Goal: Task Accomplishment & Management: Use online tool/utility

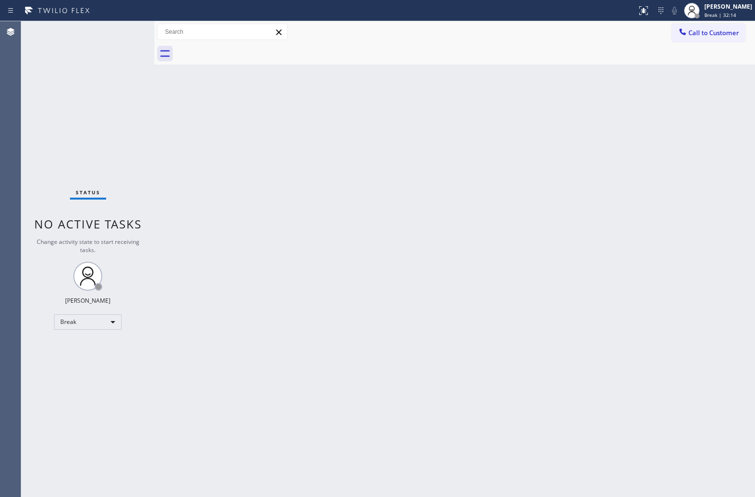
click at [10, 80] on div "Agent Desktop" at bounding box center [10, 259] width 21 height 476
drag, startPoint x: 656, startPoint y: 316, endPoint x: 649, endPoint y: 316, distance: 6.8
click at [656, 316] on div "Back to Dashboard Change Sender ID Customers Technicians Select a contact Outbo…" at bounding box center [454, 259] width 600 height 476
click at [613, 307] on div "Back to Dashboard Change Sender ID Customers Technicians Select a contact Outbo…" at bounding box center [454, 259] width 600 height 476
click at [7, 91] on div "Agent Desktop" at bounding box center [10, 259] width 21 height 476
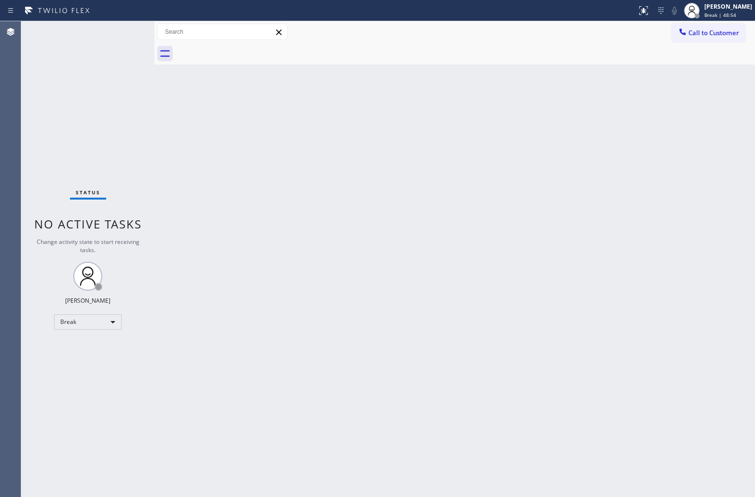
click at [14, 105] on div "Agent Desktop" at bounding box center [10, 259] width 21 height 476
click at [15, 76] on div "Agent Desktop" at bounding box center [10, 259] width 21 height 477
click at [24, 41] on div "Status No active tasks Change activity state to start receiving tasks. [PERSON_…" at bounding box center [87, 259] width 133 height 477
click at [32, 99] on div "Status No active tasks Change activity state to start receiving tasks. [PERSON_…" at bounding box center [87, 259] width 133 height 477
click at [722, 12] on span "Break | 59:48" at bounding box center [719, 15] width 32 height 7
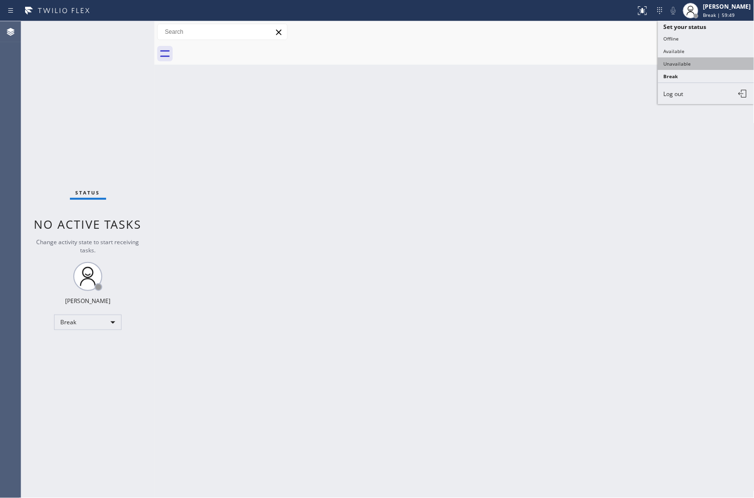
click at [698, 59] on button "Unavailable" at bounding box center [706, 63] width 96 height 13
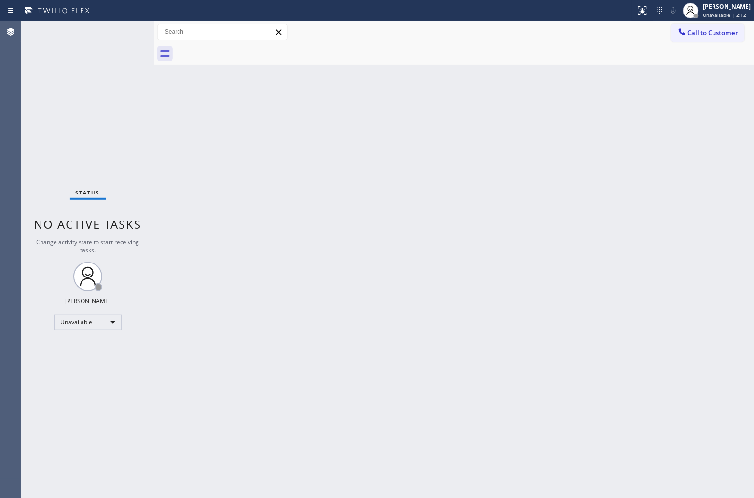
click at [32, 73] on div "Status No active tasks Change activity state to start receiving tasks. [PERSON_…" at bounding box center [87, 259] width 133 height 477
drag, startPoint x: 712, startPoint y: 38, endPoint x: 406, endPoint y: 124, distance: 318.8
click at [712, 38] on button "Call to Customer" at bounding box center [708, 33] width 74 height 18
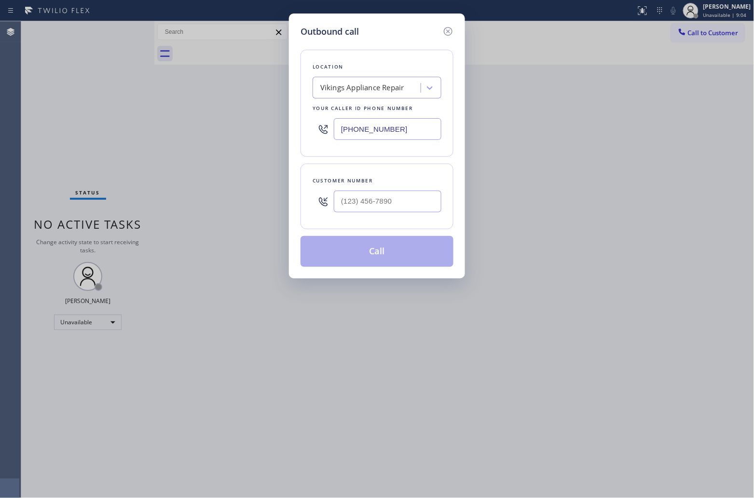
click at [361, 129] on input "[PHONE_NUMBER]" at bounding box center [388, 129] width 108 height 22
paste input "347) 284-6179"
type input "[PHONE_NUMBER]"
type input "(___) ___-____"
click at [391, 200] on input "text" at bounding box center [388, 202] width 108 height 22
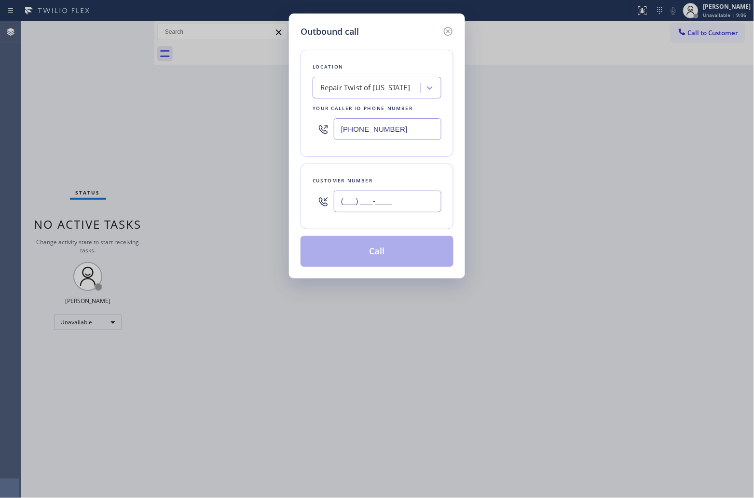
paste input "347) 343-1039"
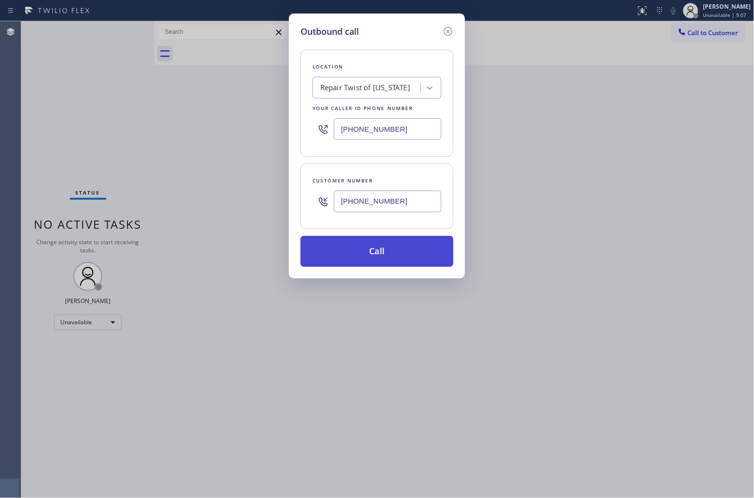
type input "[PHONE_NUMBER]"
click at [396, 251] on button "Call" at bounding box center [376, 251] width 153 height 31
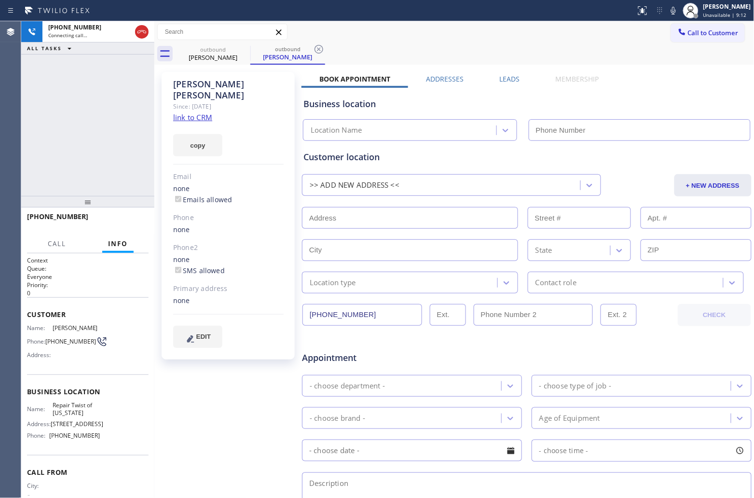
type input "[PHONE_NUMBER]"
click at [198, 112] on link "link to CRM" at bounding box center [192, 117] width 39 height 10
click at [38, 112] on div "[PHONE_NUMBER] Live | 00:04 ALL TASKS ALL TASKS ACTIVE TASKS TASKS IN WRAP UP" at bounding box center [87, 108] width 133 height 175
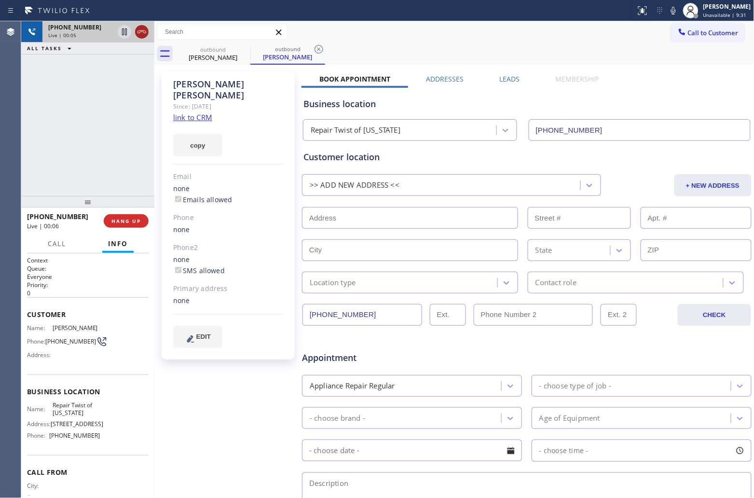
click at [139, 31] on icon at bounding box center [142, 32] width 12 height 12
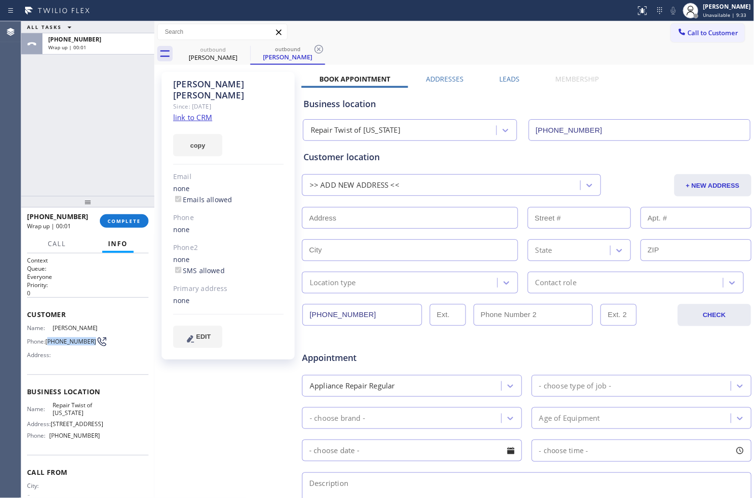
drag, startPoint x: 66, startPoint y: 353, endPoint x: 68, endPoint y: 335, distance: 18.0
click at [49, 345] on span "[PHONE_NUMBER]" at bounding box center [70, 341] width 51 height 7
copy span "347) 343-1039"
click at [726, 29] on span "Call to Customer" at bounding box center [713, 32] width 51 height 9
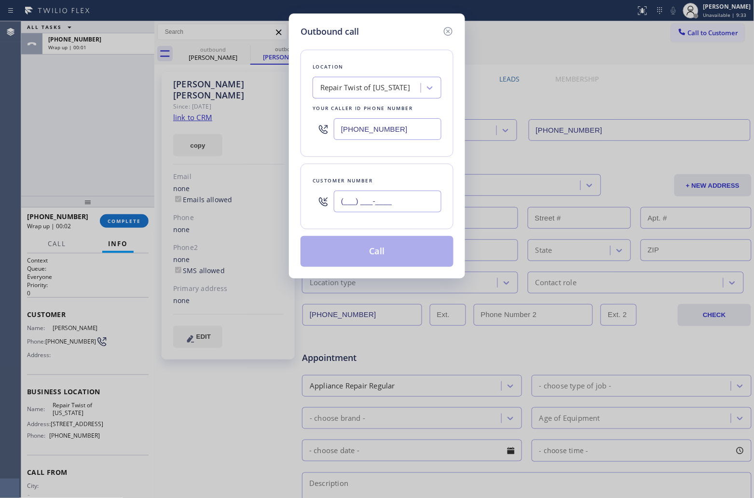
click at [405, 205] on input "(___) ___-____" at bounding box center [388, 202] width 108 height 22
paste input "347) 343-1039"
type input "[PHONE_NUMBER]"
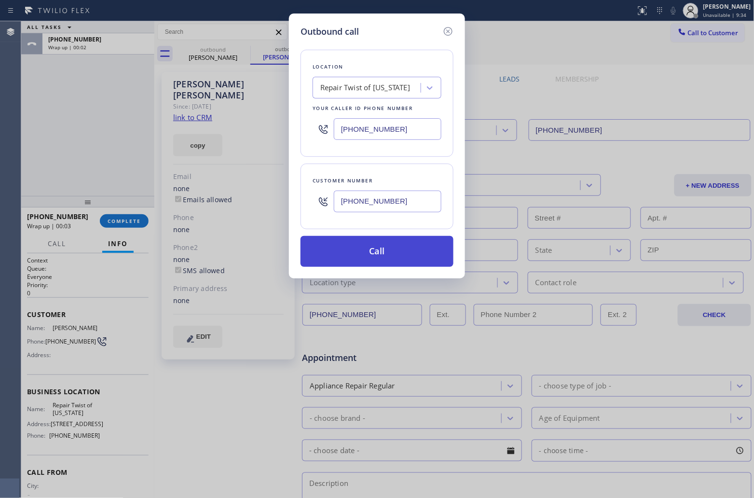
click at [384, 257] on button "Call" at bounding box center [376, 251] width 153 height 31
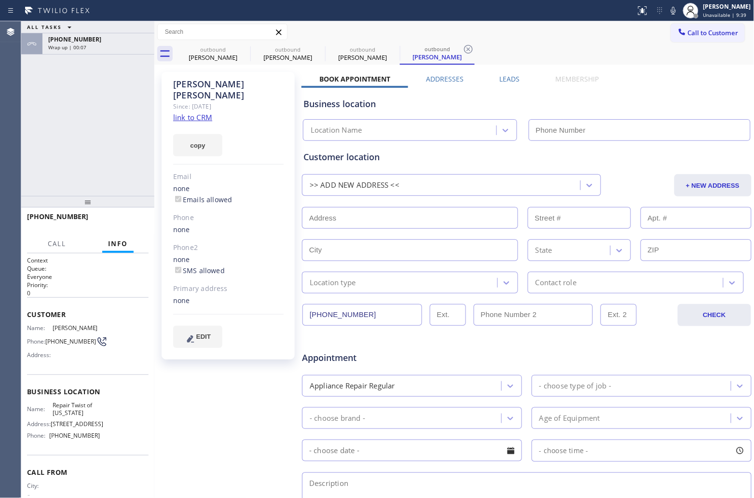
type input "[PHONE_NUMBER]"
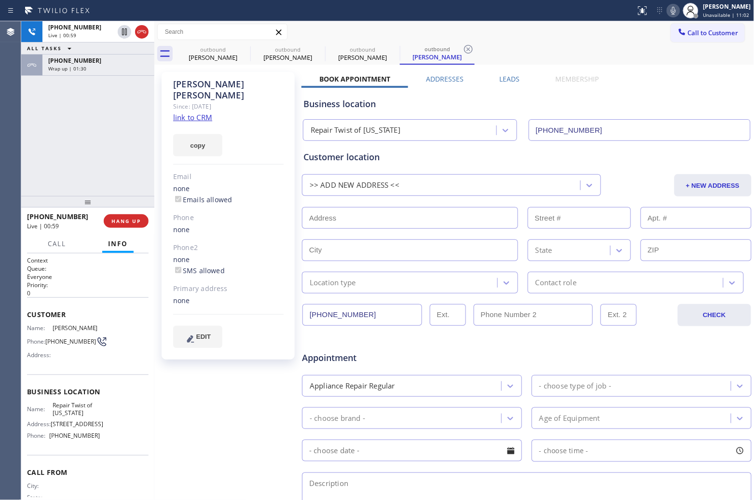
click at [668, 9] on icon at bounding box center [674, 11] width 12 height 12
click at [126, 32] on icon at bounding box center [124, 31] width 5 height 7
click at [124, 28] on icon at bounding box center [125, 32] width 12 height 12
click at [674, 11] on icon at bounding box center [674, 11] width 12 height 12
click at [14, 114] on div "Agent Desktop" at bounding box center [10, 260] width 21 height 478
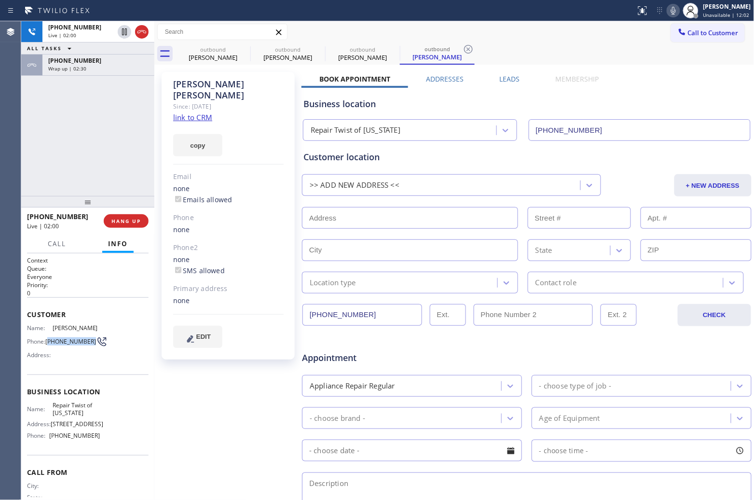
drag, startPoint x: 67, startPoint y: 355, endPoint x: 48, endPoint y: 343, distance: 21.4
click at [48, 343] on span "[PHONE_NUMBER]" at bounding box center [70, 341] width 51 height 7
copy span "347) 343-1039"
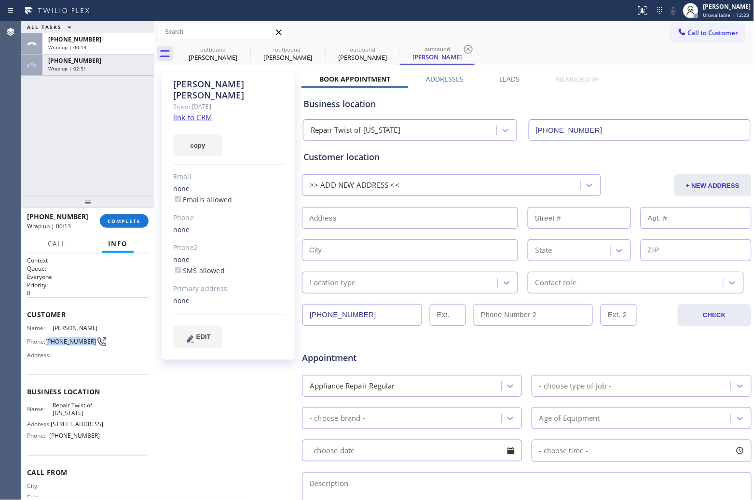
click at [16, 145] on div "Agent Desktop" at bounding box center [10, 260] width 21 height 478
click at [688, 36] on span "Call to Customer" at bounding box center [713, 32] width 51 height 9
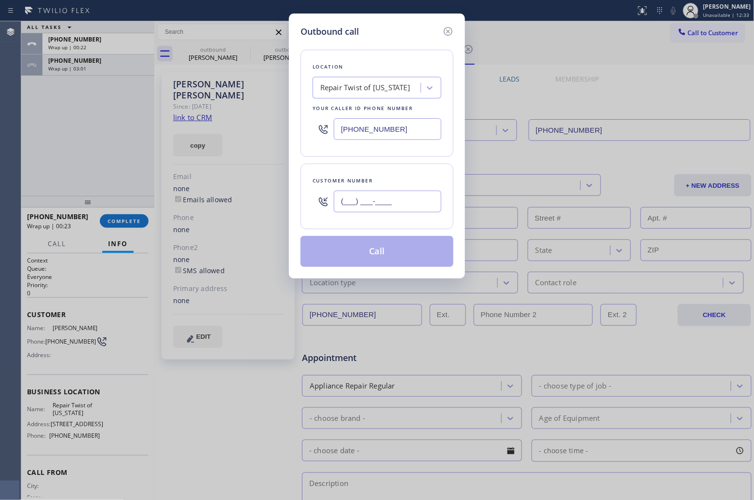
click at [387, 204] on input "(___) ___-____" at bounding box center [388, 202] width 108 height 22
paste input "847) 858-6726"
type input "[PHONE_NUMBER]"
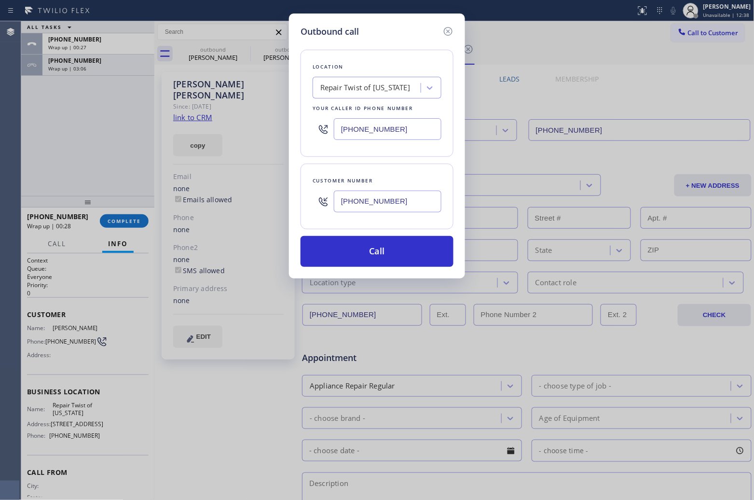
click at [361, 128] on input "[PHONE_NUMBER]" at bounding box center [388, 129] width 108 height 22
paste input "855) 731-4952"
type input "[PHONE_NUMBER]"
click at [382, 254] on button "Call" at bounding box center [376, 251] width 153 height 31
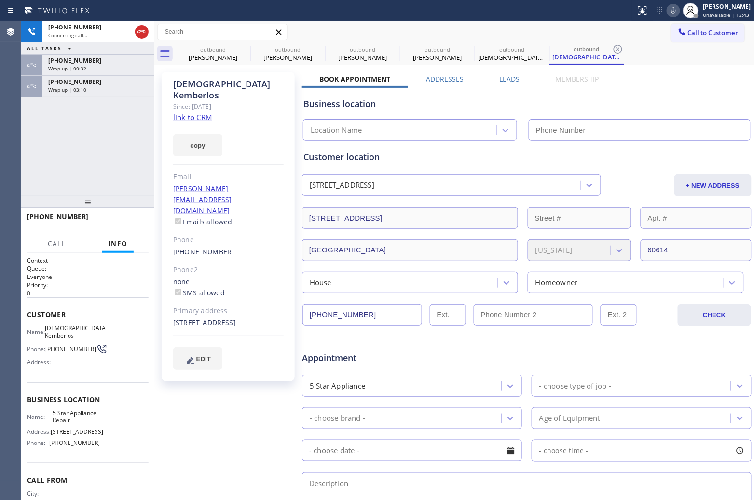
type input "[PHONE_NUMBER]"
drag, startPoint x: 32, startPoint y: 174, endPoint x: 34, endPoint y: 185, distance: 11.4
click at [35, 178] on div "[PHONE_NUMBER] Live | 00:07 ALL TASKS ALL TASKS ACTIVE TASKS TASKS IN WRAP UP […" at bounding box center [87, 108] width 133 height 175
drag, startPoint x: 62, startPoint y: 351, endPoint x: 47, endPoint y: 345, distance: 15.6
click at [47, 345] on span "[PHONE_NUMBER]" at bounding box center [70, 348] width 51 height 7
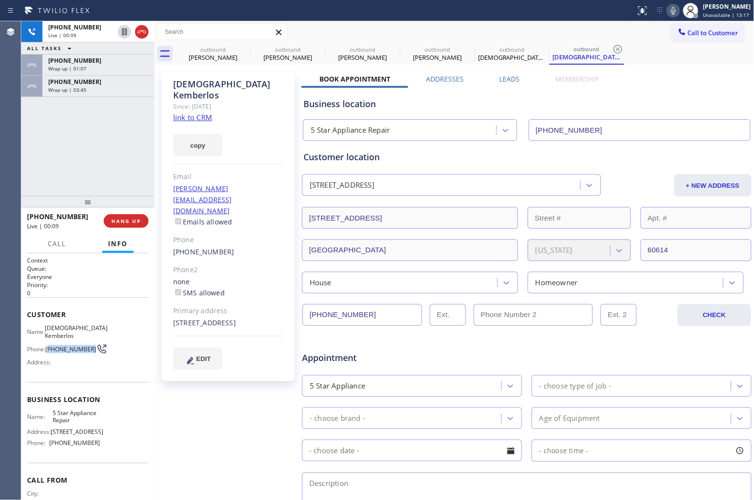
copy span "847) 858-6726"
click at [140, 32] on icon at bounding box center [142, 32] width 12 height 12
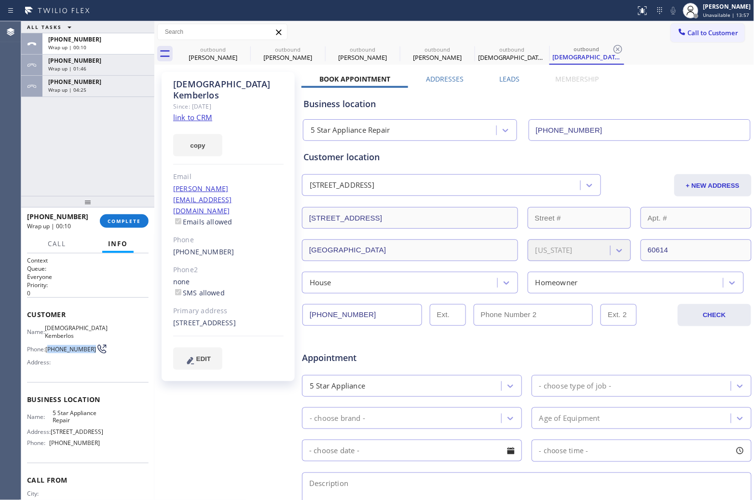
drag, startPoint x: 703, startPoint y: 26, endPoint x: 409, endPoint y: 120, distance: 309.3
click at [702, 27] on button "Call to Customer" at bounding box center [708, 33] width 74 height 18
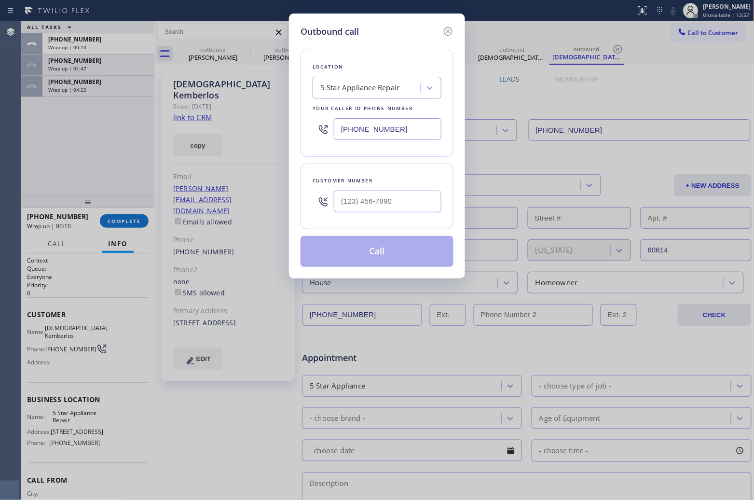
click at [368, 133] on input "[PHONE_NUMBER]" at bounding box center [388, 129] width 108 height 22
paste input "520) 412-6959"
type input "[PHONE_NUMBER]"
type input "(___) ___-____"
click at [409, 194] on input "(___) ___-____" at bounding box center [388, 202] width 108 height 22
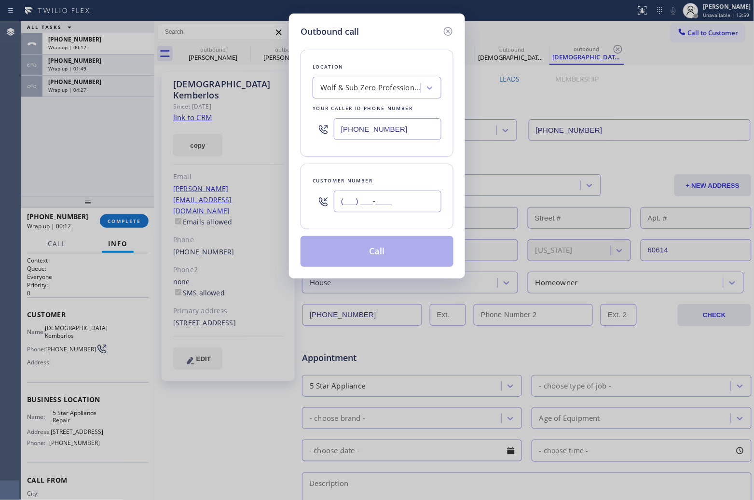
paste input "520) 838-9575"
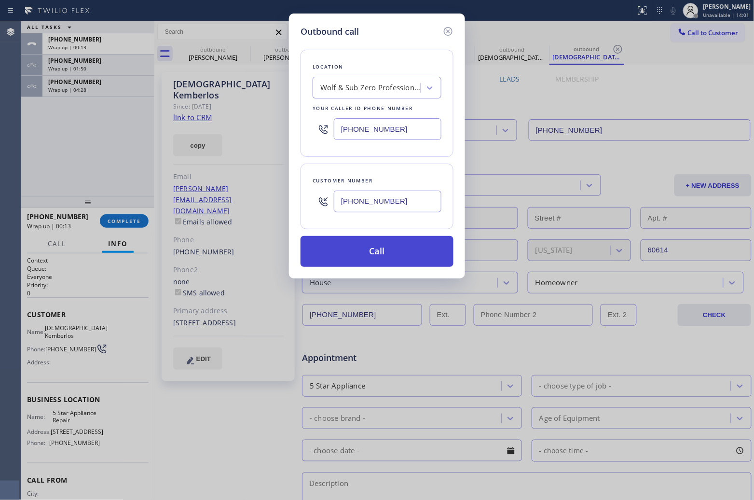
type input "[PHONE_NUMBER]"
click at [379, 254] on button "Call" at bounding box center [376, 251] width 153 height 31
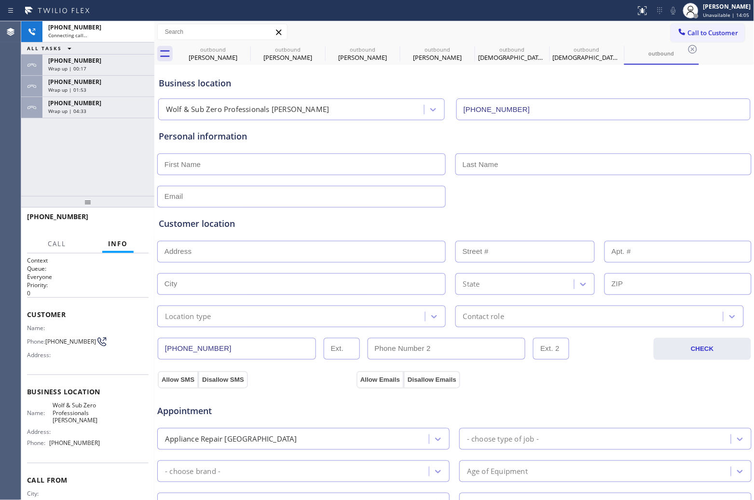
type input "[PHONE_NUMBER]"
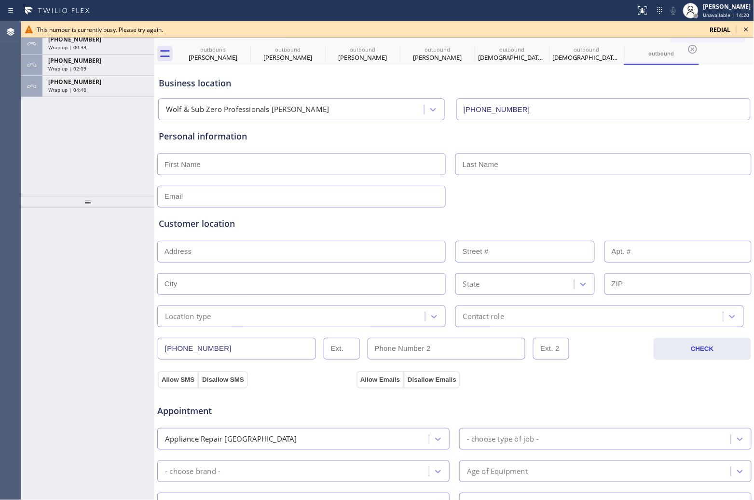
click at [19, 131] on div "Agent Desktop" at bounding box center [10, 260] width 21 height 478
click at [746, 29] on icon at bounding box center [746, 29] width 4 height 4
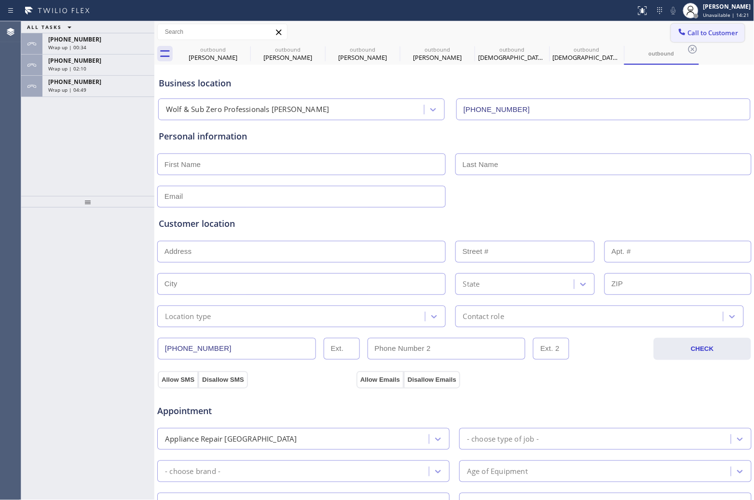
click at [688, 35] on span "Call to Customer" at bounding box center [713, 32] width 51 height 9
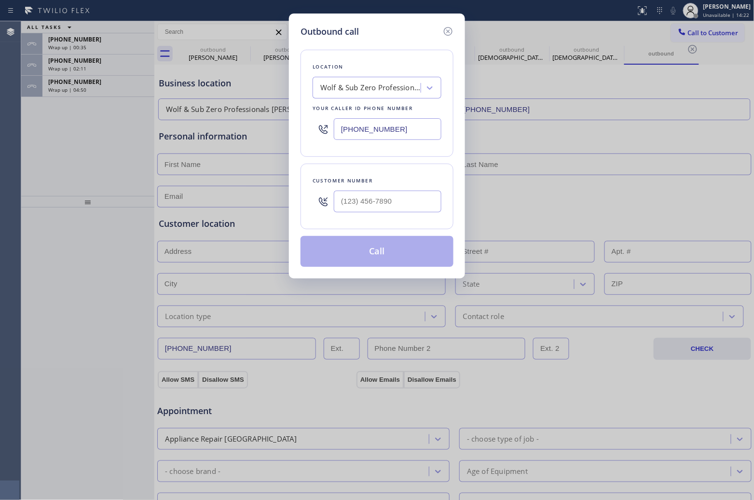
click at [396, 123] on input "[PHONE_NUMBER]" at bounding box center [388, 129] width 108 height 22
paste input "62) 632-4501"
type input "[PHONE_NUMBER]"
type input "(___) ___-____"
click at [374, 127] on input "[PHONE_NUMBER]" at bounding box center [388, 129] width 108 height 22
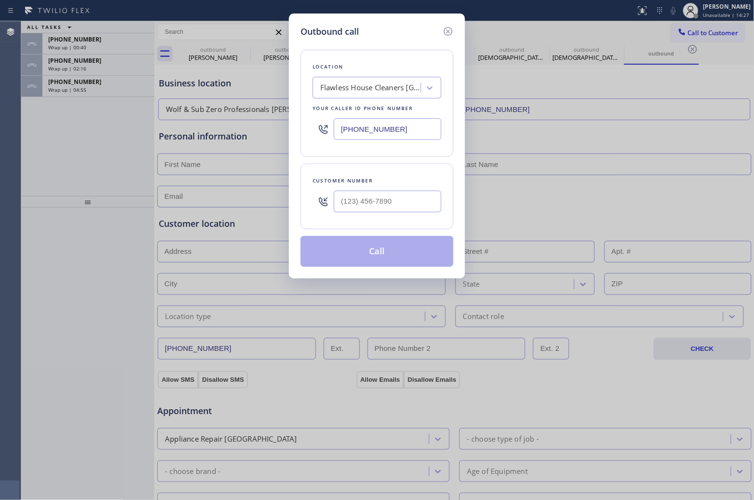
paste input "650) 800-6080"
type input "[PHONE_NUMBER]"
type input "(___) ___-____"
click at [411, 200] on input "(___) ___-____" at bounding box center [388, 202] width 108 height 22
paste input "650) 643-3606"
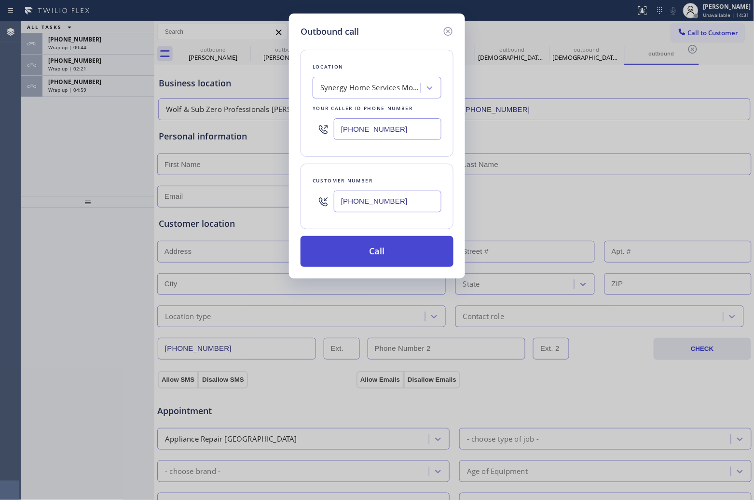
type input "[PHONE_NUMBER]"
click at [362, 251] on button "Call" at bounding box center [376, 251] width 153 height 31
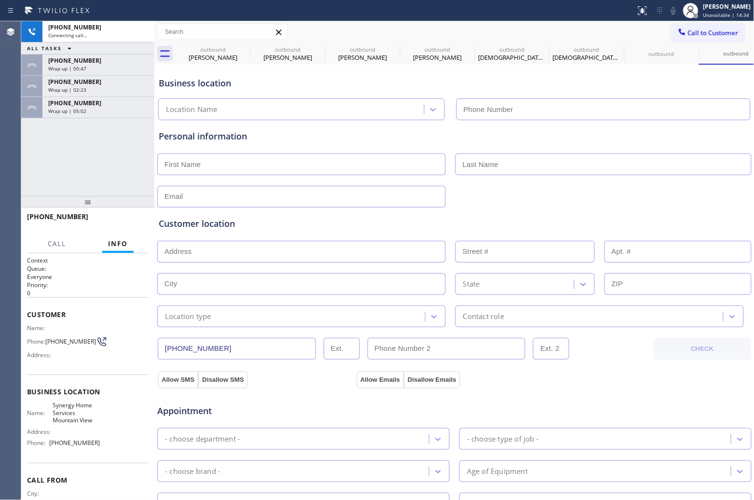
type input "[PHONE_NUMBER]"
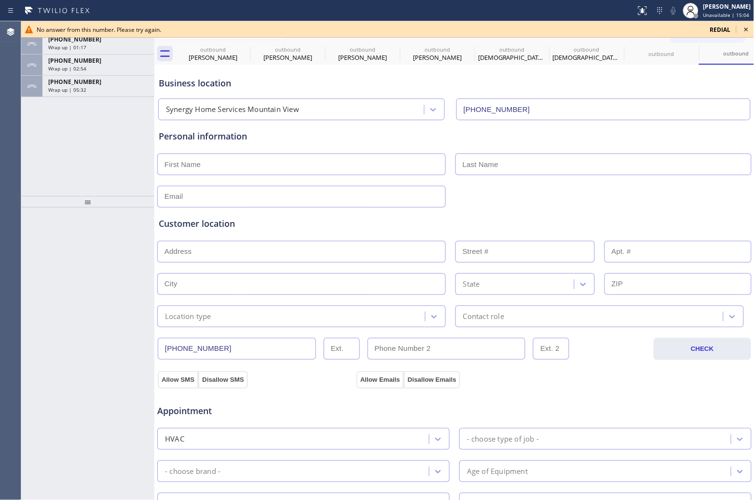
click at [744, 29] on icon at bounding box center [746, 30] width 12 height 12
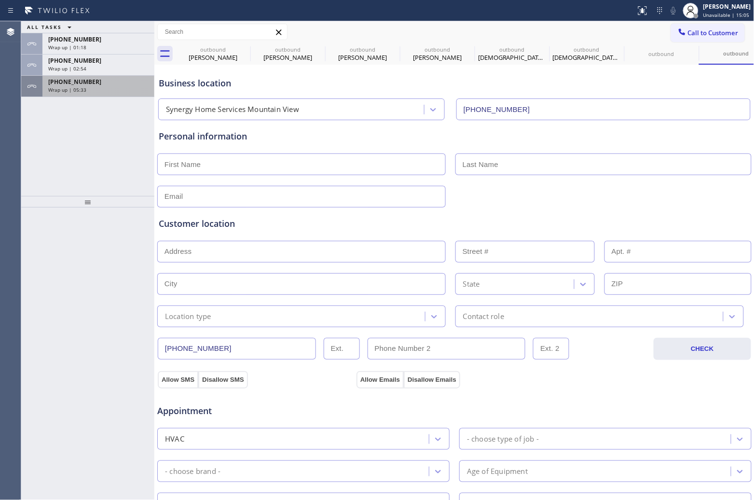
click at [59, 83] on span "[PHONE_NUMBER]" at bounding box center [74, 82] width 53 height 8
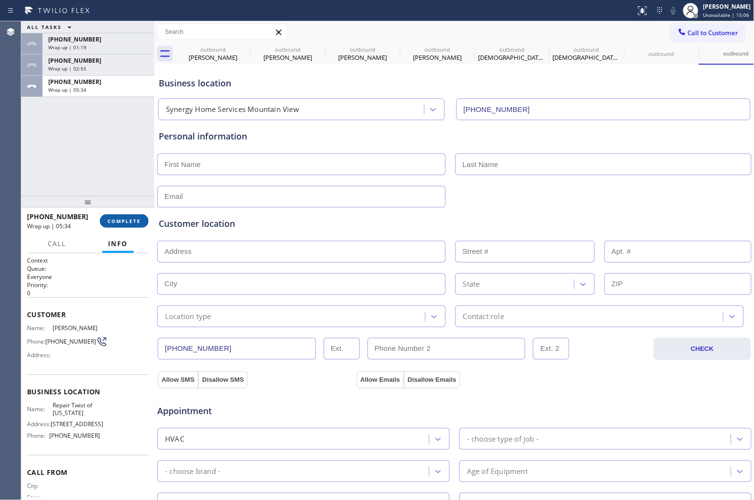
click at [134, 218] on span "COMPLETE" at bounding box center [124, 221] width 33 height 7
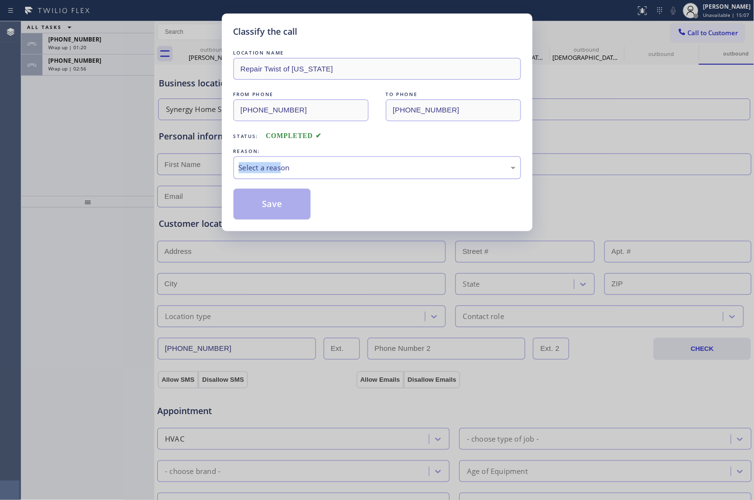
drag, startPoint x: 281, startPoint y: 158, endPoint x: 285, endPoint y: 165, distance: 8.6
click at [283, 162] on div "REASON: Select a reason" at bounding box center [376, 162] width 287 height 33
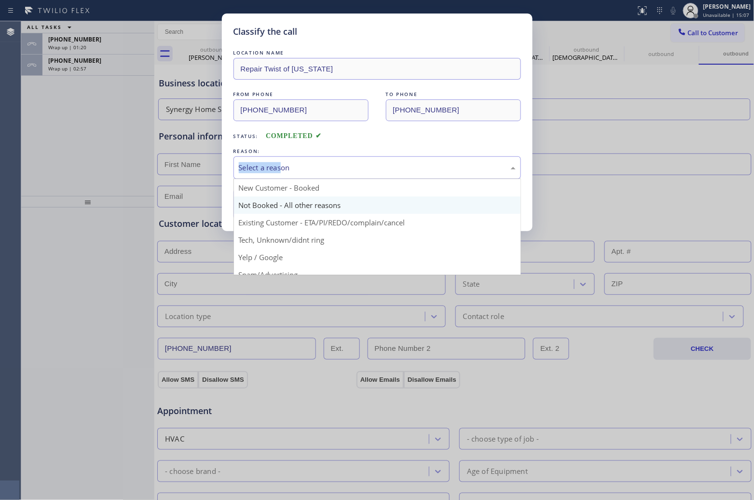
drag, startPoint x: 292, startPoint y: 174, endPoint x: 287, endPoint y: 198, distance: 24.5
click at [292, 174] on div "Select a reason" at bounding box center [376, 167] width 287 height 23
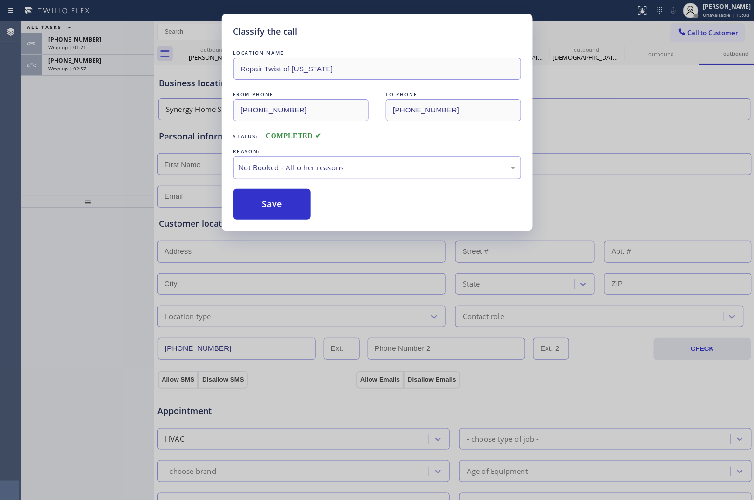
click at [281, 203] on button "Save" at bounding box center [272, 204] width 78 height 31
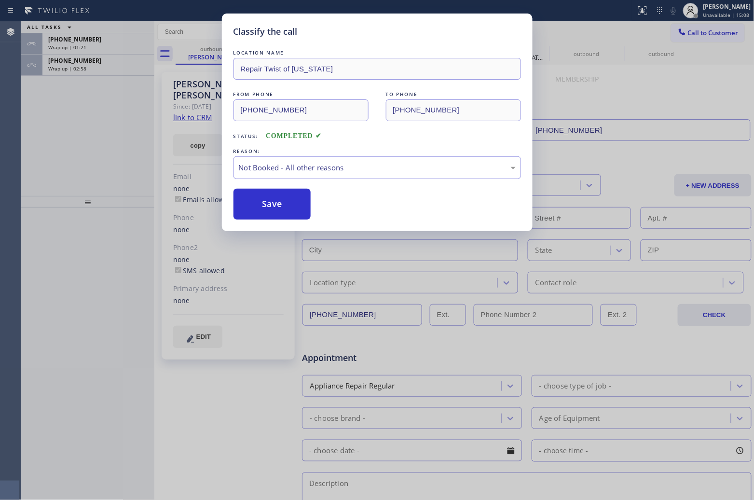
click at [84, 68] on div "Classify the call LOCATION NAME Repair Twist of [US_STATE] FROM PHONE [PHONE_NU…" at bounding box center [377, 250] width 754 height 500
click at [84, 68] on span "Wrap up | 02:58" at bounding box center [67, 68] width 38 height 7
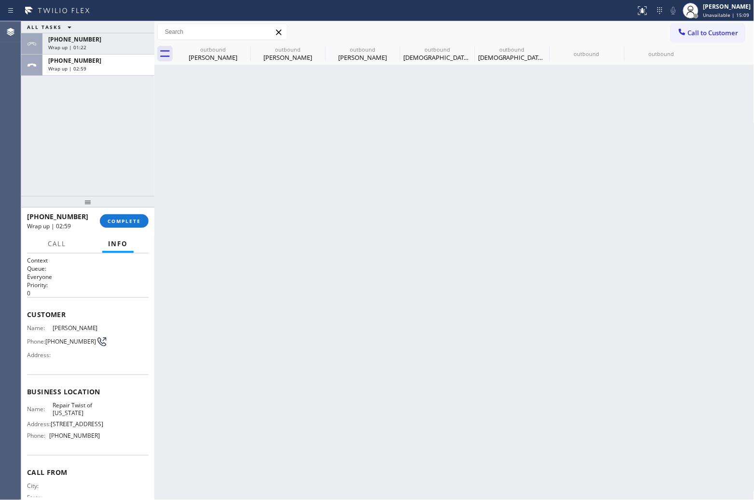
click at [84, 68] on span "Wrap up | 02:59" at bounding box center [67, 68] width 38 height 7
click at [85, 70] on div "Wrap up | 02:59" at bounding box center [98, 68] width 100 height 7
drag, startPoint x: 121, startPoint y: 209, endPoint x: 122, endPoint y: 218, distance: 9.2
click at [121, 207] on div at bounding box center [87, 202] width 133 height 12
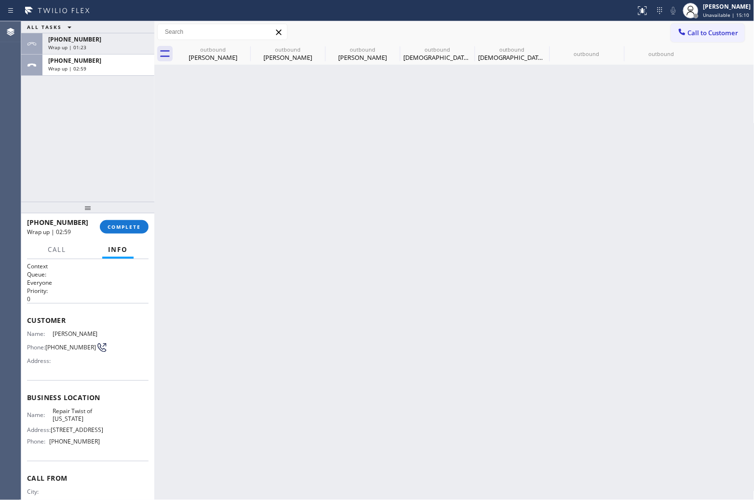
click at [122, 218] on div "[PHONE_NUMBER] Wrap up | 02:59 COMPLETE" at bounding box center [88, 226] width 122 height 25
click at [124, 228] on span "COMPLETE" at bounding box center [124, 226] width 33 height 7
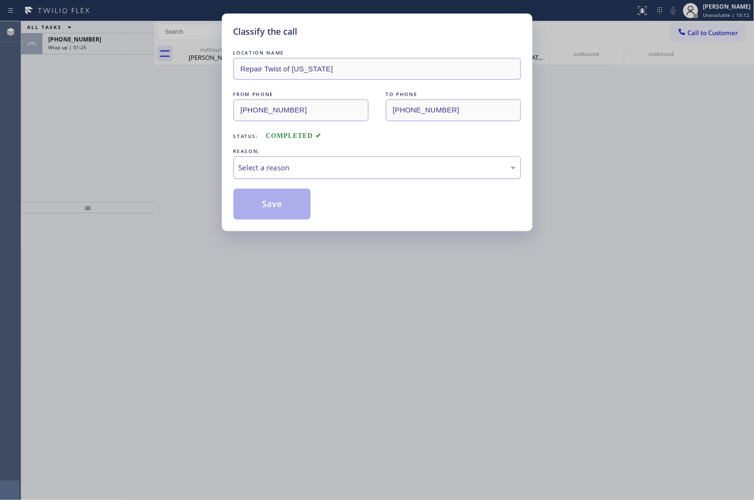
click at [326, 181] on div "LOCATION NAME Repair Twist of [US_STATE] FROM PHONE [PHONE_NUMBER] TO PHONE [PH…" at bounding box center [376, 134] width 287 height 172
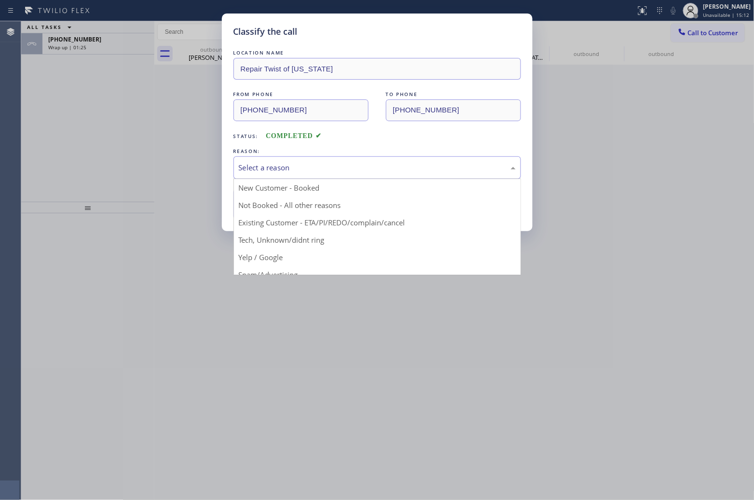
click at [323, 176] on div "Select a reason" at bounding box center [376, 167] width 287 height 23
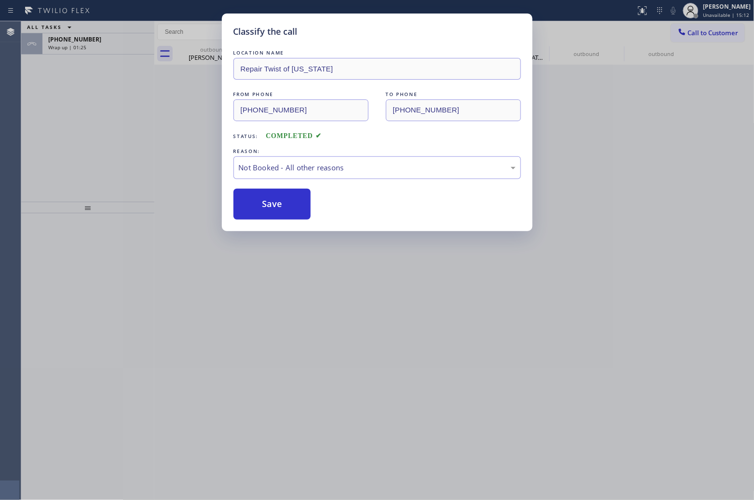
click at [278, 206] on button "Save" at bounding box center [272, 204] width 78 height 31
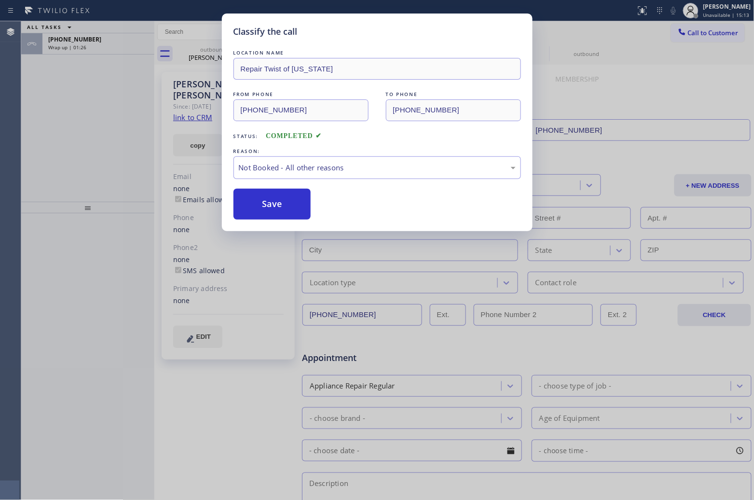
click at [91, 35] on div "Classify the call LOCATION NAME Repair Twist of [US_STATE] FROM PHONE [PHONE_NU…" at bounding box center [377, 250] width 754 height 500
click at [90, 42] on div "[PHONE_NUMBER]" at bounding box center [98, 39] width 100 height 8
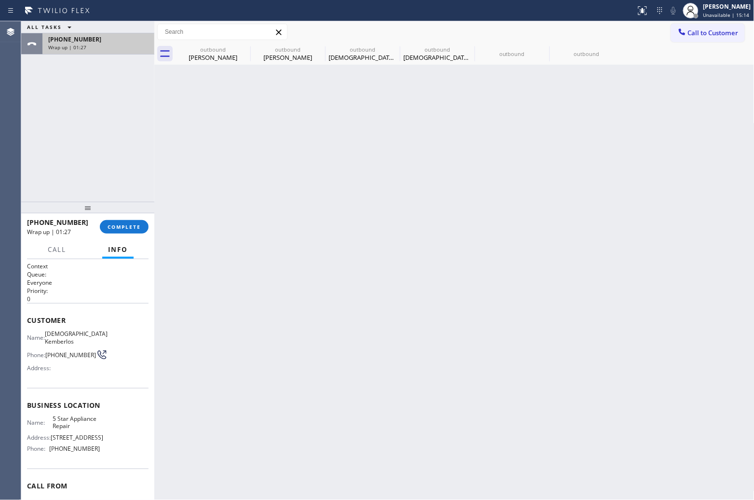
click at [90, 42] on div "[PHONE_NUMBER]" at bounding box center [98, 39] width 100 height 8
drag, startPoint x: 90, startPoint y: 42, endPoint x: 155, endPoint y: 190, distance: 161.3
click at [96, 52] on div "[PHONE_NUMBER] Wrap up | 01:27" at bounding box center [96, 43] width 108 height 21
click at [141, 213] on div at bounding box center [87, 208] width 133 height 12
click at [134, 227] on span "COMPLETE" at bounding box center [124, 226] width 33 height 7
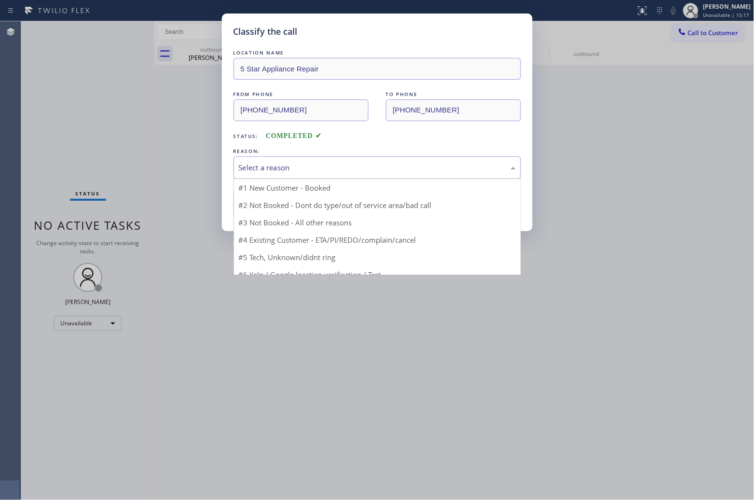
click at [298, 169] on div "Select a reason" at bounding box center [377, 167] width 277 height 11
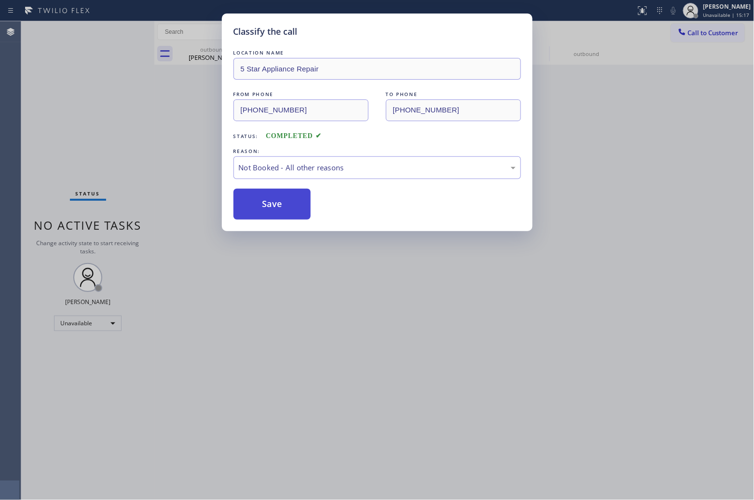
click at [287, 203] on button "Save" at bounding box center [272, 204] width 78 height 31
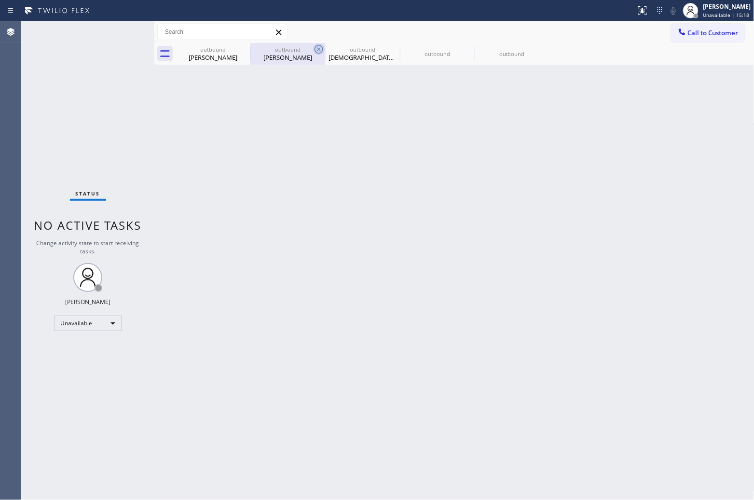
click at [0, 0] on icon at bounding box center [0, 0] width 0 height 0
click at [313, 43] on icon at bounding box center [319, 49] width 12 height 12
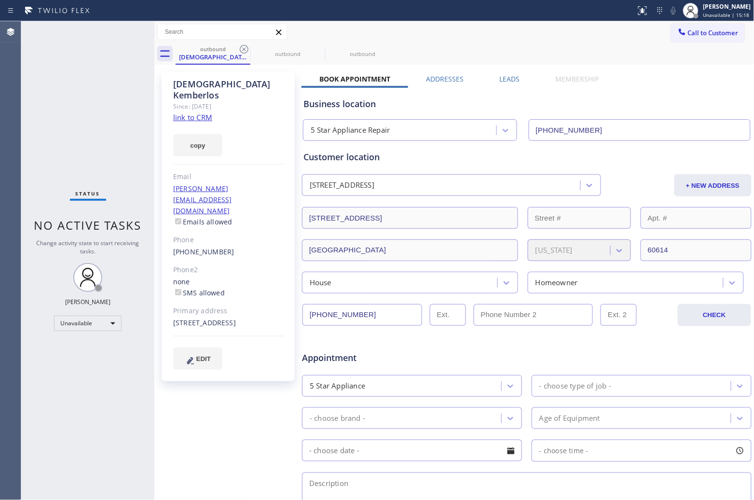
type input "[PHONE_NUMBER]"
click at [245, 43] on icon at bounding box center [244, 49] width 12 height 12
click at [0, 0] on icon at bounding box center [0, 0] width 0 height 0
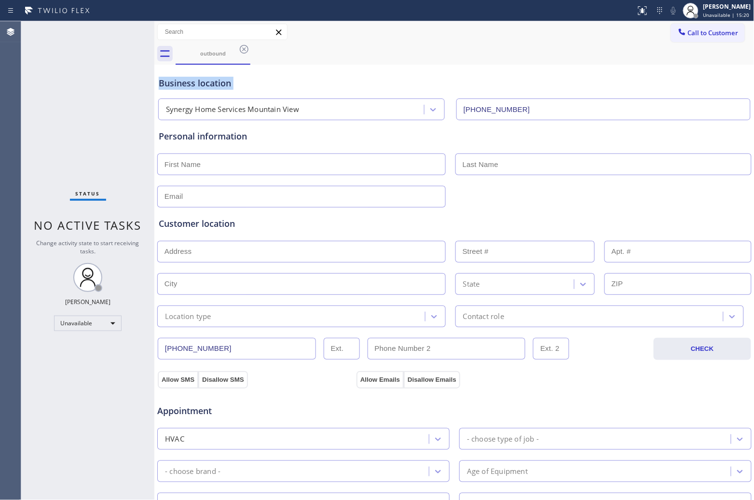
click at [245, 43] on icon at bounding box center [244, 49] width 12 height 12
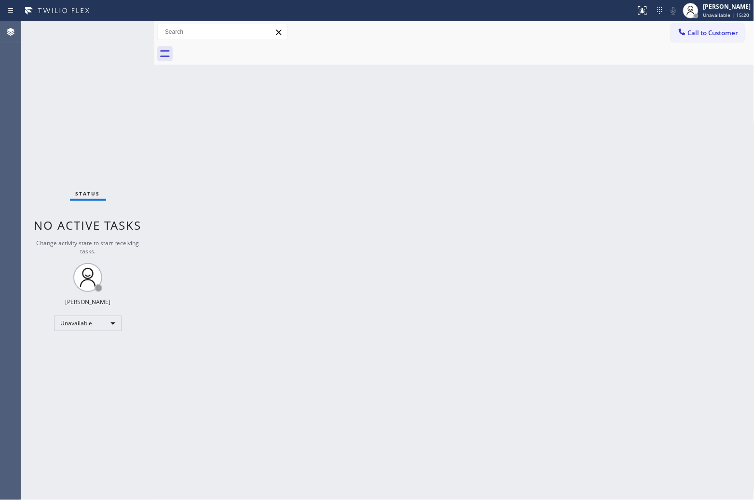
click at [243, 44] on div at bounding box center [465, 54] width 579 height 22
click at [721, 32] on span "Call to Customer" at bounding box center [713, 32] width 51 height 9
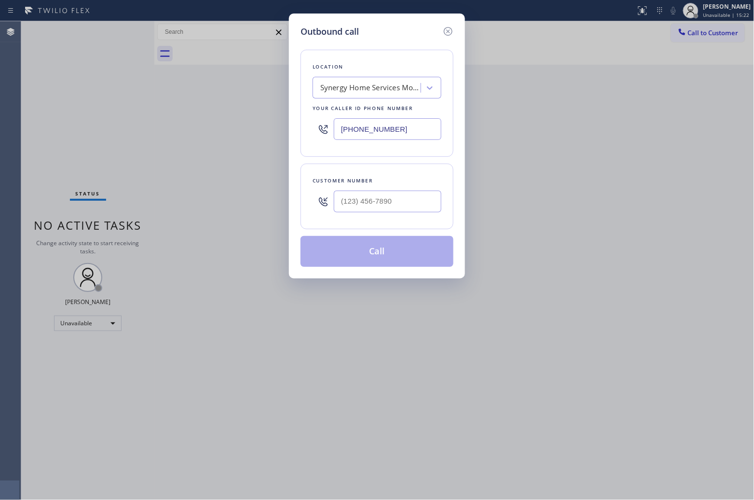
click at [396, 134] on input "[PHONE_NUMBER]" at bounding box center [388, 129] width 108 height 22
paste input "text"
type input "[PHONE_NUMBER]"
type input "(___) ___-____"
click at [391, 204] on input "text" at bounding box center [388, 202] width 108 height 22
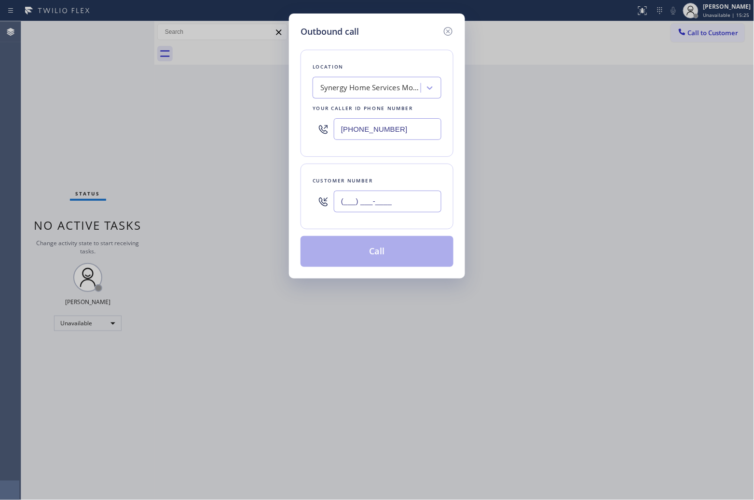
paste input "650) 643-3606"
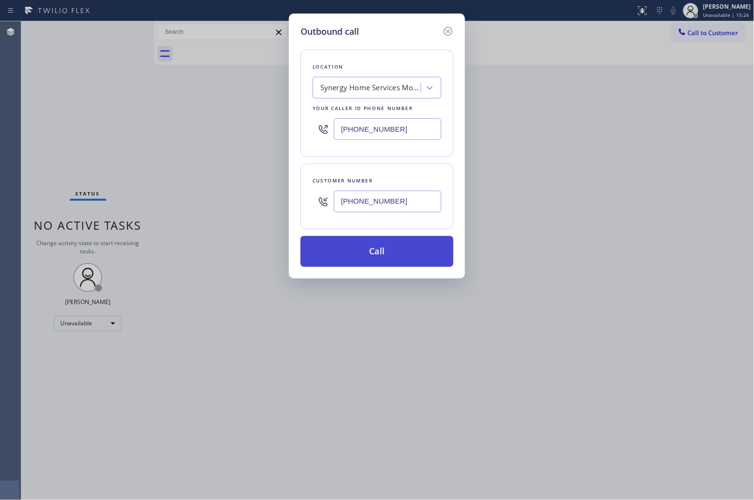
type input "[PHONE_NUMBER]"
click at [413, 263] on button "Call" at bounding box center [376, 251] width 153 height 31
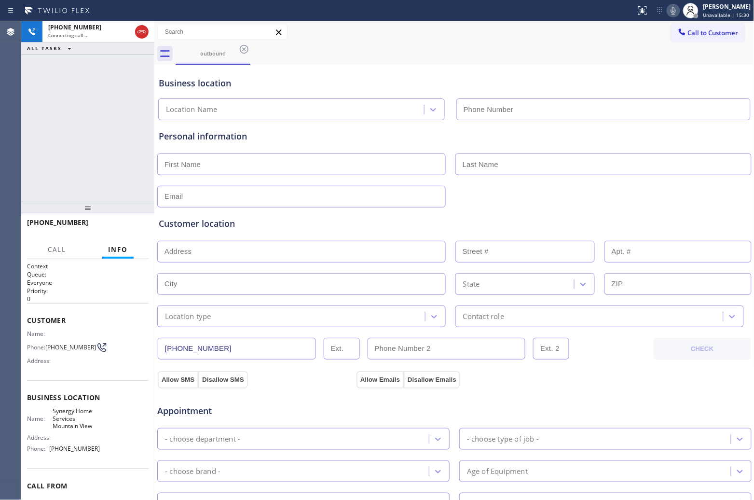
type input "[PHONE_NUMBER]"
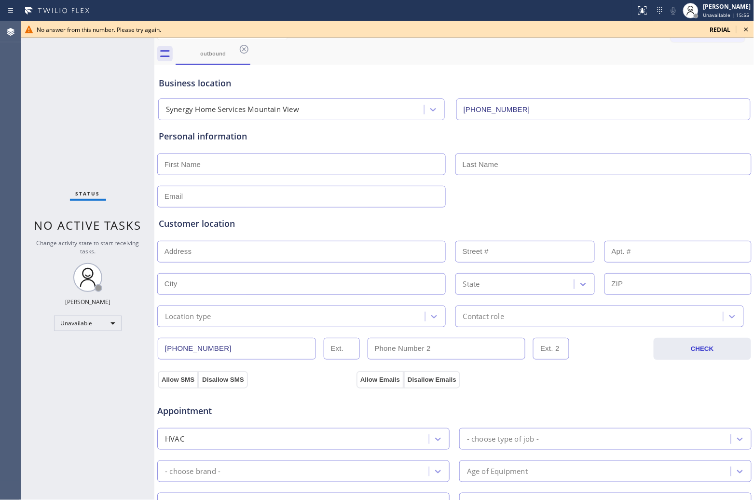
click at [23, 133] on div "Status No active tasks Change activity state to start receiving tasks. [PERSON_…" at bounding box center [87, 260] width 133 height 478
click at [749, 29] on icon at bounding box center [746, 30] width 12 height 12
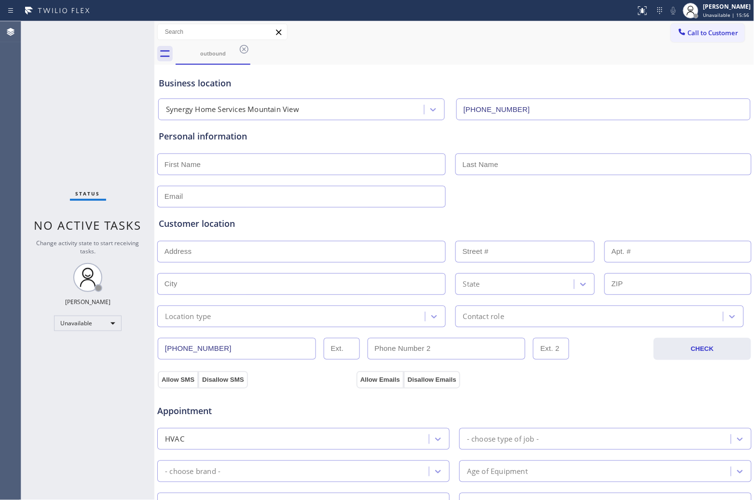
click at [717, 25] on button "Call to Customer" at bounding box center [708, 33] width 74 height 18
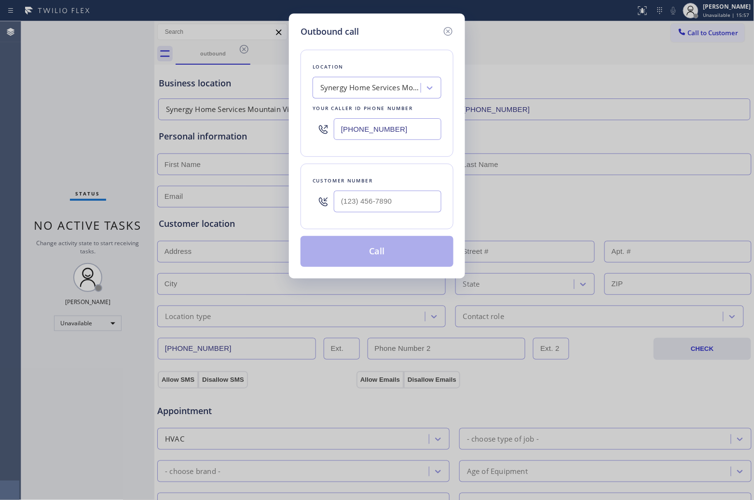
click at [392, 133] on input "[PHONE_NUMBER]" at bounding box center [388, 129] width 108 height 22
paste input "855) 731-4952"
type input "[PHONE_NUMBER]"
click at [368, 206] on input "text" at bounding box center [388, 202] width 108 height 22
paste input "847) 858-6726"
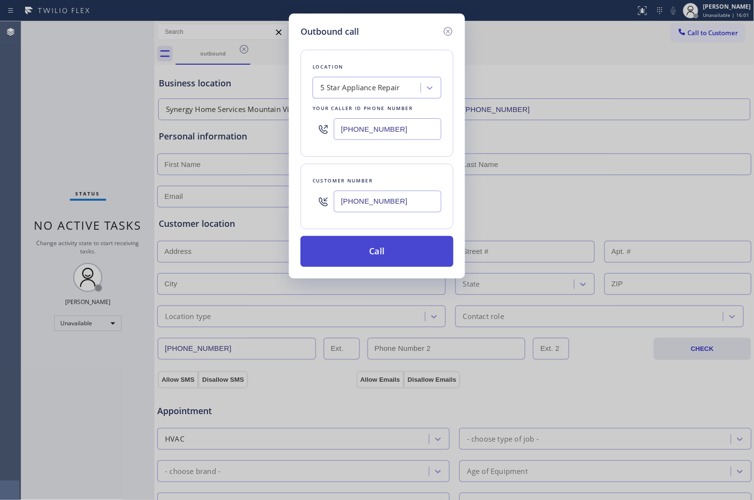
type input "[PHONE_NUMBER]"
drag, startPoint x: 386, startPoint y: 246, endPoint x: 735, endPoint y: 237, distance: 348.9
click at [393, 246] on button "Call" at bounding box center [376, 251] width 153 height 31
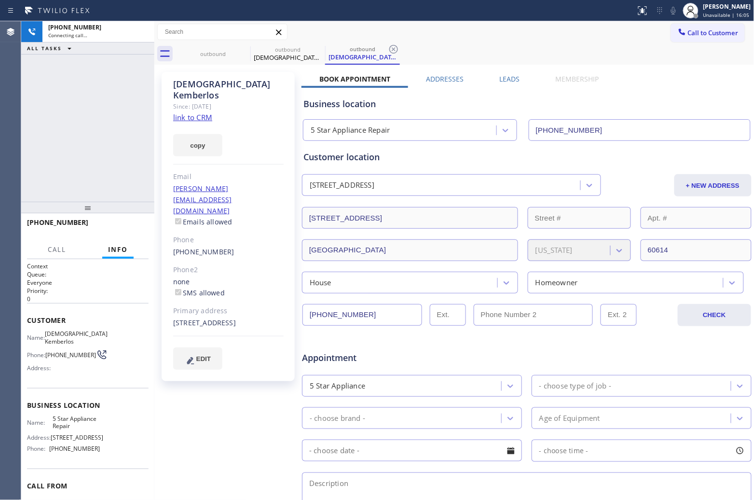
type input "[PHONE_NUMBER]"
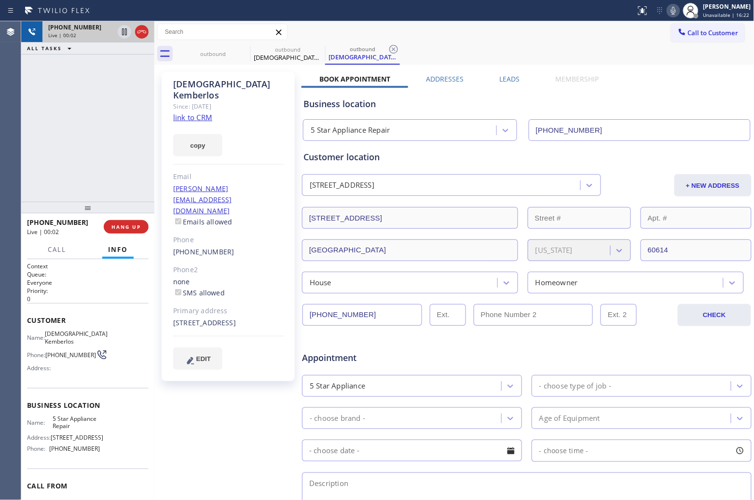
click at [142, 24] on div at bounding box center [133, 31] width 35 height 21
click at [142, 31] on icon at bounding box center [141, 31] width 9 height 3
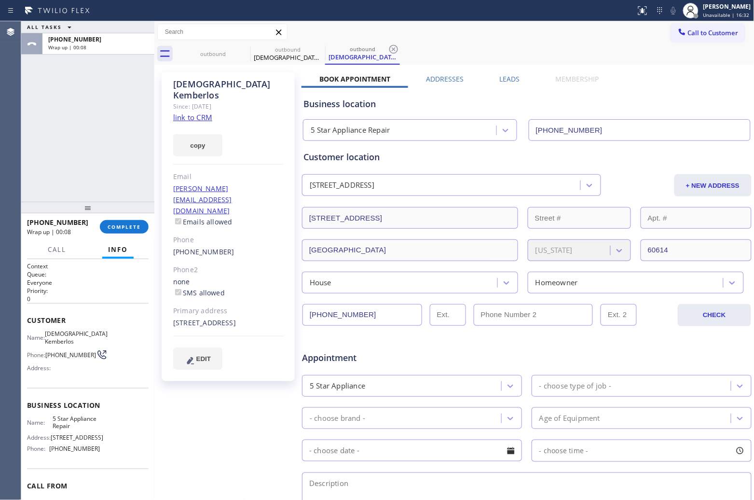
click at [23, 146] on div "ALL TASKS ALL TASKS ACTIVE TASKS TASKS IN WRAP UP [PHONE_NUMBER] Wrap up | 00:08" at bounding box center [87, 111] width 133 height 180
drag, startPoint x: 106, startPoint y: 214, endPoint x: 117, endPoint y: 220, distance: 12.3
click at [107, 213] on div at bounding box center [87, 208] width 133 height 12
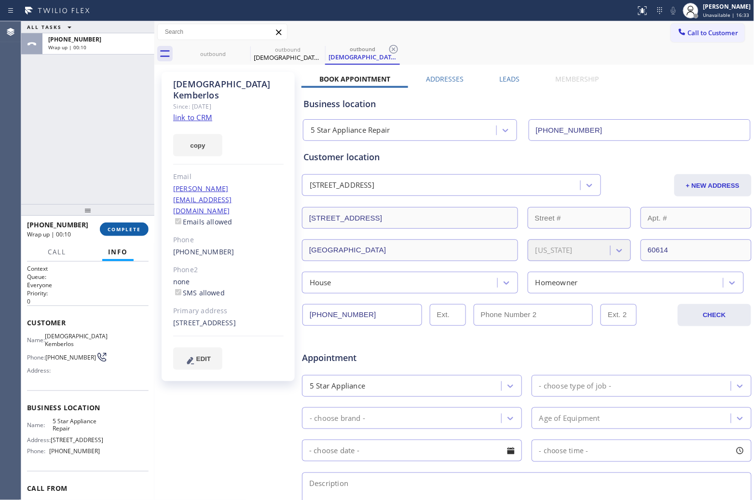
click at [119, 222] on div "[PHONE_NUMBER] Wrap up | 00:10 COMPLETE" at bounding box center [88, 229] width 122 height 25
click at [119, 223] on button "COMPLETE" at bounding box center [124, 229] width 49 height 14
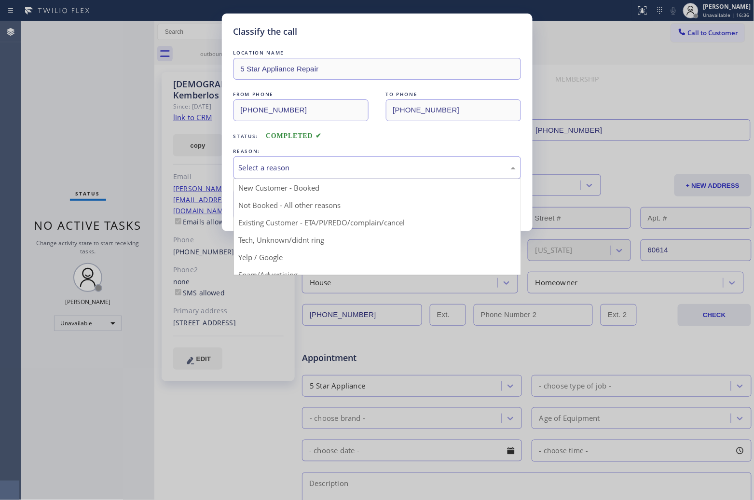
click at [307, 158] on div "Select a reason" at bounding box center [376, 167] width 287 height 23
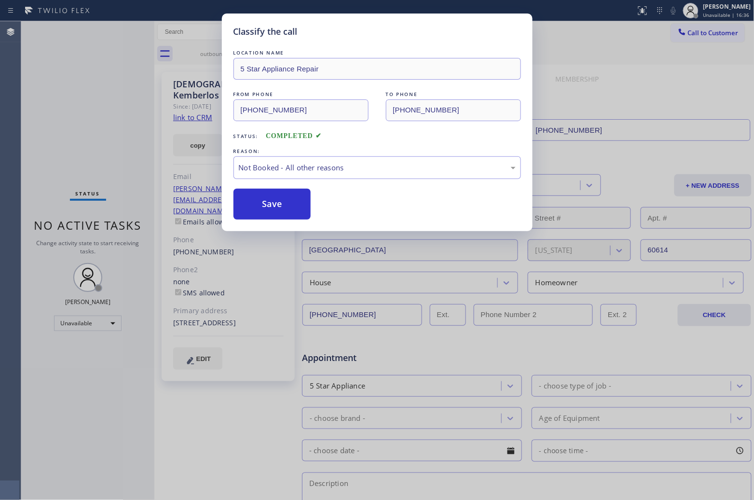
click at [283, 203] on button "Save" at bounding box center [272, 204] width 78 height 31
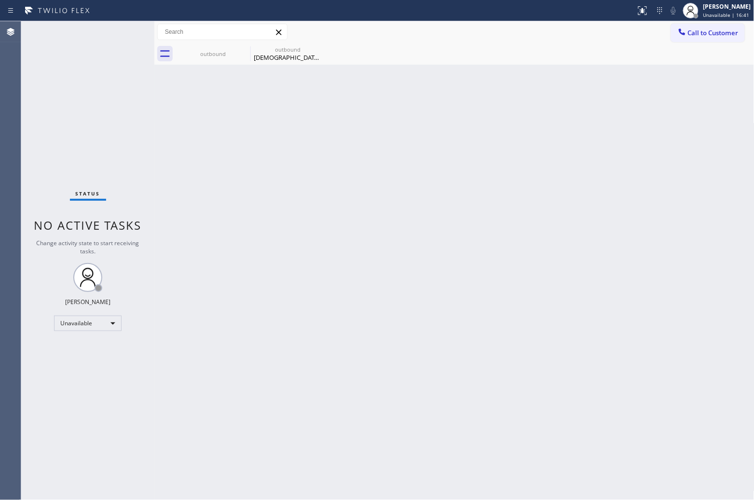
drag, startPoint x: 691, startPoint y: 25, endPoint x: 696, endPoint y: 29, distance: 6.5
click at [691, 25] on button "Call to Customer" at bounding box center [708, 33] width 74 height 18
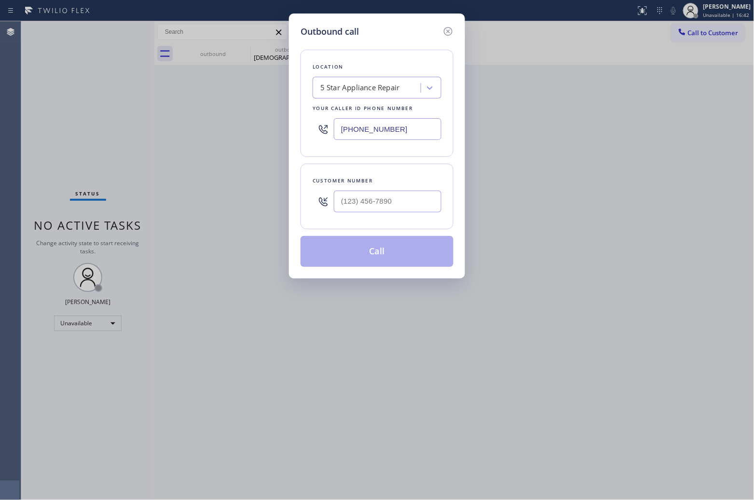
click at [394, 131] on input "[PHONE_NUMBER]" at bounding box center [388, 129] width 108 height 22
paste input "760) 314-8704"
type input "[PHONE_NUMBER]"
click at [354, 204] on input "(___) ___-____" at bounding box center [388, 202] width 108 height 22
paste input "760) 894-5749"
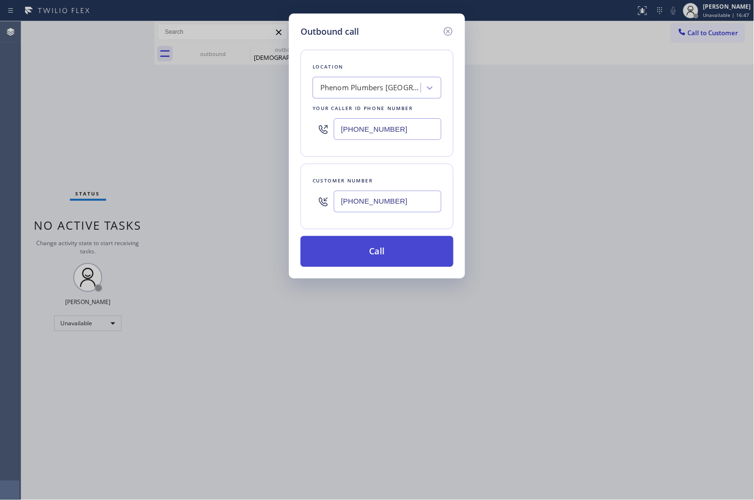
type input "[PHONE_NUMBER]"
click at [382, 250] on button "Call" at bounding box center [376, 251] width 153 height 31
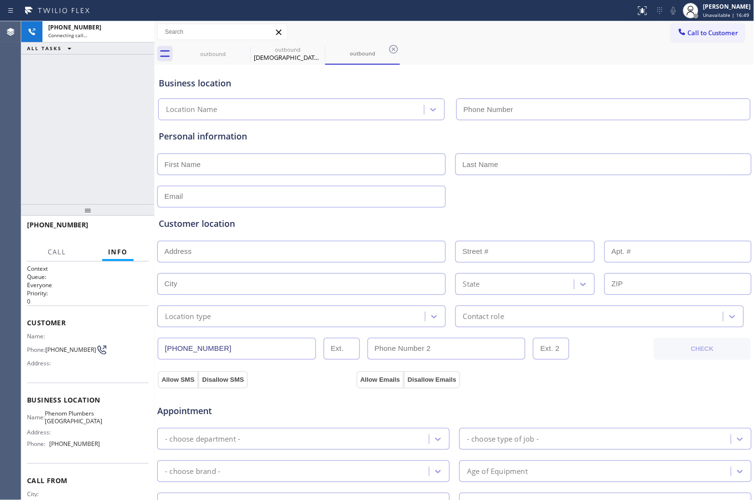
type input "[PHONE_NUMBER]"
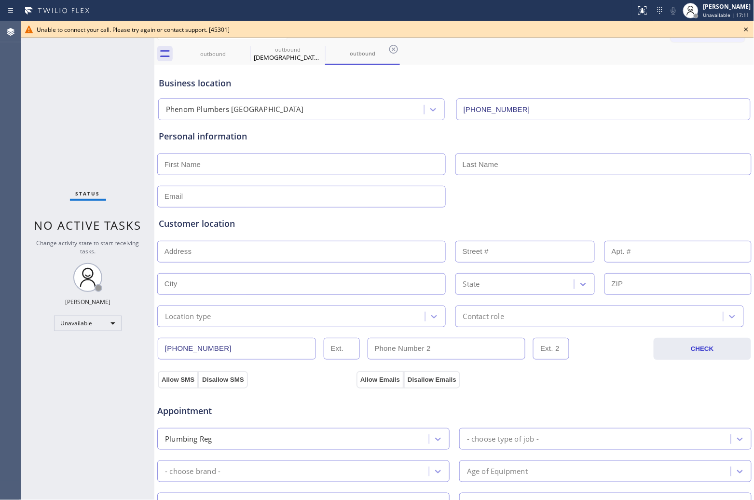
click at [701, 37] on div at bounding box center [387, 37] width 733 height 0
click at [244, 46] on icon at bounding box center [244, 49] width 12 height 12
click at [0, 0] on icon at bounding box center [0, 0] width 0 height 0
click at [244, 46] on icon at bounding box center [244, 49] width 12 height 12
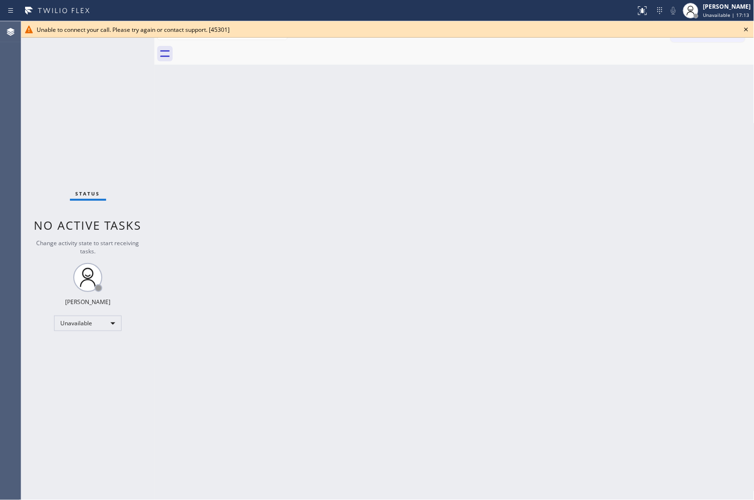
click at [244, 46] on div at bounding box center [465, 54] width 579 height 22
click at [750, 27] on icon at bounding box center [746, 30] width 12 height 12
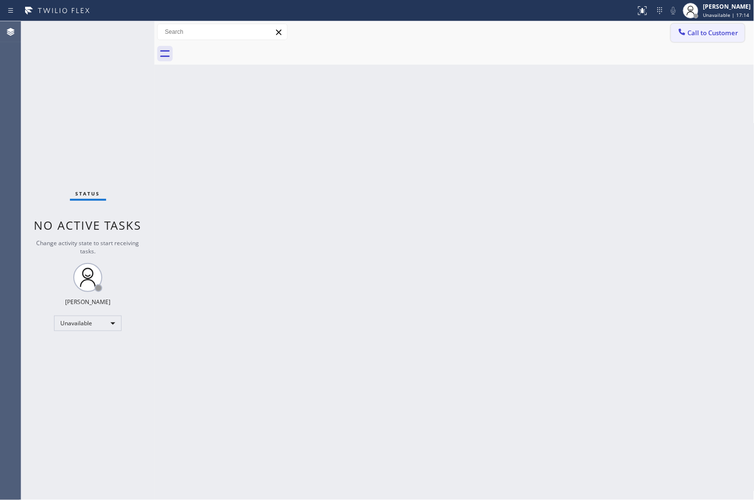
click at [716, 34] on span "Call to Customer" at bounding box center [713, 32] width 51 height 9
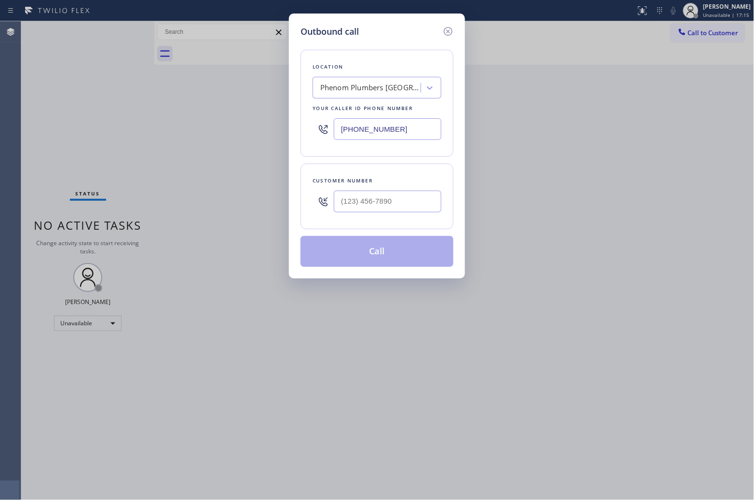
click at [372, 95] on div "Phenom Plumbers [GEOGRAPHIC_DATA]" at bounding box center [367, 88] width 105 height 17
type input "5 Star Plumb"
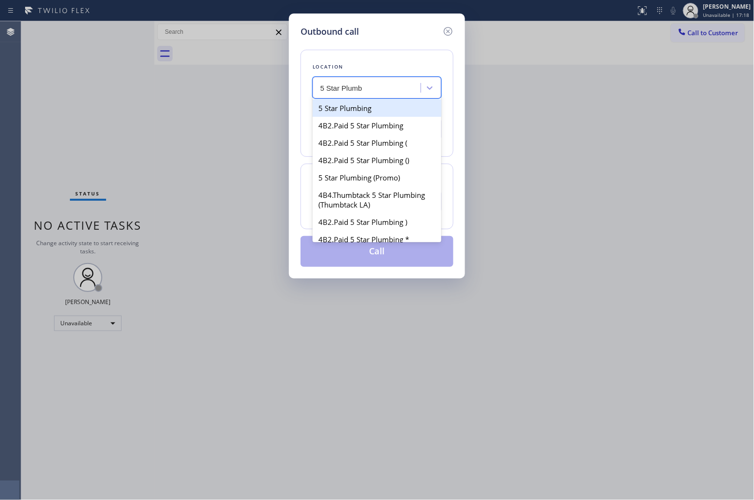
type input "[PHONE_NUMBER]"
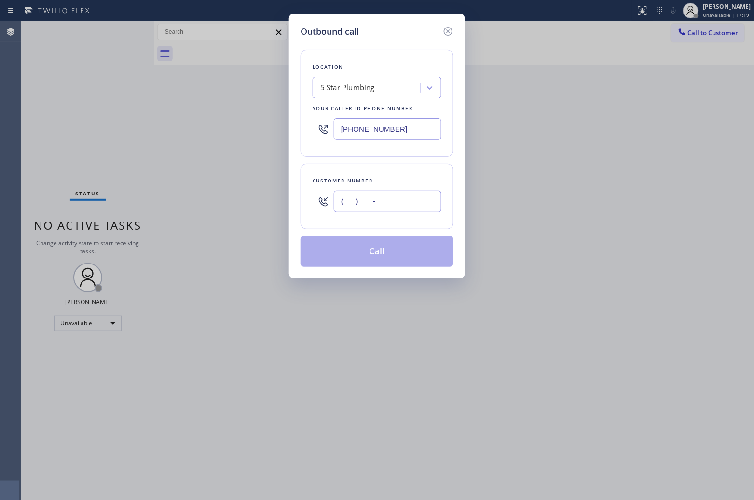
paste input "760) 894-5749"
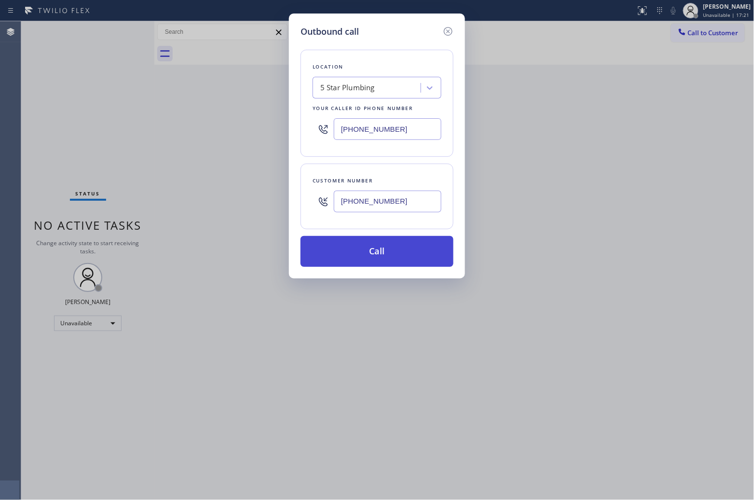
type input "[PHONE_NUMBER]"
click at [342, 256] on button "Call" at bounding box center [376, 251] width 153 height 31
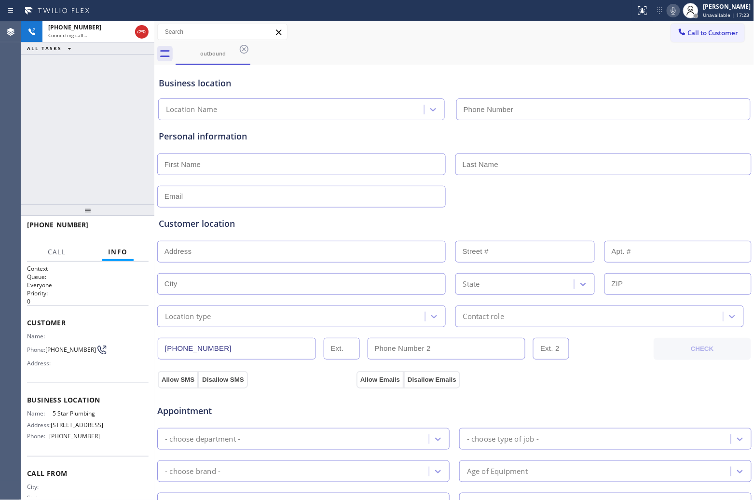
type input "[PHONE_NUMBER]"
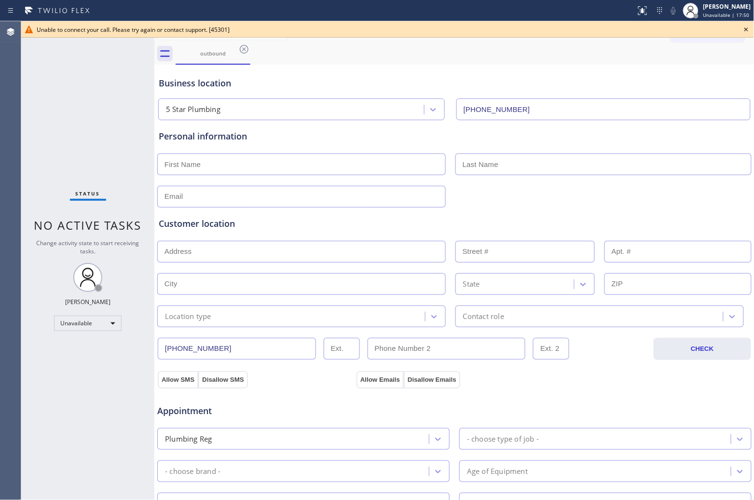
drag, startPoint x: 5, startPoint y: 112, endPoint x: 16, endPoint y: 95, distance: 19.9
click at [6, 109] on div "Agent Desktop" at bounding box center [10, 260] width 21 height 478
click at [746, 25] on icon at bounding box center [746, 30] width 12 height 12
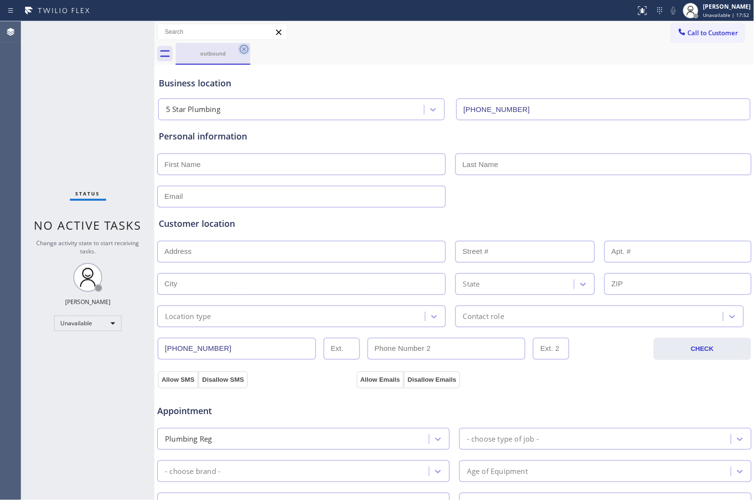
click at [245, 52] on icon at bounding box center [244, 49] width 12 height 12
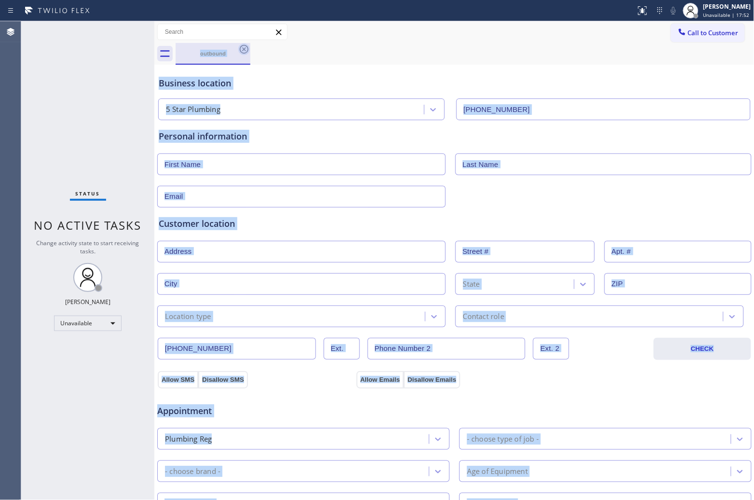
click at [245, 52] on div "outbound" at bounding box center [465, 54] width 579 height 22
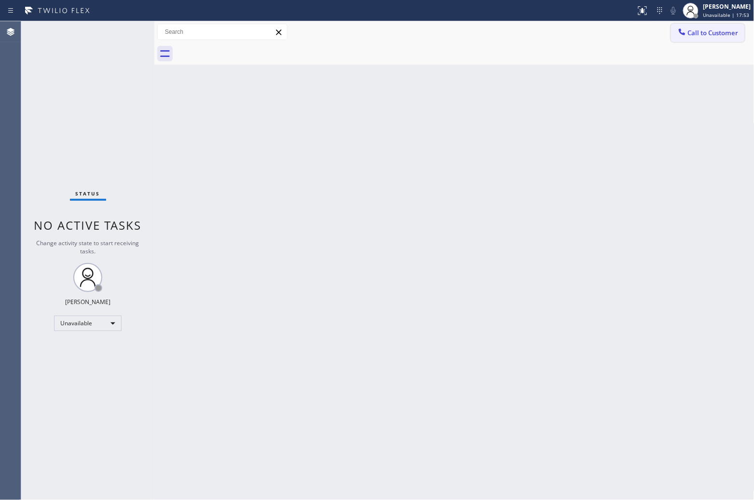
click at [683, 41] on button "Call to Customer" at bounding box center [708, 33] width 74 height 18
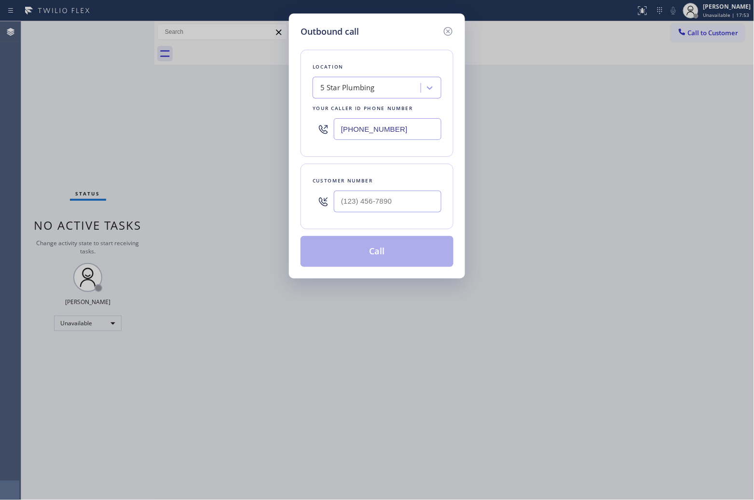
click at [700, 33] on div "Outbound call Location 5 Star Plumbing Your caller id phone number [PHONE_NUMBE…" at bounding box center [377, 250] width 754 height 500
click at [377, 128] on input "[PHONE_NUMBER]" at bounding box center [388, 129] width 108 height 22
paste input "516) 788-7457"
type input "[PHONE_NUMBER]"
type input "(___) ___-____"
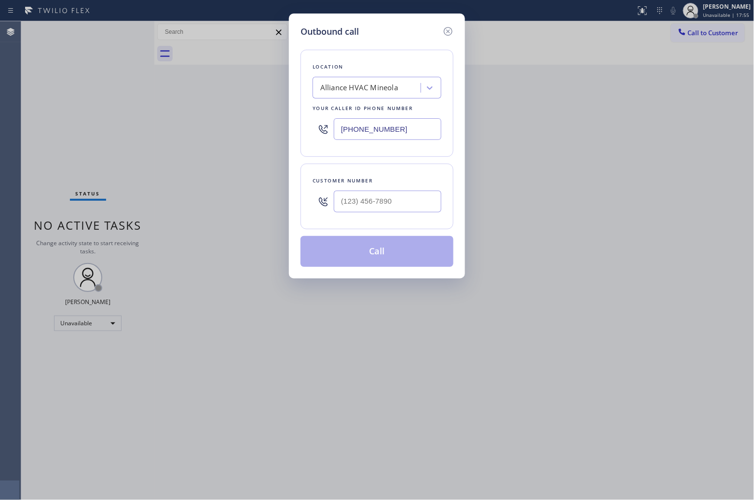
click at [370, 193] on input "text" at bounding box center [388, 202] width 108 height 22
paste input "516) 535-3371"
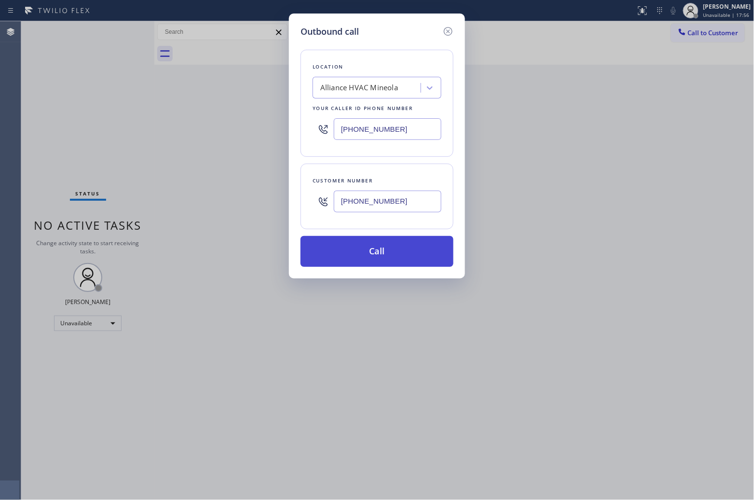
type input "[PHONE_NUMBER]"
click at [398, 247] on button "Call" at bounding box center [376, 251] width 153 height 31
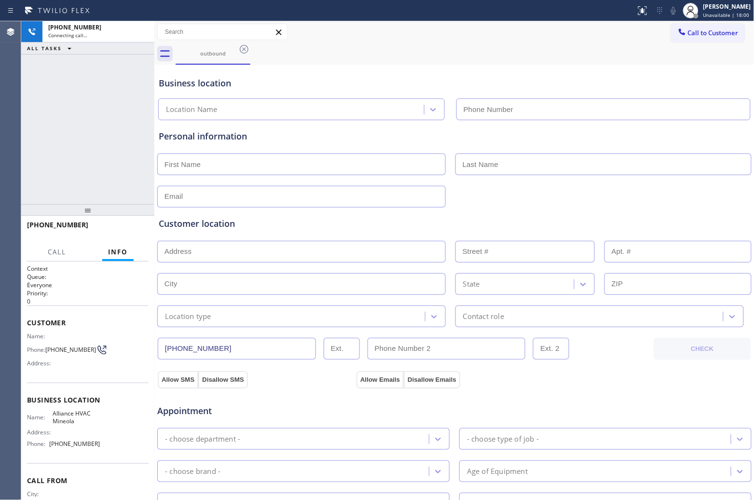
type input "[PHONE_NUMBER]"
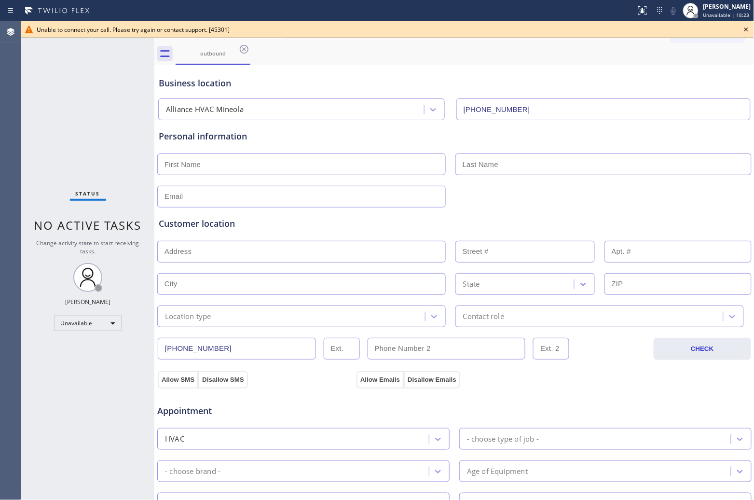
drag, startPoint x: 36, startPoint y: 132, endPoint x: 189, endPoint y: 121, distance: 153.3
click at [36, 132] on div "Status No active tasks Change activity state to start receiving tasks. [PERSON_…" at bounding box center [87, 260] width 133 height 478
click at [679, 41] on button "Call to Customer" at bounding box center [708, 33] width 74 height 18
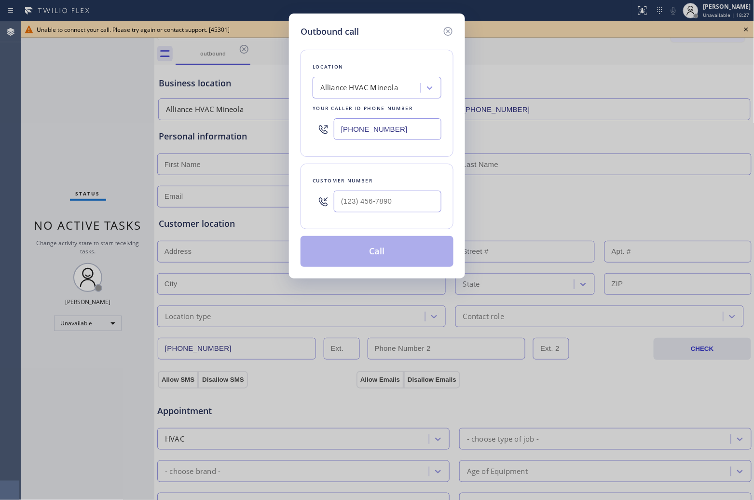
click at [447, 29] on icon at bounding box center [448, 32] width 12 height 12
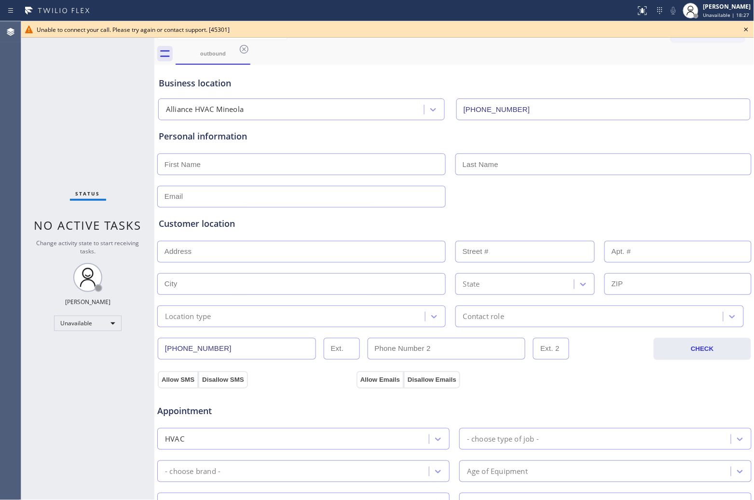
type input "[PHONE_NUMBER]"
click at [747, 28] on icon at bounding box center [746, 30] width 12 height 12
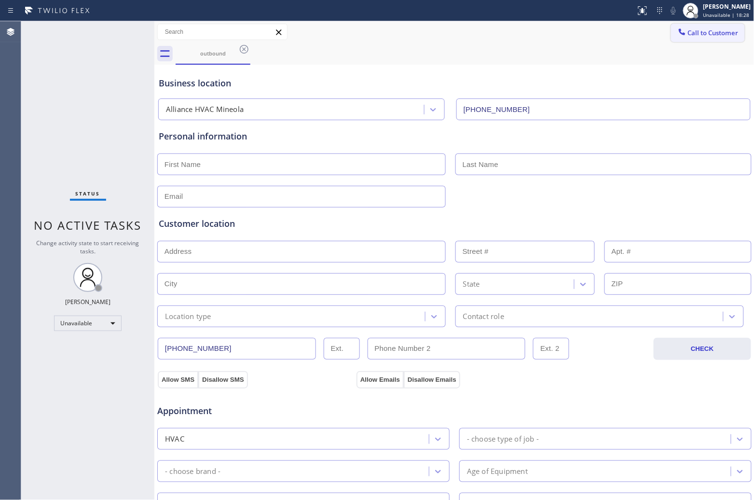
click at [730, 29] on span "Call to Customer" at bounding box center [713, 32] width 51 height 9
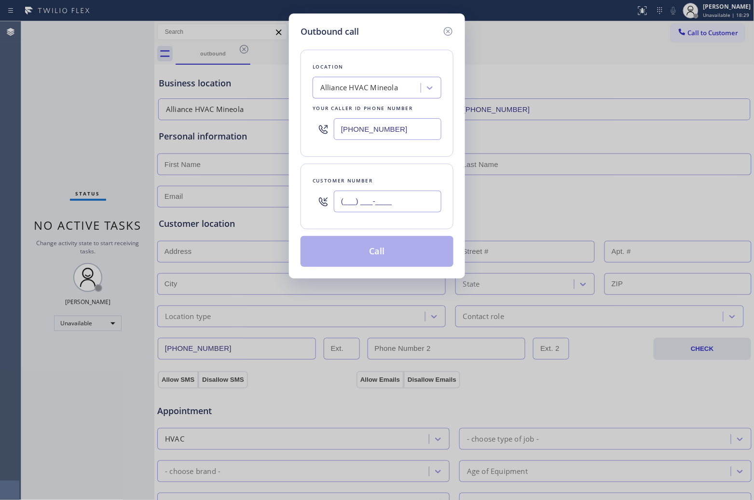
click at [415, 201] on input "(___) ___-____" at bounding box center [388, 202] width 108 height 22
paste input "516) 535-3371"
type input "[PHONE_NUMBER]"
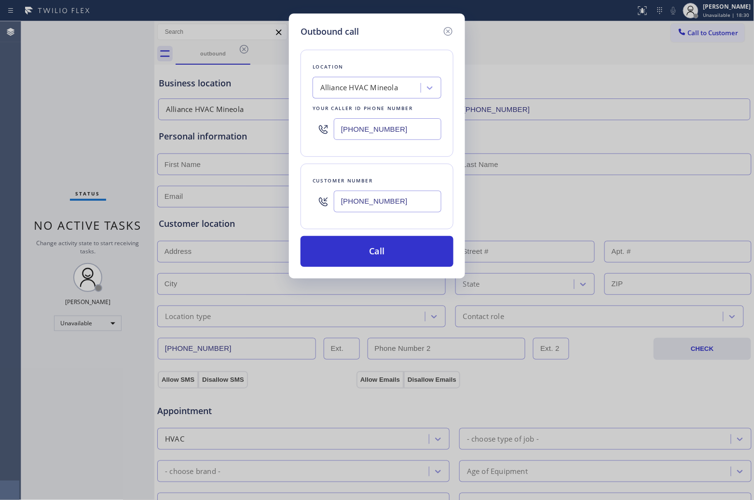
drag, startPoint x: 437, startPoint y: 249, endPoint x: 739, endPoint y: 267, distance: 302.9
click at [449, 249] on button "Call" at bounding box center [376, 251] width 153 height 31
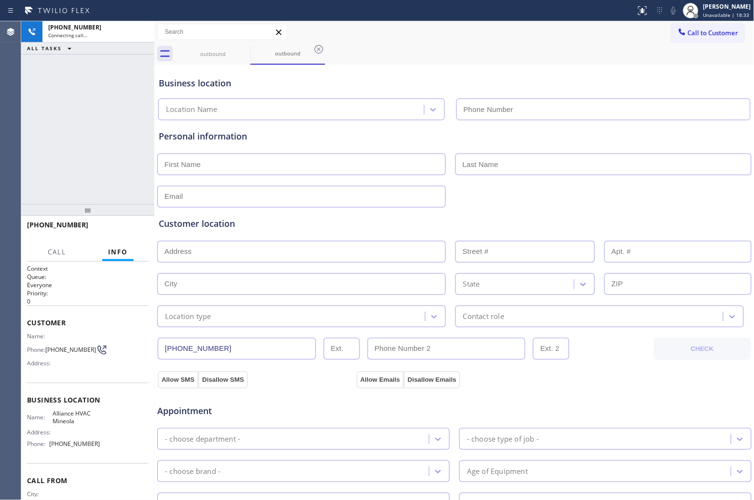
type input "[PHONE_NUMBER]"
click at [6, 116] on div "Agent Desktop" at bounding box center [10, 260] width 21 height 478
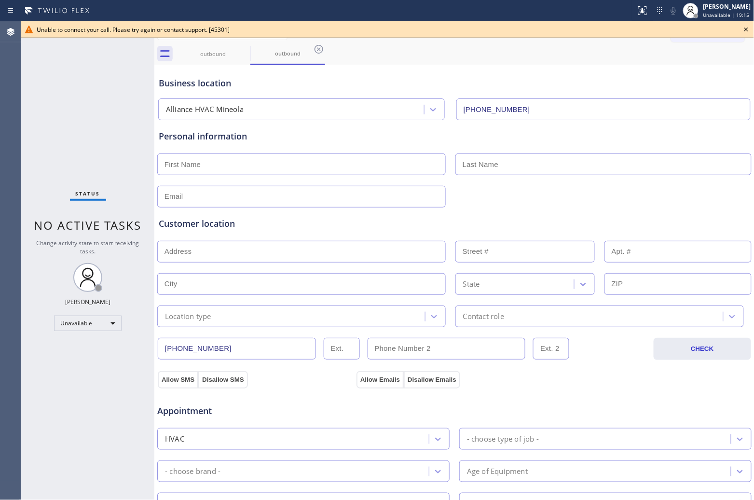
click at [749, 28] on icon at bounding box center [746, 30] width 12 height 12
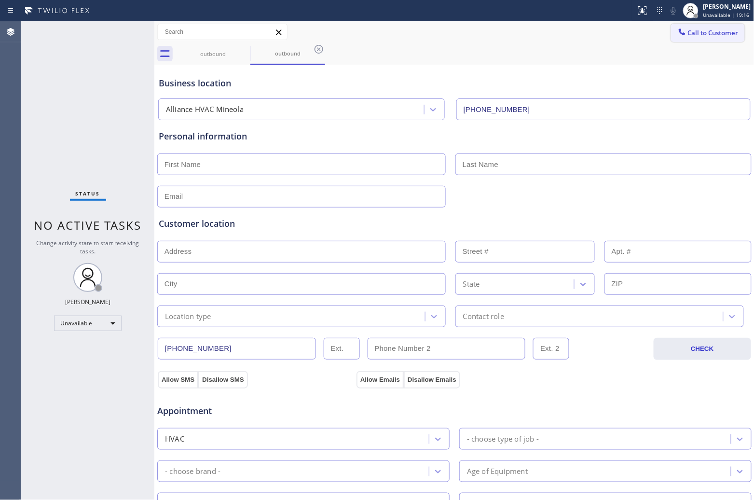
click at [724, 30] on span "Call to Customer" at bounding box center [713, 32] width 51 height 9
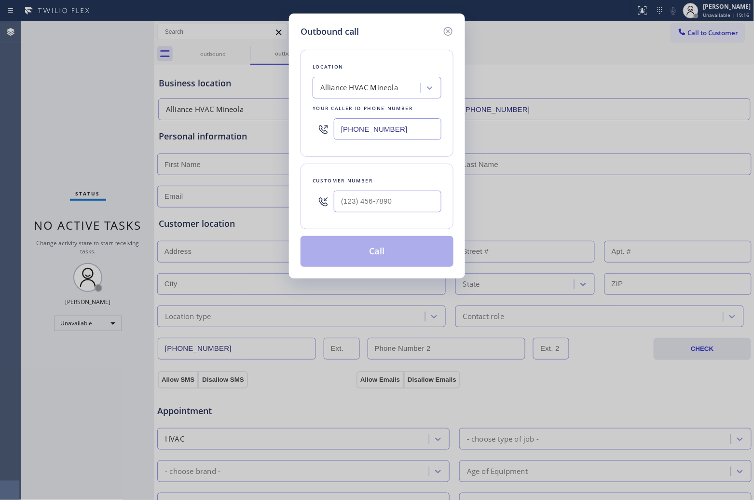
click at [406, 127] on input "[PHONE_NUMBER]" at bounding box center [388, 129] width 108 height 22
paste input "0) 781-974"
type input "[PHONE_NUMBER]"
type input "(___) ___-____"
click at [421, 217] on div at bounding box center [388, 201] width 108 height 31
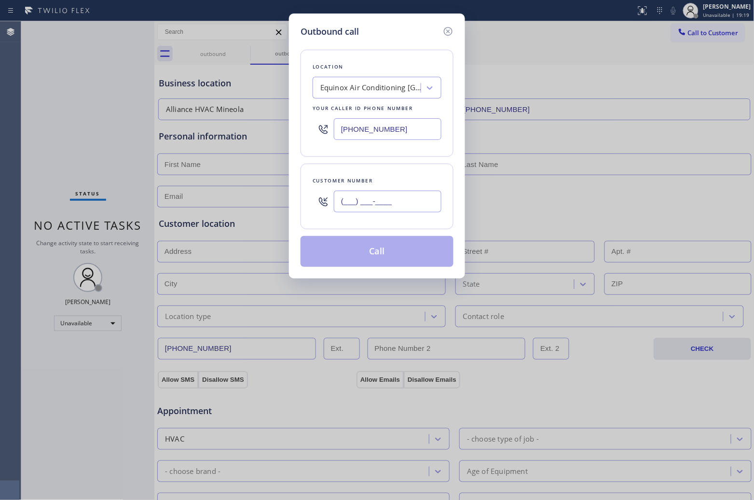
click at [406, 201] on input "(___) ___-____" at bounding box center [388, 202] width 108 height 22
paste input "619) 220-7667"
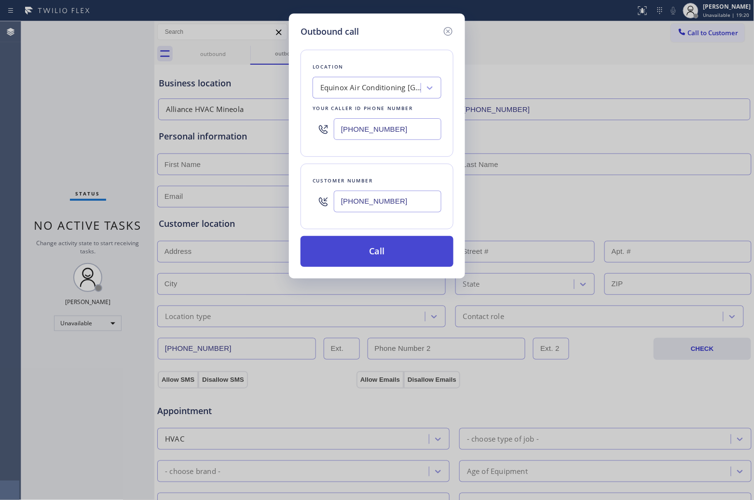
type input "[PHONE_NUMBER]"
click at [411, 255] on button "Call" at bounding box center [376, 251] width 153 height 31
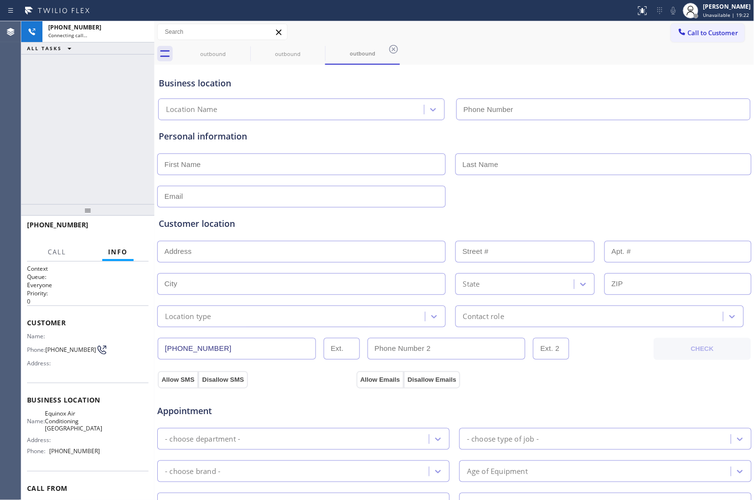
type input "[PHONE_NUMBER]"
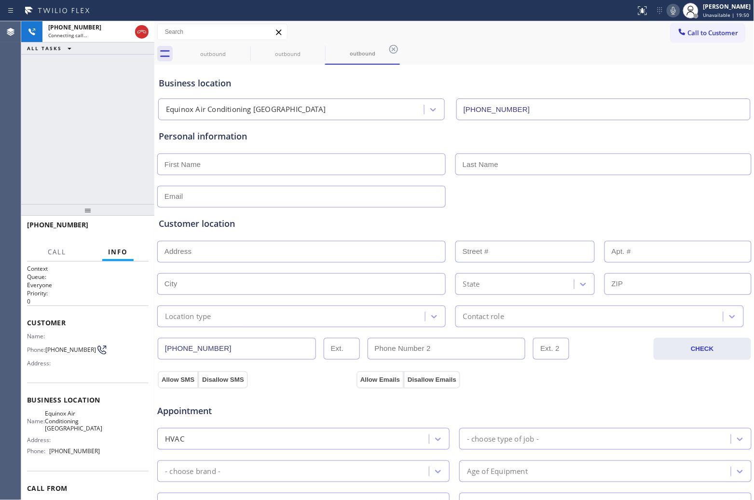
click at [0, 136] on div "Agent Desktop" at bounding box center [10, 260] width 21 height 478
drag, startPoint x: 138, startPoint y: 34, endPoint x: 741, endPoint y: 135, distance: 611.4
click at [142, 35] on icon at bounding box center [142, 32] width 12 height 12
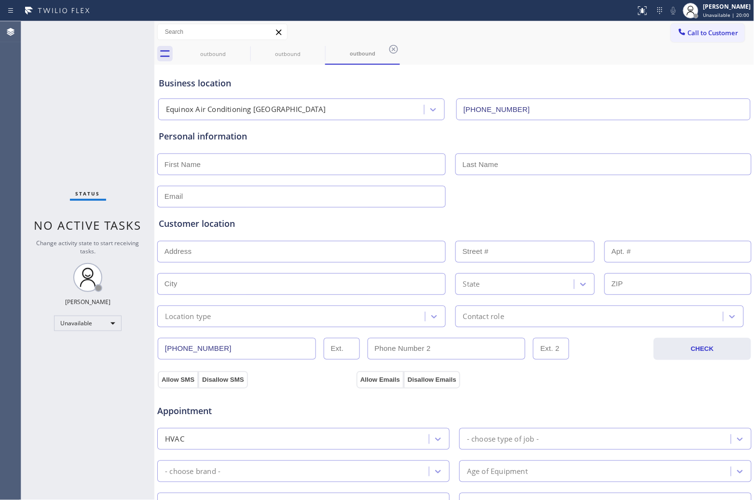
click at [718, 35] on span "Call to Customer" at bounding box center [713, 32] width 51 height 9
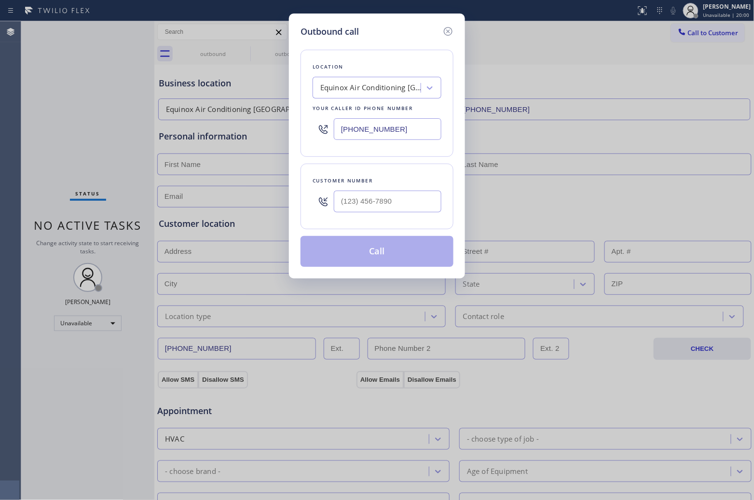
click at [407, 129] on input "[PHONE_NUMBER]" at bounding box center [388, 129] width 108 height 22
paste input "206) 429-4415"
click at [444, 26] on icon at bounding box center [448, 32] width 12 height 12
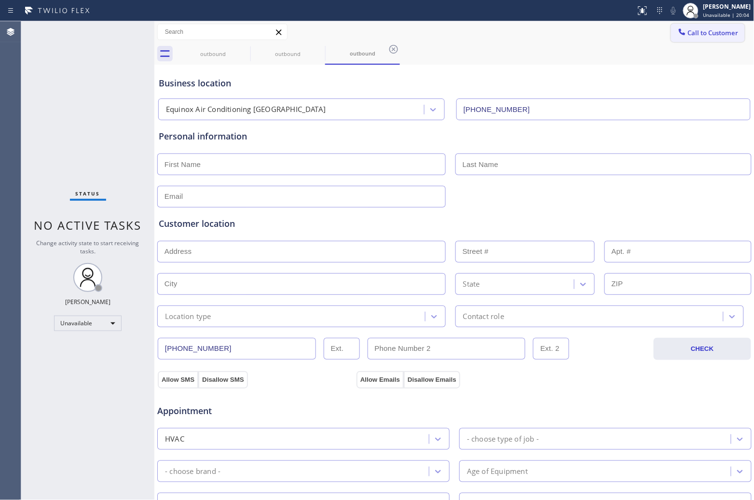
click at [671, 32] on button "Call to Customer" at bounding box center [708, 33] width 74 height 18
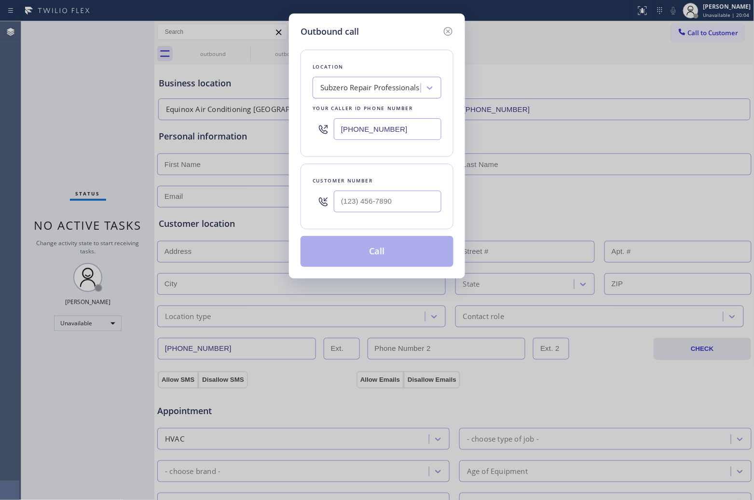
click at [688, 33] on div "Outbound call Location Subzero Repair Professionals Your caller id phone number…" at bounding box center [377, 250] width 754 height 500
click at [391, 138] on input "[PHONE_NUMBER]" at bounding box center [388, 129] width 108 height 22
paste input "949) 334-229"
type input "[PHONE_NUMBER]"
type input "(___) ___-____"
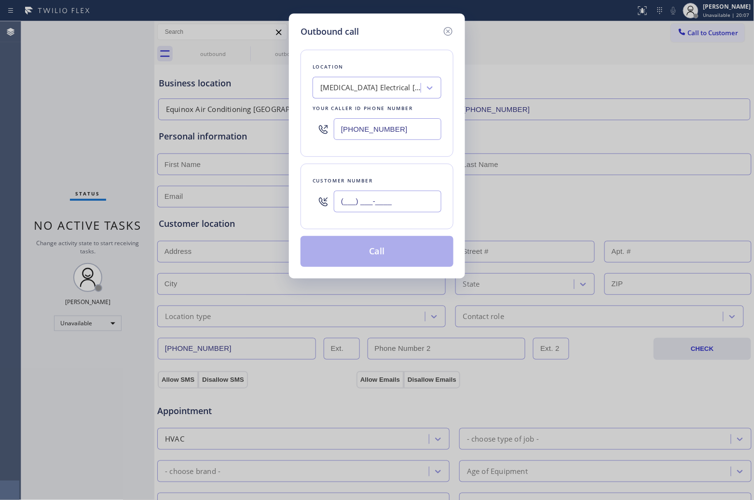
click at [393, 201] on input "(___) ___-____" at bounding box center [388, 202] width 108 height 22
paste input "415) 690-1116"
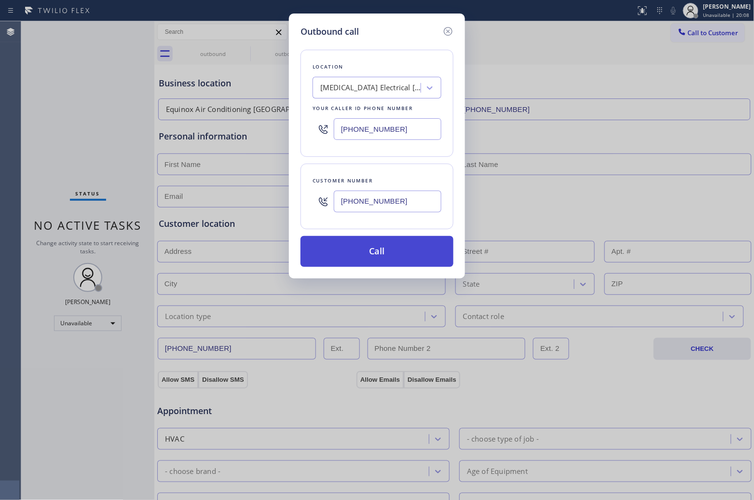
type input "[PHONE_NUMBER]"
click at [411, 256] on button "Call" at bounding box center [376, 251] width 153 height 31
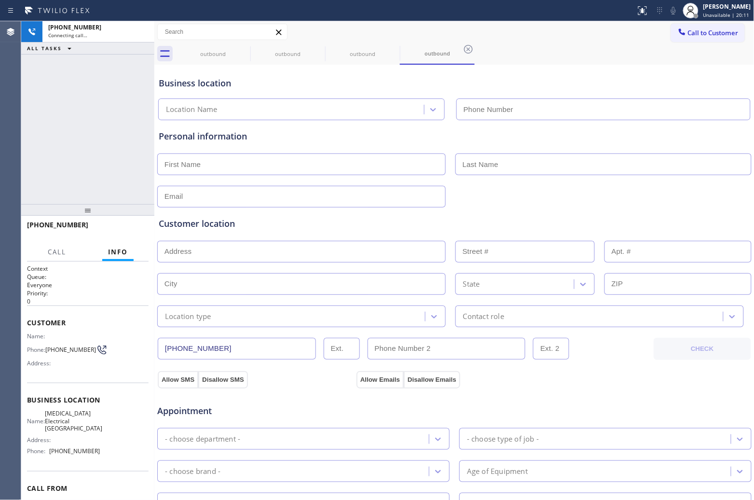
type input "[PHONE_NUMBER]"
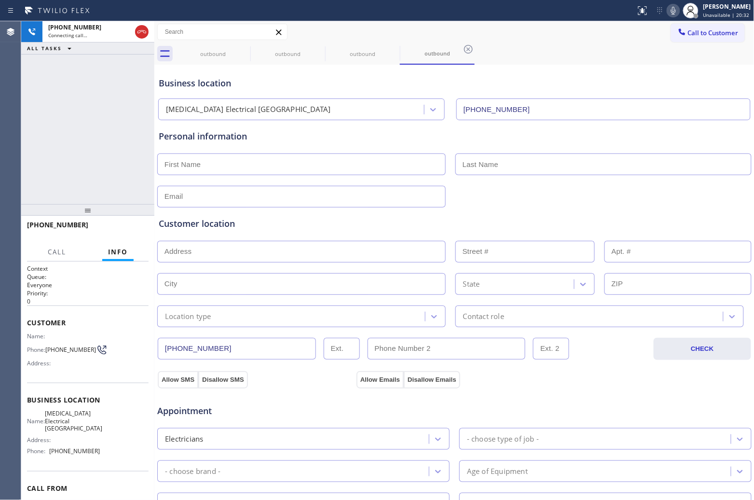
click at [4, 167] on div "Agent Desktop" at bounding box center [10, 260] width 21 height 478
drag, startPoint x: 59, startPoint y: 356, endPoint x: 47, endPoint y: 341, distance: 19.6
click at [47, 341] on div "Name: Phone: [PHONE_NUMBER] Address:" at bounding box center [63, 351] width 73 height 38
copy span "415) 690-1116"
click at [38, 133] on div "[PHONE_NUMBER] Live | 00:32 ALL TASKS ALL TASKS ACTIVE TASKS TASKS IN WRAP UP" at bounding box center [87, 112] width 133 height 183
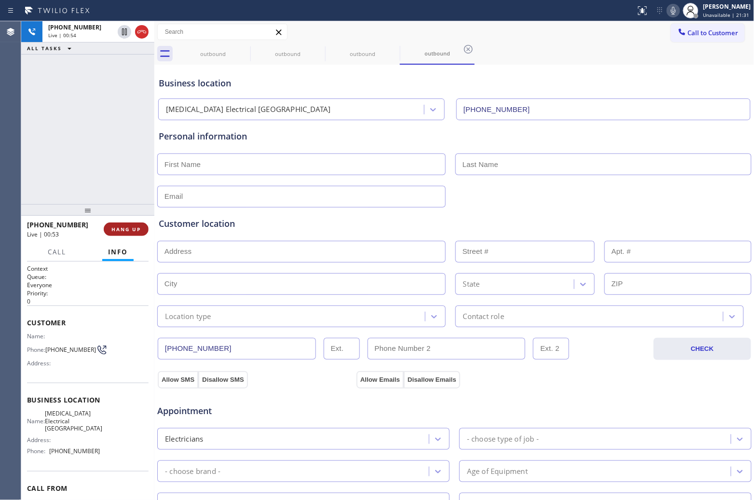
click at [129, 225] on button "HANG UP" at bounding box center [126, 229] width 45 height 14
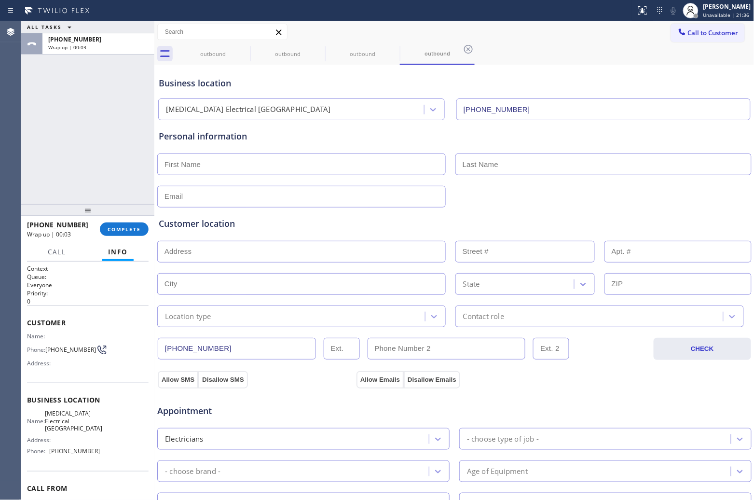
drag, startPoint x: 697, startPoint y: 32, endPoint x: 460, endPoint y: 138, distance: 260.6
click at [697, 32] on span "Call to Customer" at bounding box center [713, 32] width 51 height 9
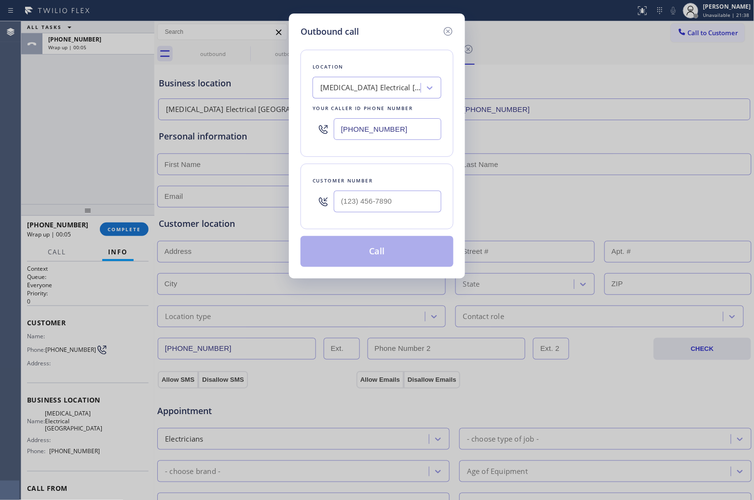
click at [394, 123] on input "[PHONE_NUMBER]" at bounding box center [388, 129] width 108 height 22
paste input "720) 741-7611"
type input "[PHONE_NUMBER]"
type input "(___) ___-____"
click at [412, 204] on input "(___) ___-____" at bounding box center [388, 202] width 108 height 22
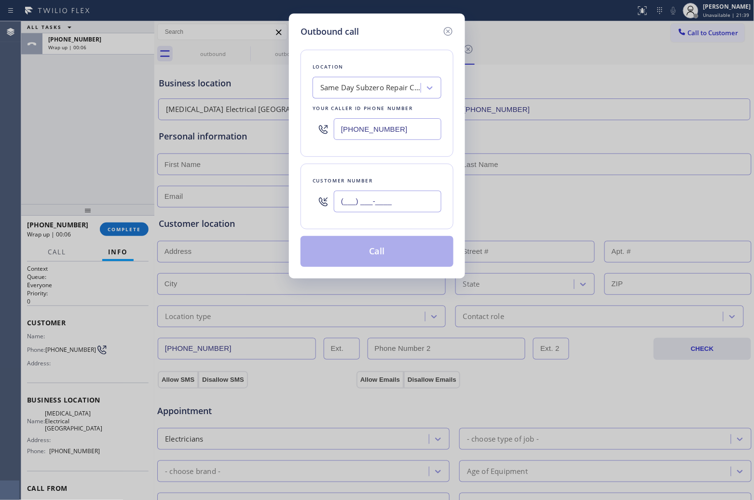
paste input "720) 282-7016"
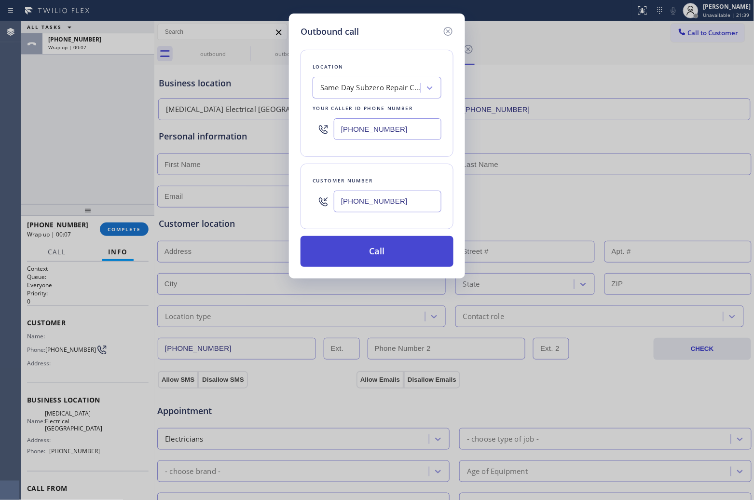
type input "[PHONE_NUMBER]"
click at [394, 247] on button "Call" at bounding box center [376, 251] width 153 height 31
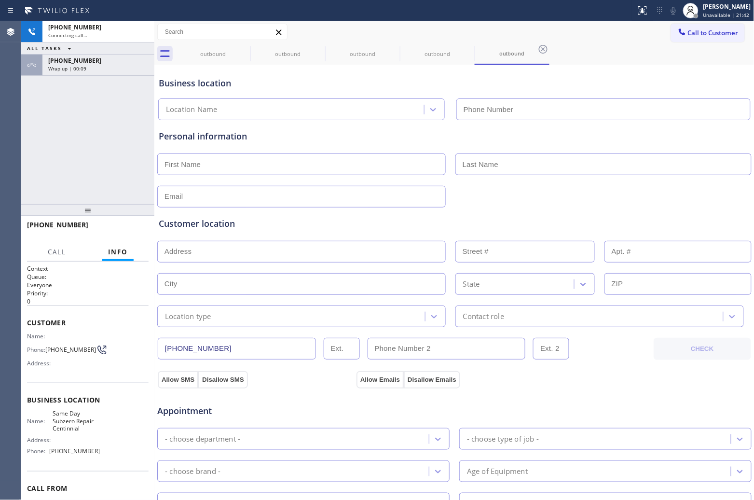
type input "[PHONE_NUMBER]"
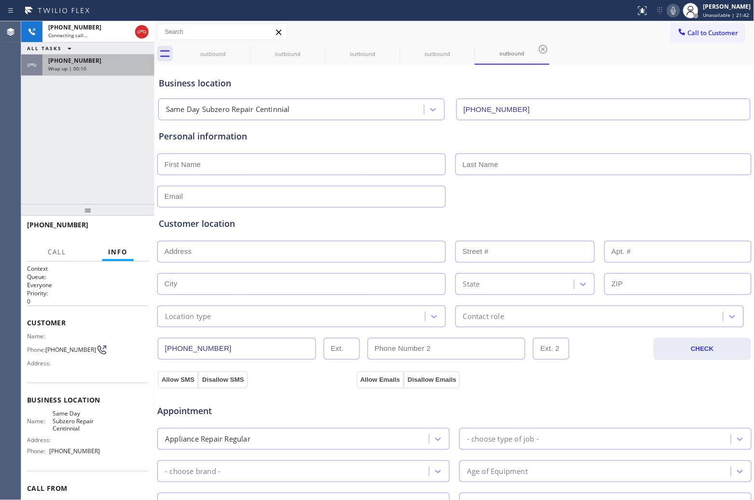
click at [102, 71] on div "[PHONE_NUMBER] Wrap up | 00:10" at bounding box center [96, 65] width 108 height 21
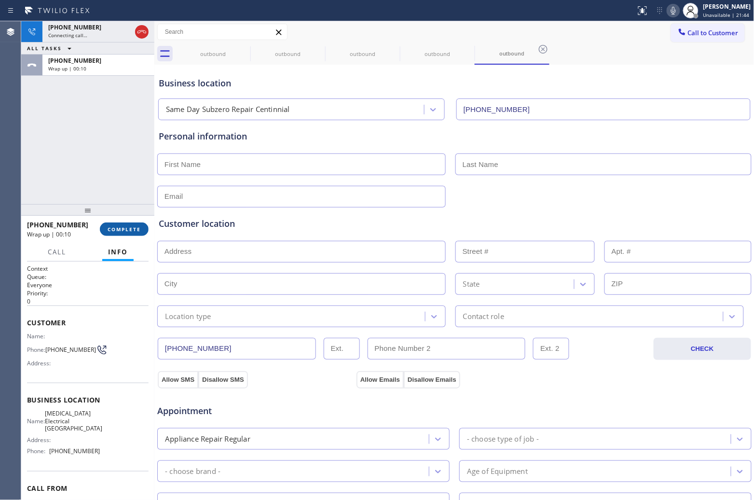
click at [126, 240] on div "[PHONE_NUMBER] Wrap up | 00:10 COMPLETE" at bounding box center [88, 229] width 122 height 25
click at [122, 231] on span "COMPLETE" at bounding box center [124, 229] width 33 height 7
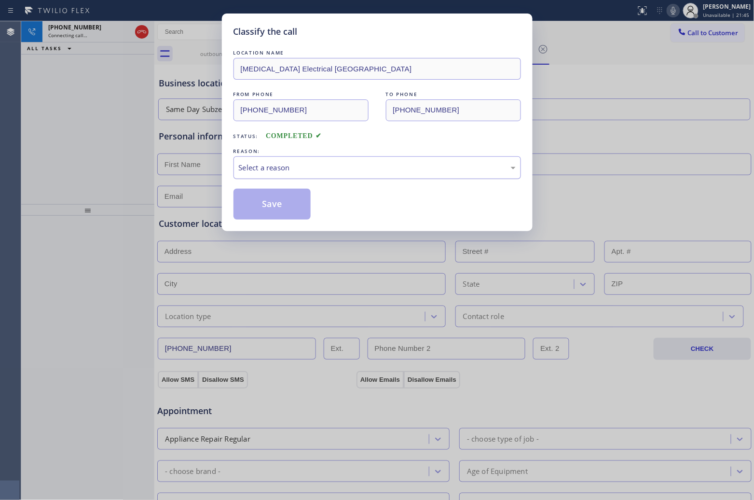
click at [330, 167] on div "Select a reason" at bounding box center [377, 167] width 277 height 11
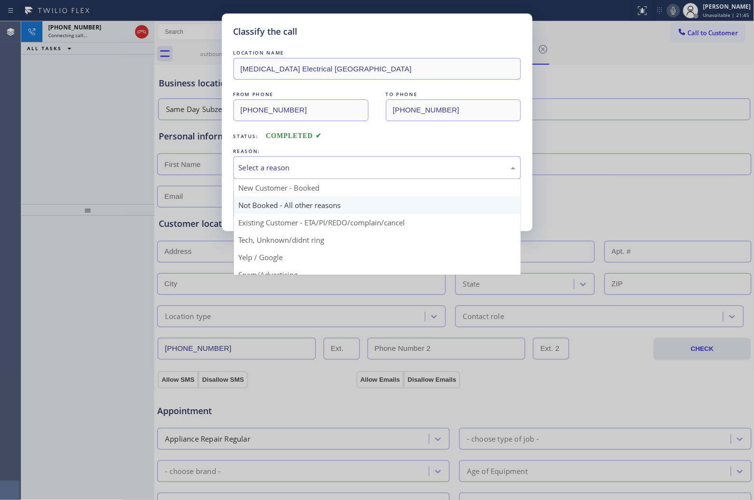
click at [281, 205] on button "Save" at bounding box center [272, 204] width 78 height 31
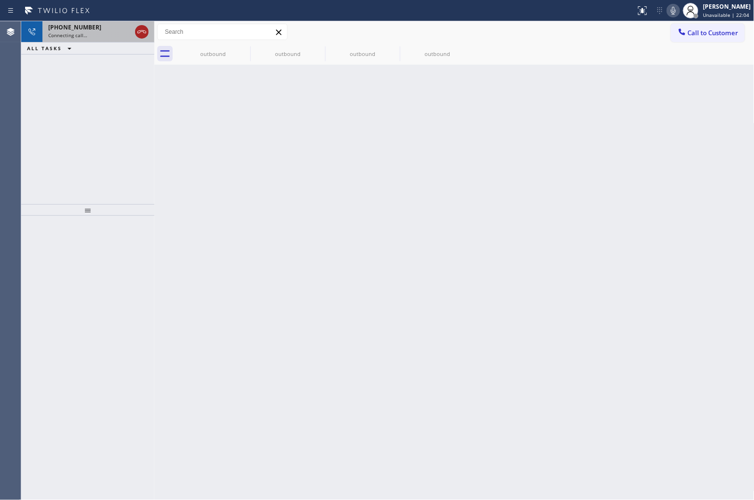
click at [140, 31] on icon at bounding box center [142, 32] width 12 height 12
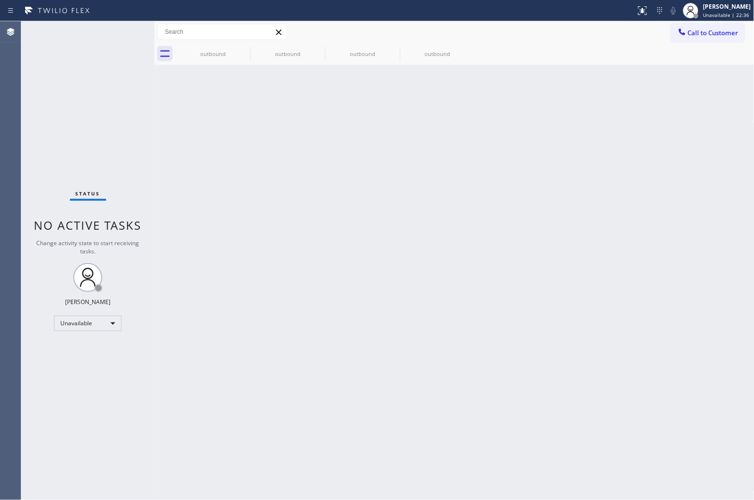
drag, startPoint x: 1, startPoint y: 82, endPoint x: 13, endPoint y: 80, distance: 11.7
click at [1, 82] on div "Agent Desktop" at bounding box center [10, 260] width 21 height 478
click at [0, 0] on icon at bounding box center [0, 0] width 0 height 0
click at [313, 47] on icon at bounding box center [319, 49] width 12 height 12
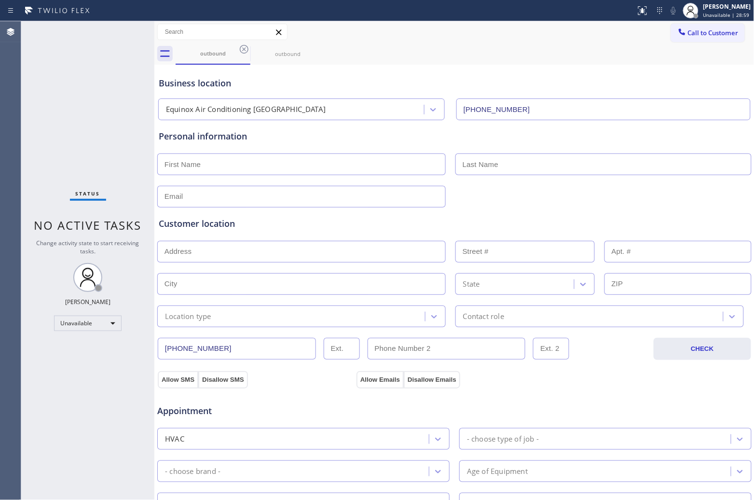
click at [243, 47] on icon at bounding box center [244, 49] width 12 height 12
click at [0, 0] on icon at bounding box center [0, 0] width 0 height 0
click at [243, 47] on div "outbound outbound" at bounding box center [465, 54] width 579 height 22
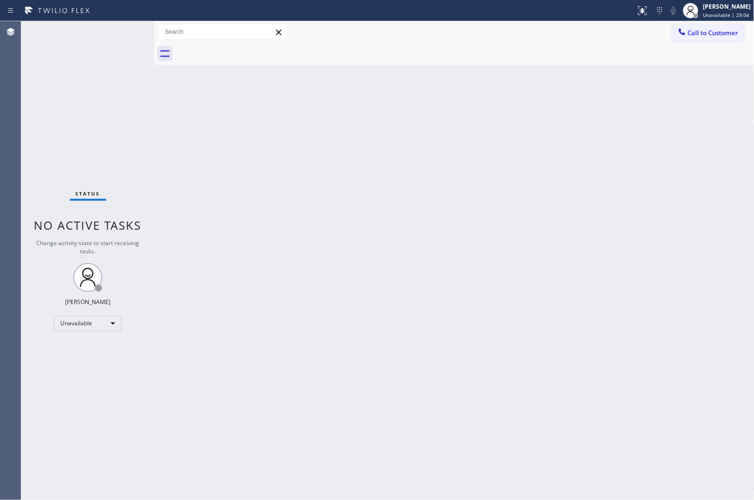
click at [22, 177] on div "Status No active tasks Change activity state to start receiving tasks. [PERSON_…" at bounding box center [87, 260] width 133 height 478
click at [574, 495] on div "Back to Dashboard Change Sender ID Customers Technicians Select a contact Outbo…" at bounding box center [452, 260] width 596 height 478
click at [696, 32] on span "Call to Customer" at bounding box center [711, 32] width 51 height 9
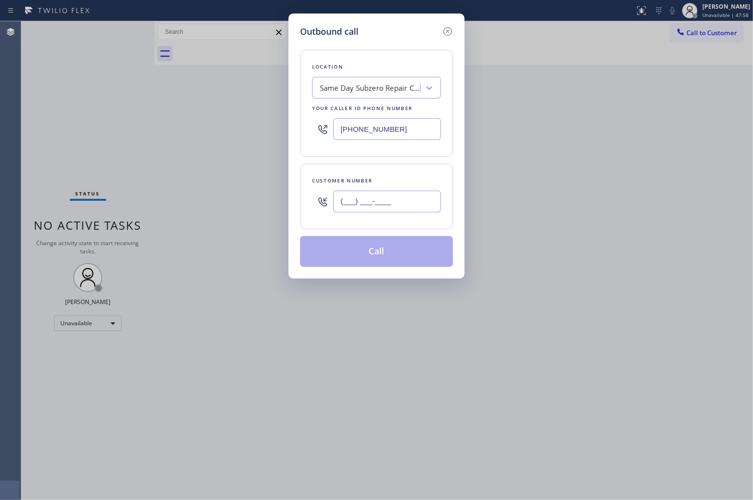
click at [398, 196] on input "(___) ___-____" at bounding box center [387, 202] width 108 height 22
paste input "310) 447-8693"
type input "[PHONE_NUMBER]"
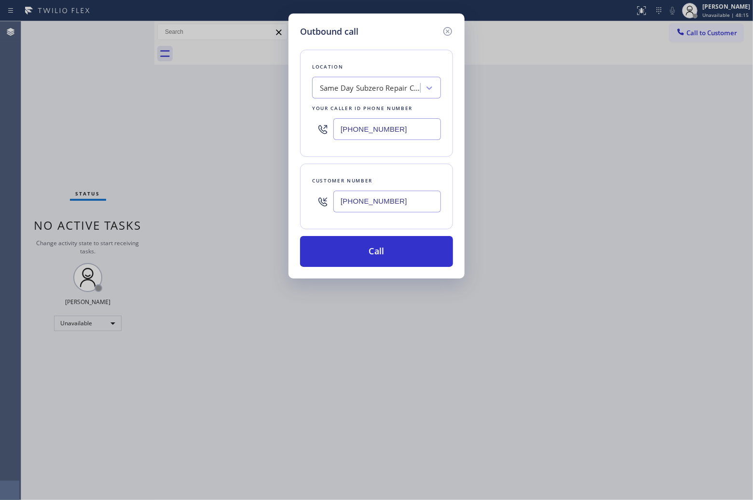
click at [377, 84] on div "Same Day Subzero Repair Centinnial" at bounding box center [370, 87] width 101 height 11
type input "5 Star Appliance Re"
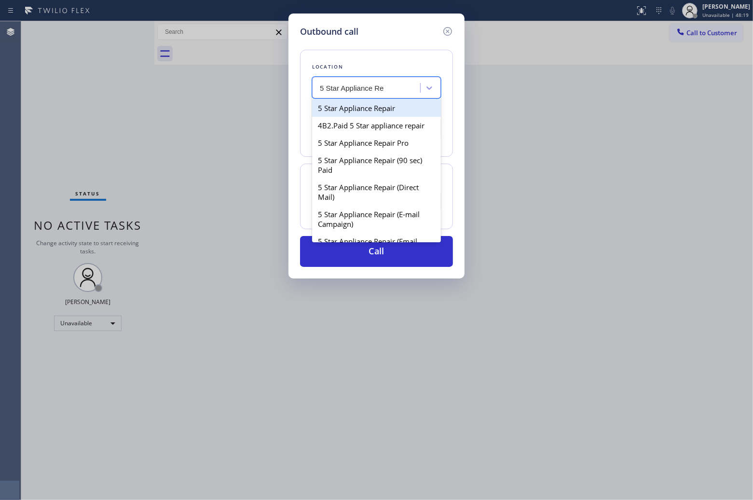
click at [386, 109] on div "5 Star Appliance Repair" at bounding box center [376, 107] width 129 height 17
type input "[PHONE_NUMBER]"
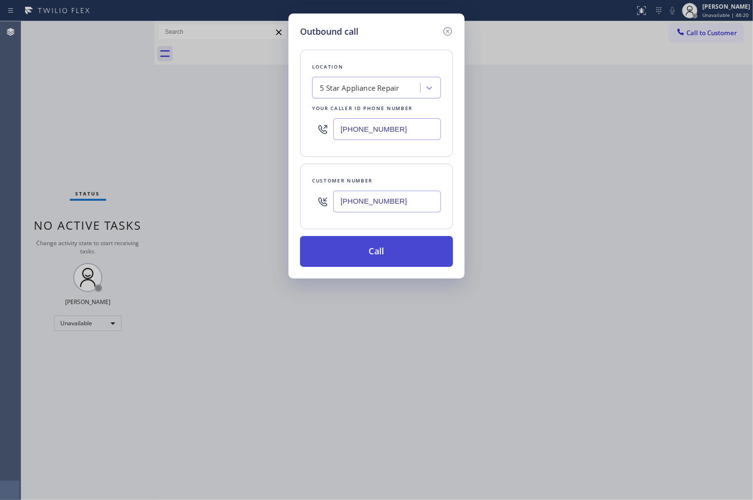
click at [380, 250] on button "Call" at bounding box center [376, 251] width 153 height 31
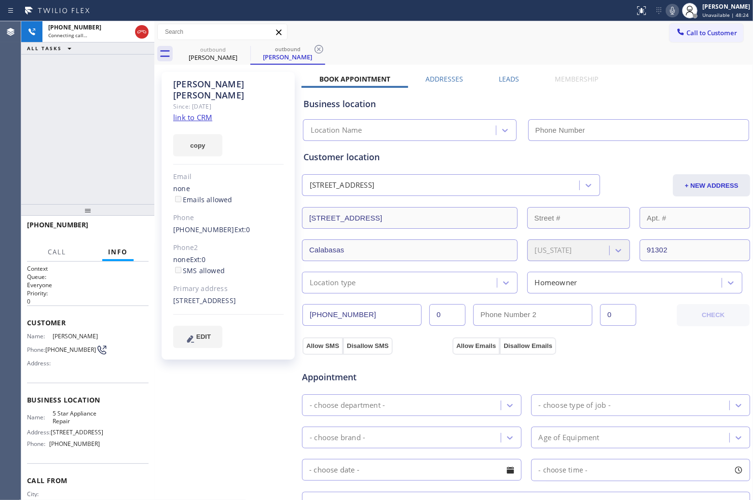
click at [189, 112] on link "link to CRM" at bounding box center [192, 117] width 39 height 10
type input "[PHONE_NUMBER]"
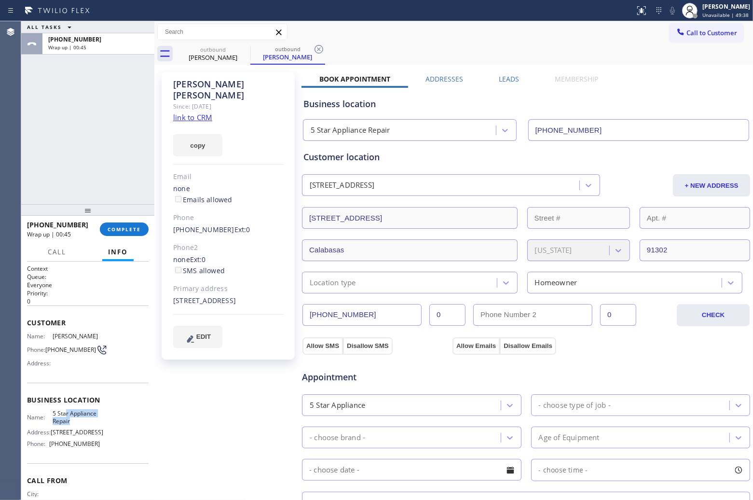
drag, startPoint x: 75, startPoint y: 420, endPoint x: 63, endPoint y: 418, distance: 12.7
click at [63, 418] on span "5 Star Appliance Repair" at bounding box center [77, 416] width 48 height 15
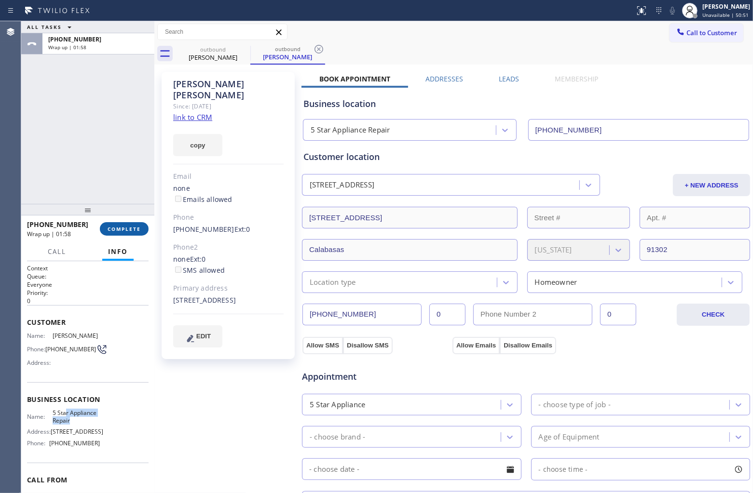
click at [117, 230] on span "COMPLETE" at bounding box center [124, 229] width 33 height 7
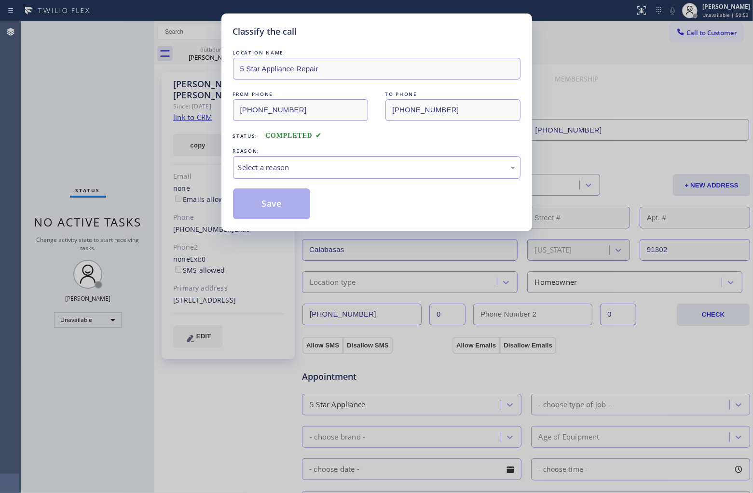
click at [283, 165] on div "Select a reason" at bounding box center [376, 167] width 277 height 11
click at [281, 211] on button "Save" at bounding box center [272, 204] width 78 height 31
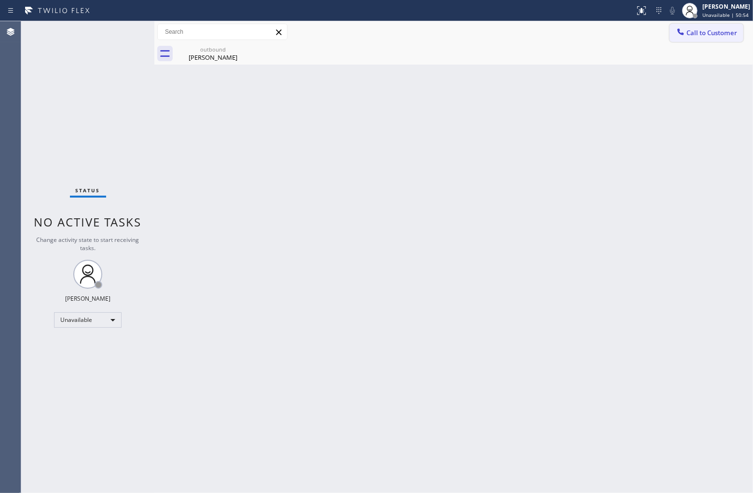
click at [717, 35] on span "Call to Customer" at bounding box center [711, 32] width 51 height 9
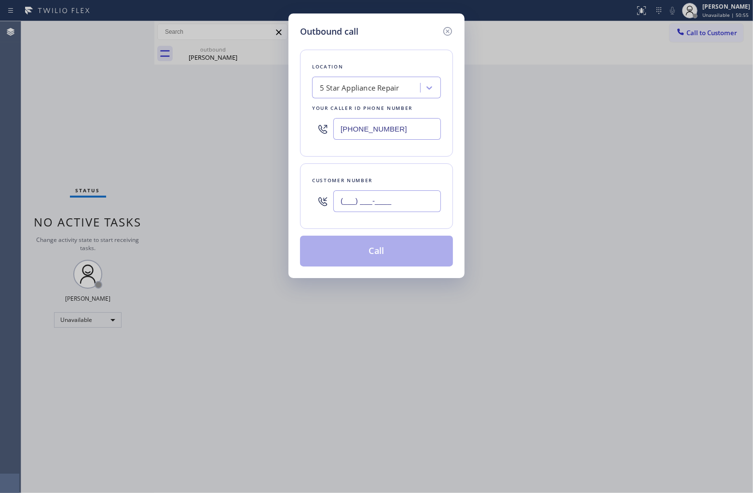
click at [375, 198] on input "(___) ___-____" at bounding box center [387, 202] width 108 height 22
paste input "650) 704-7051"
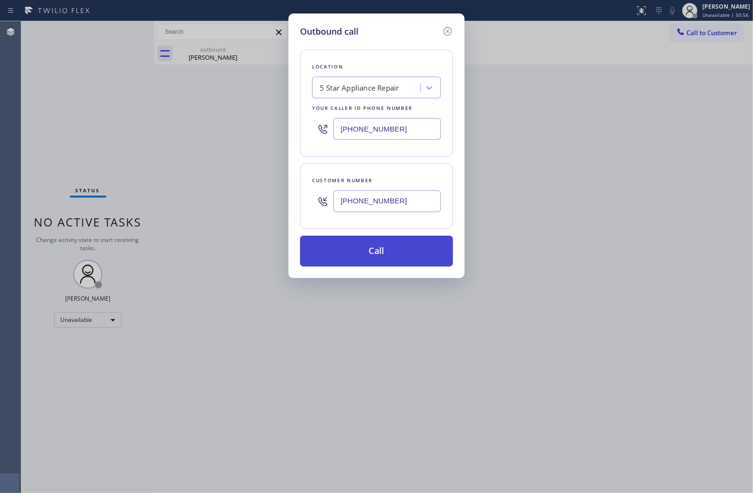
type input "[PHONE_NUMBER]"
click at [386, 249] on button "Call" at bounding box center [376, 251] width 153 height 31
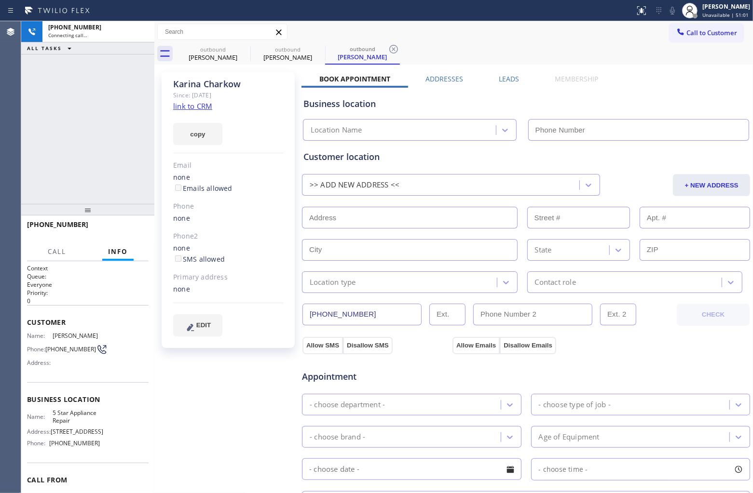
type input "[PHONE_NUMBER]"
click at [24, 119] on div "[PHONE_NUMBER] Connecting call… ALL TASKS ALL TASKS ACTIVE TASKS TASKS IN WRAP …" at bounding box center [87, 112] width 133 height 183
click at [184, 103] on link "link to CRM" at bounding box center [192, 106] width 39 height 10
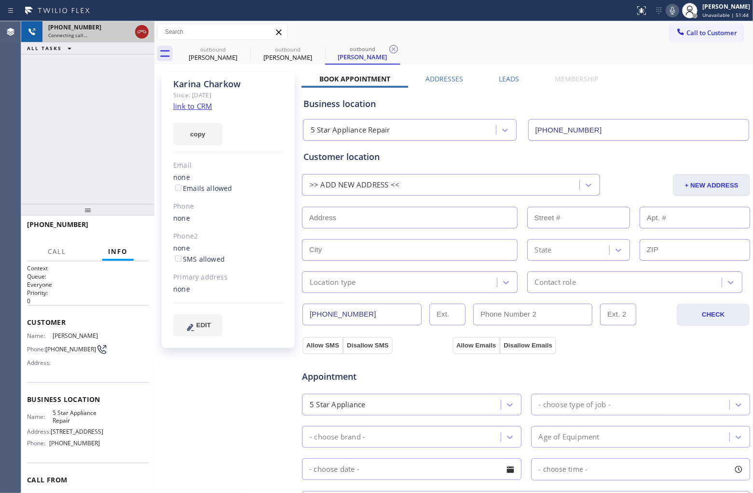
click at [143, 27] on icon at bounding box center [142, 32] width 12 height 12
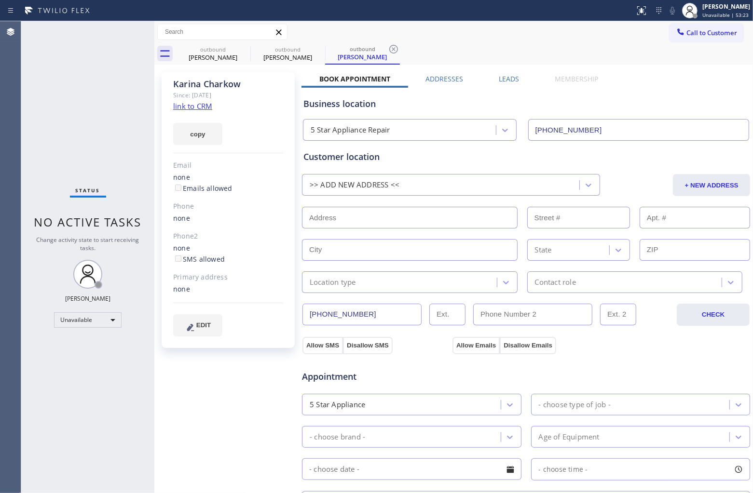
drag, startPoint x: 702, startPoint y: 27, endPoint x: 423, endPoint y: 177, distance: 316.1
click at [702, 27] on button "Call to Customer" at bounding box center [706, 33] width 74 height 18
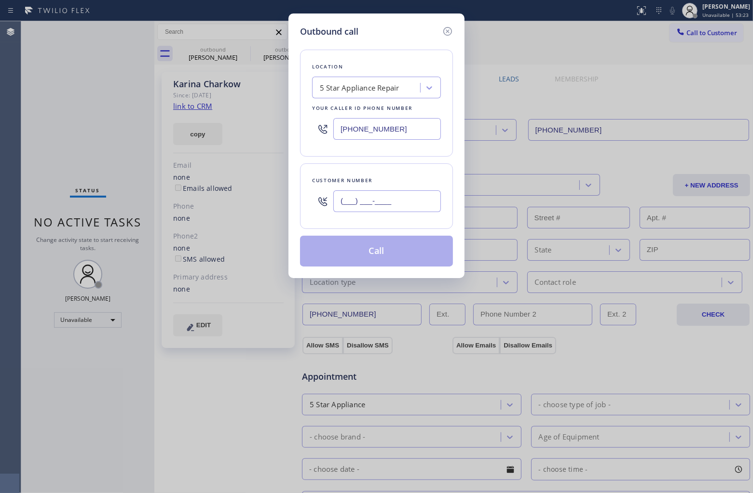
click at [411, 196] on input "(___) ___-____" at bounding box center [387, 202] width 108 height 22
paste input "631) 796-4219"
type input "[PHONE_NUMBER]"
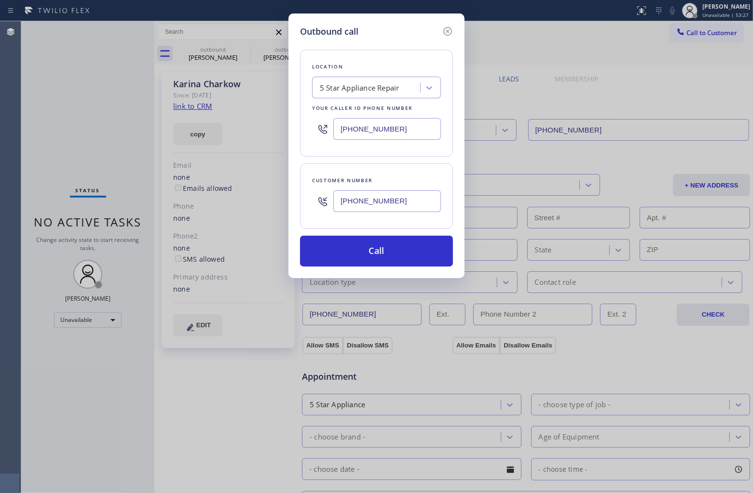
click at [386, 128] on input "[PHONE_NUMBER]" at bounding box center [387, 129] width 108 height 22
paste input "929) 374-2651"
type input "[PHONE_NUMBER]"
click at [410, 259] on button "Call" at bounding box center [376, 251] width 153 height 31
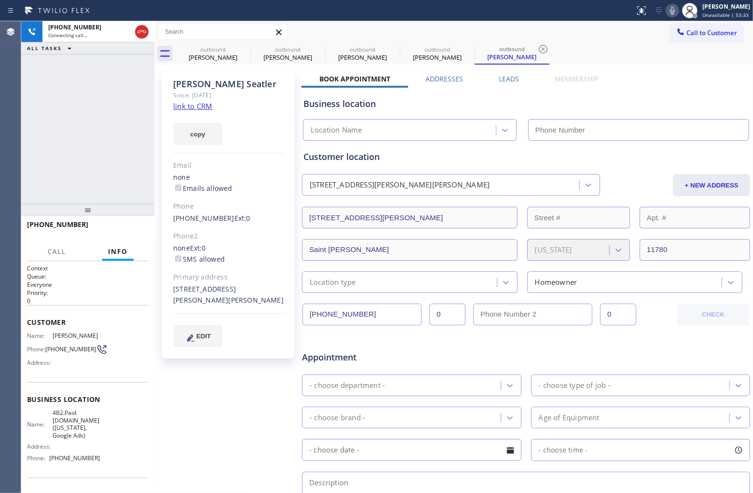
type input "[PHONE_NUMBER]"
click at [697, 34] on span "Call to Customer" at bounding box center [711, 32] width 51 height 9
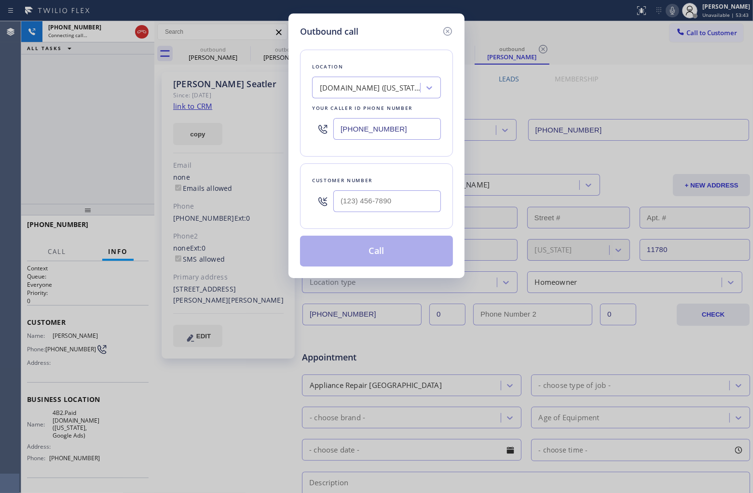
click at [399, 134] on input "[PHONE_NUMBER]" at bounding box center [387, 129] width 108 height 22
paste input "833) 692-227"
type input "[PHONE_NUMBER]"
click at [448, 32] on icon at bounding box center [447, 31] width 9 height 9
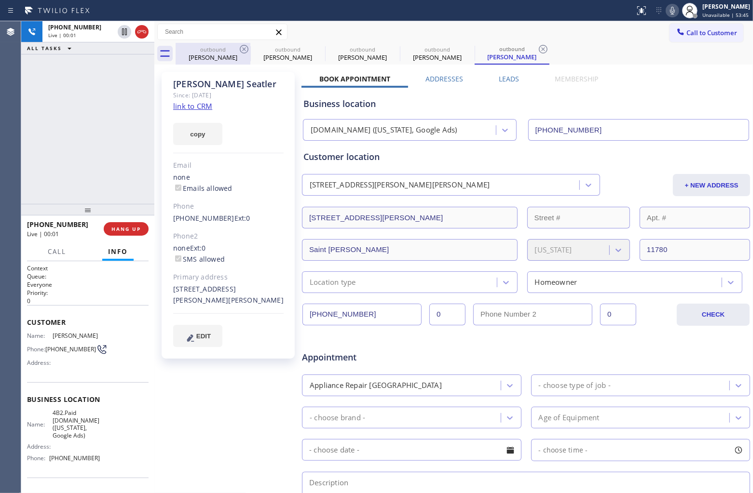
type input "[PHONE_NUMBER]"
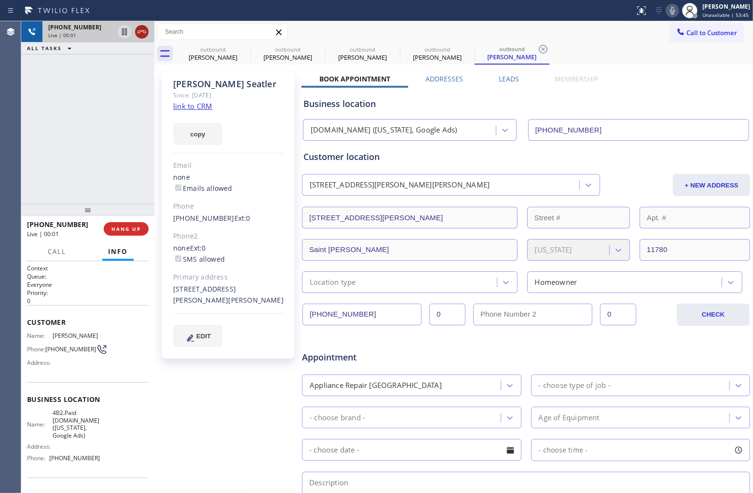
click at [146, 31] on icon at bounding box center [141, 31] width 9 height 3
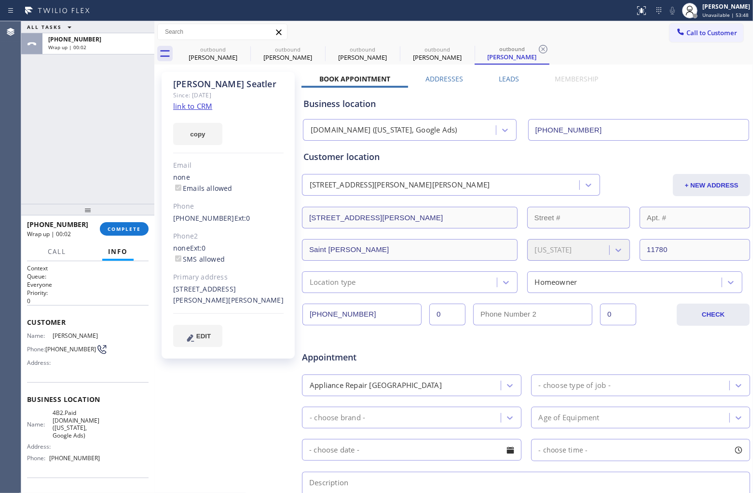
drag, startPoint x: 690, startPoint y: 30, endPoint x: 500, endPoint y: 123, distance: 211.2
click at [690, 30] on span "Call to Customer" at bounding box center [711, 32] width 51 height 9
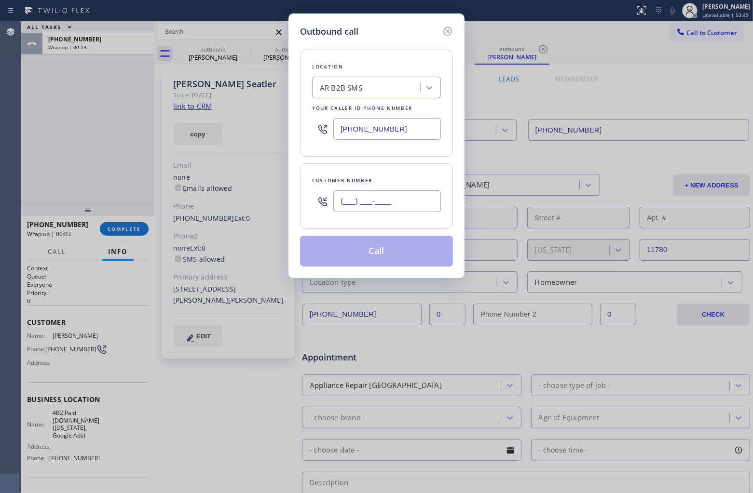
click at [391, 194] on input "(___) ___-____" at bounding box center [387, 202] width 108 height 22
paste input "303) 880-7828"
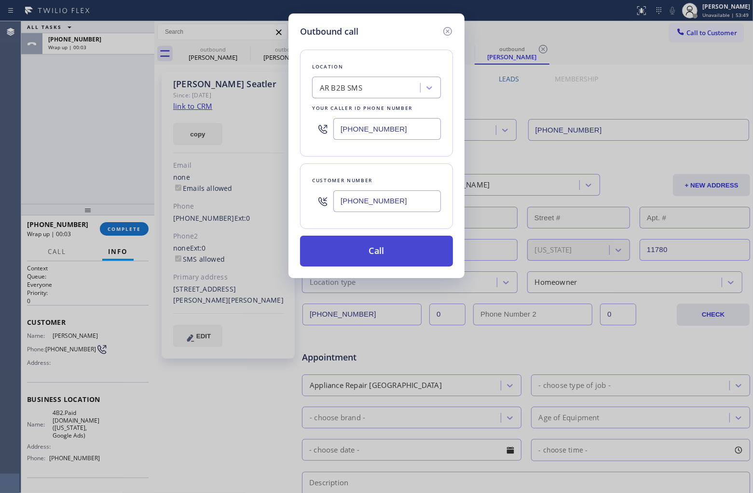
type input "[PHONE_NUMBER]"
click at [389, 256] on button "Call" at bounding box center [376, 251] width 153 height 31
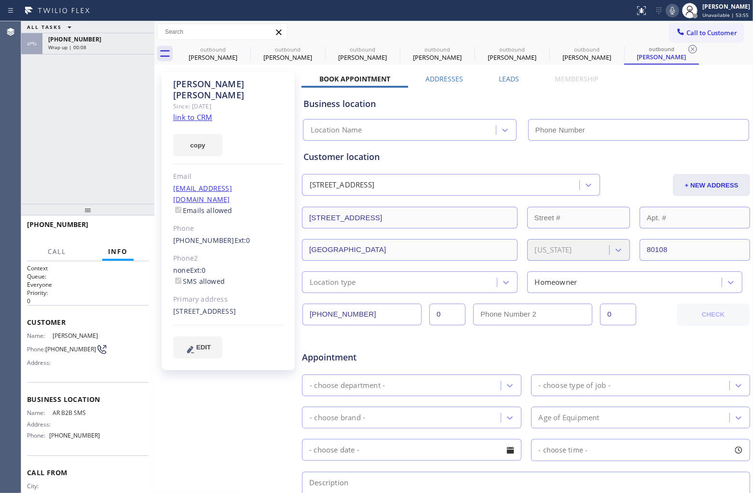
type input "[PHONE_NUMBER]"
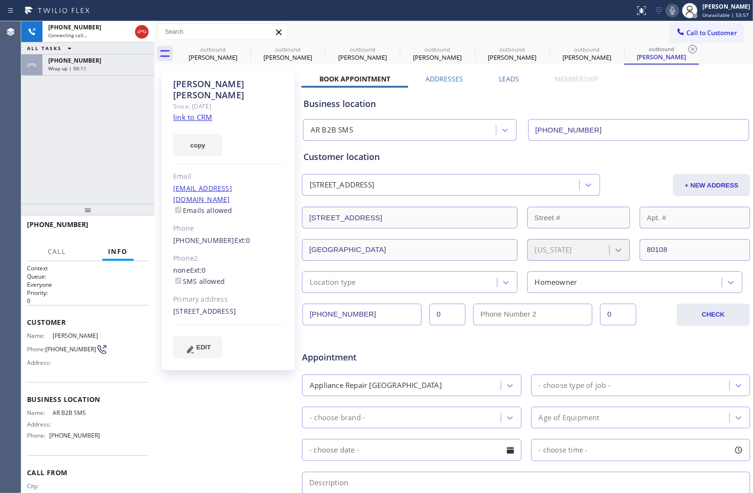
click at [192, 112] on link "link to CRM" at bounding box center [192, 117] width 39 height 10
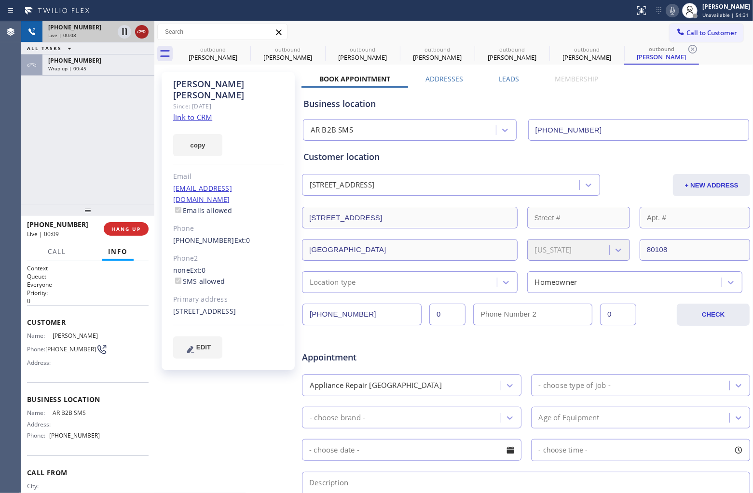
click at [147, 27] on icon at bounding box center [142, 32] width 12 height 12
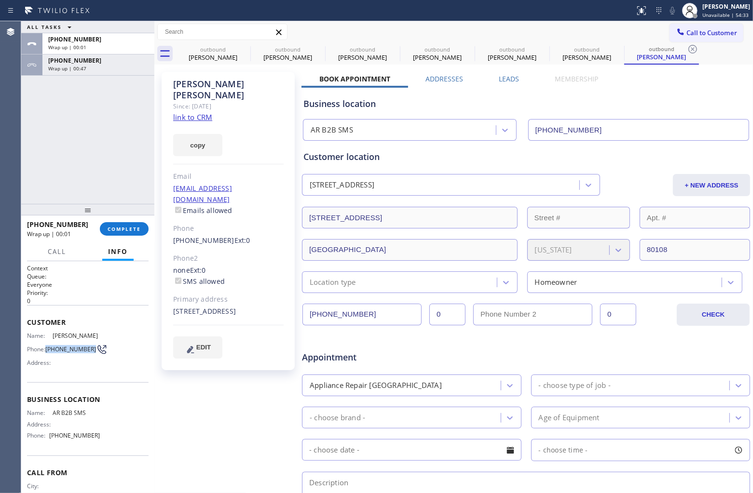
drag, startPoint x: 64, startPoint y: 362, endPoint x: 47, endPoint y: 352, distance: 19.9
click at [47, 352] on span "[PHONE_NUMBER]" at bounding box center [70, 349] width 51 height 7
copy span "[PHONE_NUMBER]"
click at [693, 37] on span "Call to Customer" at bounding box center [711, 32] width 51 height 9
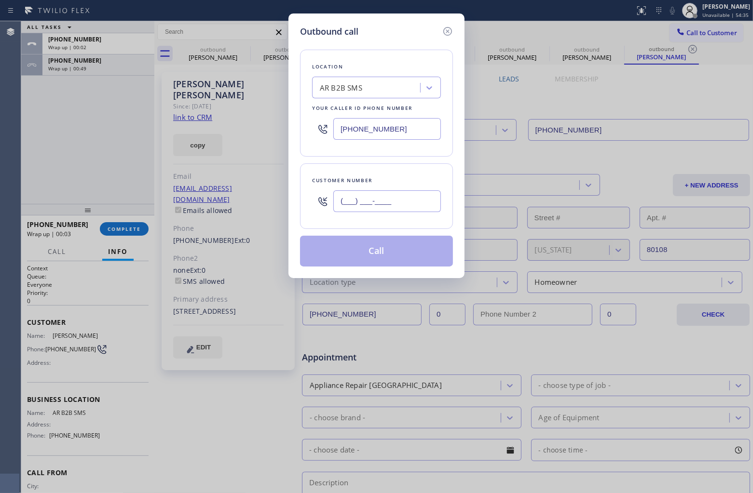
click at [397, 205] on input "(___) ___-____" at bounding box center [387, 202] width 108 height 22
paste input "303) 880-7828"
type input "[PHONE_NUMBER]"
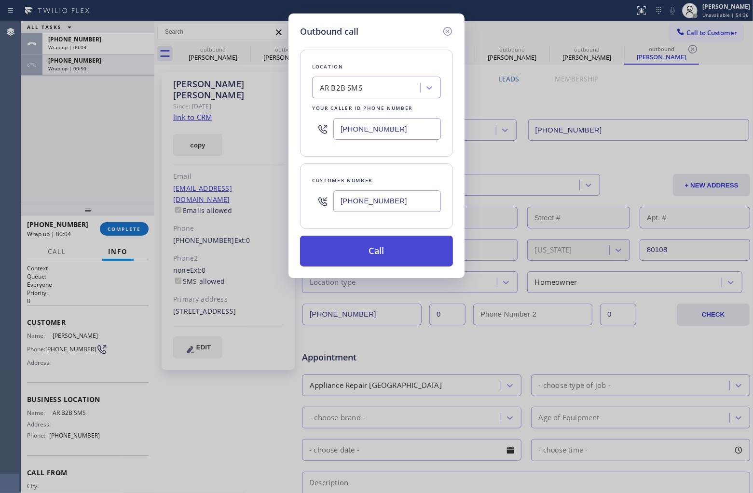
click at [413, 255] on button "Call" at bounding box center [376, 251] width 153 height 31
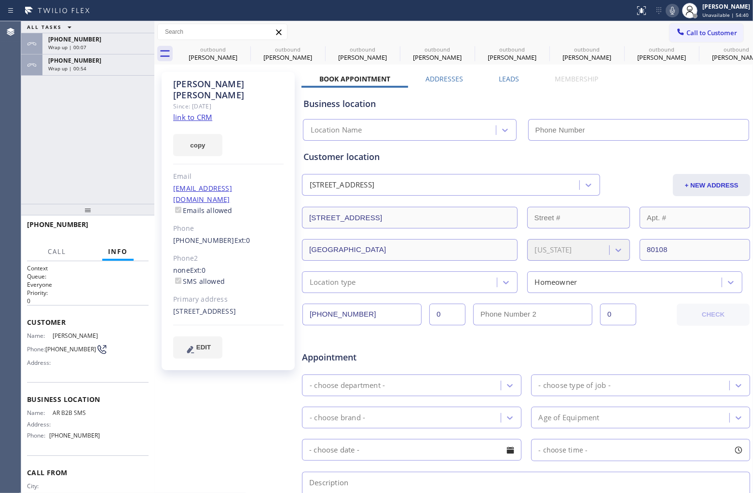
type input "[PHONE_NUMBER]"
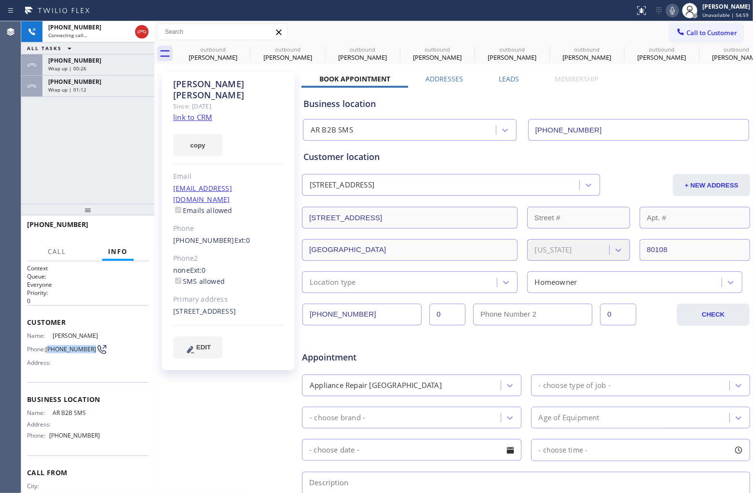
drag, startPoint x: 64, startPoint y: 360, endPoint x: 47, endPoint y: 353, distance: 17.9
click at [47, 353] on span "[PHONE_NUMBER]" at bounding box center [70, 349] width 51 height 7
copy span "303) 880-7828"
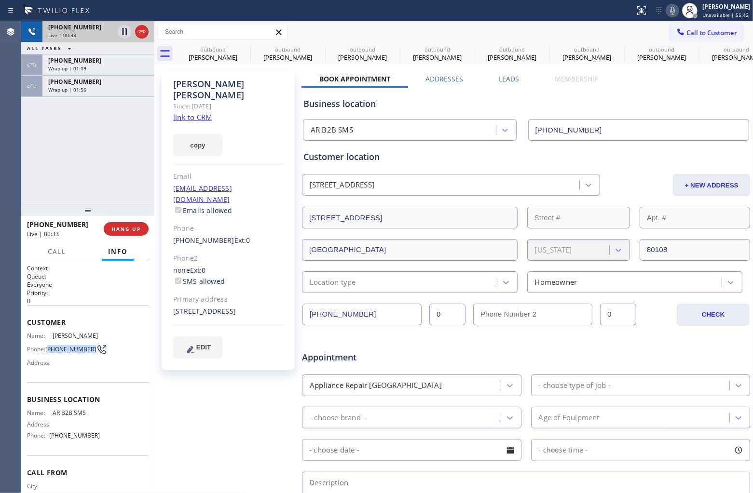
click at [138, 32] on icon at bounding box center [142, 32] width 12 height 12
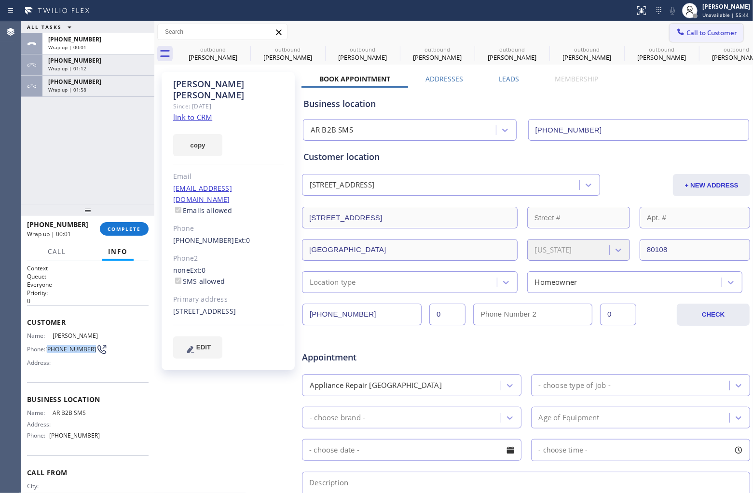
click at [676, 33] on icon at bounding box center [681, 32] width 10 height 10
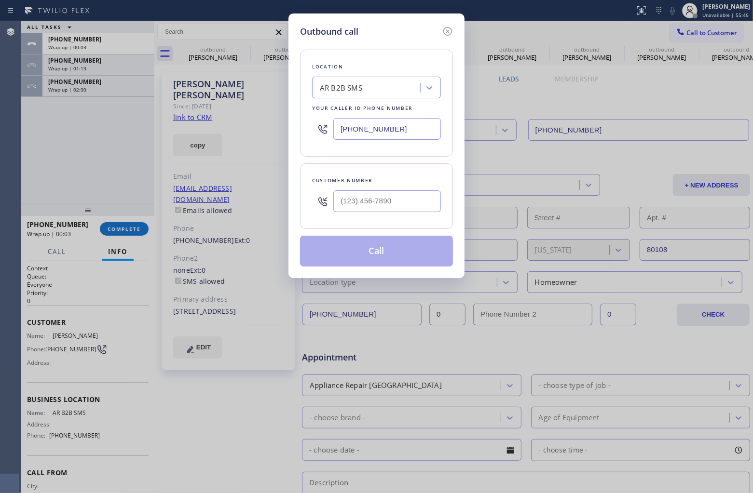
click at [394, 128] on input "[PHONE_NUMBER]" at bounding box center [387, 129] width 108 height 22
paste input "916) 571-1342"
type input "[PHONE_NUMBER]"
type input "(___) ___-____"
click at [365, 195] on input "text" at bounding box center [387, 202] width 108 height 22
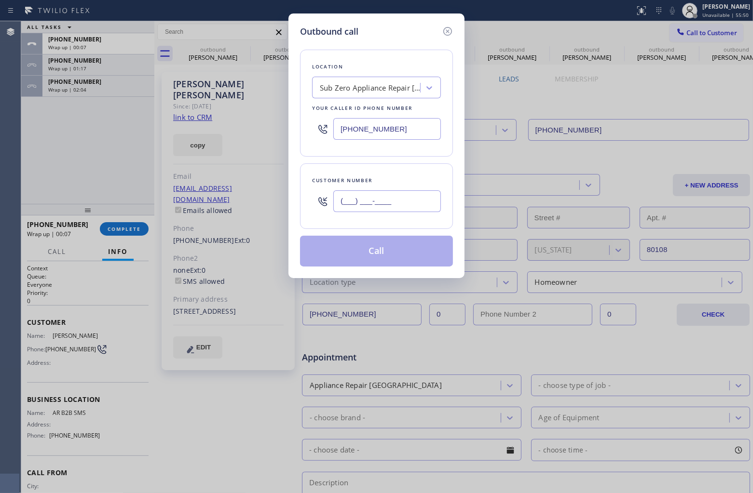
paste input "916) 952-7531"
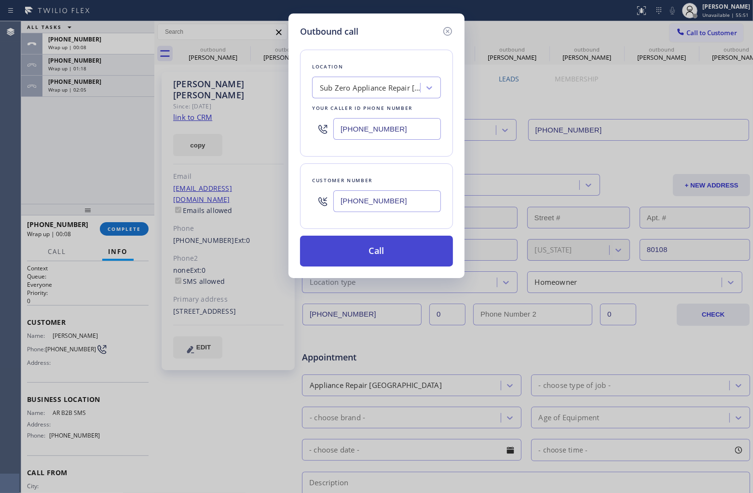
type input "[PHONE_NUMBER]"
click at [397, 249] on button "Call" at bounding box center [376, 251] width 153 height 31
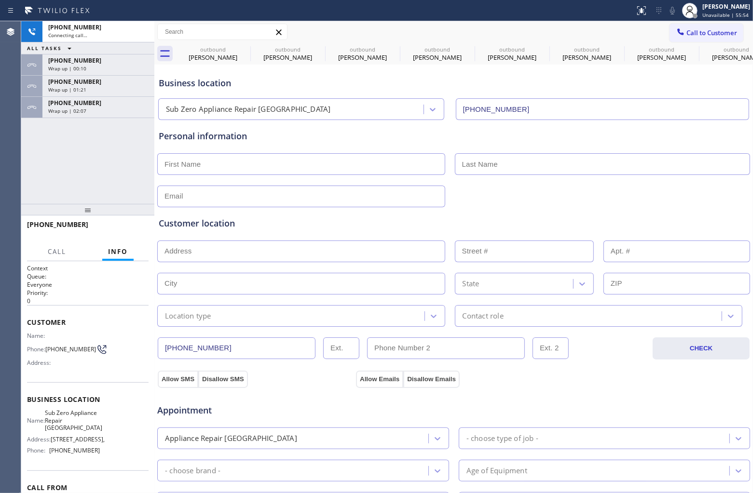
type input "[PHONE_NUMBER]"
click at [14, 150] on div "Agent Desktop" at bounding box center [10, 257] width 21 height 472
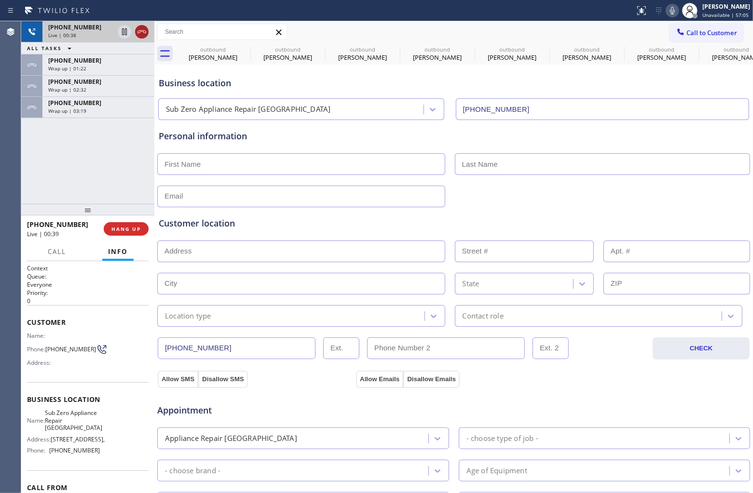
click at [148, 30] on div at bounding box center [142, 32] width 14 height 12
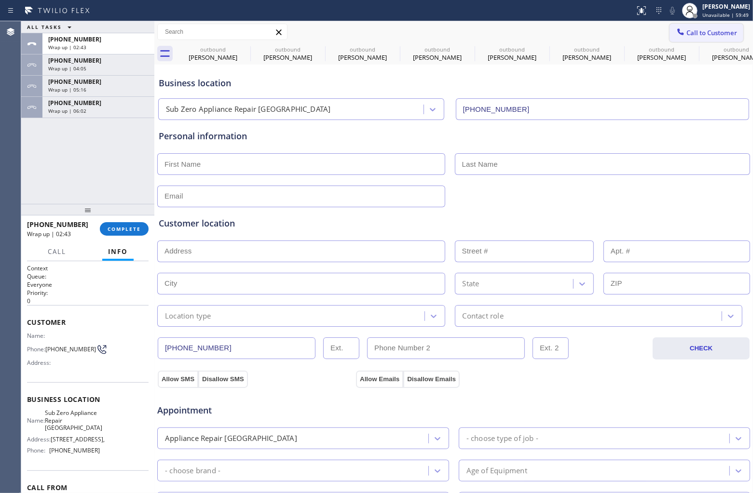
click at [702, 29] on span "Call to Customer" at bounding box center [711, 32] width 51 height 9
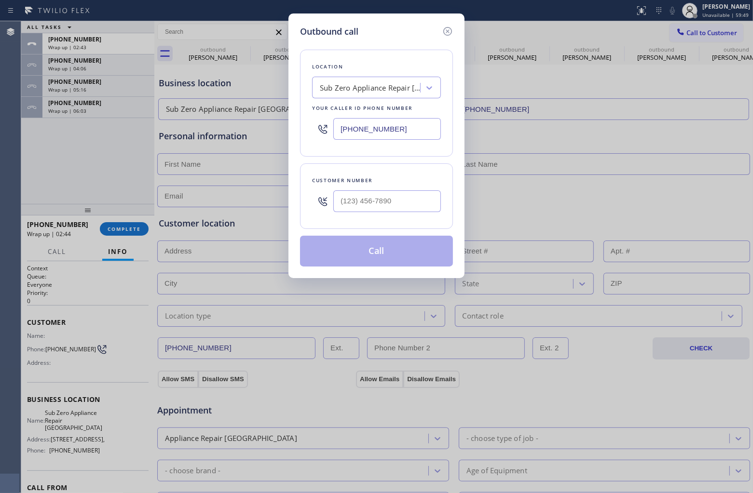
click at [405, 128] on input "[PHONE_NUMBER]" at bounding box center [387, 129] width 108 height 22
paste input "833) 692-2271"
type input "[PHONE_NUMBER]"
type input "(___) ___-____"
click at [370, 216] on div at bounding box center [387, 201] width 108 height 31
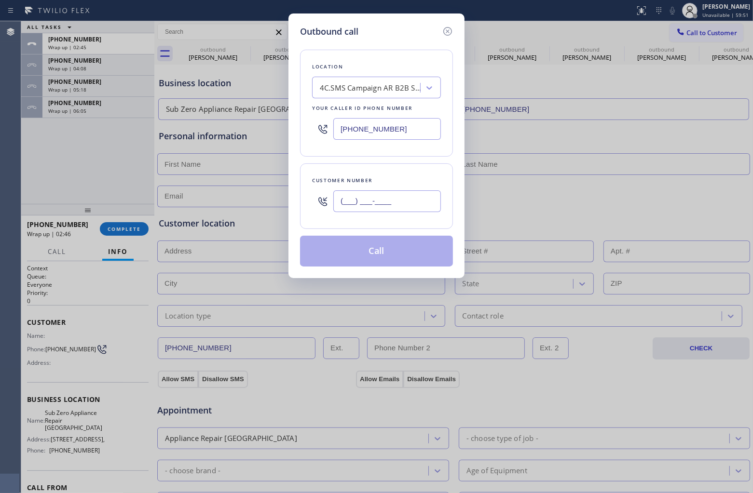
click at [368, 199] on input "(___) ___-____" at bounding box center [387, 202] width 108 height 22
paste input "303) 880-7828"
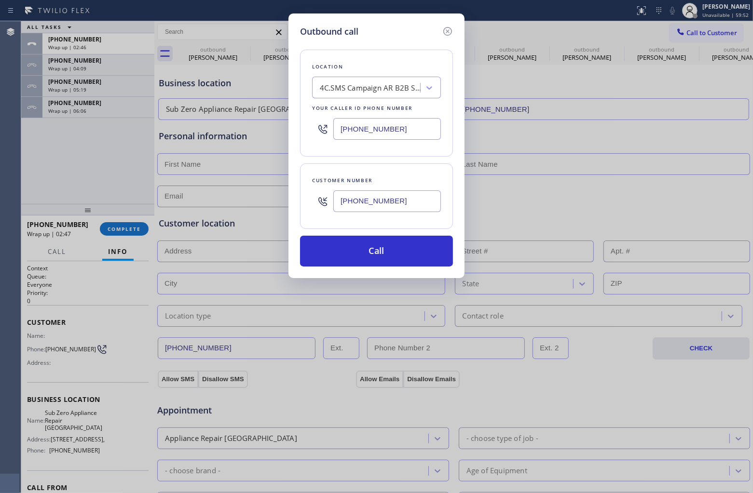
type input "[PHONE_NUMBER]"
click at [369, 233] on div "Location 4C.SMS Campaign AR B2B SMS Your caller id phone number [PHONE_NUMBER] …" at bounding box center [376, 152] width 153 height 229
click at [373, 255] on button "Call" at bounding box center [376, 251] width 153 height 31
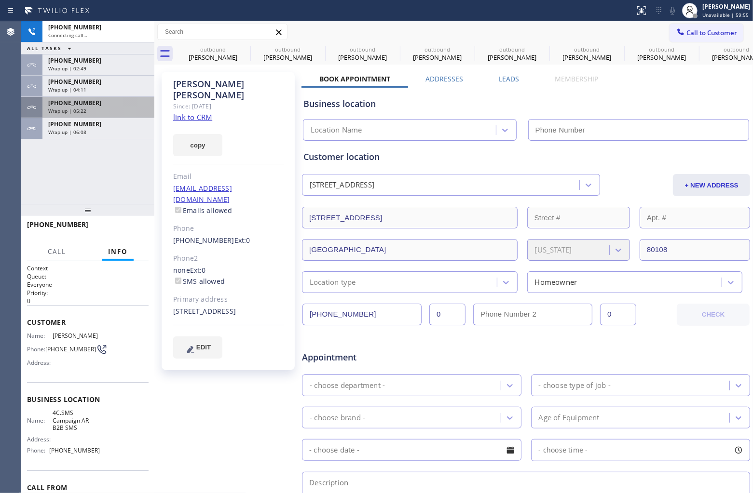
click at [76, 117] on div "[PHONE_NUMBER] Wrap up | 05:22" at bounding box center [96, 107] width 108 height 21
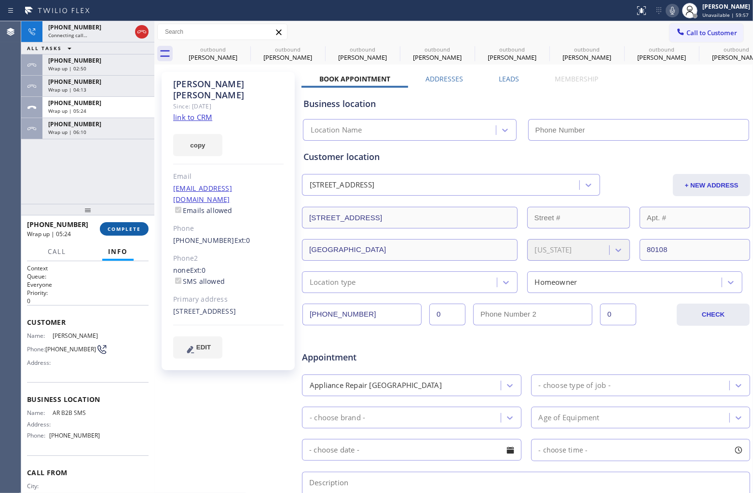
click at [122, 230] on span "COMPLETE" at bounding box center [124, 229] width 33 height 7
type input "[PHONE_NUMBER]"
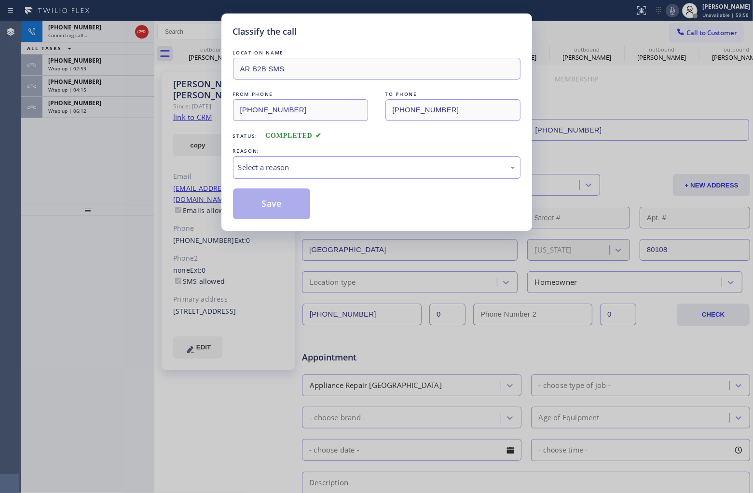
click at [295, 175] on div "Select a reason" at bounding box center [376, 167] width 287 height 23
click at [263, 208] on button "Save" at bounding box center [272, 204] width 78 height 31
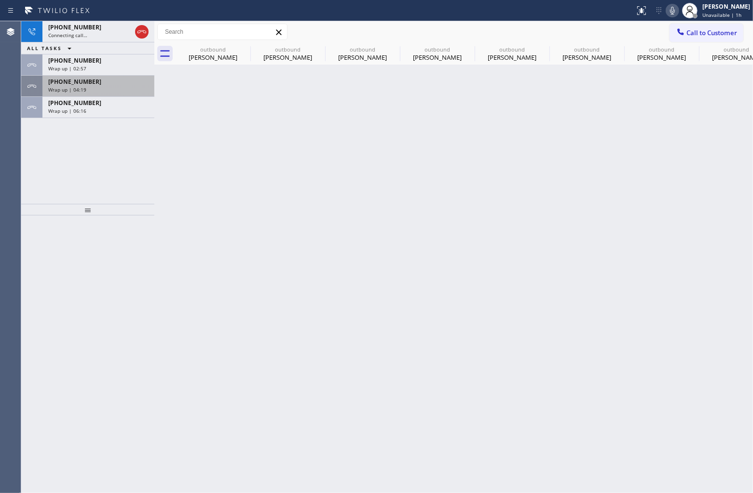
click at [53, 90] on span "Wrap up | 04:19" at bounding box center [67, 89] width 38 height 7
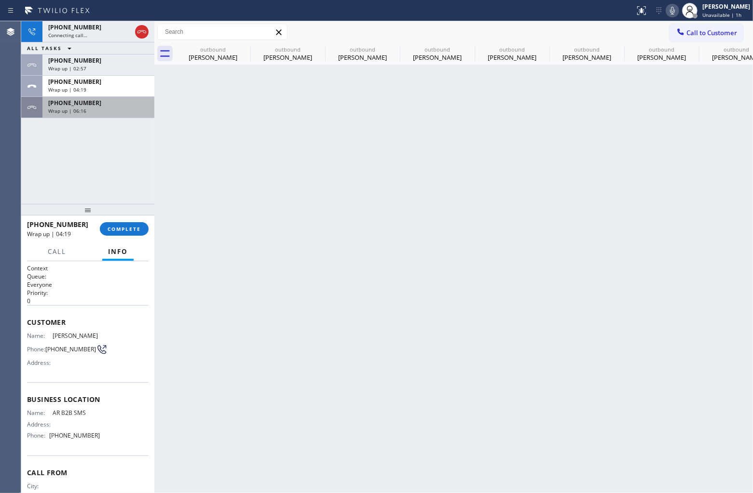
click at [70, 108] on span "Wrap up | 06:16" at bounding box center [67, 111] width 38 height 7
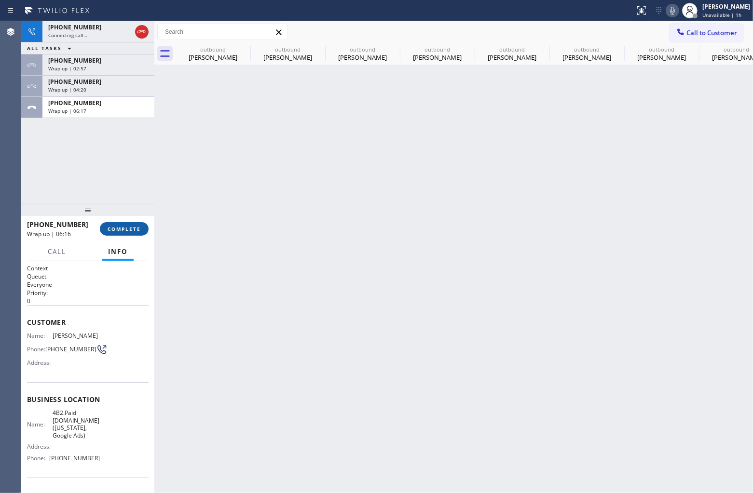
click at [118, 232] on span "COMPLETE" at bounding box center [124, 229] width 33 height 7
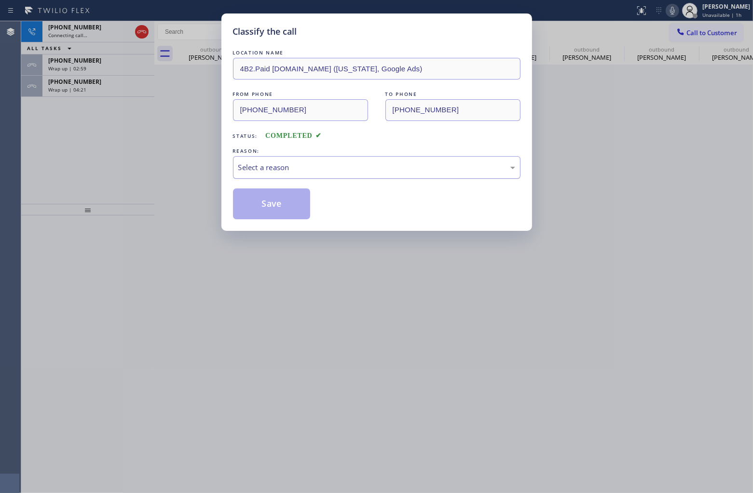
click at [254, 171] on div "Select a reason" at bounding box center [376, 167] width 277 height 11
click at [267, 216] on button "Save" at bounding box center [272, 204] width 78 height 31
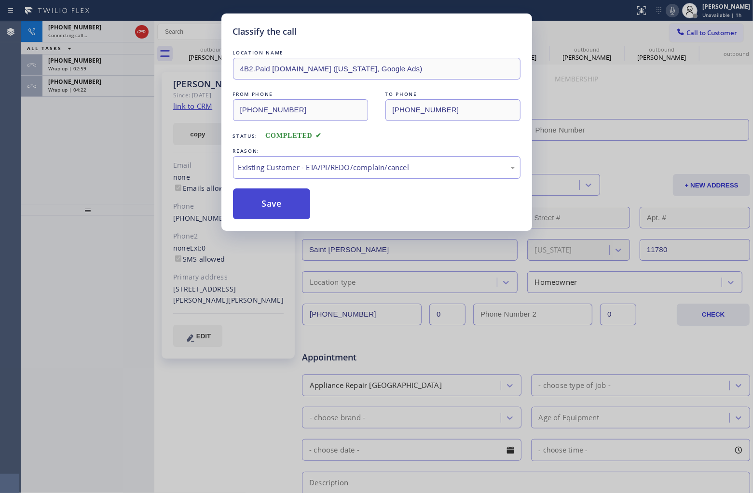
type input "[PHONE_NUMBER]"
click at [264, 206] on button "Save" at bounding box center [272, 204] width 78 height 31
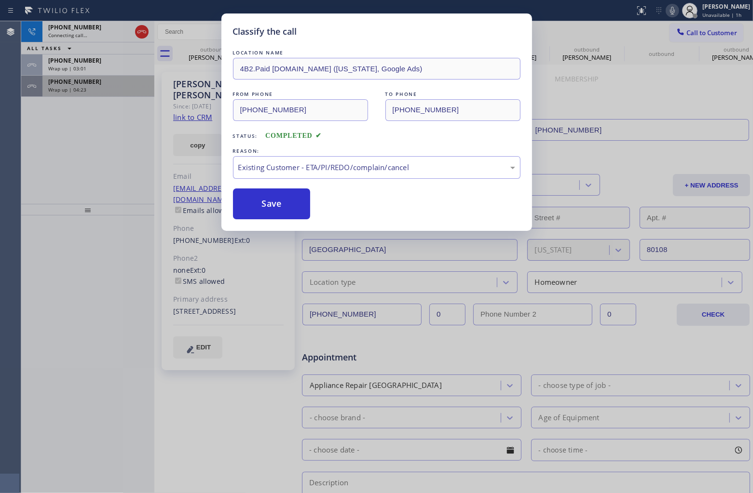
click at [69, 77] on div "[PHONE_NUMBER] Connecting call… ALL TASKS ALL TASKS ACTIVE TASKS TASKS IN WRAP …" at bounding box center [87, 59] width 133 height 76
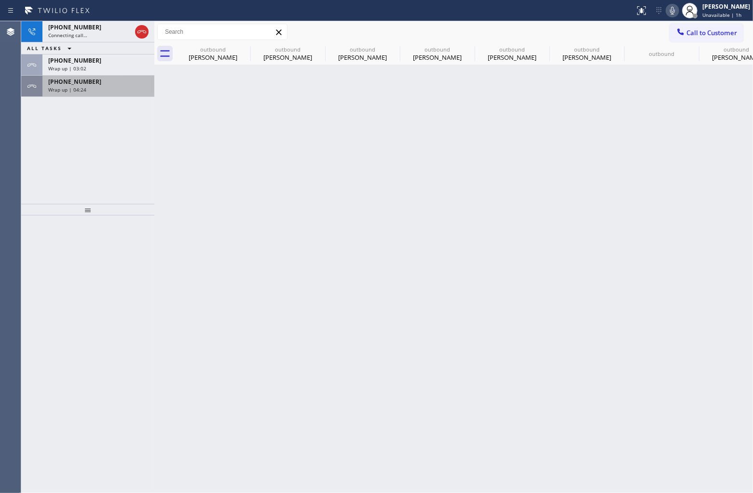
click at [71, 79] on span "[PHONE_NUMBER]" at bounding box center [74, 82] width 53 height 8
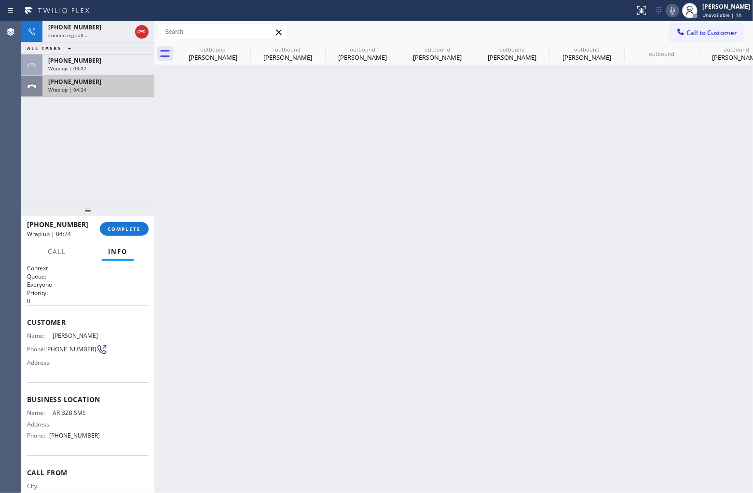
click at [75, 82] on span "[PHONE_NUMBER]" at bounding box center [74, 82] width 53 height 8
click at [134, 228] on span "COMPLETE" at bounding box center [124, 229] width 33 height 7
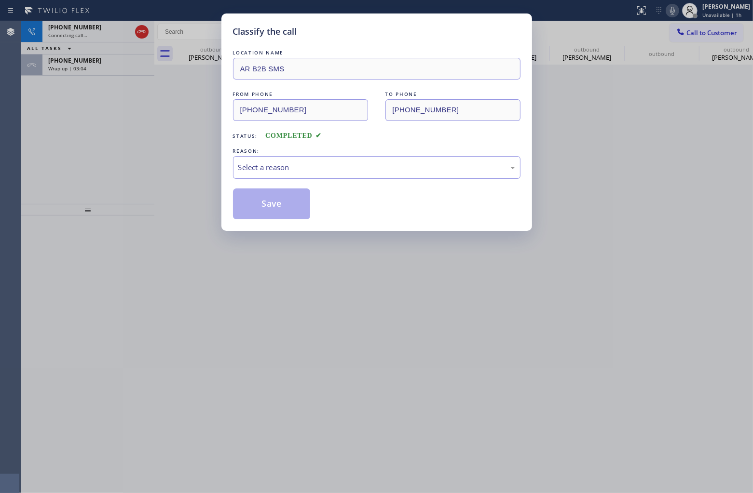
click at [314, 182] on div "LOCATION NAME AR B2B SMS FROM PHONE [PHONE_NUMBER] TO PHONE [PHONE_NUMBER] Stat…" at bounding box center [376, 134] width 287 height 172
click at [288, 174] on div "Select a reason" at bounding box center [376, 167] width 287 height 23
click at [274, 208] on button "Save" at bounding box center [272, 204] width 78 height 31
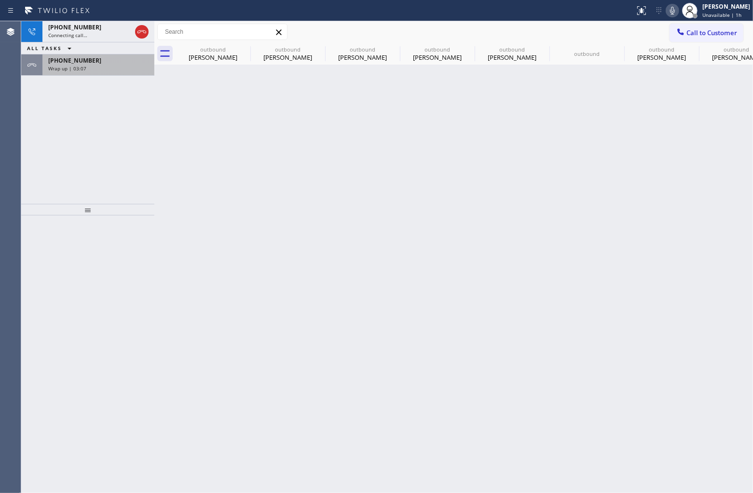
click at [105, 59] on div "[PHONE_NUMBER]" at bounding box center [98, 60] width 100 height 8
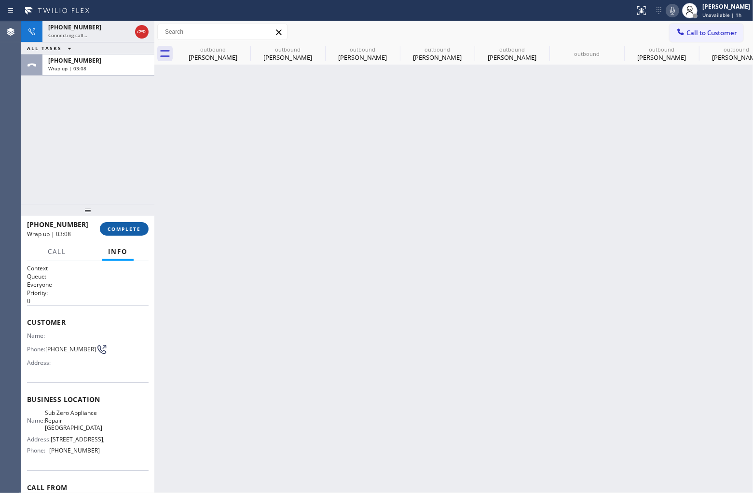
click at [128, 227] on span "COMPLETE" at bounding box center [124, 229] width 33 height 7
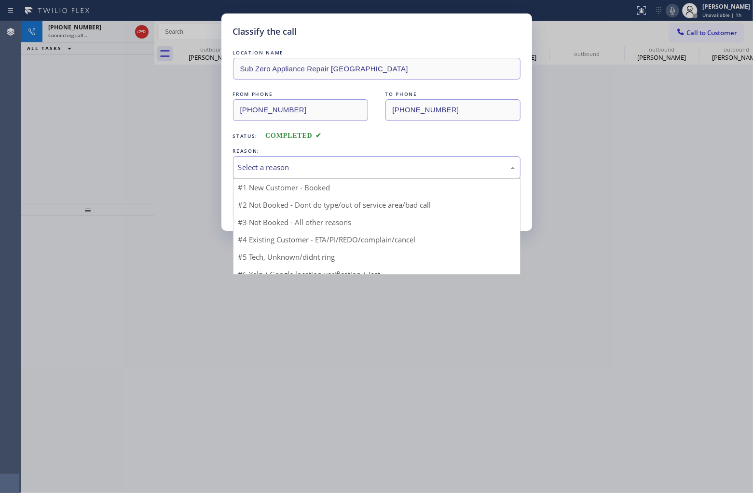
click at [298, 172] on div "Select a reason" at bounding box center [376, 167] width 277 height 11
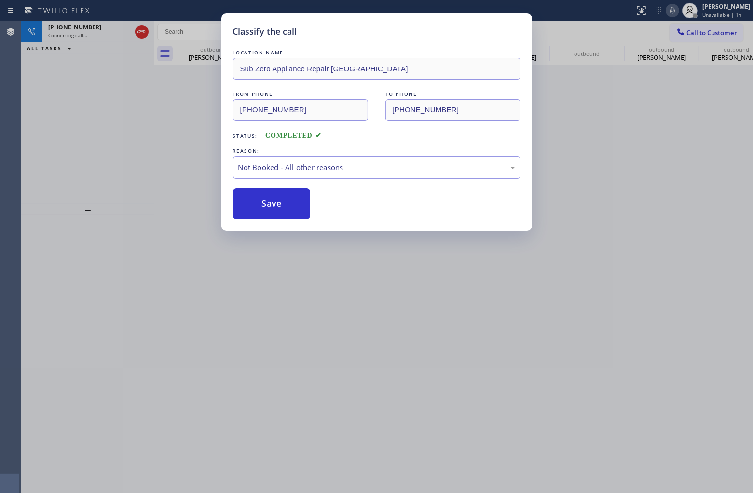
click at [292, 208] on button "Save" at bounding box center [272, 204] width 78 height 31
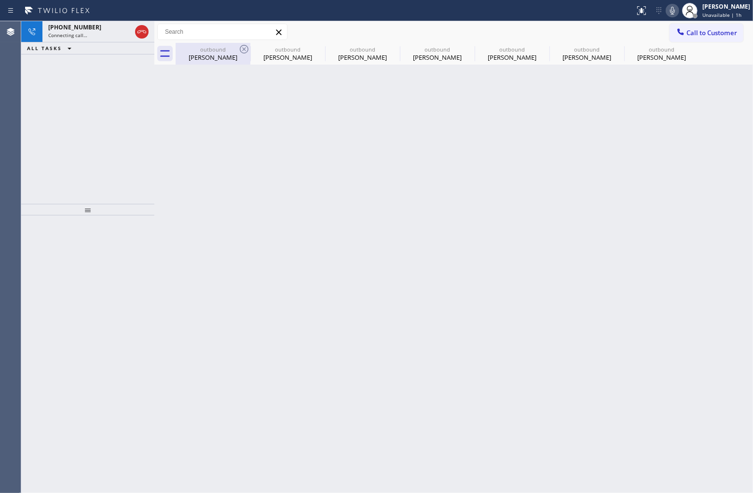
click at [234, 49] on div "outbound" at bounding box center [213, 49] width 73 height 7
click at [239, 49] on div "outbound [PERSON_NAME]" at bounding box center [213, 54] width 75 height 22
click at [0, 0] on icon at bounding box center [0, 0] width 0 height 0
click at [313, 49] on icon at bounding box center [319, 49] width 12 height 12
click at [0, 0] on icon at bounding box center [0, 0] width 0 height 0
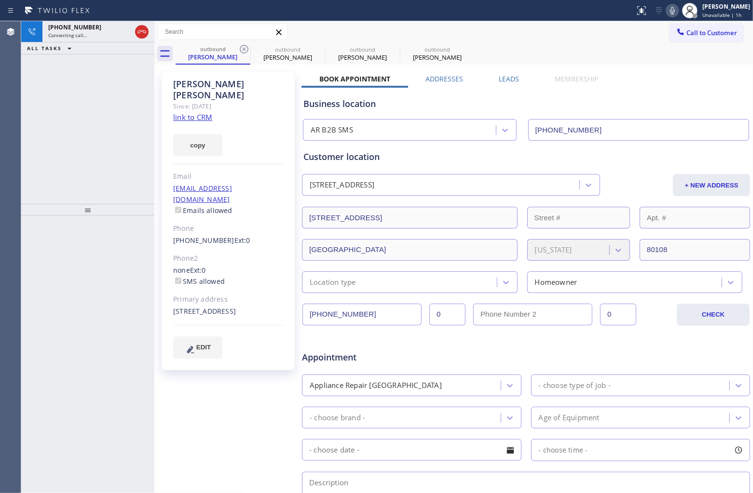
click at [242, 49] on icon at bounding box center [244, 49] width 12 height 12
click at [0, 0] on icon at bounding box center [0, 0] width 0 height 0
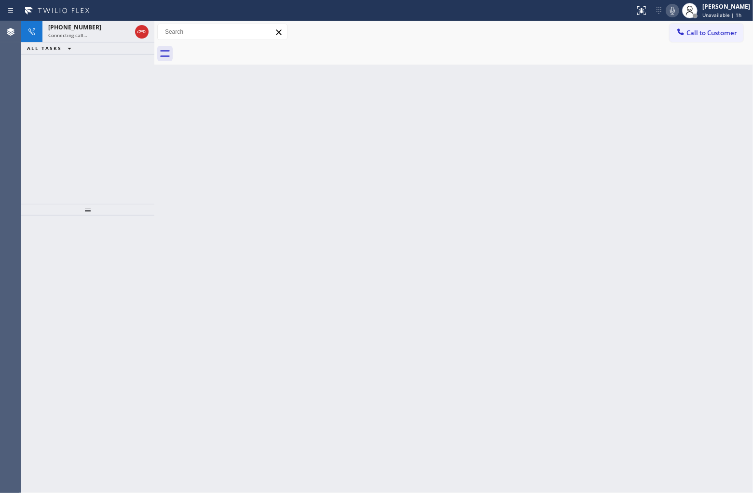
click at [242, 49] on div at bounding box center [464, 54] width 577 height 22
click at [83, 28] on span "[PHONE_NUMBER]" at bounding box center [74, 27] width 53 height 8
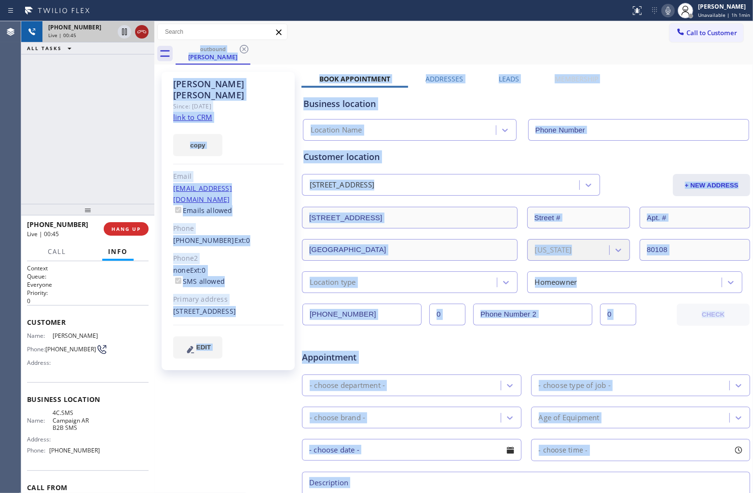
type input "[PHONE_NUMBER]"
click at [142, 30] on icon at bounding box center [142, 32] width 12 height 12
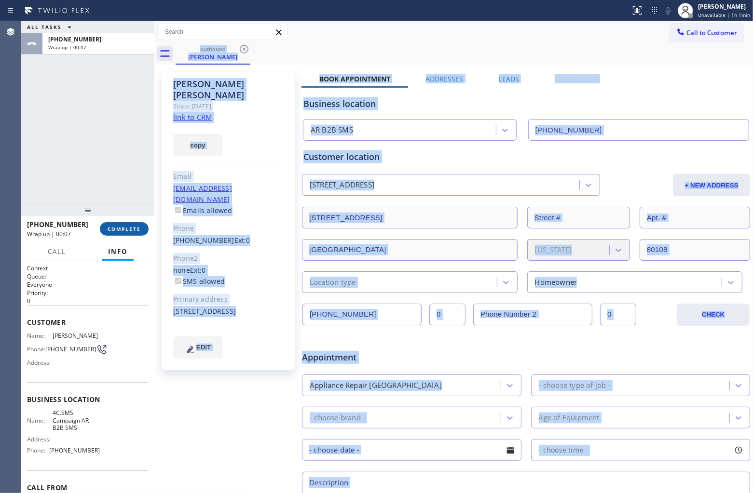
click at [119, 232] on span "COMPLETE" at bounding box center [124, 229] width 33 height 7
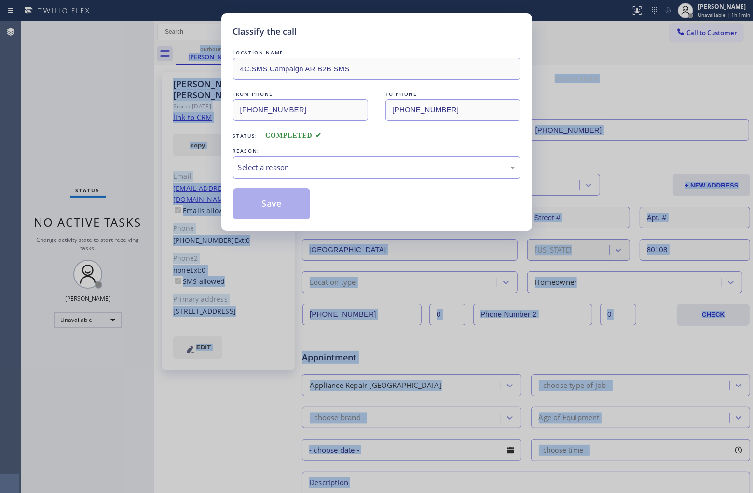
click at [276, 174] on div "Select a reason" at bounding box center [376, 167] width 287 height 23
click at [277, 204] on button "Save" at bounding box center [272, 204] width 78 height 31
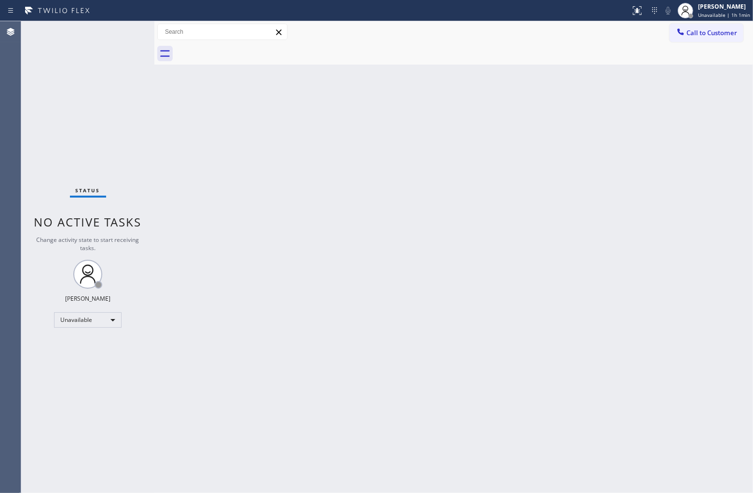
click at [10, 123] on div "Agent Desktop" at bounding box center [10, 257] width 21 height 472
drag, startPoint x: 25, startPoint y: 128, endPoint x: 38, endPoint y: 121, distance: 15.1
click at [25, 128] on div "Status No active tasks Change activity state to start receiving tasks. [PERSON_…" at bounding box center [87, 257] width 133 height 472
click at [691, 37] on span "Call to Customer" at bounding box center [711, 32] width 51 height 9
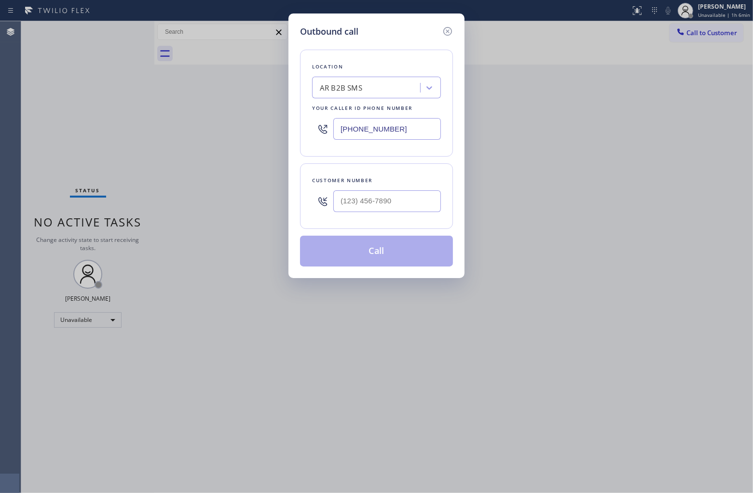
click at [389, 137] on input "[PHONE_NUMBER]" at bounding box center [387, 129] width 108 height 22
paste input "text"
type input "[PHONE_NUMBER]"
type input "(___) ___-____"
click at [367, 204] on input "(___) ___-____" at bounding box center [387, 202] width 108 height 22
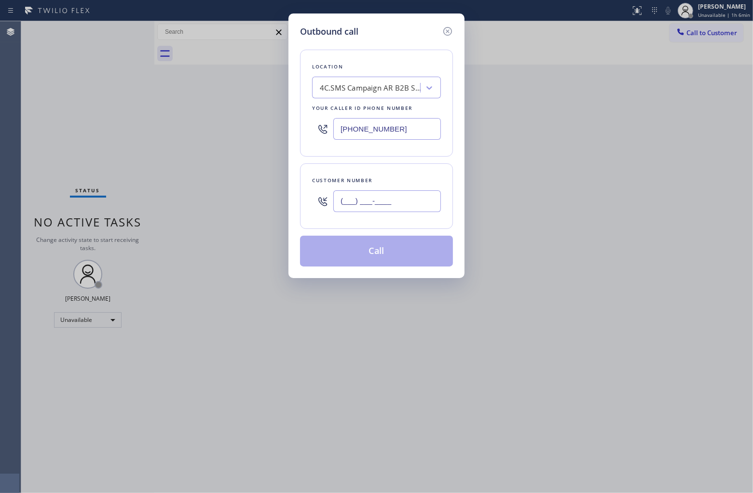
paste input "303) 880-7828"
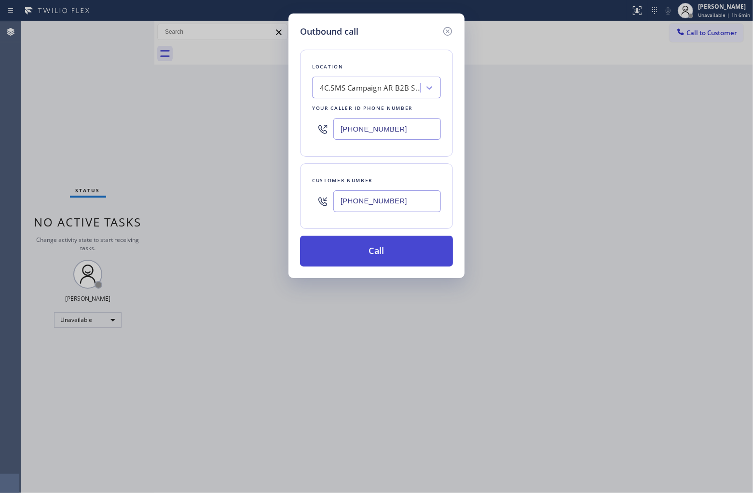
type input "[PHONE_NUMBER]"
click at [396, 252] on button "Call" at bounding box center [376, 251] width 153 height 31
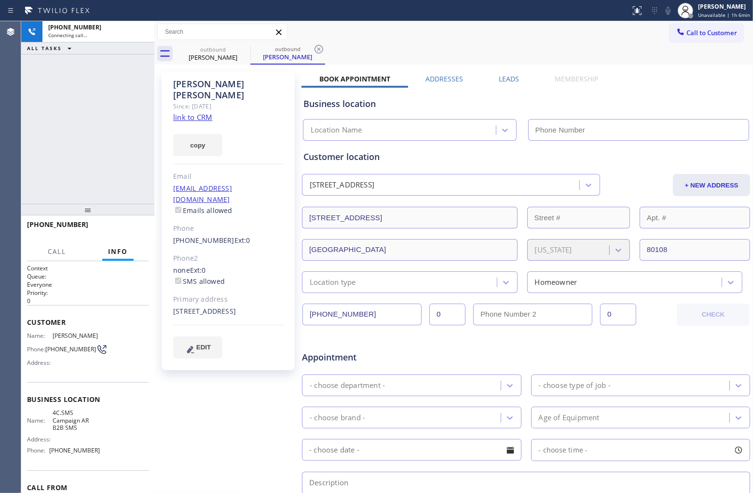
type input "[PHONE_NUMBER]"
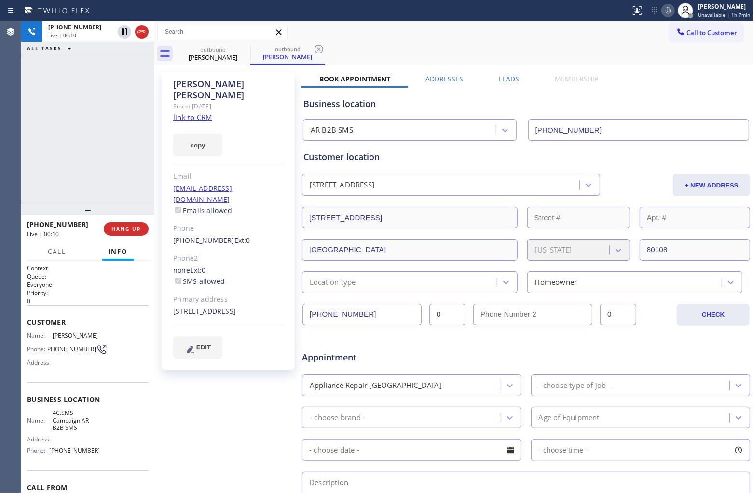
drag, startPoint x: 9, startPoint y: 155, endPoint x: 71, endPoint y: 124, distance: 69.9
click at [9, 155] on div "Agent Desktop" at bounding box center [10, 257] width 21 height 472
click at [142, 34] on icon at bounding box center [142, 32] width 12 height 12
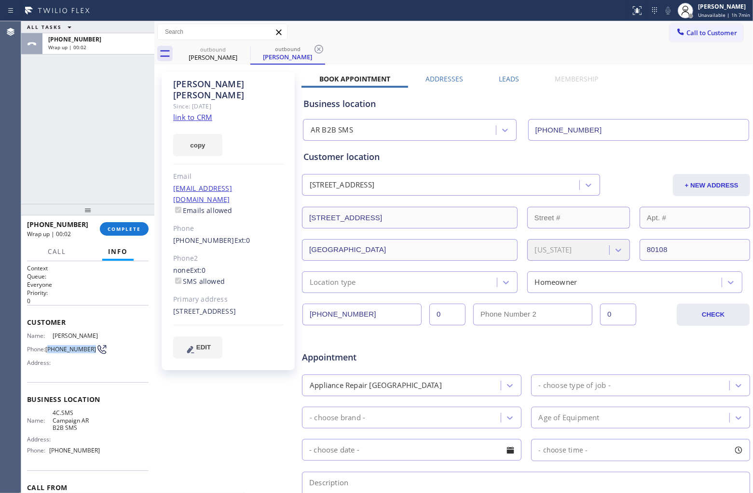
copy span "303) 880-7828"
drag, startPoint x: 63, startPoint y: 358, endPoint x: 49, endPoint y: 353, distance: 15.0
click at [49, 353] on span "[PHONE_NUMBER]" at bounding box center [70, 349] width 51 height 7
click at [716, 32] on span "Call to Customer" at bounding box center [711, 32] width 51 height 9
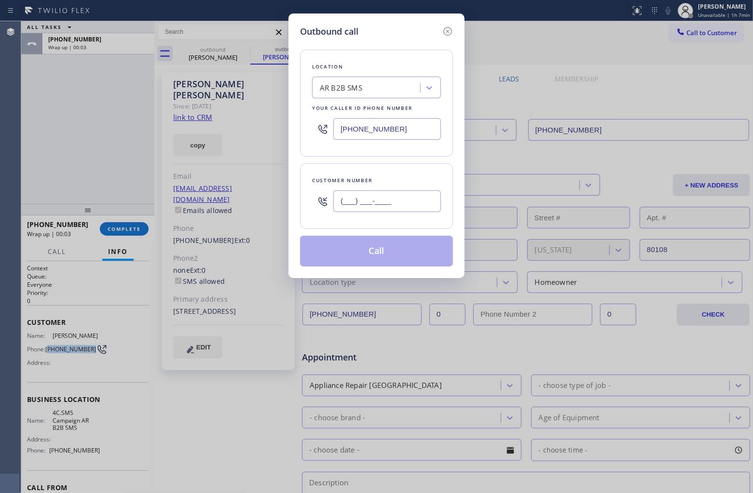
click at [382, 199] on input "(___) ___-____" at bounding box center [387, 202] width 108 height 22
paste input "303) 880-7828"
type input "[PHONE_NUMBER]"
click at [367, 80] on div "AR B2B SMS" at bounding box center [367, 88] width 105 height 17
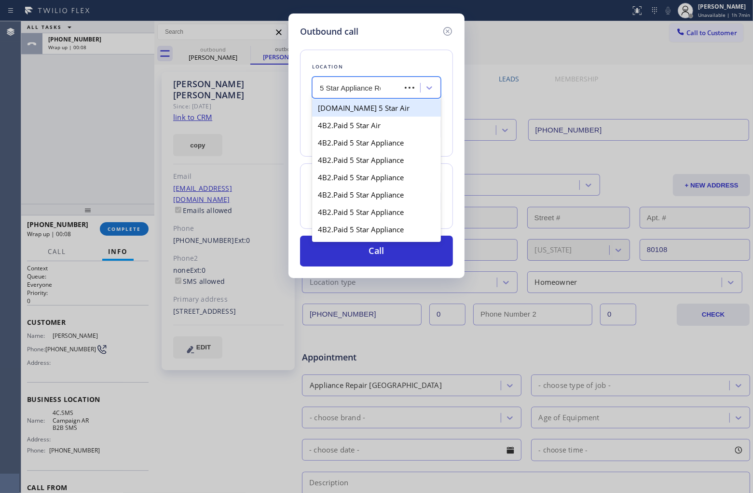
type input "5 Star Appliance Rep"
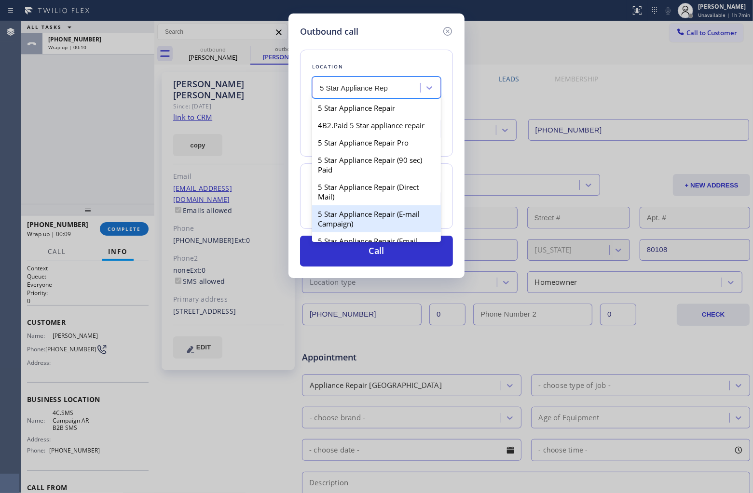
click at [391, 220] on div "5 Star Appliance Repair (E-mail Campaign)" at bounding box center [376, 218] width 129 height 27
type input "[PHONE_NUMBER]"
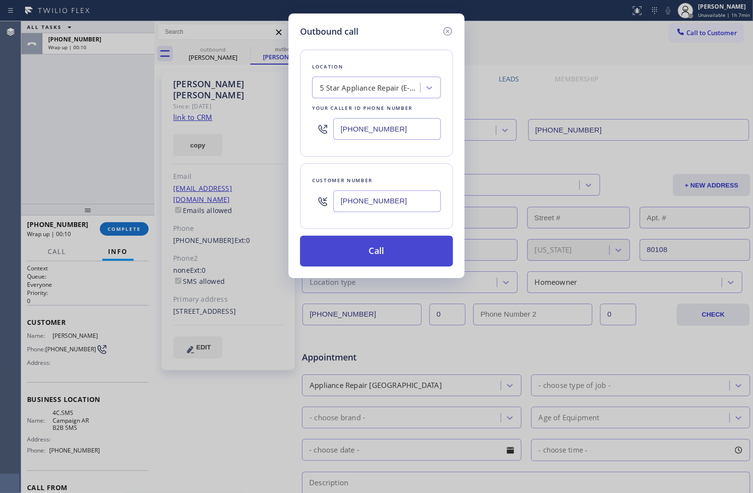
click at [391, 249] on button "Call" at bounding box center [376, 251] width 153 height 31
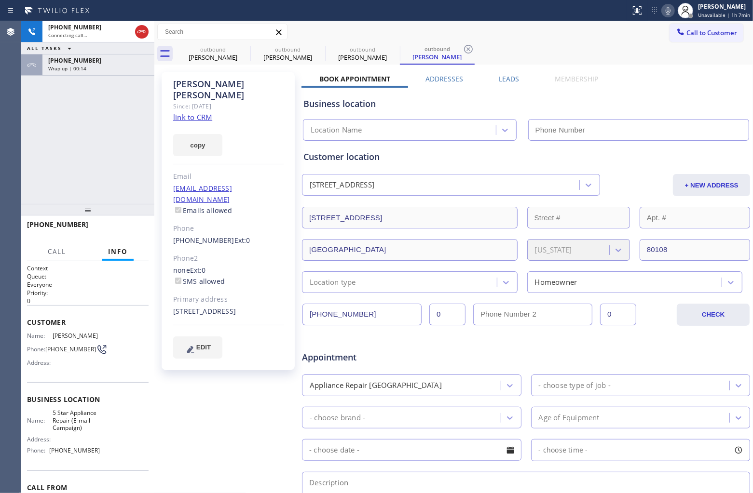
type input "[PHONE_NUMBER]"
click at [35, 121] on div "[PHONE_NUMBER] Live | 00:02 ALL TASKS ALL TASKS ACTIVE TASKS TASKS IN WRAP UP […" at bounding box center [87, 112] width 133 height 183
click at [135, 216] on div at bounding box center [87, 210] width 133 height 12
click at [131, 227] on span "HANG UP" at bounding box center [125, 229] width 29 height 7
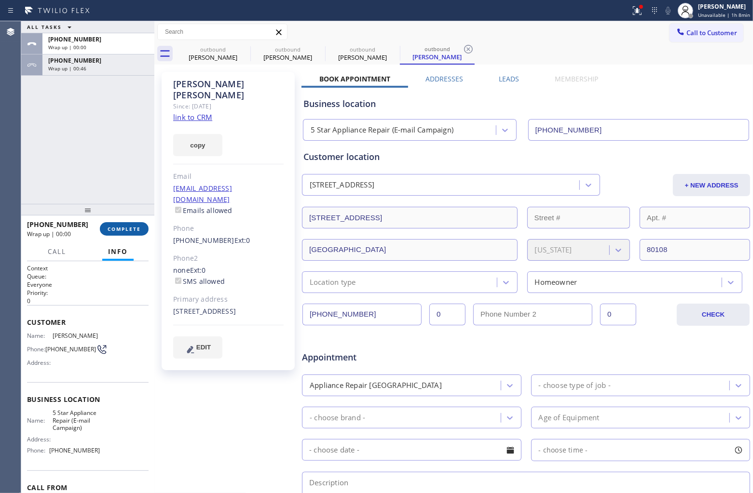
click at [131, 227] on span "COMPLETE" at bounding box center [124, 229] width 33 height 7
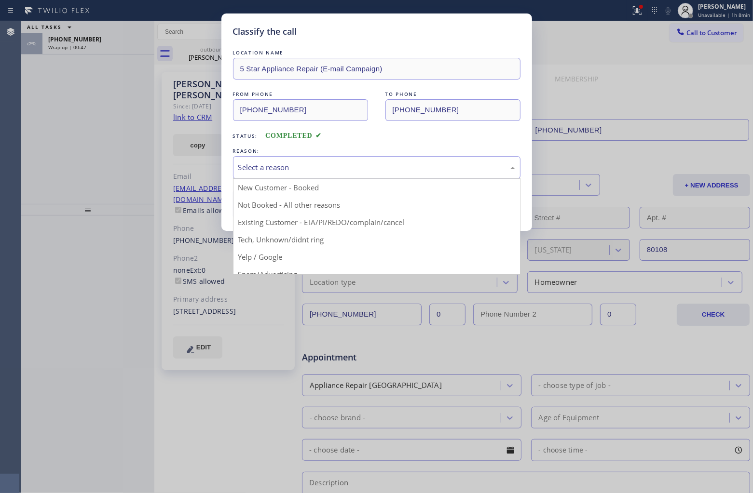
drag, startPoint x: 369, startPoint y: 168, endPoint x: 293, endPoint y: 195, distance: 81.0
click at [368, 168] on div "Select a reason" at bounding box center [376, 167] width 277 height 11
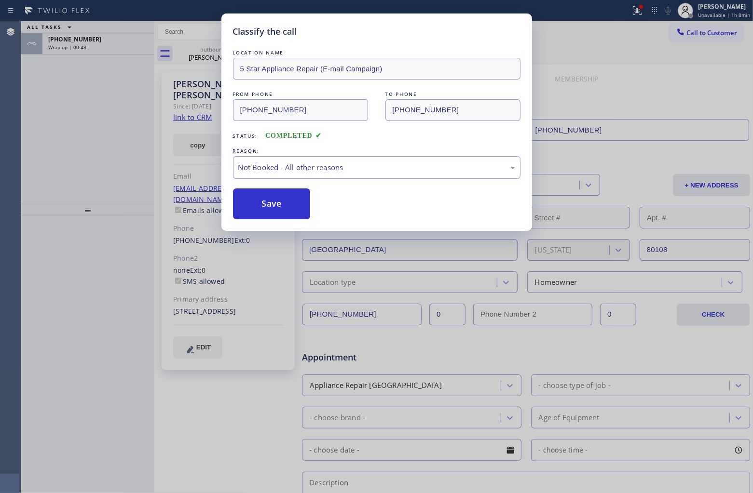
click at [285, 201] on button "Save" at bounding box center [272, 204] width 78 height 31
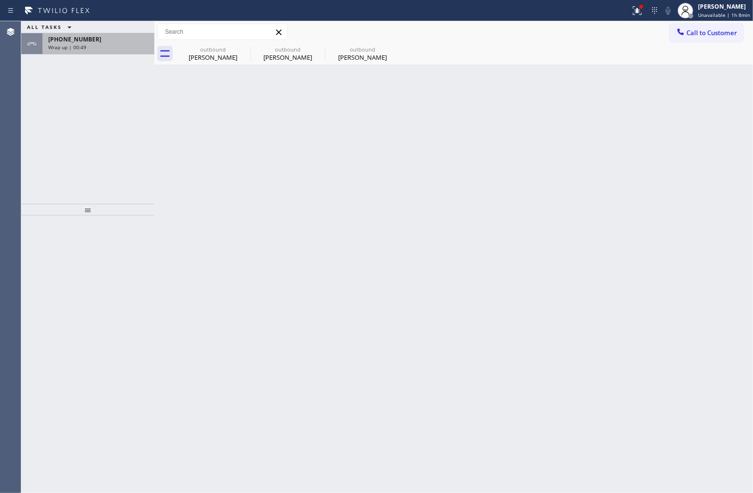
click at [71, 38] on span "[PHONE_NUMBER]" at bounding box center [74, 39] width 53 height 8
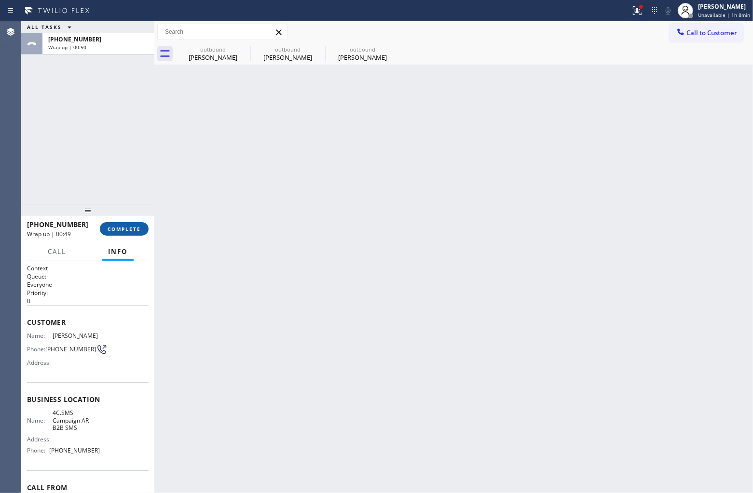
click at [128, 226] on span "COMPLETE" at bounding box center [124, 229] width 33 height 7
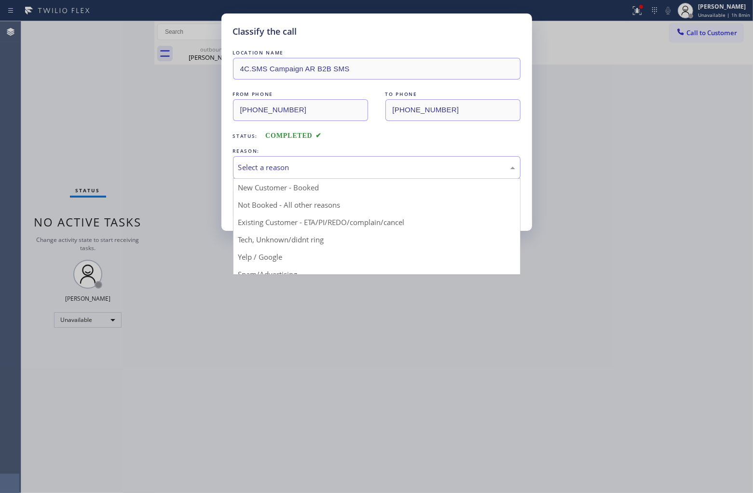
drag, startPoint x: 289, startPoint y: 158, endPoint x: 319, endPoint y: 186, distance: 40.6
click at [293, 160] on div "Select a reason" at bounding box center [376, 167] width 287 height 23
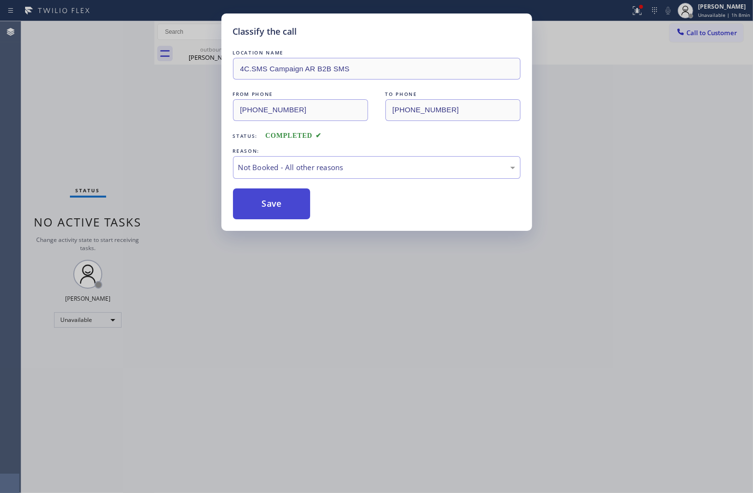
click at [300, 204] on button "Save" at bounding box center [272, 204] width 78 height 31
type input "[PHONE_NUMBER]"
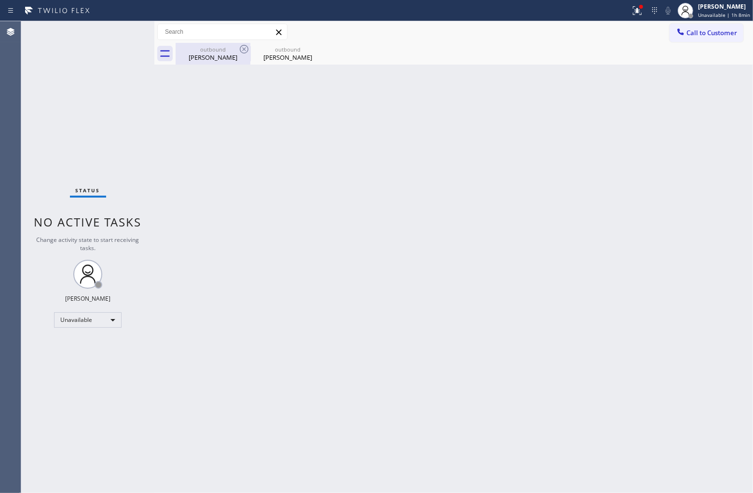
click at [194, 64] on div "outbound [PERSON_NAME]" at bounding box center [213, 54] width 73 height 22
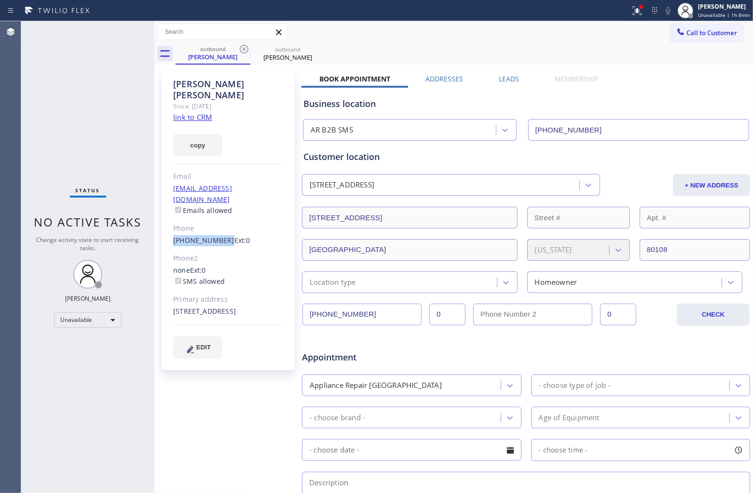
drag, startPoint x: 169, startPoint y: 219, endPoint x: 219, endPoint y: 223, distance: 50.8
click at [219, 223] on div "[PERSON_NAME] Since: [DATE] link to CRM copy Email [EMAIL_ADDRESS][DOMAIN_NAME]…" at bounding box center [228, 221] width 133 height 299
copy link "[PHONE_NUMBER]"
click at [235, 51] on div "outbound" at bounding box center [213, 48] width 73 height 7
click at [243, 50] on icon at bounding box center [244, 49] width 9 height 9
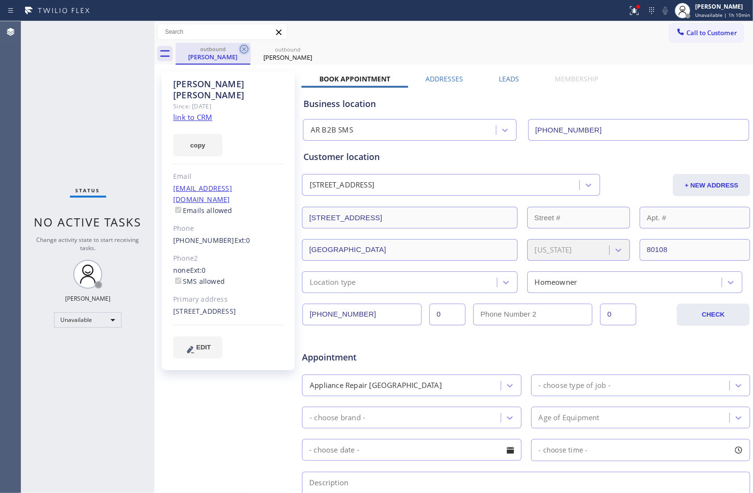
type input "[PHONE_NUMBER]"
click at [243, 50] on icon at bounding box center [244, 49] width 9 height 9
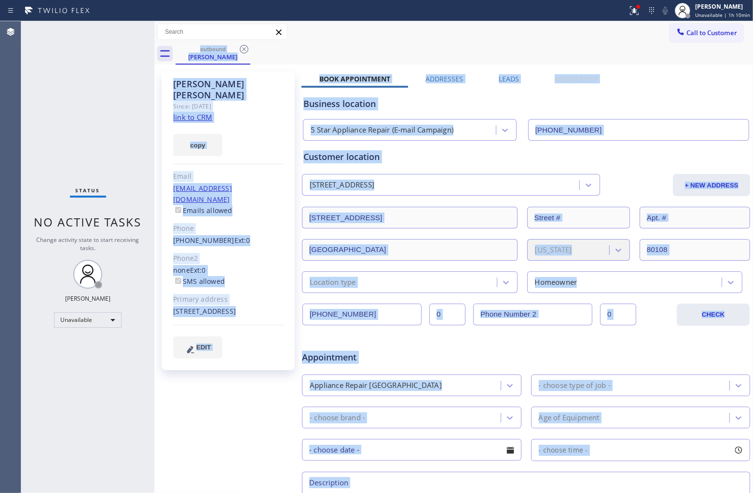
click at [243, 50] on div "outbound [PERSON_NAME]" at bounding box center [464, 54] width 577 height 22
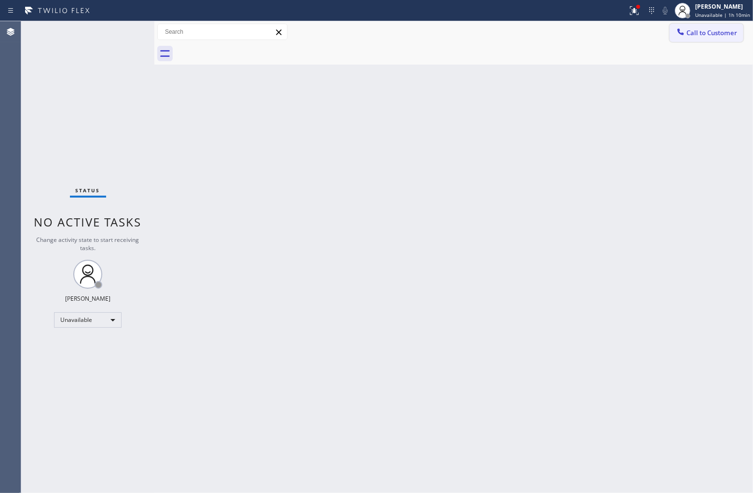
click at [714, 27] on button "Call to Customer" at bounding box center [706, 33] width 74 height 18
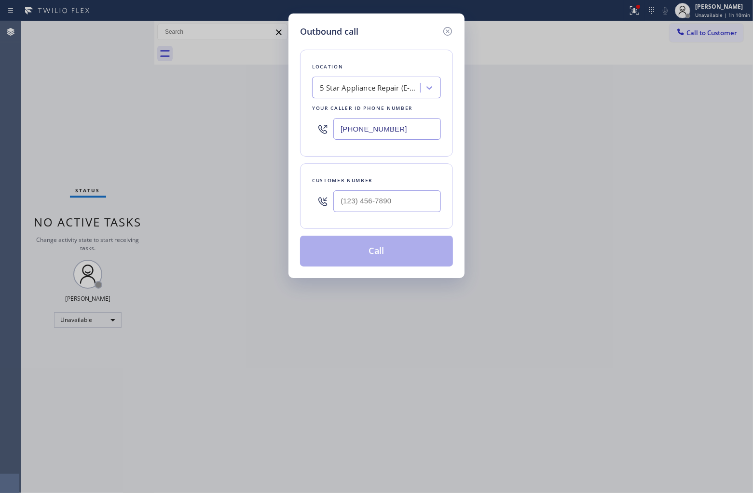
click at [353, 98] on div "5 Star Appliance Repair (E-mail Campaign)" at bounding box center [376, 88] width 129 height 22
type input "5 Star Ap"
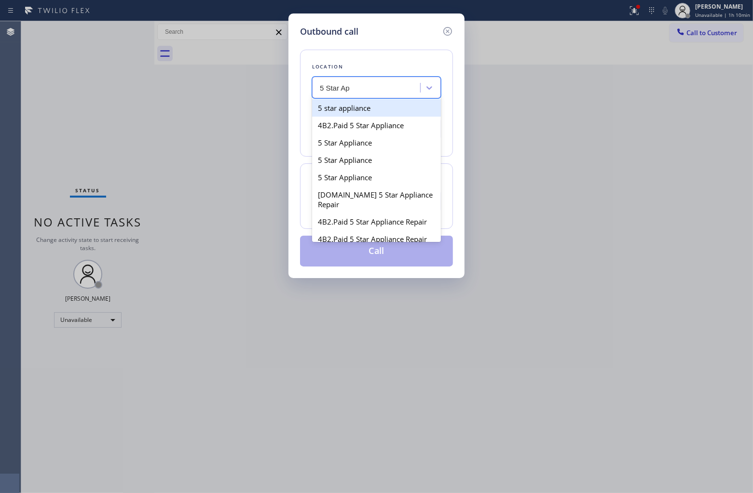
type input "[PHONE_NUMBER]"
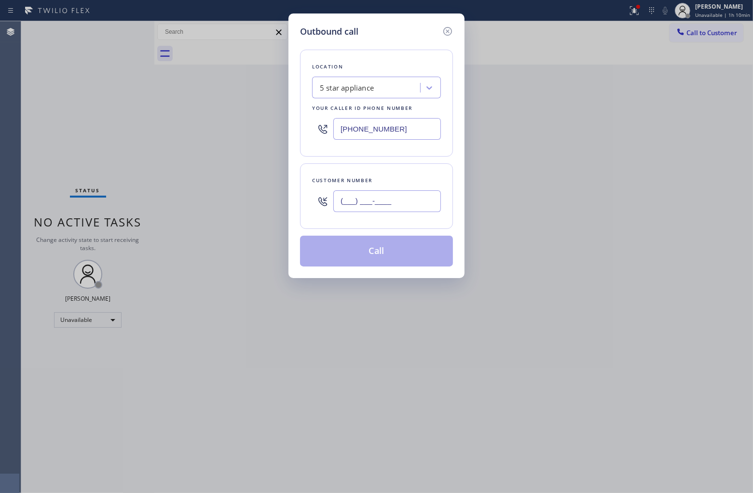
paste input "702) 281-7227"
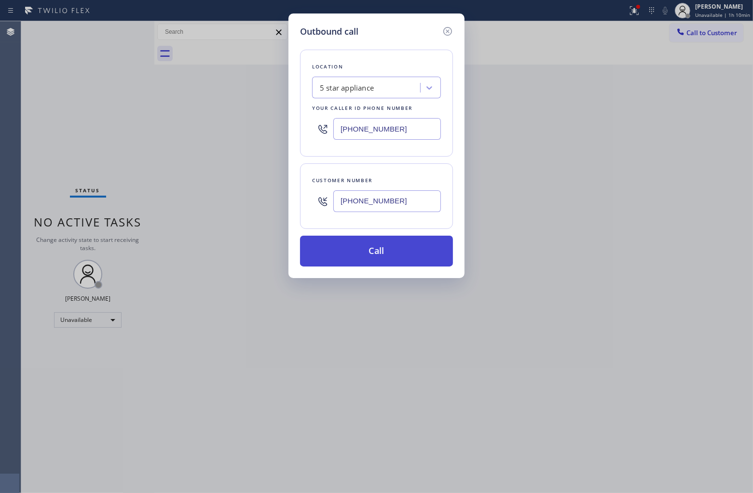
type input "[PHONE_NUMBER]"
click at [398, 252] on button "Call" at bounding box center [376, 251] width 153 height 31
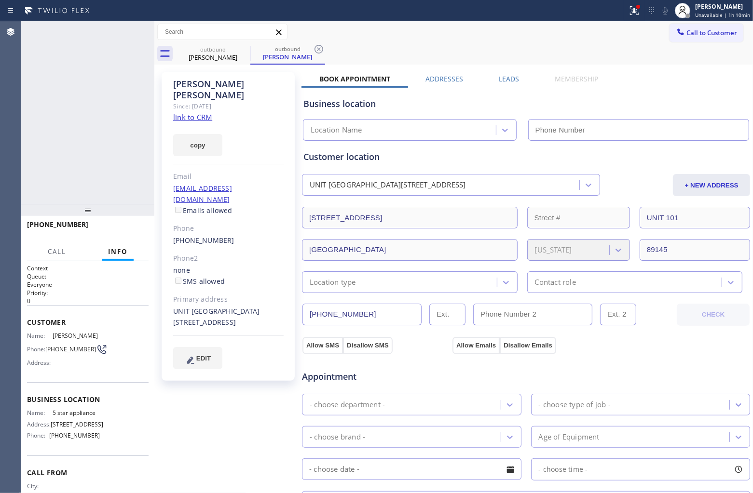
type input "[PHONE_NUMBER]"
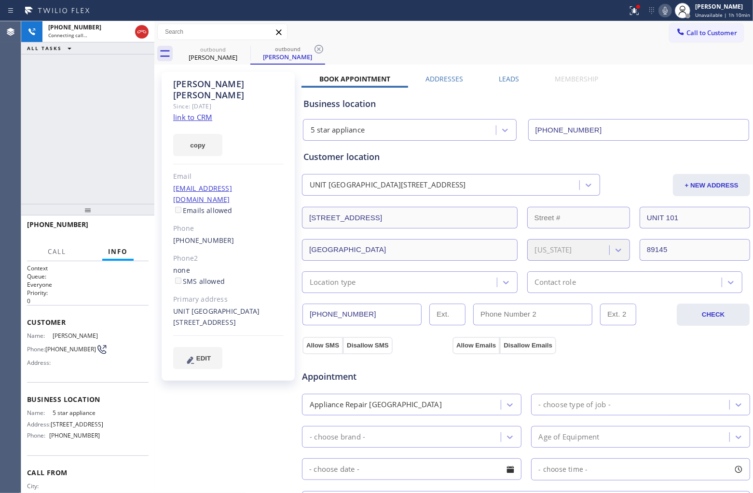
click at [182, 306] on div "UNIT [GEOGRAPHIC_DATA][STREET_ADDRESS]" at bounding box center [228, 317] width 110 height 22
copy div "89145"
drag, startPoint x: 58, startPoint y: 354, endPoint x: 49, endPoint y: 346, distance: 11.3
click at [49, 346] on div "Name: [PERSON_NAME] Phone: [PHONE_NUMBER] Address:" at bounding box center [63, 351] width 73 height 38
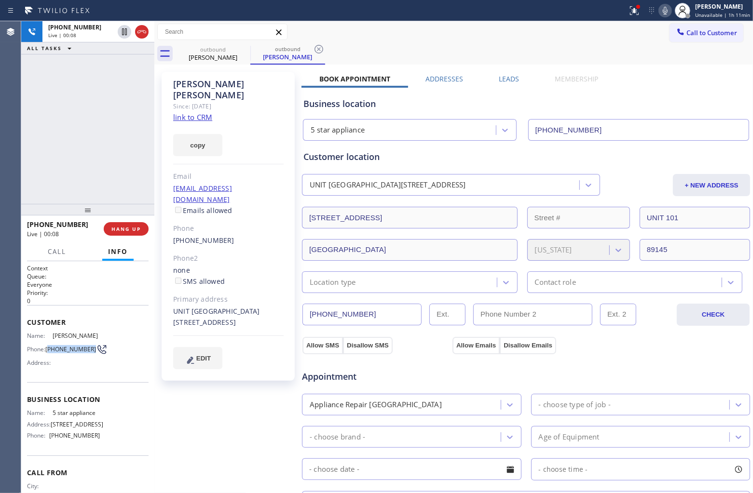
copy span "702) 281-7227"
click at [703, 34] on span "Call to Customer" at bounding box center [711, 32] width 51 height 9
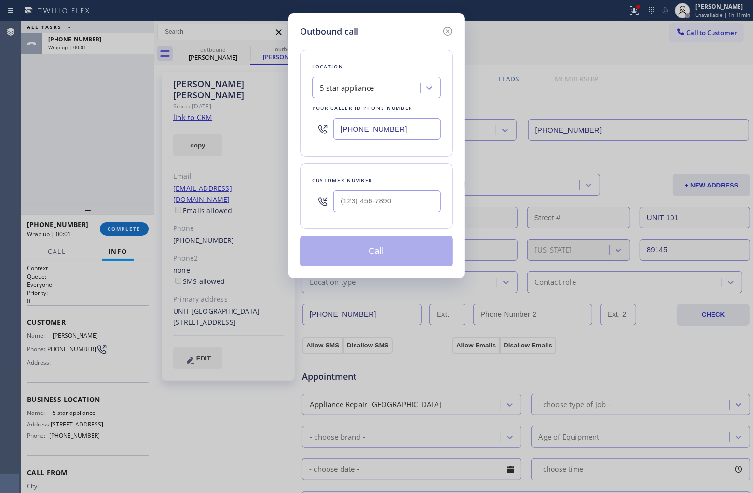
click at [387, 190] on div "Customer number" at bounding box center [376, 197] width 153 height 66
click at [385, 196] on input "(___) ___-____" at bounding box center [387, 202] width 108 height 22
paste input "702) 281-7227"
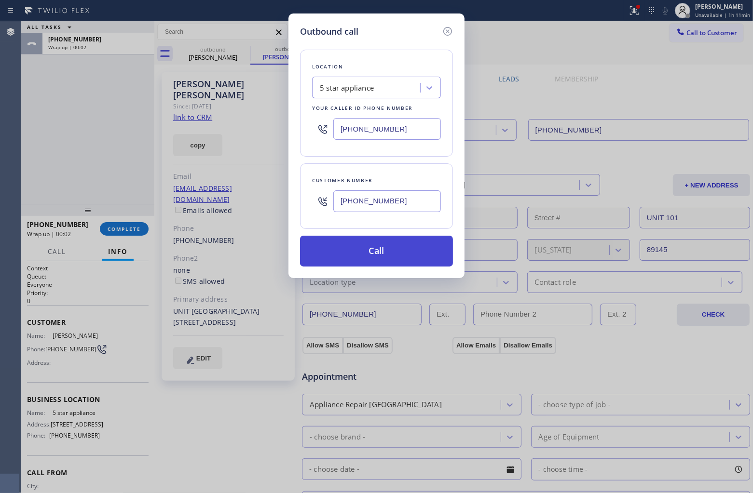
type input "[PHONE_NUMBER]"
click at [386, 251] on button "Call" at bounding box center [376, 251] width 153 height 31
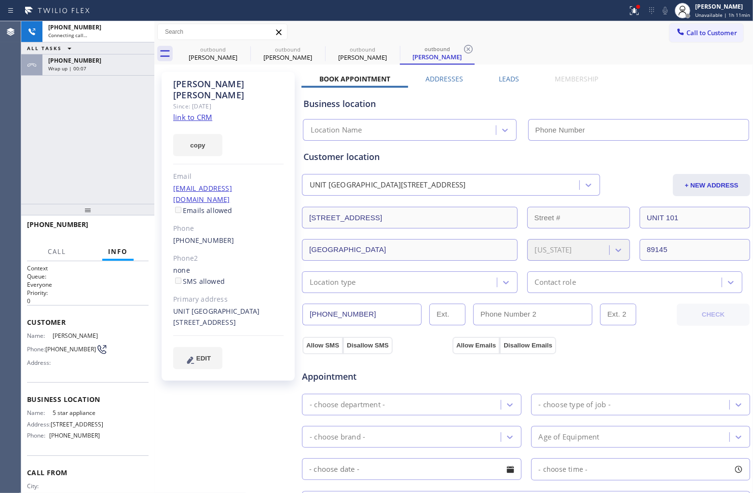
type input "[PHONE_NUMBER]"
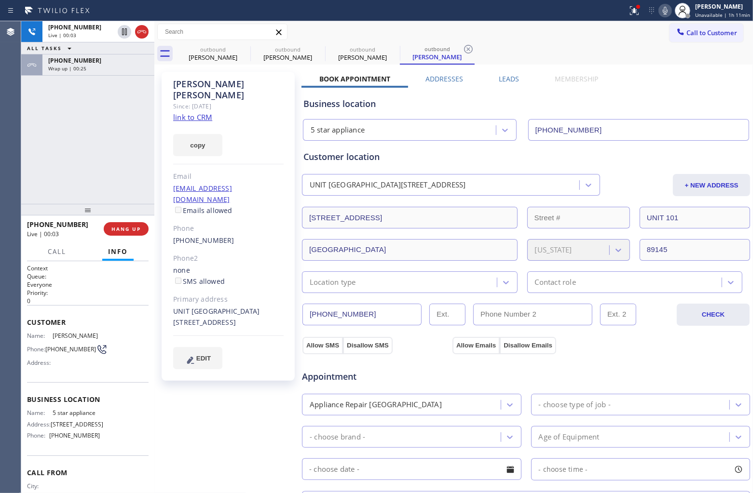
click at [21, 151] on div "Agent Desktop" at bounding box center [10, 257] width 21 height 472
click at [140, 32] on icon at bounding box center [142, 32] width 12 height 12
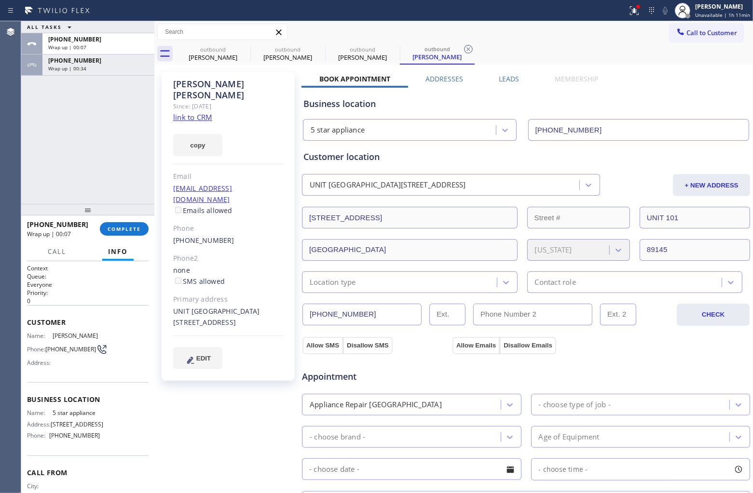
drag, startPoint x: 697, startPoint y: 29, endPoint x: 600, endPoint y: 80, distance: 110.0
click at [697, 29] on span "Call to Customer" at bounding box center [711, 32] width 51 height 9
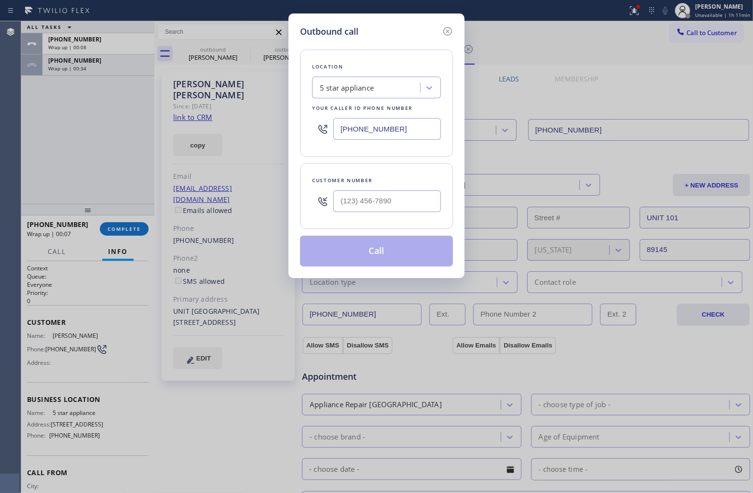
click at [410, 135] on input "[PHONE_NUMBER]" at bounding box center [387, 129] width 108 height 22
paste input "562) 456-3053"
type input "[PHONE_NUMBER]"
type input "(___) ___-____"
click at [364, 205] on input "text" at bounding box center [387, 202] width 108 height 22
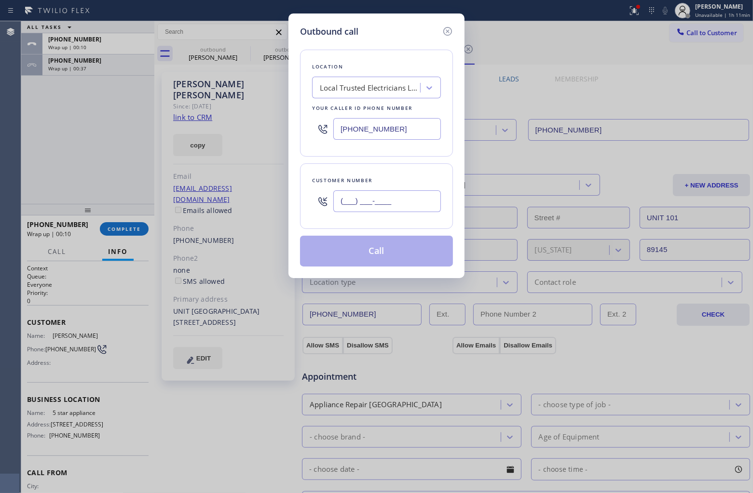
paste input "217) 406-8947"
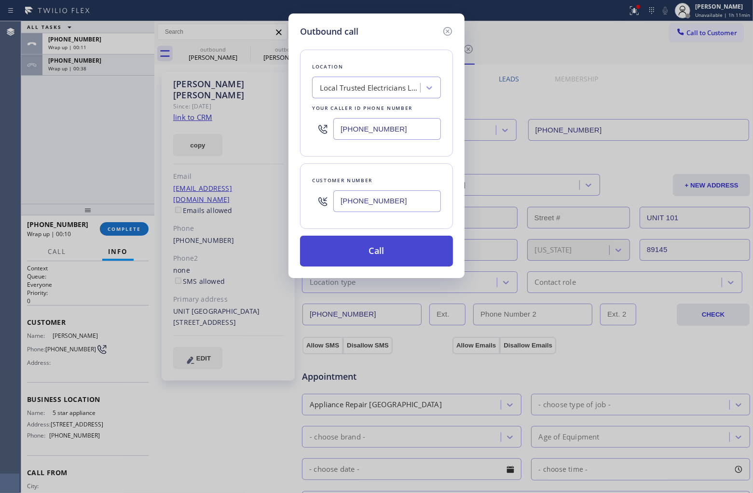
type input "[PHONE_NUMBER]"
click at [385, 254] on button "Call" at bounding box center [376, 251] width 153 height 31
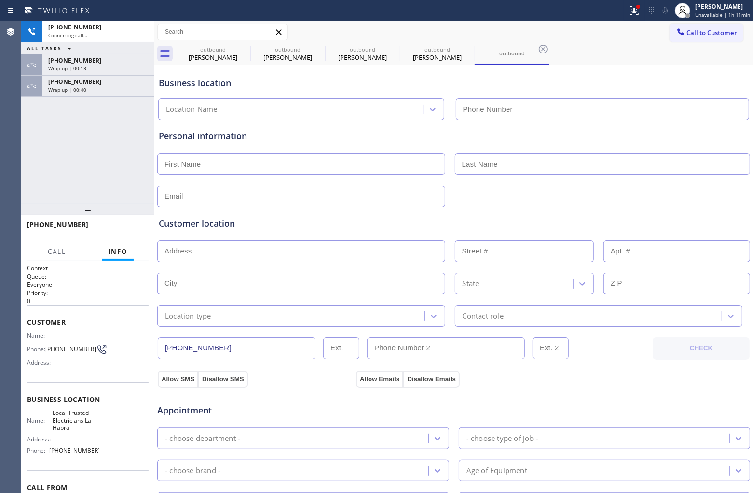
type input "[PHONE_NUMBER]"
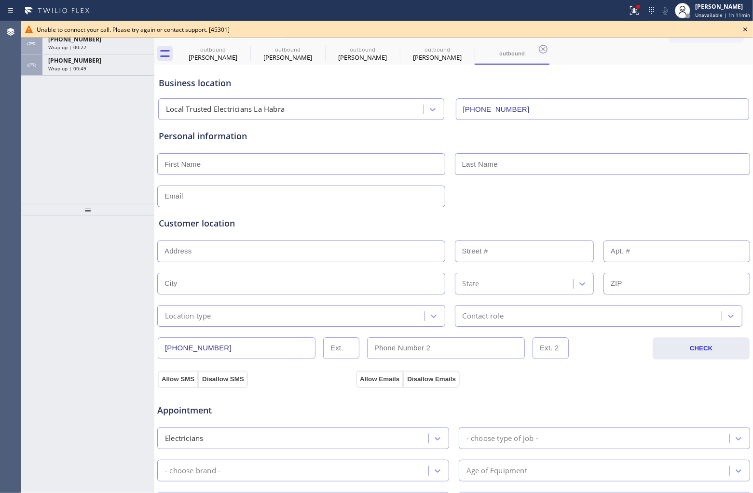
drag, startPoint x: 10, startPoint y: 143, endPoint x: 167, endPoint y: 6, distance: 208.2
click at [10, 143] on div "Agent Desktop" at bounding box center [10, 257] width 21 height 472
click at [116, 67] on div "Wrap up | 01:06" at bounding box center [98, 68] width 100 height 7
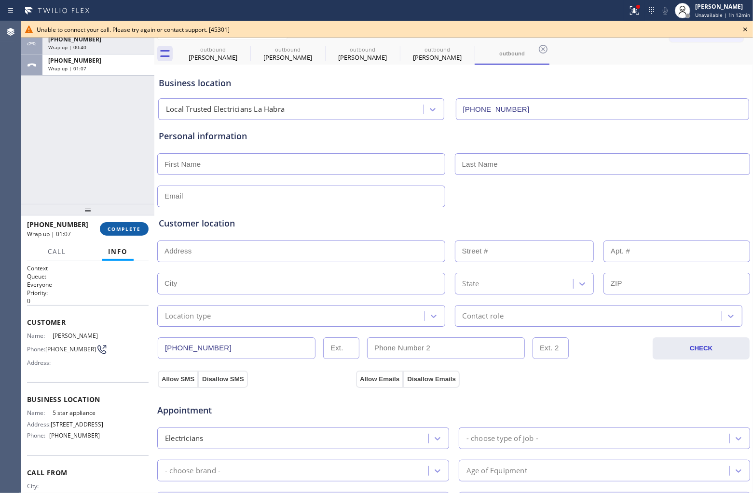
click at [131, 232] on button "COMPLETE" at bounding box center [124, 229] width 49 height 14
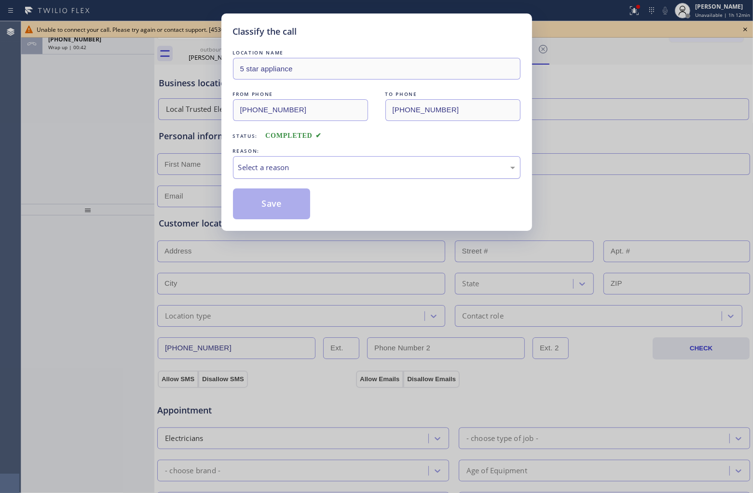
click at [308, 167] on div "Select a reason" at bounding box center [376, 167] width 277 height 11
click at [276, 173] on div "Not Booked - All other reasons" at bounding box center [376, 167] width 277 height 11
click at [271, 206] on button "Save" at bounding box center [272, 204] width 78 height 31
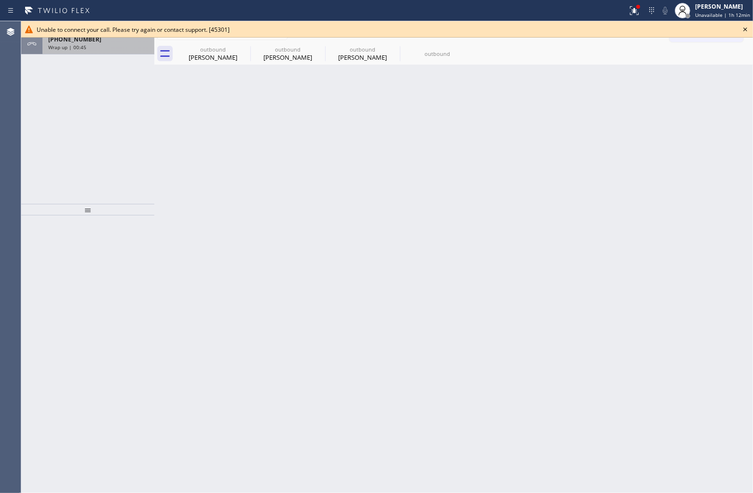
click at [91, 46] on div "Wrap up | 00:45" at bounding box center [98, 47] width 100 height 7
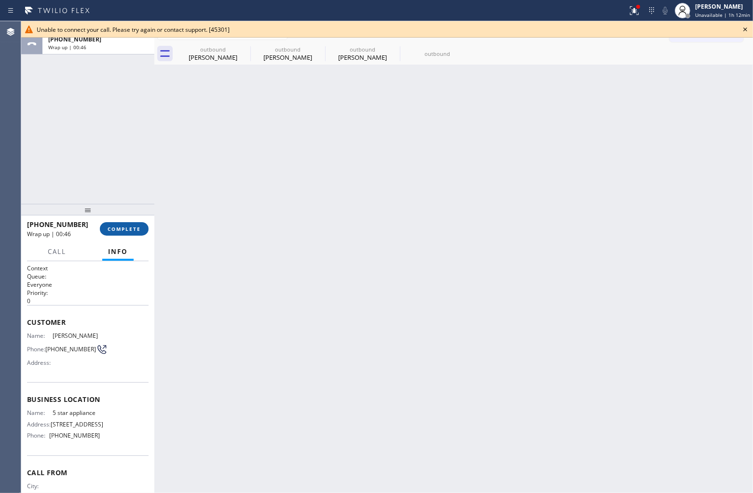
click at [121, 226] on span "COMPLETE" at bounding box center [124, 229] width 33 height 7
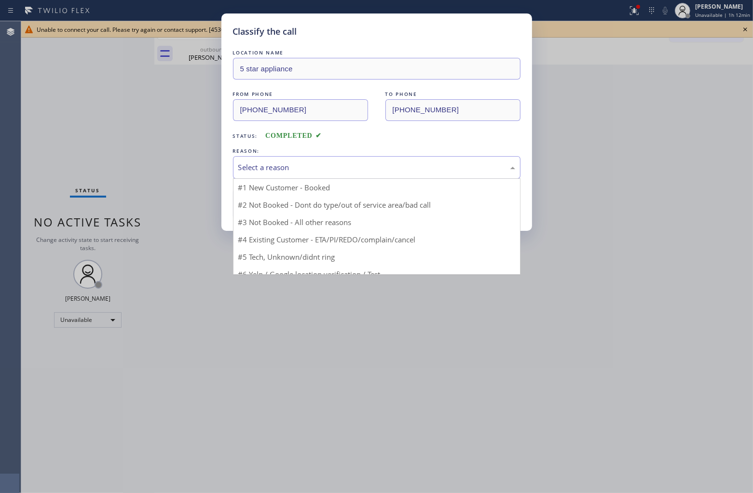
drag, startPoint x: 330, startPoint y: 165, endPoint x: 334, endPoint y: 169, distance: 5.5
click at [334, 169] on div "Select a reason" at bounding box center [376, 167] width 277 height 11
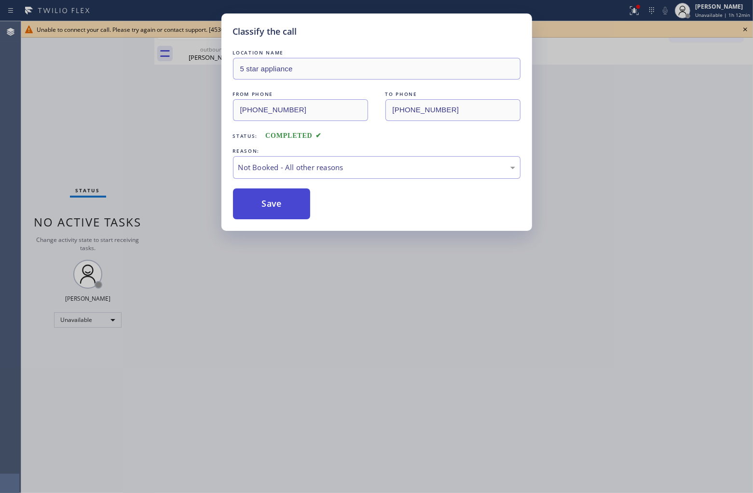
click at [290, 205] on button "Save" at bounding box center [272, 204] width 78 height 31
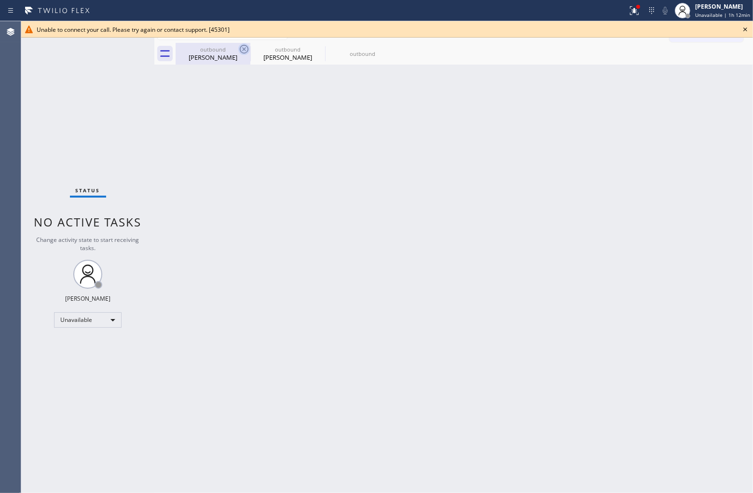
click at [245, 50] on icon at bounding box center [244, 49] width 9 height 9
click at [314, 49] on icon at bounding box center [318, 49] width 9 height 9
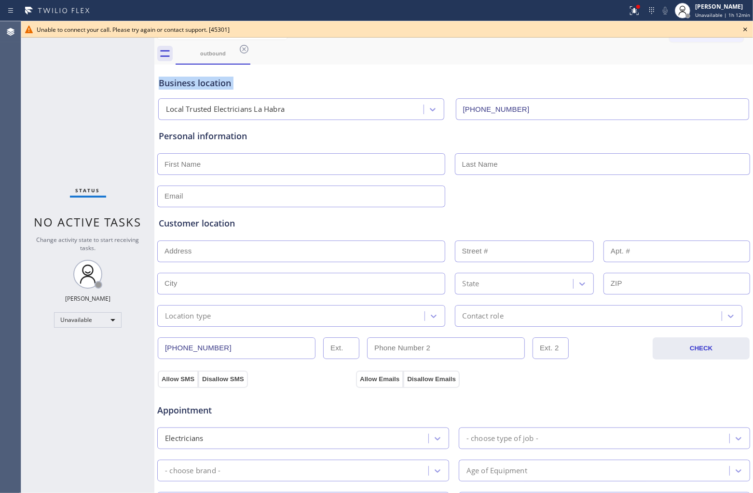
click at [244, 49] on icon at bounding box center [244, 49] width 9 height 9
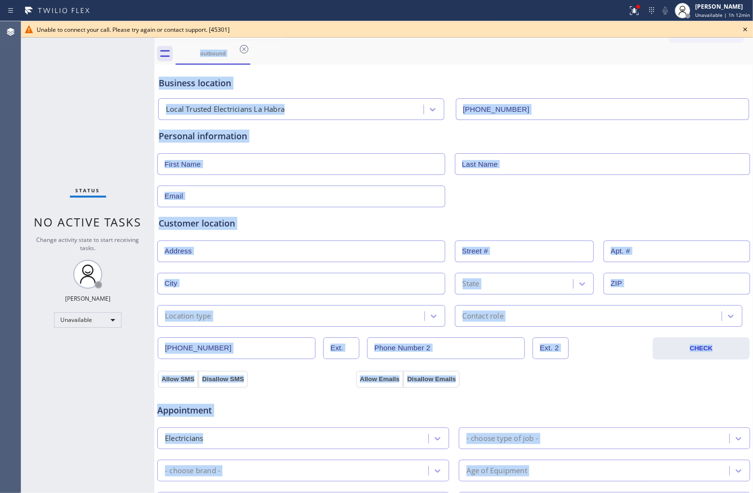
click at [244, 49] on div "outbound" at bounding box center [464, 54] width 577 height 22
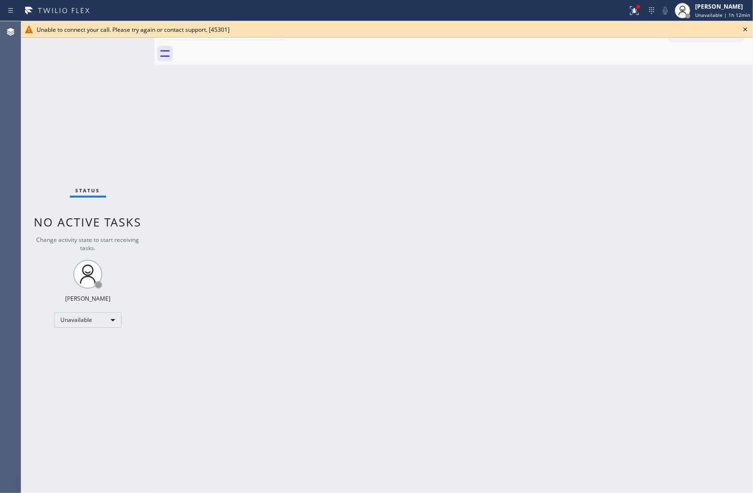
click at [745, 30] on icon at bounding box center [745, 30] width 12 height 12
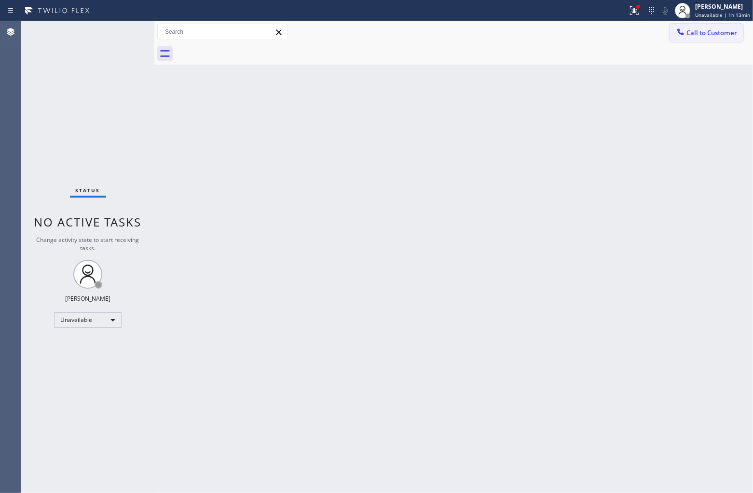
click at [720, 39] on button "Call to Customer" at bounding box center [706, 33] width 74 height 18
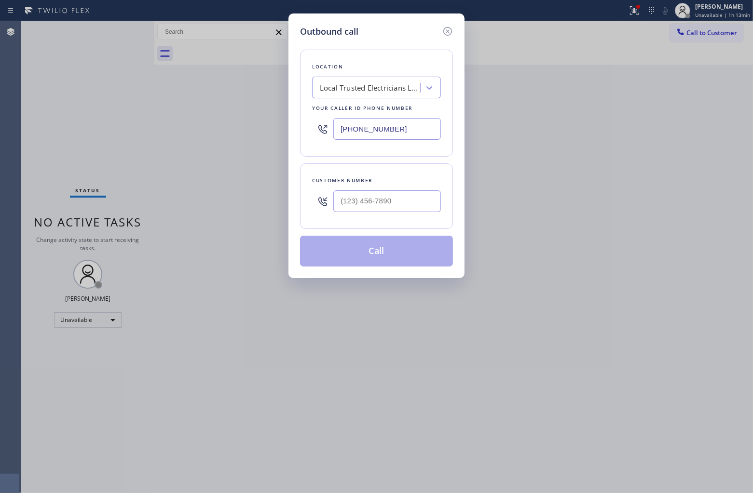
click at [359, 140] on div "[PHONE_NUMBER]" at bounding box center [376, 128] width 129 height 31
click at [358, 136] on input "[PHONE_NUMBER]" at bounding box center [387, 129] width 108 height 22
paste input "text"
type input "[PHONE_NUMBER]"
type input "(___) ___-____"
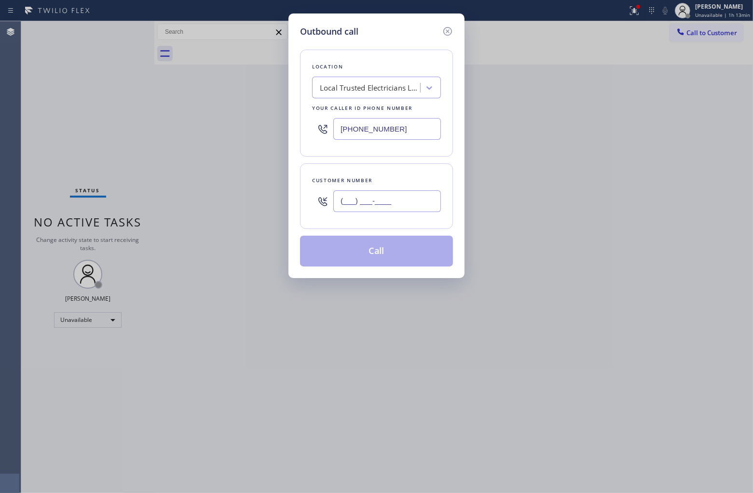
click at [403, 200] on input "(___) ___-____" at bounding box center [387, 202] width 108 height 22
paste input "217) 406-8947"
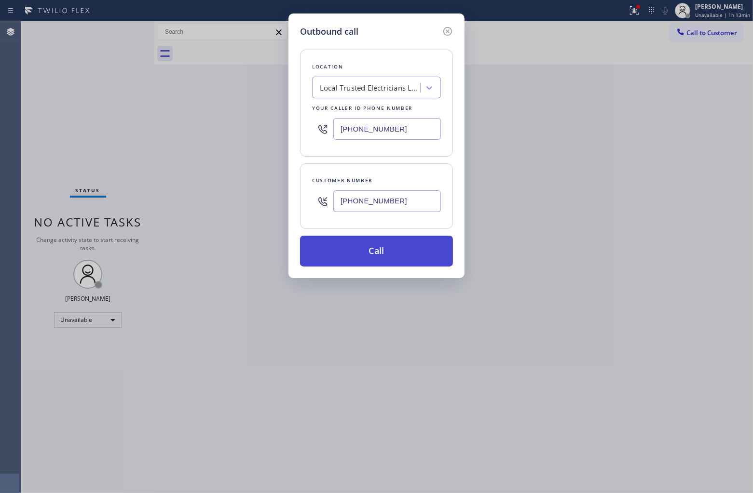
type input "[PHONE_NUMBER]"
click at [382, 257] on button "Call" at bounding box center [376, 251] width 153 height 31
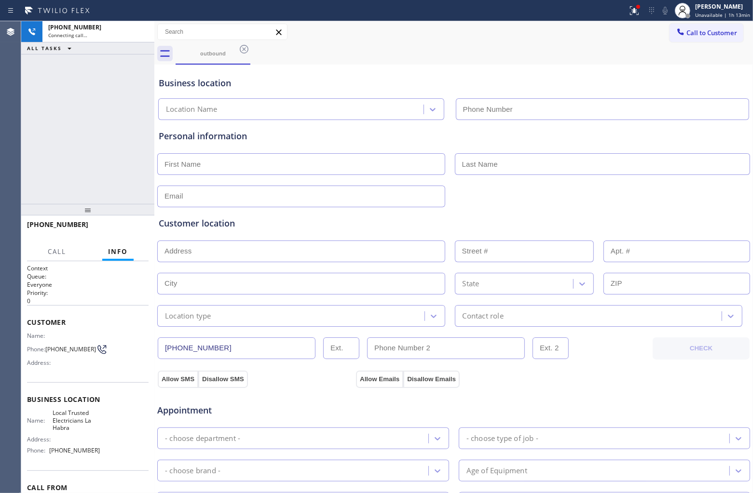
type input "[PHONE_NUMBER]"
drag, startPoint x: 13, startPoint y: 89, endPoint x: 116, endPoint y: 56, distance: 108.5
click at [18, 89] on div "Agent Desktop" at bounding box center [10, 257] width 21 height 472
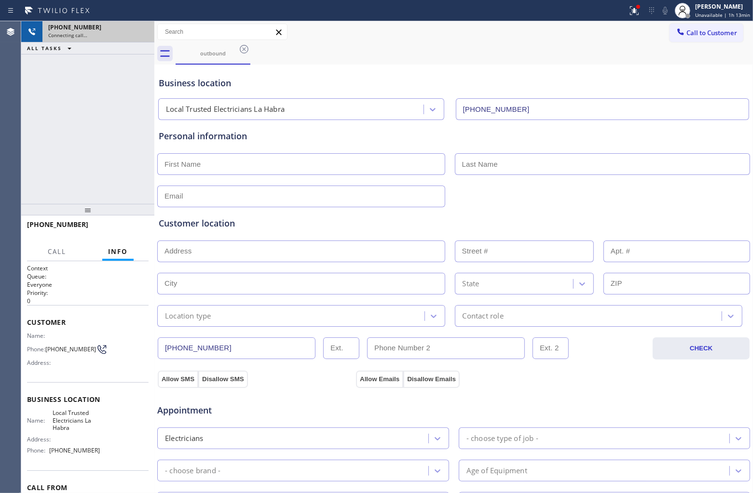
click at [138, 35] on div "Connecting call…" at bounding box center [98, 35] width 100 height 7
click at [138, 38] on button at bounding box center [142, 32] width 14 height 14
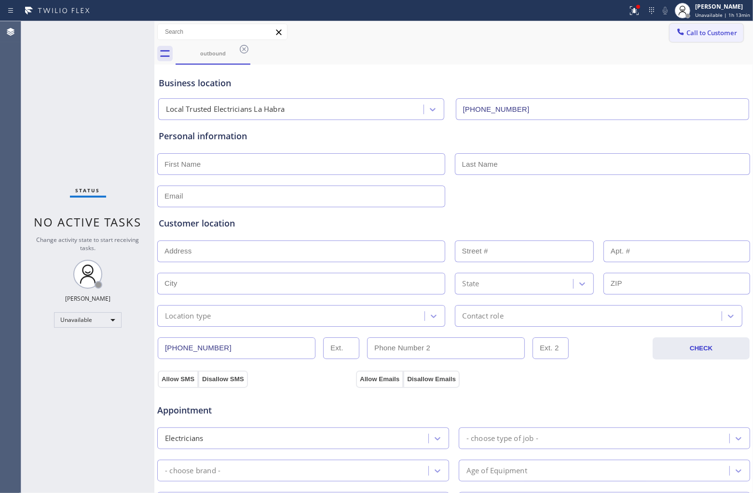
click at [703, 34] on span "Call to Customer" at bounding box center [711, 32] width 51 height 9
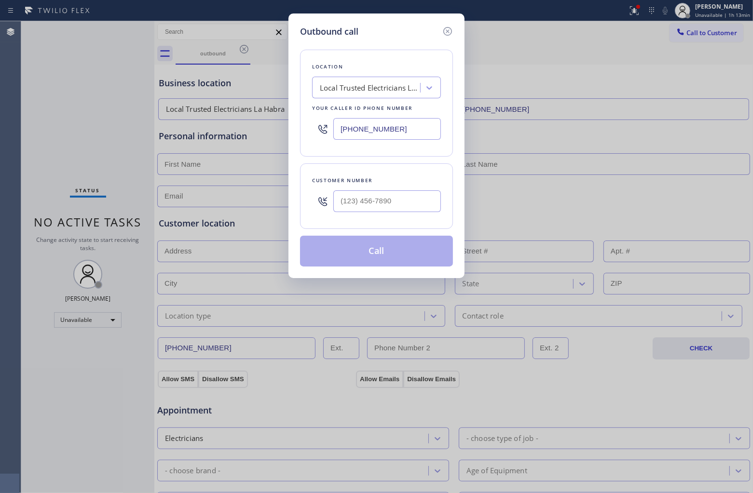
click at [411, 121] on input "[PHONE_NUMBER]" at bounding box center [387, 129] width 108 height 22
paste input "714) 912-8101"
type input "[PHONE_NUMBER]"
type input "(___) ___-____"
click at [425, 202] on input "text" at bounding box center [387, 202] width 108 height 22
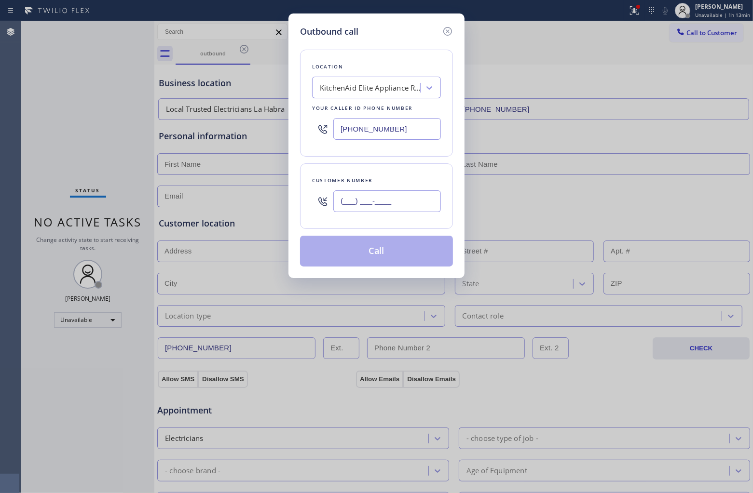
paste input "949) 400-9624"
type input "[PHONE_NUMBER]"
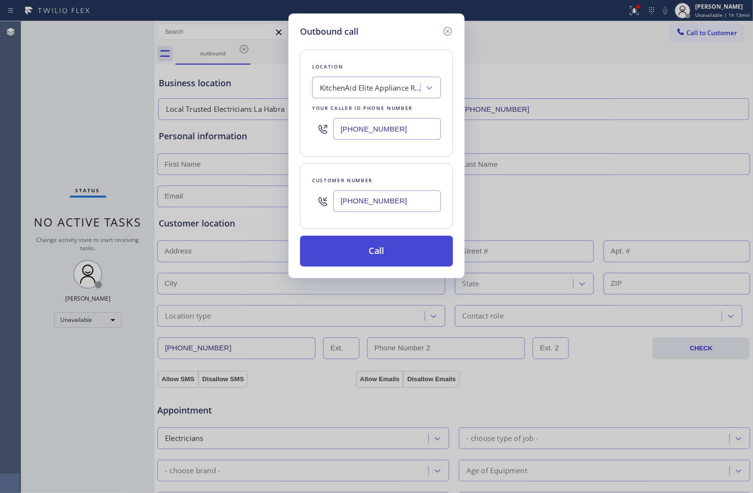
click at [396, 255] on button "Call" at bounding box center [376, 251] width 153 height 31
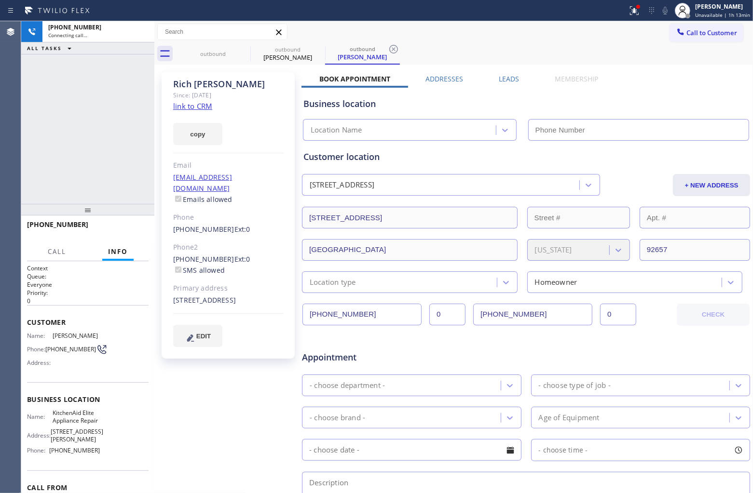
click at [193, 105] on link "link to CRM" at bounding box center [192, 106] width 39 height 10
type input "[PHONE_NUMBER]"
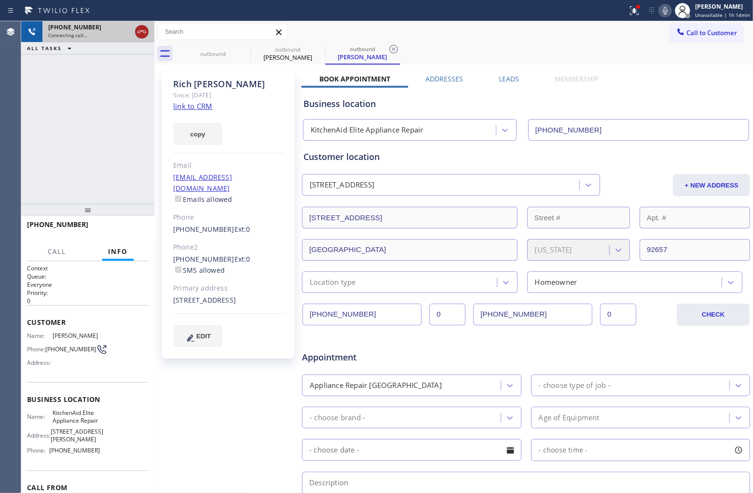
click at [140, 29] on icon at bounding box center [142, 32] width 12 height 12
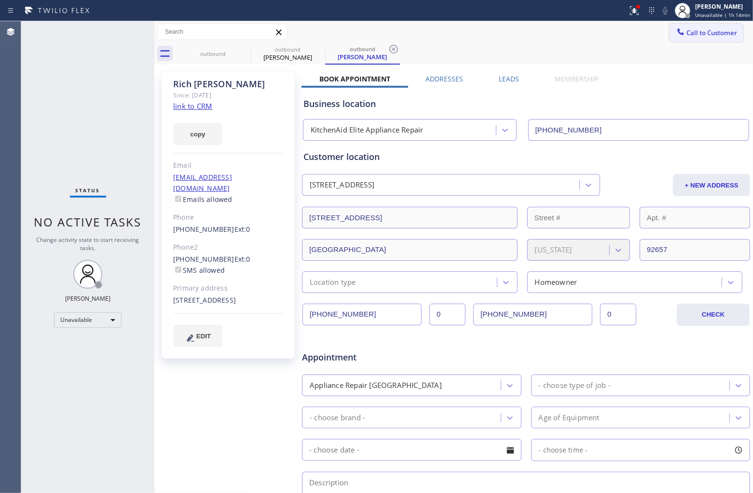
click at [686, 29] on span "Call to Customer" at bounding box center [711, 32] width 51 height 9
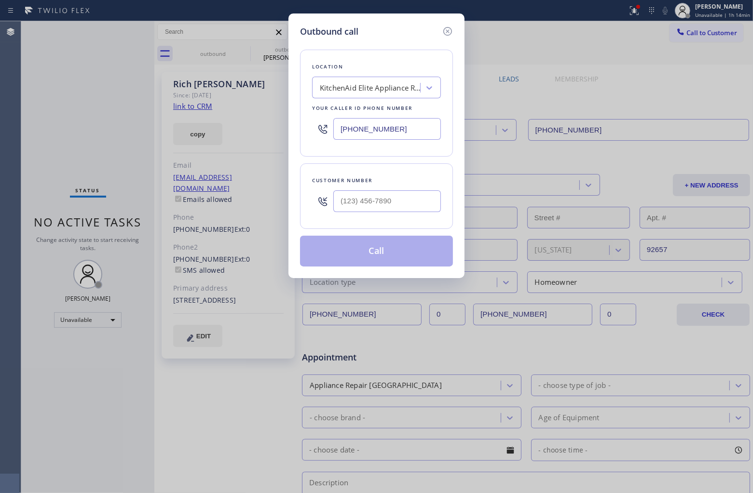
click at [412, 123] on input "[PHONE_NUMBER]" at bounding box center [387, 129] width 108 height 22
paste input "562) 456-3053"
type input "[PHONE_NUMBER]"
type input "(___) ___-____"
click at [391, 202] on input "(___) ___-____" at bounding box center [387, 202] width 108 height 22
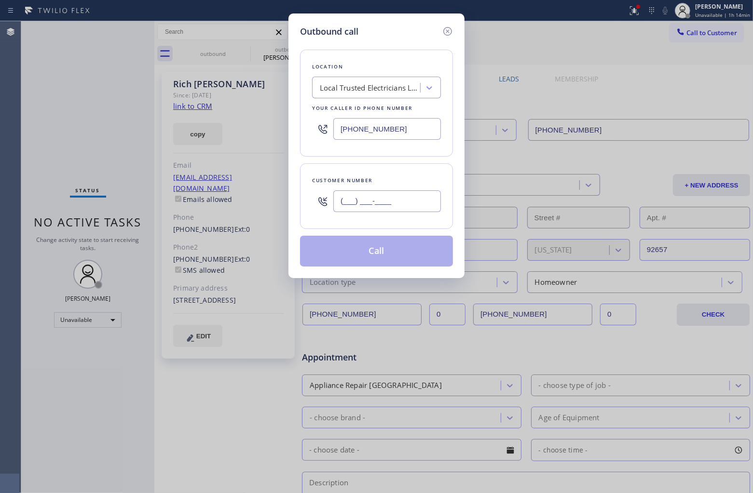
paste input "217) 406-8947"
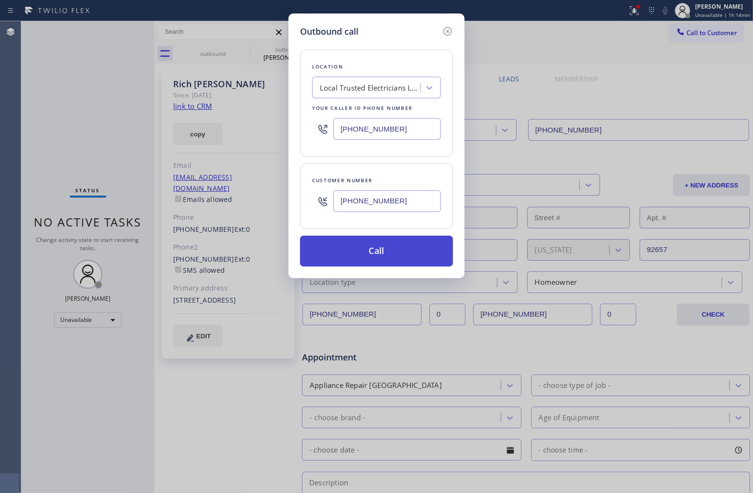
type input "[PHONE_NUMBER]"
click at [401, 240] on button "Call" at bounding box center [376, 251] width 153 height 31
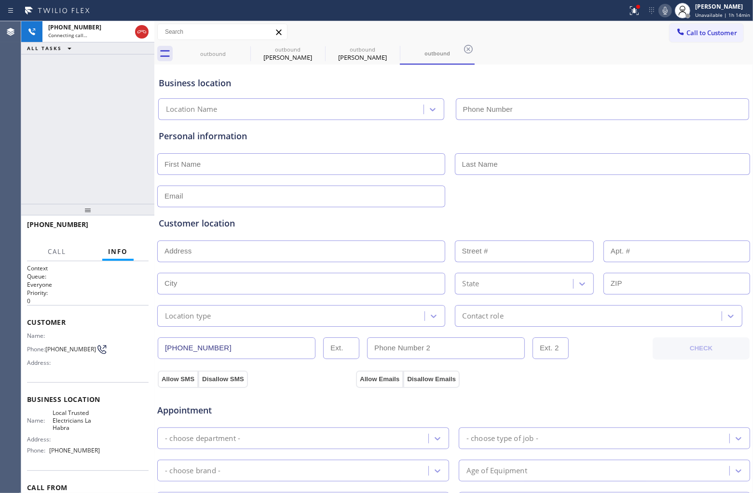
type input "[PHONE_NUMBER]"
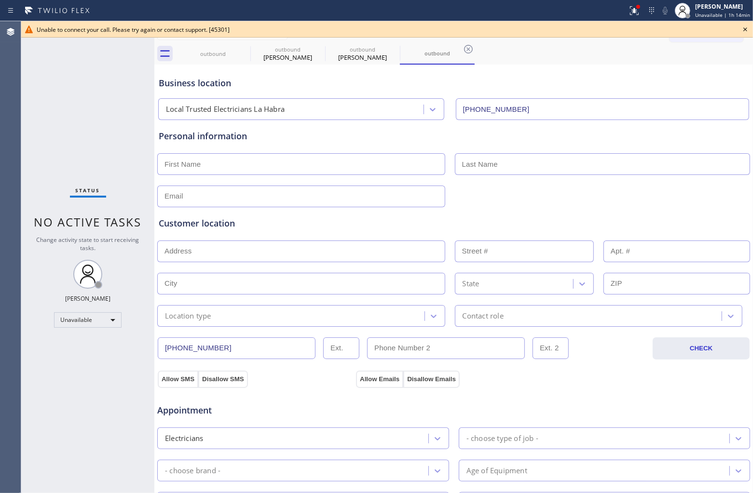
click at [14, 191] on div "Agent Desktop" at bounding box center [10, 257] width 21 height 472
click at [27, 155] on div "Status No active tasks Change activity state to start receiving tasks. [PERSON_…" at bounding box center [87, 257] width 133 height 472
click at [244, 45] on icon at bounding box center [244, 49] width 9 height 9
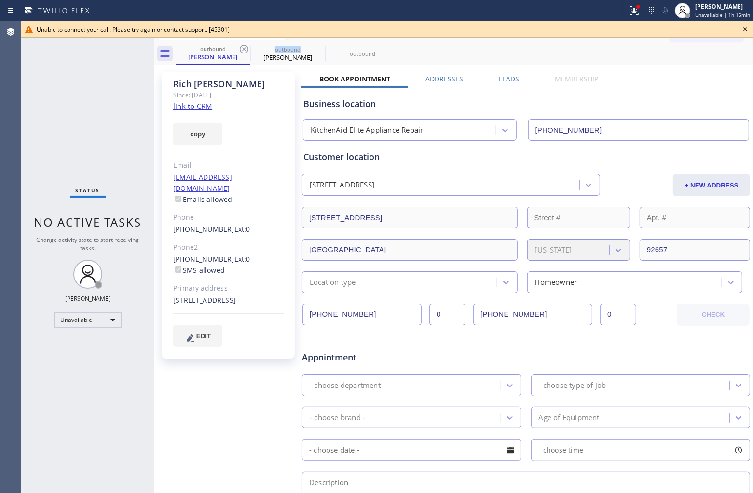
click at [244, 45] on icon at bounding box center [244, 49] width 9 height 9
click at [0, 0] on icon at bounding box center [0, 0] width 0 height 0
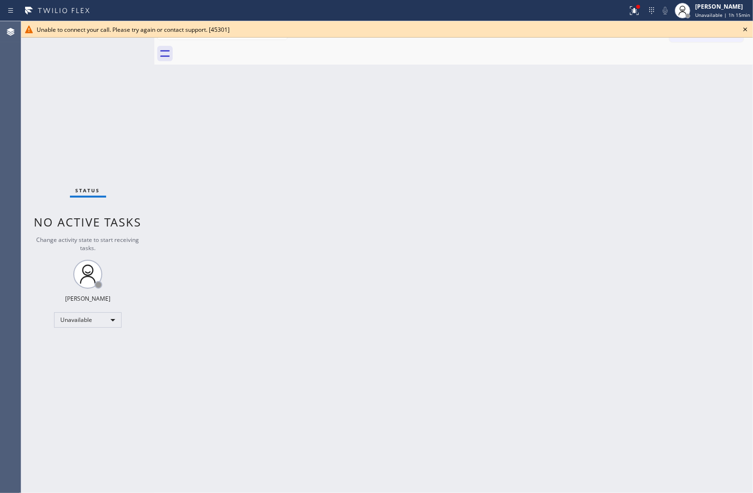
click at [244, 45] on div at bounding box center [464, 54] width 577 height 22
click at [744, 27] on icon at bounding box center [745, 30] width 12 height 12
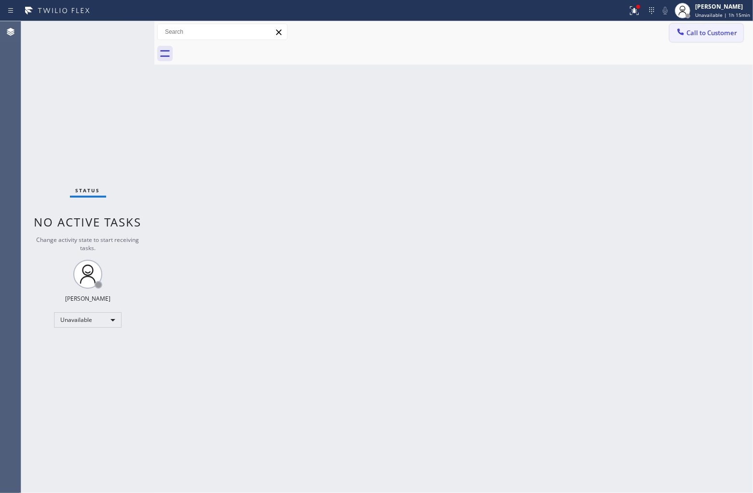
click at [710, 32] on span "Call to Customer" at bounding box center [711, 32] width 51 height 9
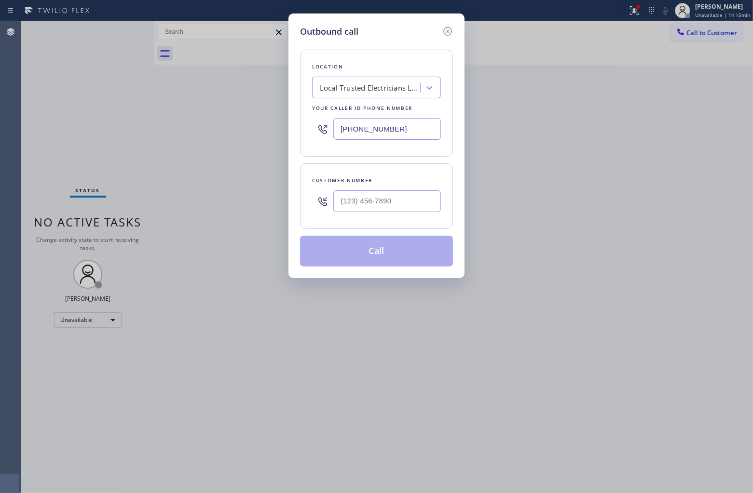
click at [396, 215] on div at bounding box center [387, 201] width 108 height 31
click at [375, 201] on input "(___) ___-____" at bounding box center [387, 202] width 108 height 22
paste input "619) 534-0589"
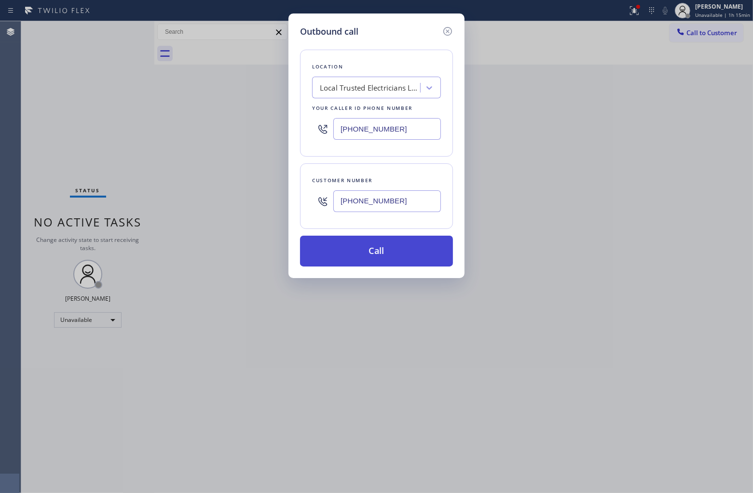
type input "[PHONE_NUMBER]"
click at [386, 252] on button "Call" at bounding box center [376, 251] width 153 height 31
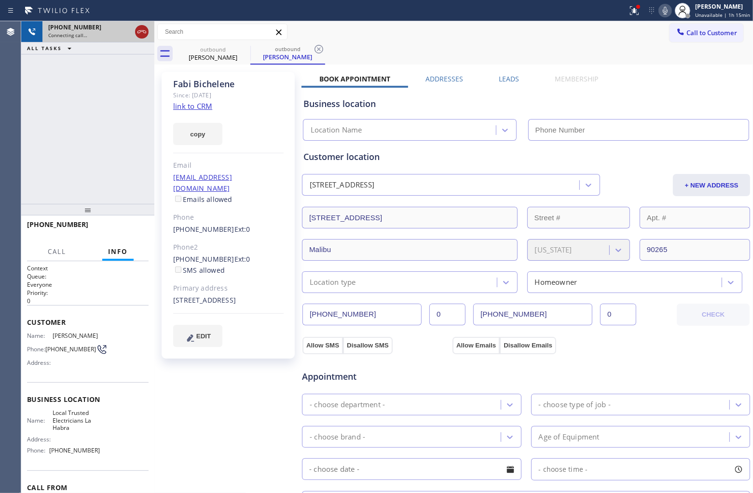
click at [143, 37] on div at bounding box center [141, 31] width 17 height 21
click at [142, 32] on icon at bounding box center [142, 32] width 12 height 12
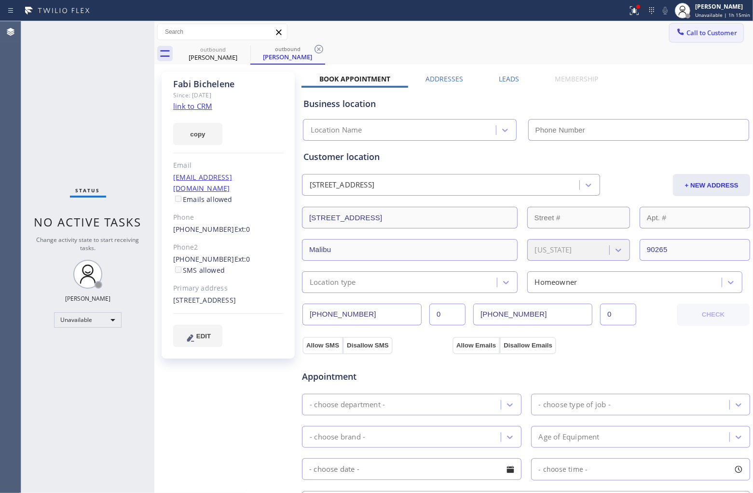
click at [669, 38] on button "Call to Customer" at bounding box center [706, 33] width 74 height 18
type input "[PHONE_NUMBER]"
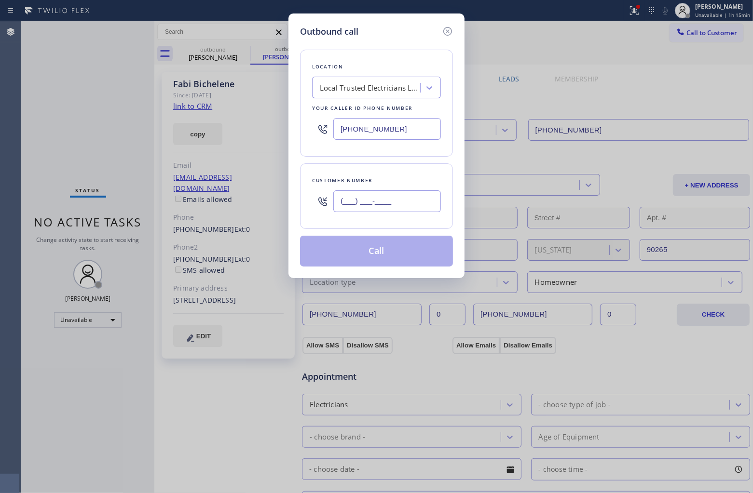
click at [378, 201] on input "(___) ___-____" at bounding box center [387, 202] width 108 height 22
paste input "619) 534-0589"
type input "[PHONE_NUMBER]"
click at [352, 80] on div "Local Trusted Electricians La Habra" at bounding box center [367, 88] width 105 height 17
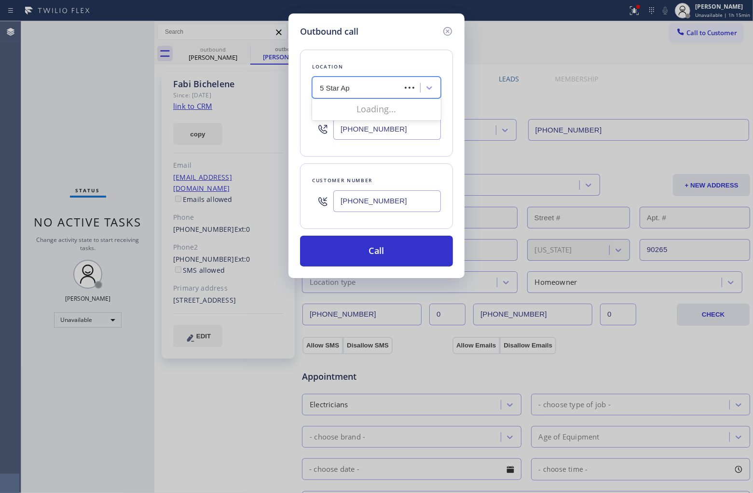
type input "5 Star App"
click at [370, 89] on div "Search location" at bounding box center [346, 87] width 52 height 11
type input "5 Star App"
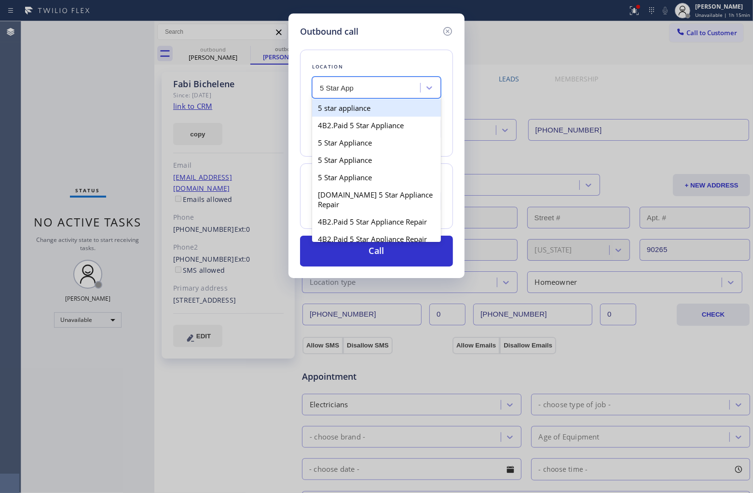
click at [375, 109] on div "5 star appliance" at bounding box center [376, 107] width 129 height 17
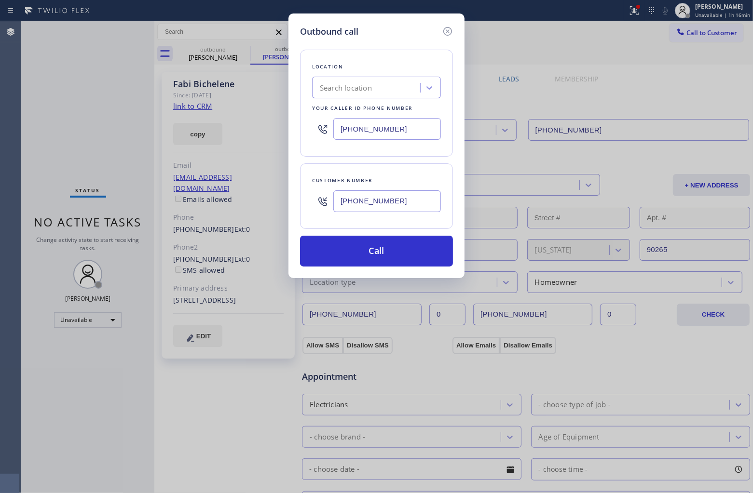
click at [9, 83] on div "Outbound call Location Search location Your caller id phone number [PHONE_NUMBE…" at bounding box center [376, 246] width 753 height 493
click at [380, 78] on div "Search location" at bounding box center [376, 88] width 129 height 22
type input "5 Star App"
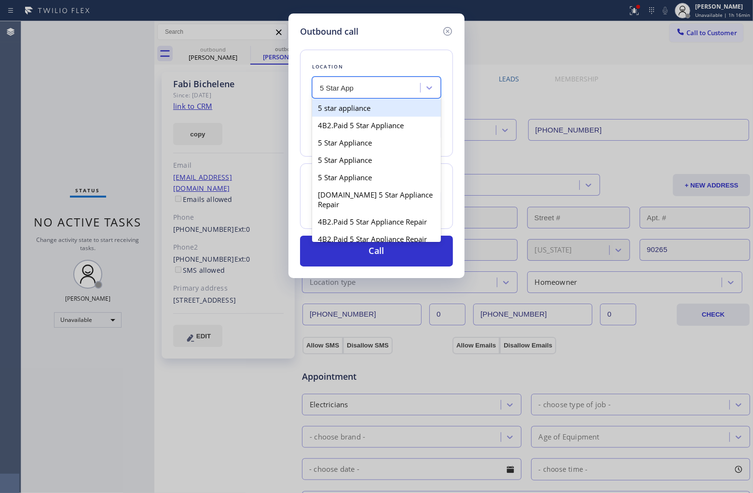
type input "[PHONE_NUMBER]"
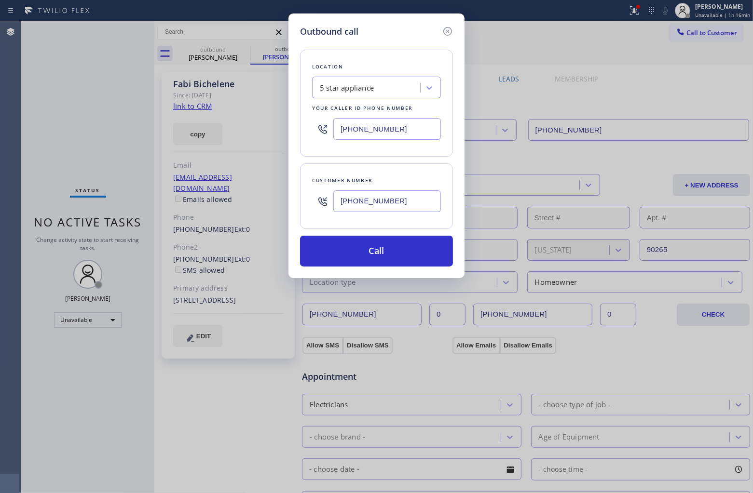
click at [372, 177] on div "Customer number" at bounding box center [376, 181] width 129 height 10
click at [384, 193] on input "[PHONE_NUMBER]" at bounding box center [387, 202] width 108 height 22
paste input "text"
type input "[PHONE_NUMBER]"
click at [386, 249] on button "Call" at bounding box center [376, 251] width 153 height 31
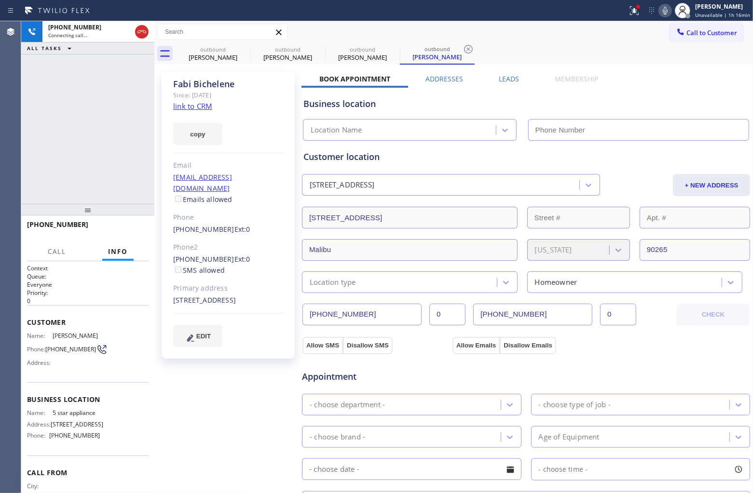
type input "[PHONE_NUMBER]"
click at [194, 103] on link "link to CRM" at bounding box center [192, 106] width 39 height 10
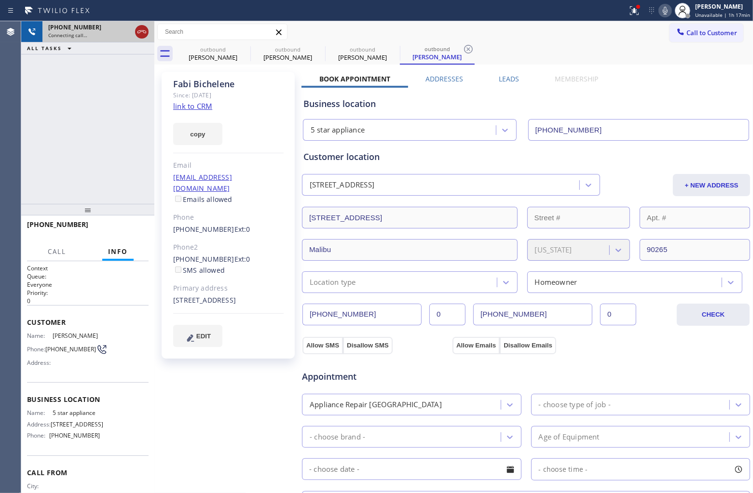
click at [141, 29] on icon at bounding box center [142, 32] width 12 height 12
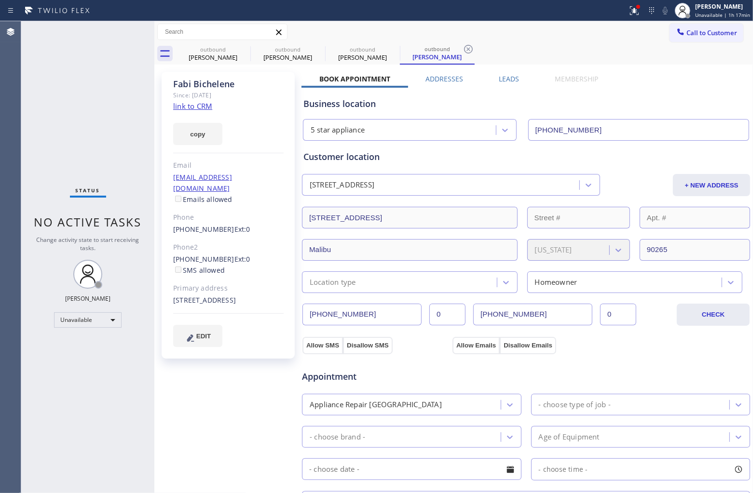
drag, startPoint x: 61, startPoint y: 360, endPoint x: 75, endPoint y: 350, distance: 17.3
click at [59, 351] on div "Status No active tasks Change activity state to start receiving tasks. [PERSON_…" at bounding box center [87, 257] width 133 height 472
drag, startPoint x: 157, startPoint y: 216, endPoint x: 537, endPoint y: 344, distance: 400.7
click at [206, 223] on div "[PERSON_NAME] Since: [DATE] link to CRM copy Email [EMAIL_ADDRESS][DOMAIN_NAME]…" at bounding box center [229, 389] width 145 height 644
drag, startPoint x: 679, startPoint y: 44, endPoint x: 682, endPoint y: 32, distance: 12.4
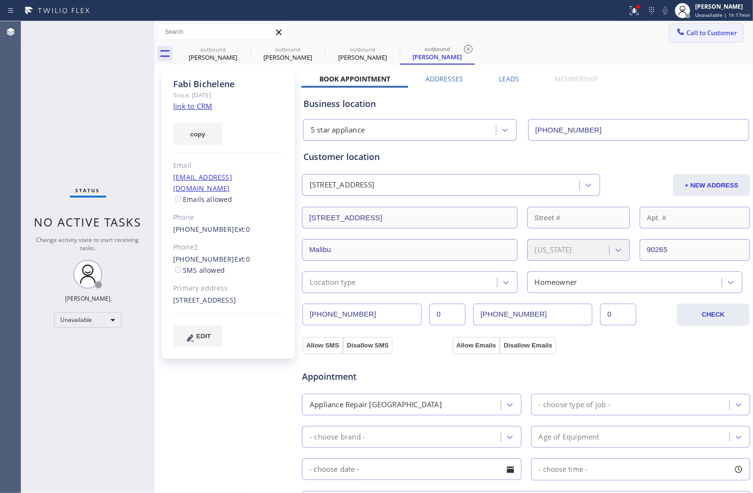
click at [679, 43] on div "outbound Fabi Bichelene outbound Fabi Bichelene outbound Fabi Bichelene outboun…" at bounding box center [464, 54] width 577 height 22
drag, startPoint x: 682, startPoint y: 32, endPoint x: 618, endPoint y: 70, distance: 74.0
click at [686, 33] on span "Call to Customer" at bounding box center [711, 32] width 51 height 9
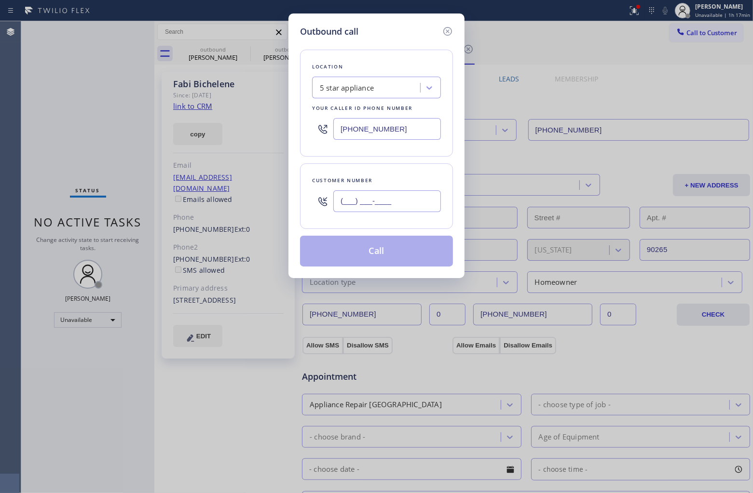
click at [377, 212] on input "(___) ___-____" at bounding box center [387, 202] width 108 height 22
paste input "619) 534-0589"
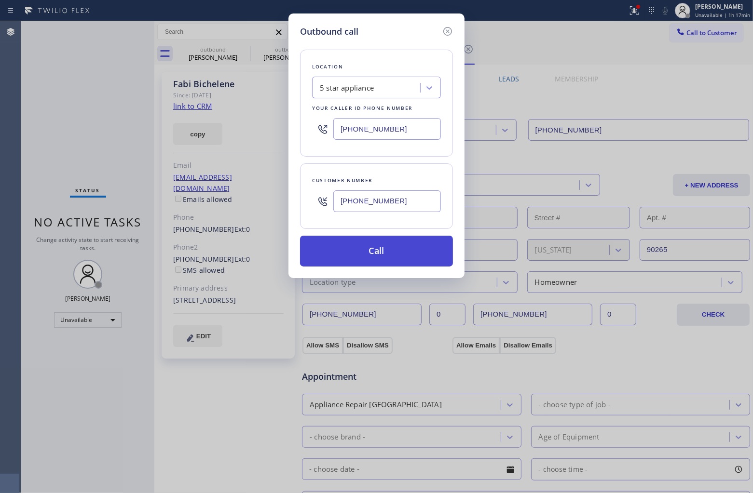
type input "[PHONE_NUMBER]"
click at [388, 238] on button "Call" at bounding box center [376, 251] width 153 height 31
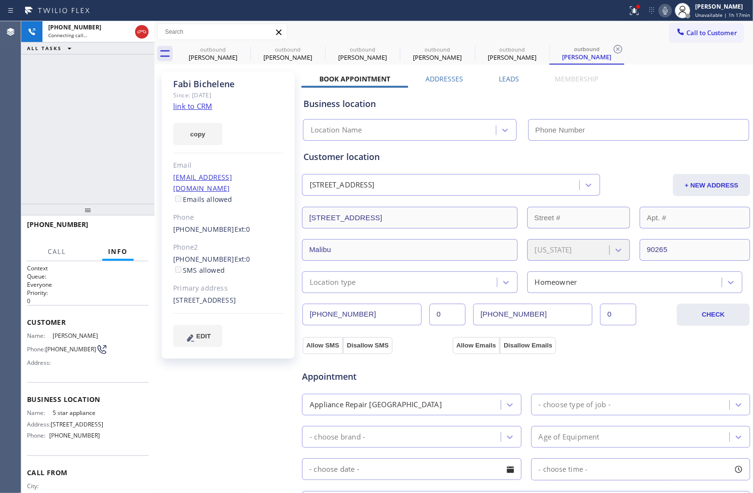
type input "[PHONE_NUMBER]"
click at [141, 32] on icon at bounding box center [142, 32] width 12 height 12
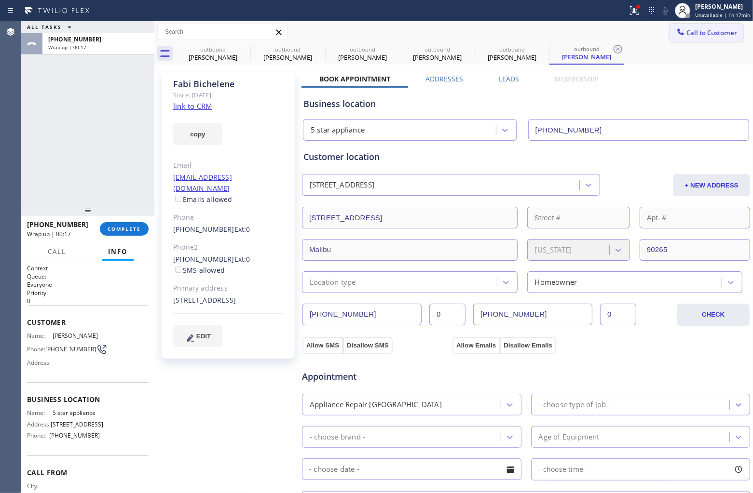
click at [683, 40] on button "Call to Customer" at bounding box center [706, 33] width 74 height 18
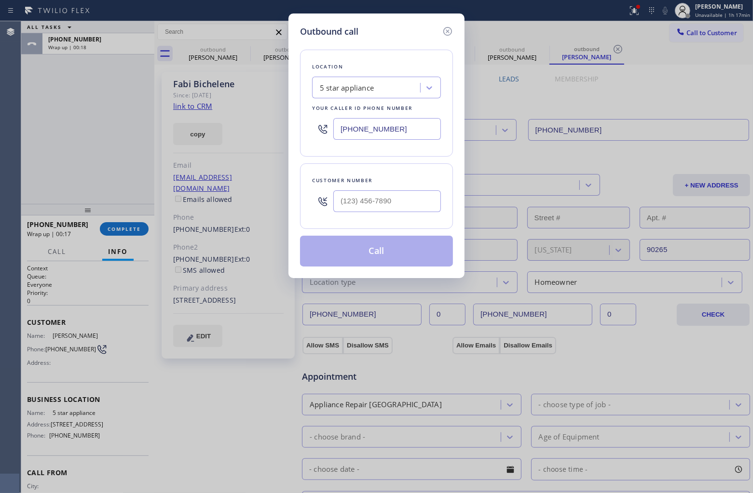
click at [401, 190] on div at bounding box center [387, 201] width 108 height 31
click at [399, 200] on input "(___) ___-____" at bounding box center [387, 202] width 108 height 22
paste input "310) 467-3908"
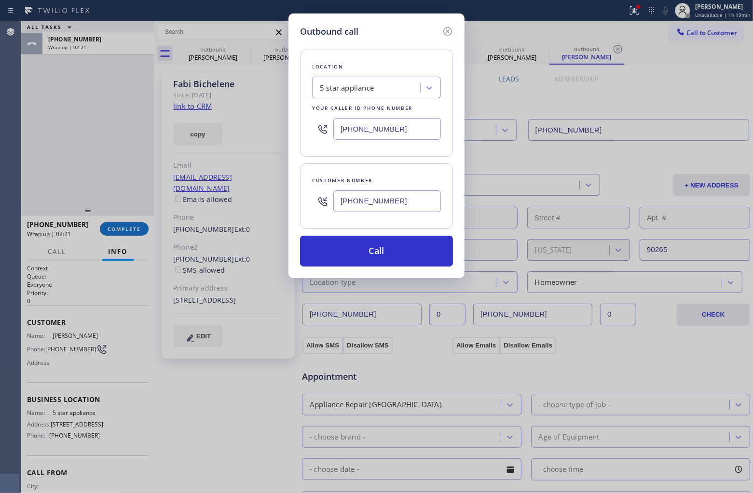
click at [408, 194] on input "[PHONE_NUMBER]" at bounding box center [387, 202] width 108 height 22
paste input "text"
type input "[PHONE_NUMBER]"
click at [430, 246] on button "Call" at bounding box center [376, 251] width 153 height 31
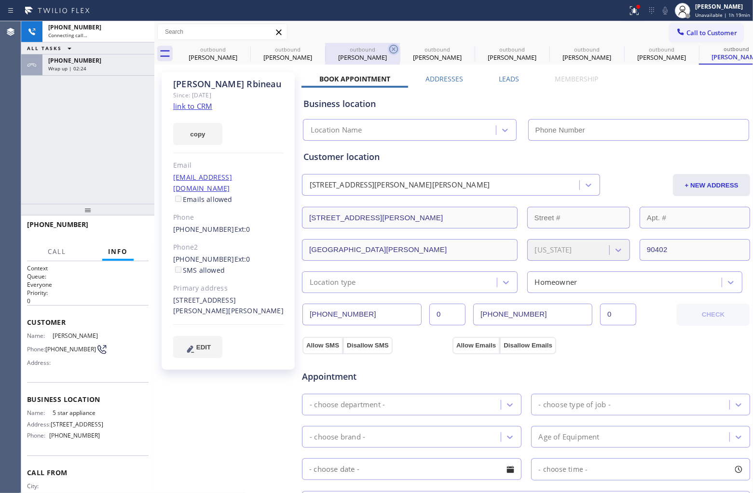
click at [0, 0] on icon at bounding box center [0, 0] width 0 height 0
click at [388, 50] on icon at bounding box center [394, 49] width 12 height 12
click at [0, 0] on icon at bounding box center [0, 0] width 0 height 0
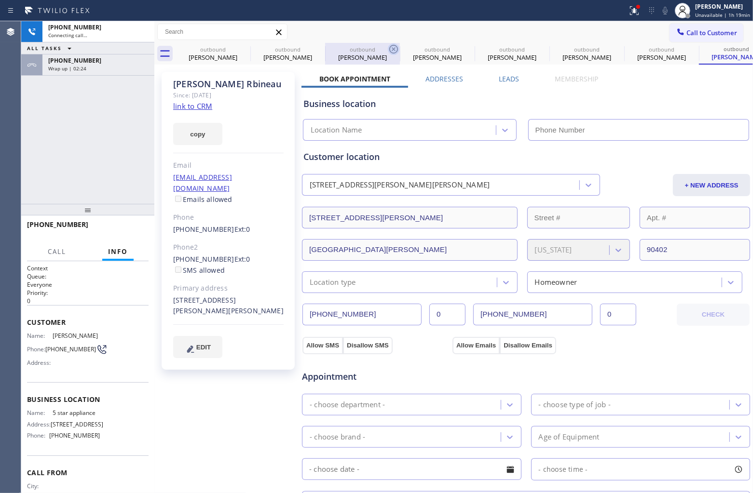
click at [0, 0] on icon at bounding box center [0, 0] width 0 height 0
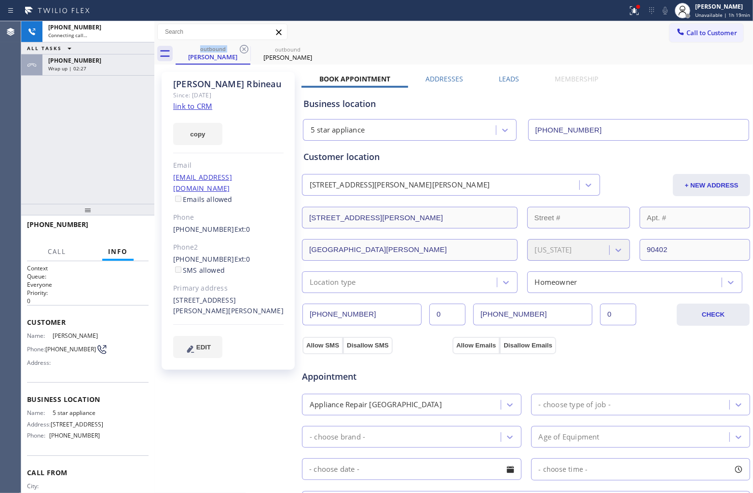
type input "[PHONE_NUMBER]"
drag, startPoint x: 242, startPoint y: 50, endPoint x: 157, endPoint y: 90, distance: 93.9
click at [242, 50] on icon at bounding box center [244, 49] width 12 height 12
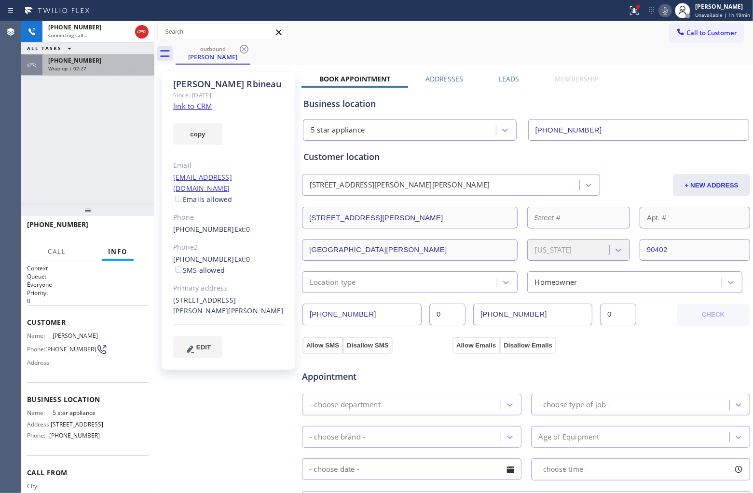
click at [100, 67] on div "Wrap up | 02:27" at bounding box center [98, 68] width 100 height 7
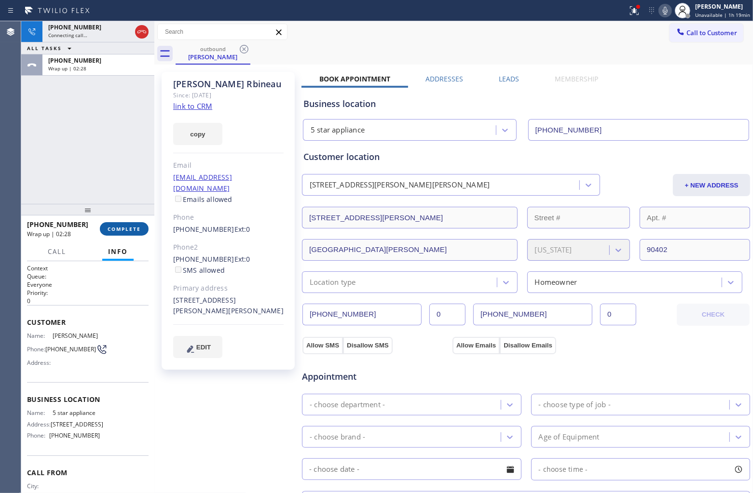
click at [124, 228] on span "COMPLETE" at bounding box center [124, 229] width 33 height 7
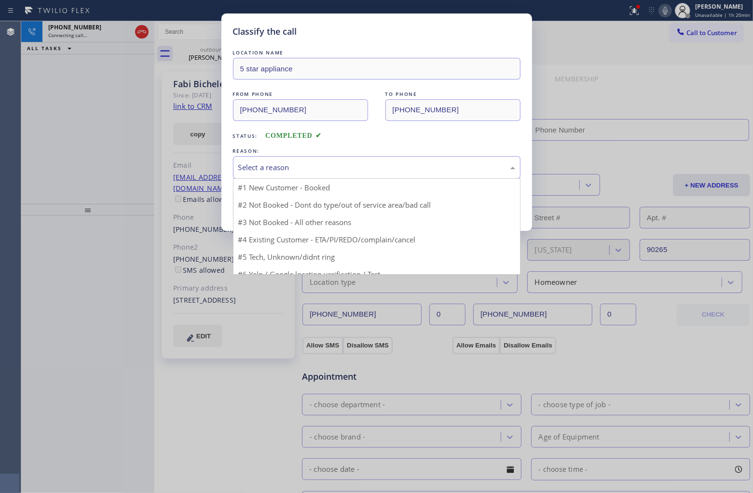
click at [317, 166] on div "Select a reason" at bounding box center [376, 167] width 277 height 11
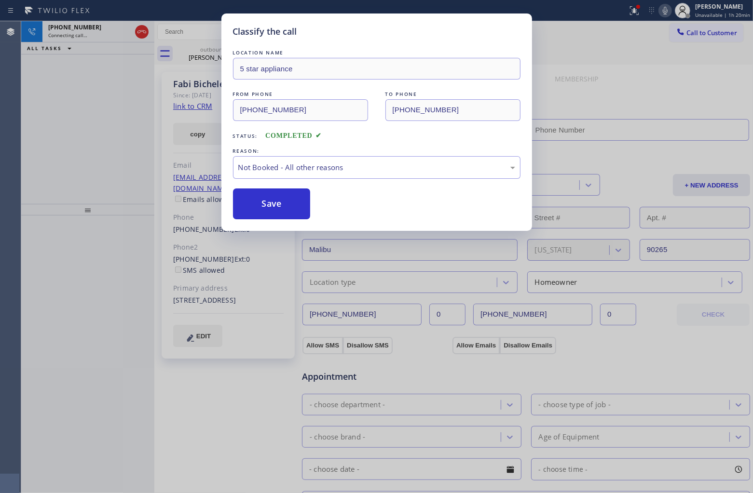
click at [282, 205] on button "Save" at bounding box center [272, 204] width 78 height 31
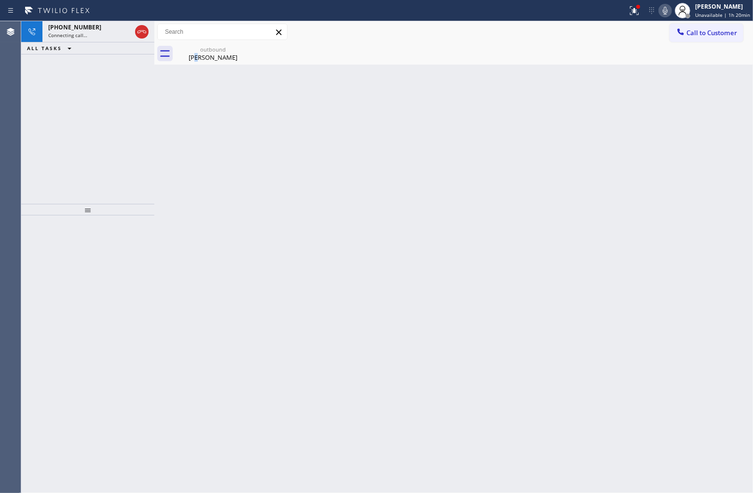
click at [199, 63] on div "outbound [PERSON_NAME]" at bounding box center [213, 54] width 73 height 22
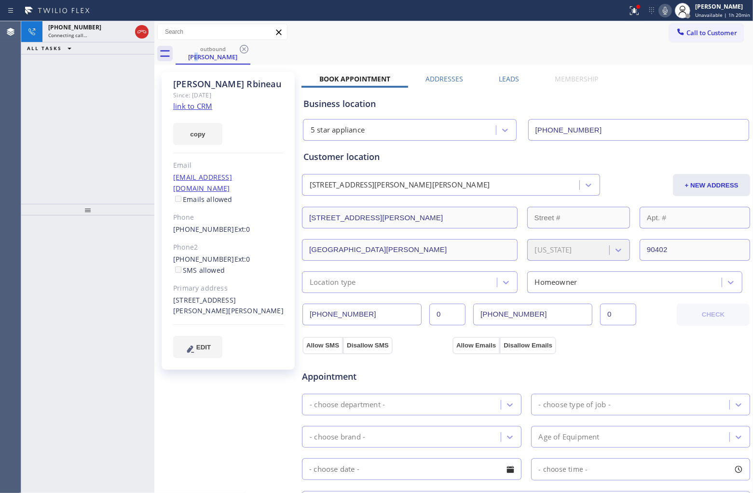
click at [190, 104] on link "link to CRM" at bounding box center [192, 106] width 39 height 10
click at [143, 31] on icon at bounding box center [142, 32] width 12 height 12
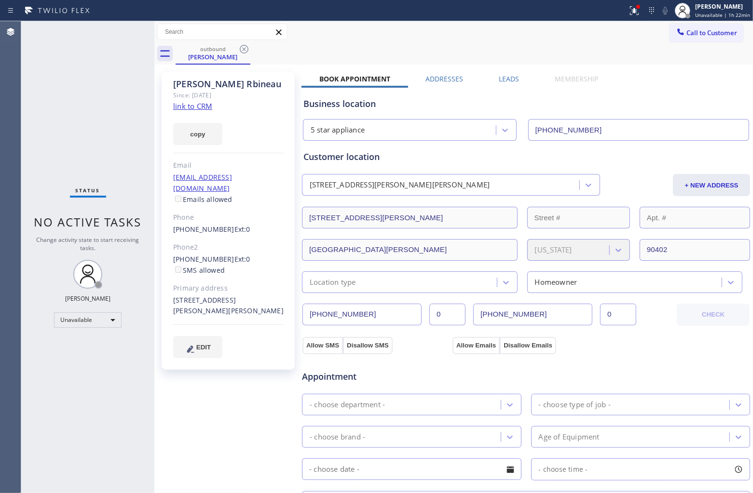
click at [22, 111] on div "Status No active tasks Change activity state to start receiving tasks. [PERSON_…" at bounding box center [87, 257] width 133 height 472
click at [686, 20] on div at bounding box center [682, 10] width 21 height 21
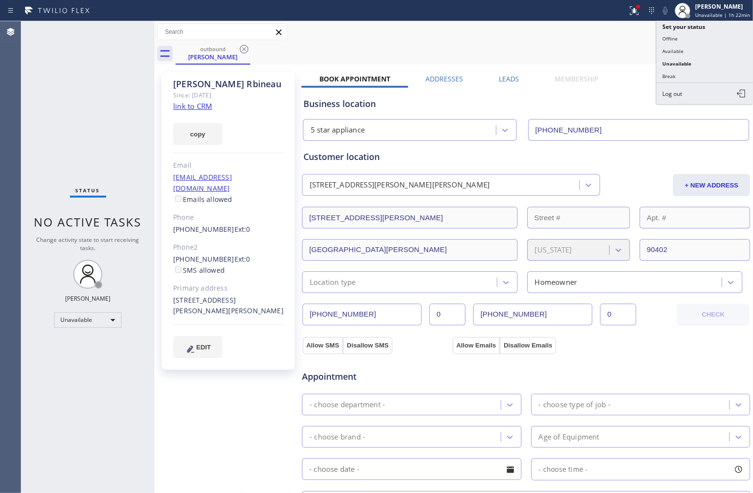
click at [623, 40] on div "Call to Customer Outbound call Location 5 star appliance Your caller id phone n…" at bounding box center [453, 32] width 599 height 17
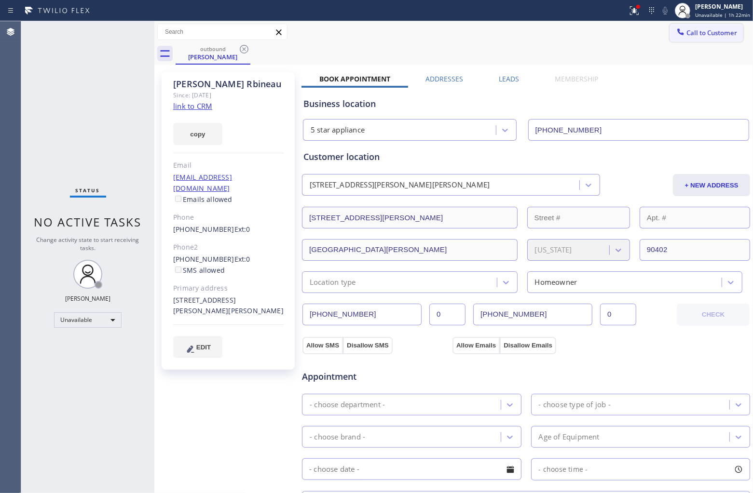
click at [686, 31] on span "Call to Customer" at bounding box center [711, 32] width 51 height 9
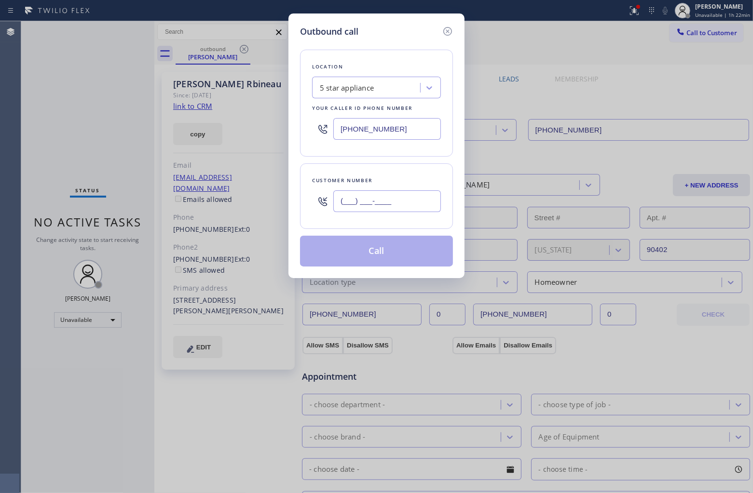
click at [394, 195] on input "(___) ___-____" at bounding box center [387, 202] width 108 height 22
paste input "424) 268-0331"
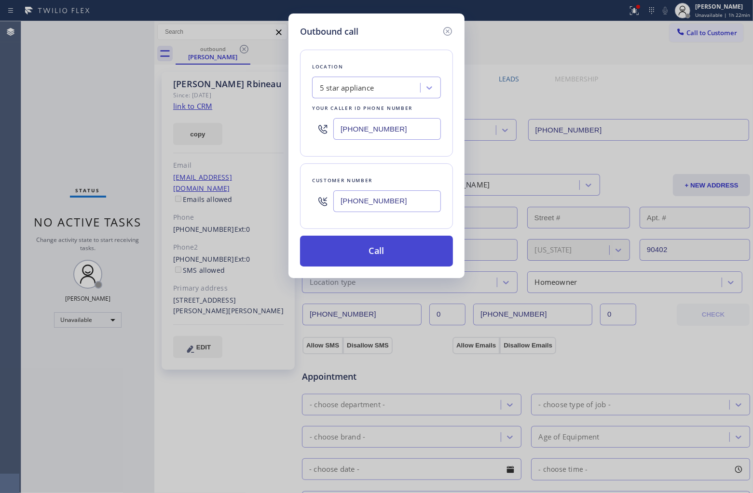
type input "[PHONE_NUMBER]"
click at [399, 263] on button "Call" at bounding box center [376, 251] width 153 height 31
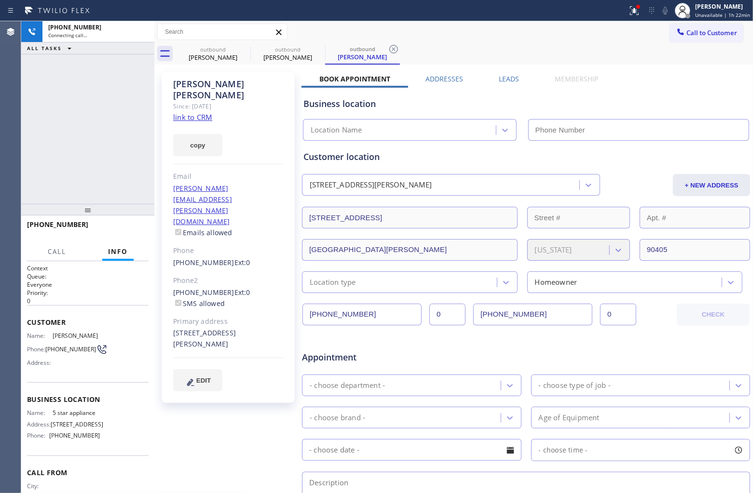
click at [194, 112] on link "link to CRM" at bounding box center [192, 117] width 39 height 10
type input "[PHONE_NUMBER]"
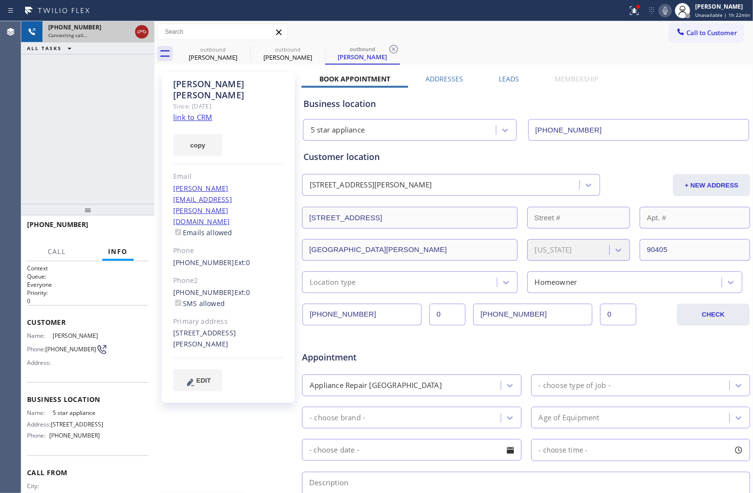
click at [145, 32] on icon at bounding box center [142, 32] width 12 height 12
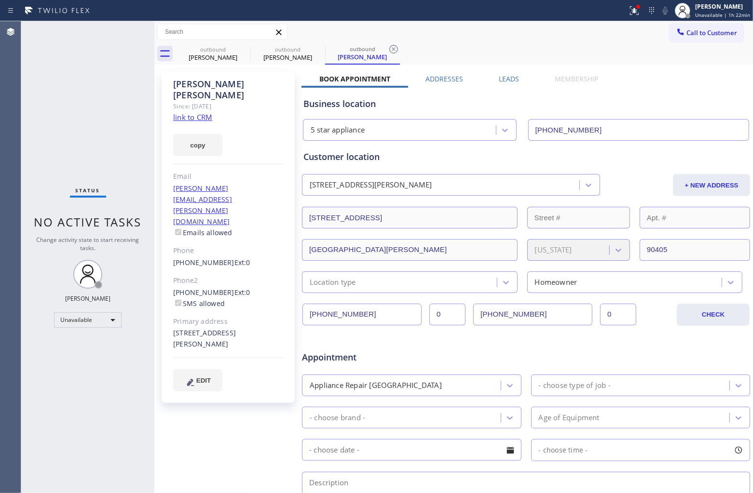
drag, startPoint x: 64, startPoint y: 352, endPoint x: 60, endPoint y: 318, distance: 33.9
click at [61, 345] on div "Status No active tasks Change activity state to start receiving tasks. [PERSON_…" at bounding box center [87, 257] width 133 height 472
click at [713, 28] on span "Call to Customer" at bounding box center [711, 32] width 51 height 9
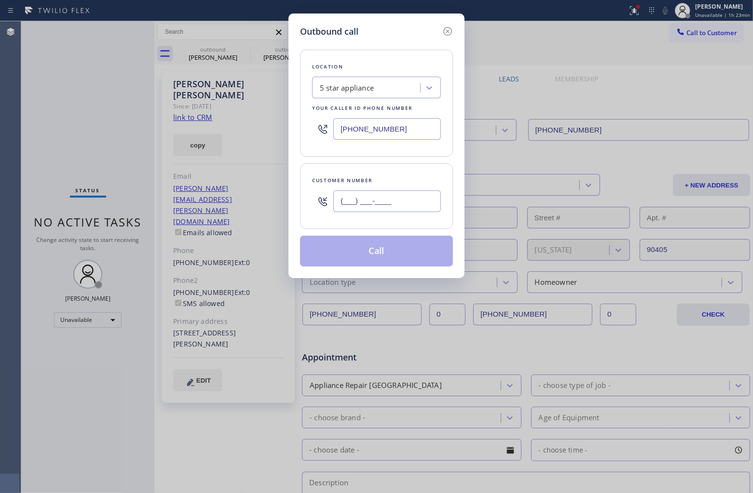
click at [399, 202] on input "(___) ___-____" at bounding box center [387, 202] width 108 height 22
paste input "424) 903-9772"
type input "[PHONE_NUMBER]"
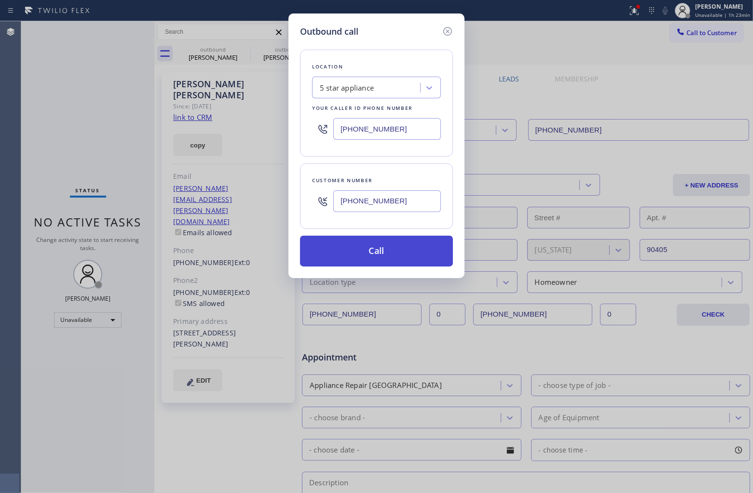
click at [360, 250] on button "Call" at bounding box center [376, 251] width 153 height 31
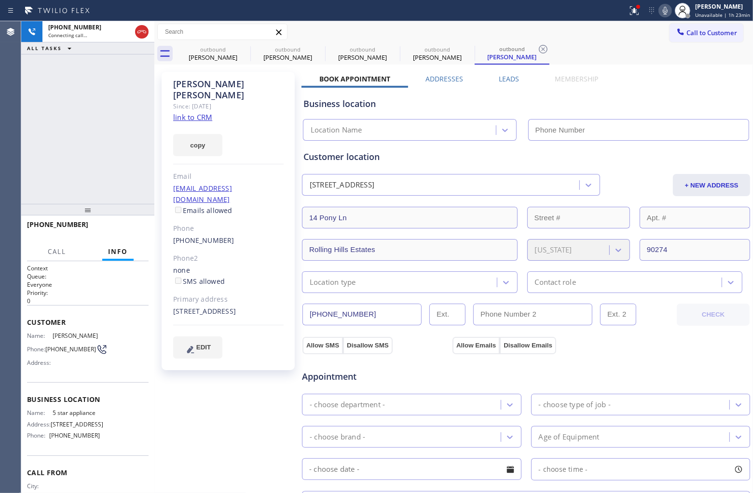
click at [194, 112] on link "link to CRM" at bounding box center [192, 117] width 39 height 10
type input "[PHONE_NUMBER]"
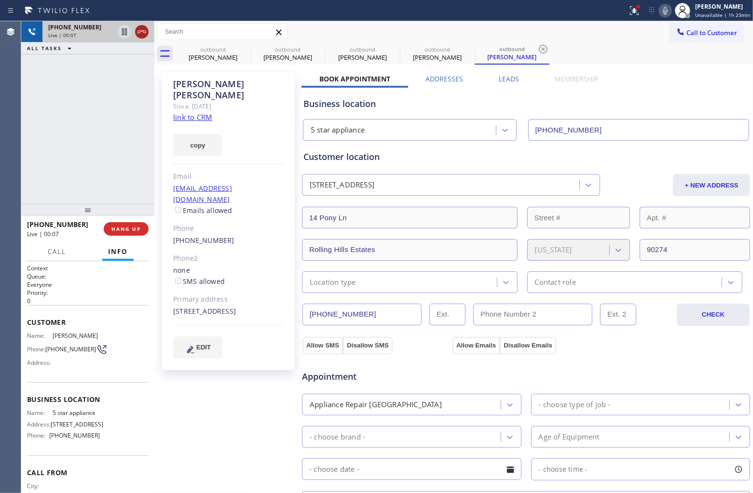
click at [142, 32] on icon at bounding box center [142, 32] width 12 height 12
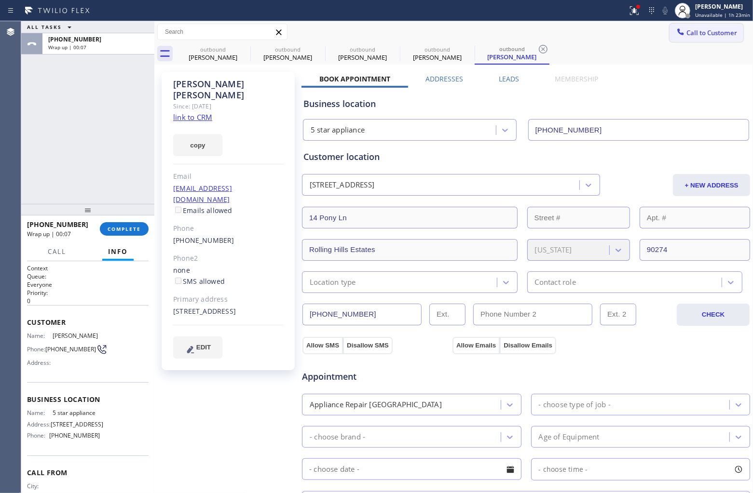
click at [686, 34] on span "Call to Customer" at bounding box center [711, 32] width 51 height 9
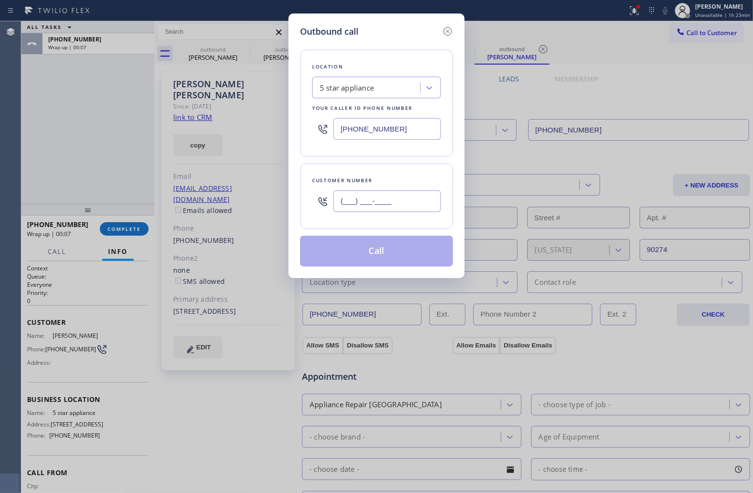
click at [376, 210] on input "(___) ___-____" at bounding box center [387, 202] width 108 height 22
paste input "818) 386-0900"
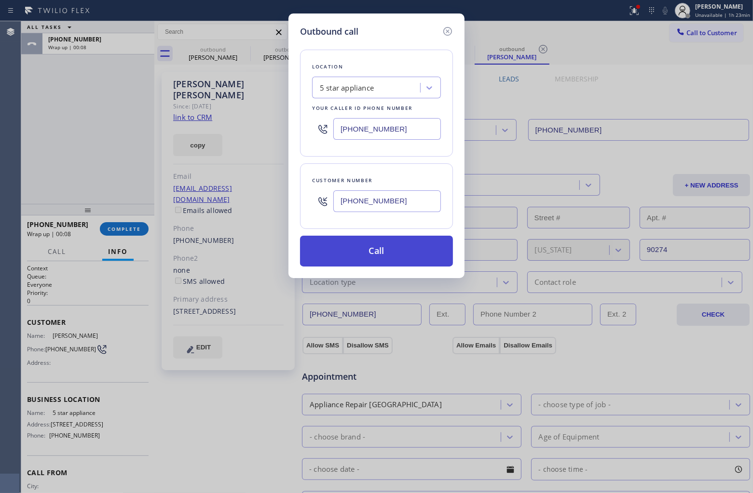
type input "[PHONE_NUMBER]"
click at [401, 256] on button "Call" at bounding box center [376, 251] width 153 height 31
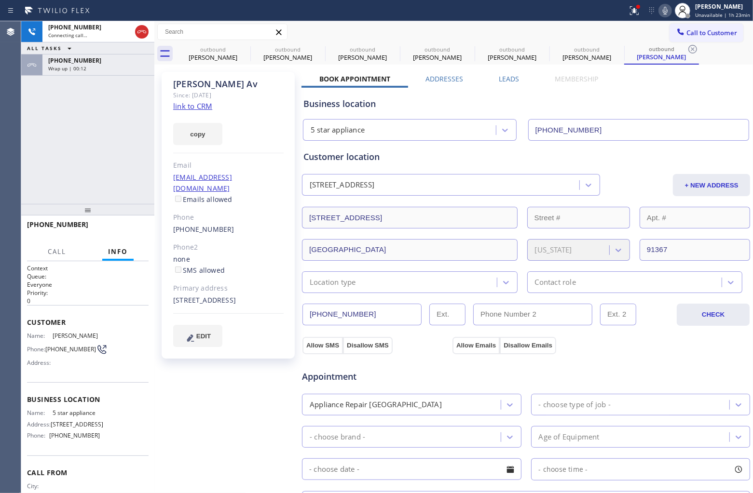
type input "[PHONE_NUMBER]"
click at [34, 144] on div "[PHONE_NUMBER] Live | 00:07 ALL TASKS ALL TASKS ACTIVE TASKS TASKS IN WRAP UP […" at bounding box center [87, 112] width 133 height 183
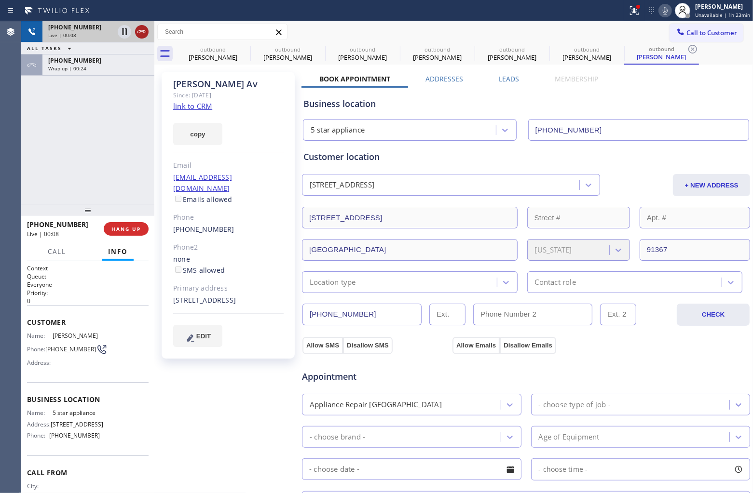
click at [140, 33] on icon at bounding box center [142, 32] width 12 height 12
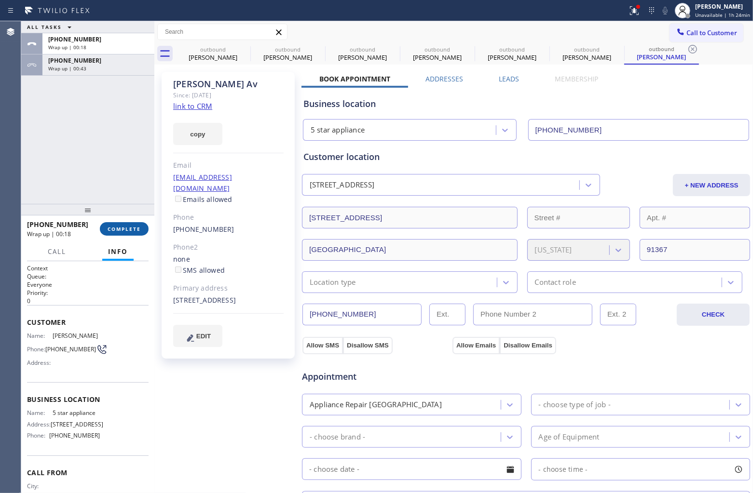
click at [136, 237] on div "[PHONE_NUMBER] Wrap up | 00:18 COMPLETE" at bounding box center [88, 229] width 122 height 25
click at [131, 221] on div "[PHONE_NUMBER] Wrap up | 00:18 COMPLETE" at bounding box center [88, 229] width 122 height 25
click at [121, 227] on div "[PHONE_NUMBER] Wrap up | 00:20 COMPLETE" at bounding box center [88, 229] width 122 height 25
click at [123, 234] on button "COMPLETE" at bounding box center [124, 229] width 49 height 14
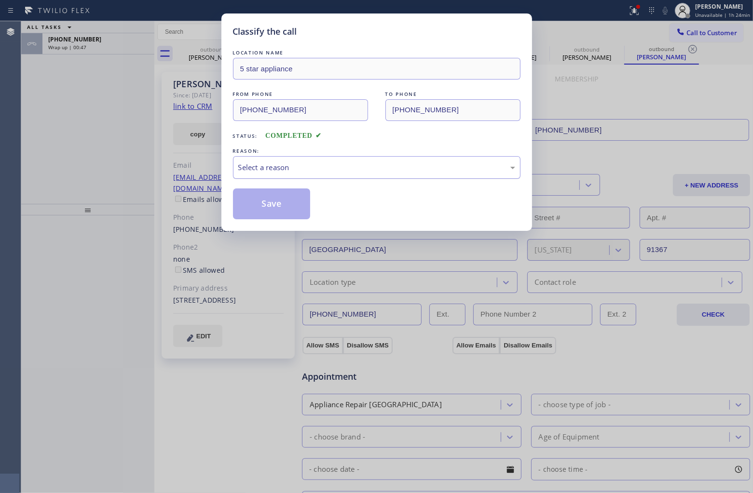
click at [278, 158] on div "Select a reason" at bounding box center [376, 167] width 287 height 23
click at [286, 203] on button "Save" at bounding box center [272, 204] width 78 height 31
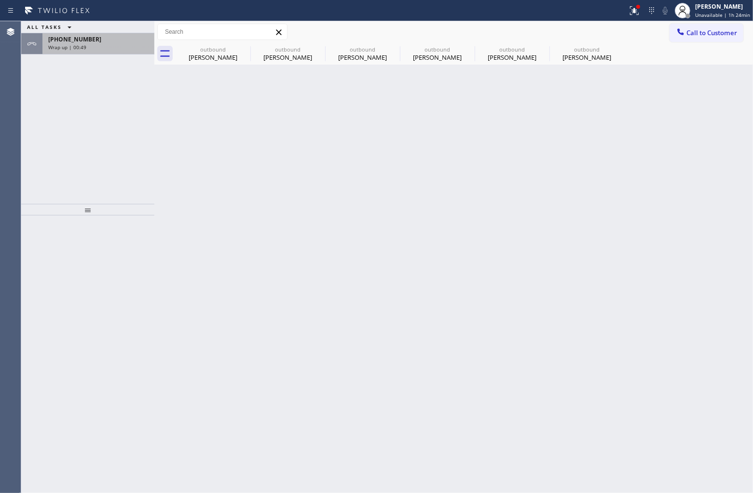
click at [127, 51] on div "[PHONE_NUMBER] Wrap up | 00:49" at bounding box center [96, 43] width 108 height 21
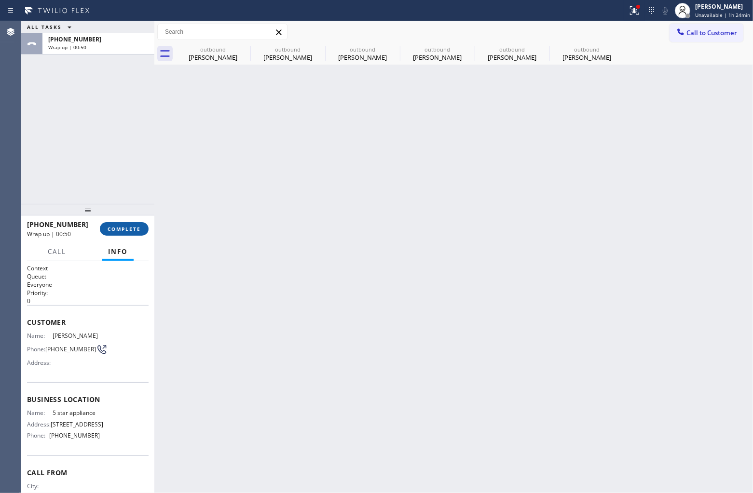
click at [128, 229] on span "COMPLETE" at bounding box center [124, 229] width 33 height 7
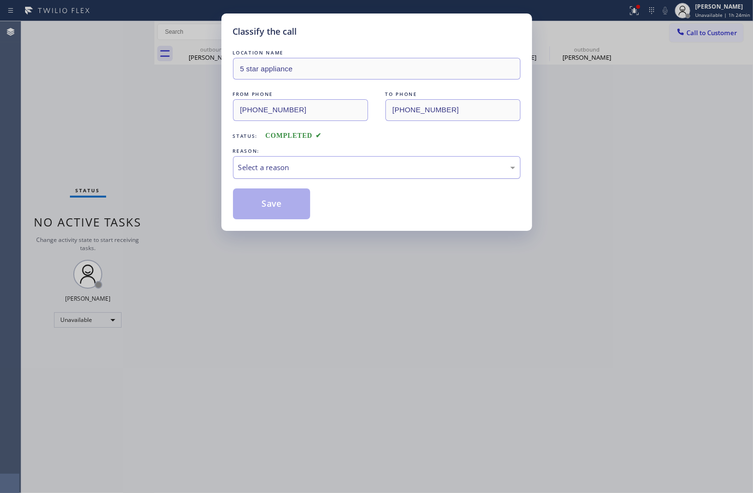
click at [309, 170] on div "Select a reason" at bounding box center [376, 167] width 277 height 11
click at [292, 204] on button "Save" at bounding box center [272, 204] width 78 height 31
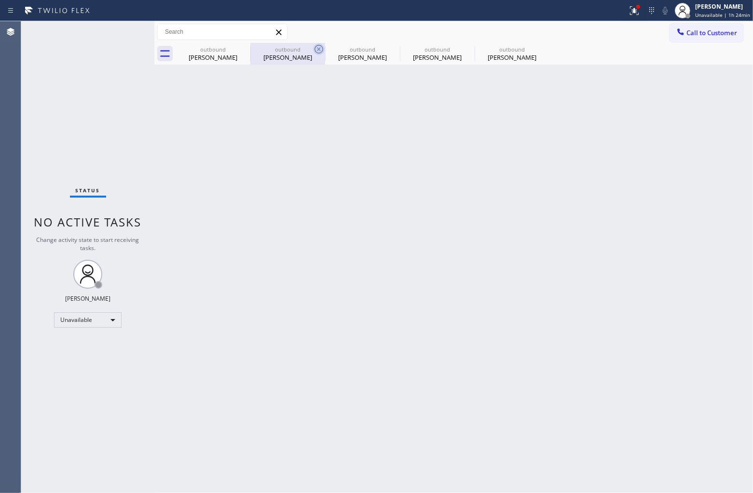
click at [0, 0] on icon at bounding box center [0, 0] width 0 height 0
click at [314, 46] on icon at bounding box center [318, 49] width 9 height 9
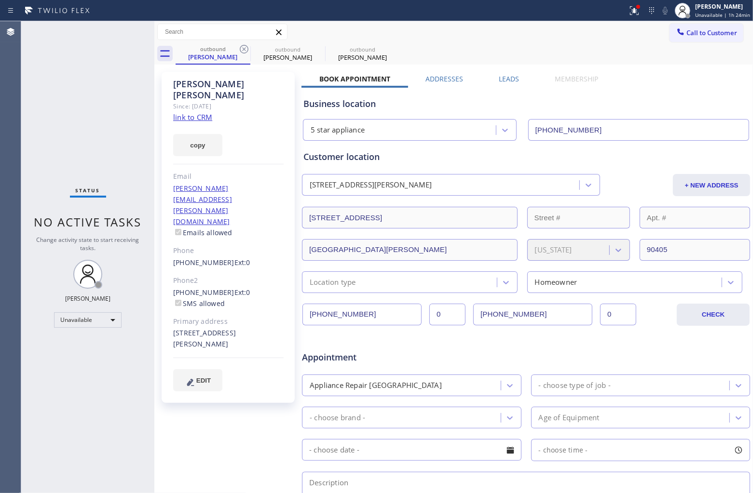
click at [242, 46] on icon at bounding box center [244, 49] width 9 height 9
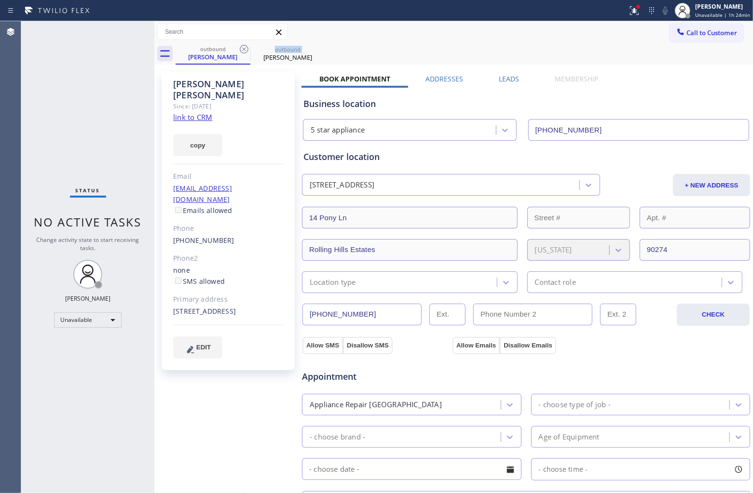
click at [242, 46] on icon at bounding box center [244, 49] width 9 height 9
click at [0, 0] on icon at bounding box center [0, 0] width 0 height 0
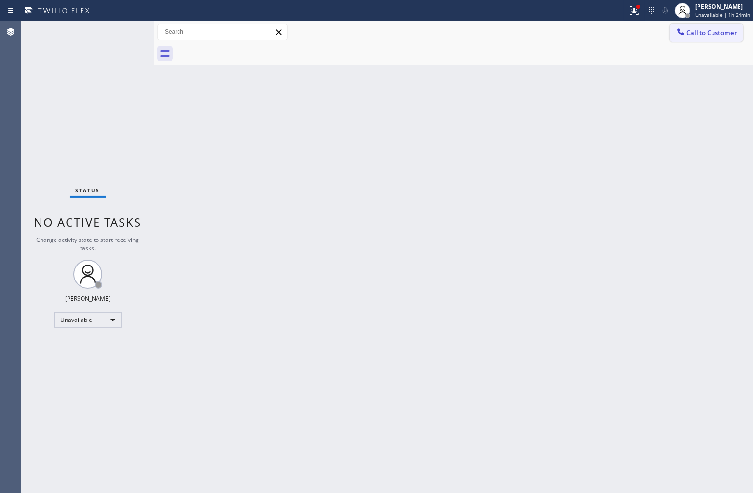
click at [710, 39] on button "Call to Customer" at bounding box center [706, 33] width 74 height 18
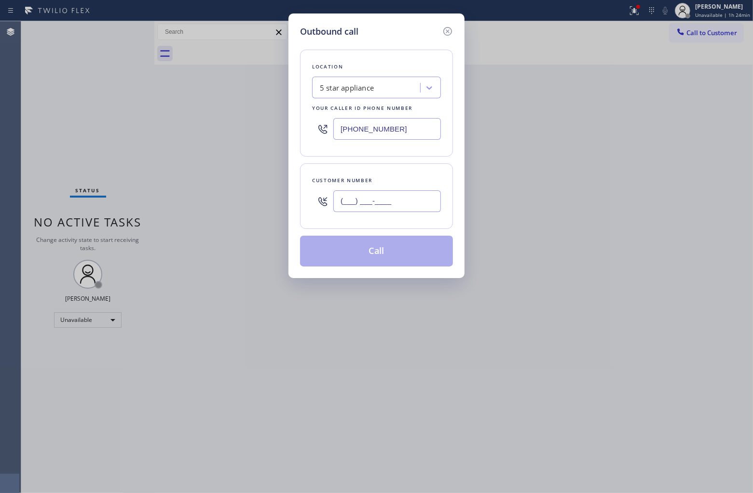
click at [398, 210] on input "(___) ___-____" at bounding box center [387, 202] width 108 height 22
paste input "831) 359-0706"
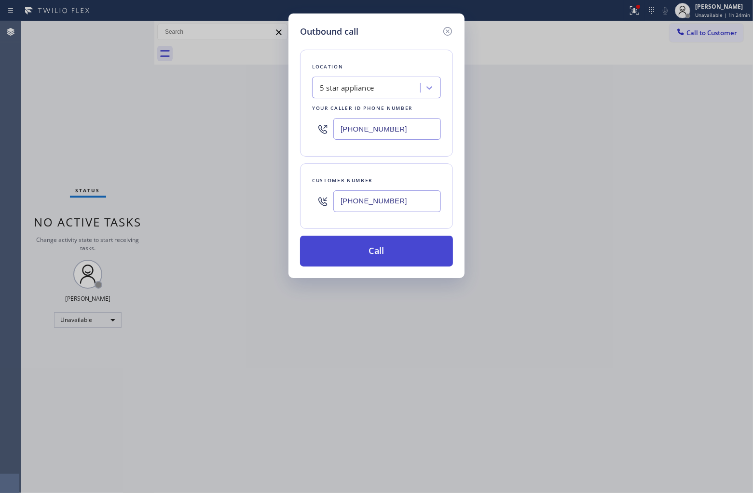
type input "[PHONE_NUMBER]"
click at [386, 251] on button "Call" at bounding box center [376, 251] width 153 height 31
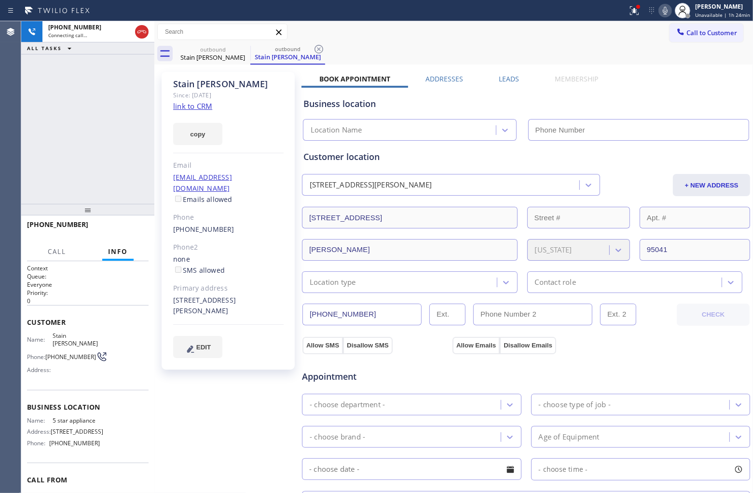
click at [191, 105] on link "link to CRM" at bounding box center [192, 106] width 39 height 10
type input "[PHONE_NUMBER]"
drag, startPoint x: 142, startPoint y: 29, endPoint x: 133, endPoint y: 2, distance: 28.5
click at [142, 29] on icon at bounding box center [142, 32] width 12 height 12
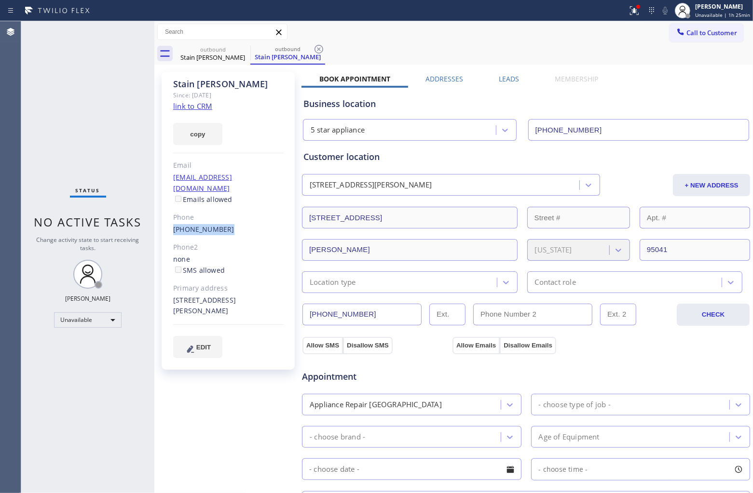
drag, startPoint x: 228, startPoint y: 216, endPoint x: 172, endPoint y: 218, distance: 56.5
click at [172, 218] on div "Stain [PERSON_NAME] Since: [DATE] link to CRM copy Email [EMAIL_ADDRESS][DOMAIN…" at bounding box center [228, 221] width 133 height 298
click at [699, 34] on span "Call to Customer" at bounding box center [711, 32] width 51 height 9
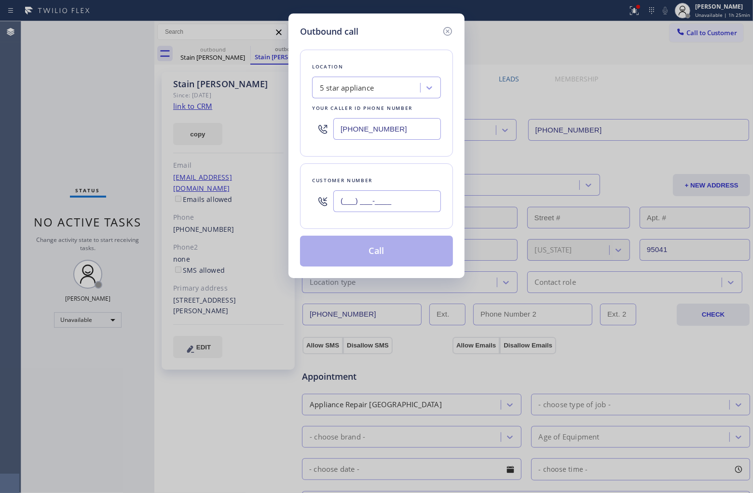
click at [390, 204] on input "(___) ___-____" at bounding box center [387, 202] width 108 height 22
paste input "831) 359-0706"
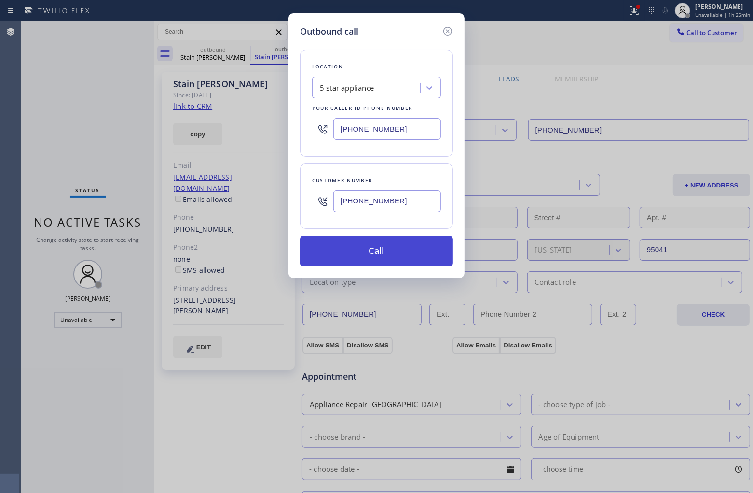
type input "[PHONE_NUMBER]"
click at [355, 248] on button "Call" at bounding box center [376, 251] width 153 height 31
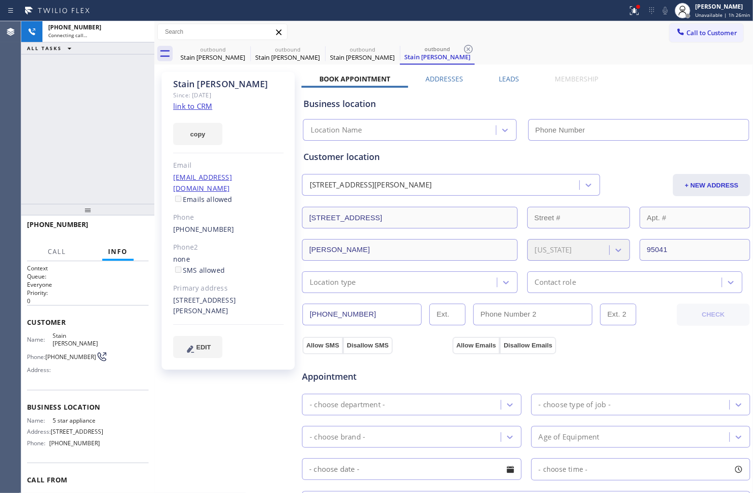
type input "[PHONE_NUMBER]"
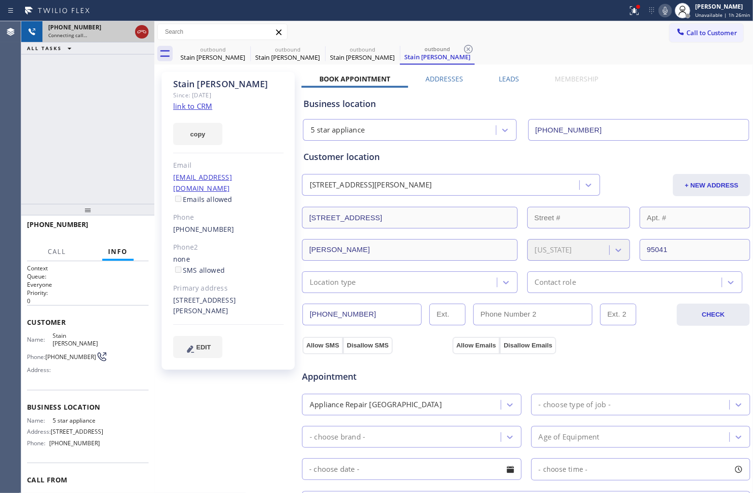
click at [141, 29] on icon at bounding box center [142, 32] width 12 height 12
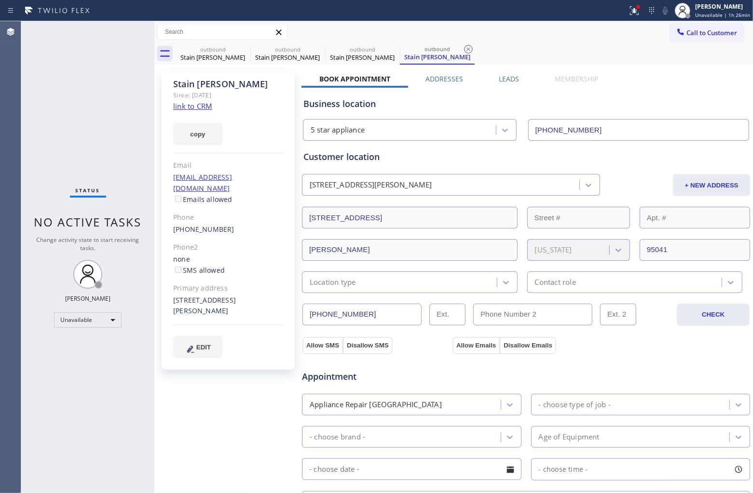
click at [242, 41] on div "Call to Customer Outbound call Location 5 star appliance Your caller id phone n…" at bounding box center [453, 32] width 599 height 22
click at [240, 40] on div at bounding box center [223, 32] width 133 height 17
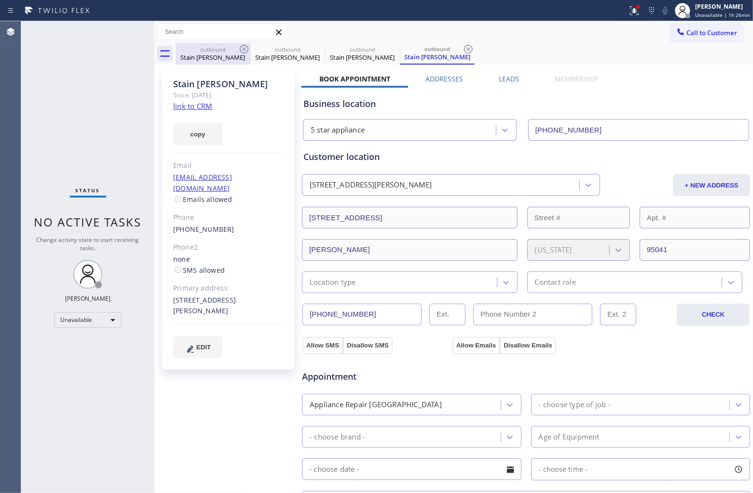
click at [235, 50] on div "outbound" at bounding box center [213, 49] width 73 height 7
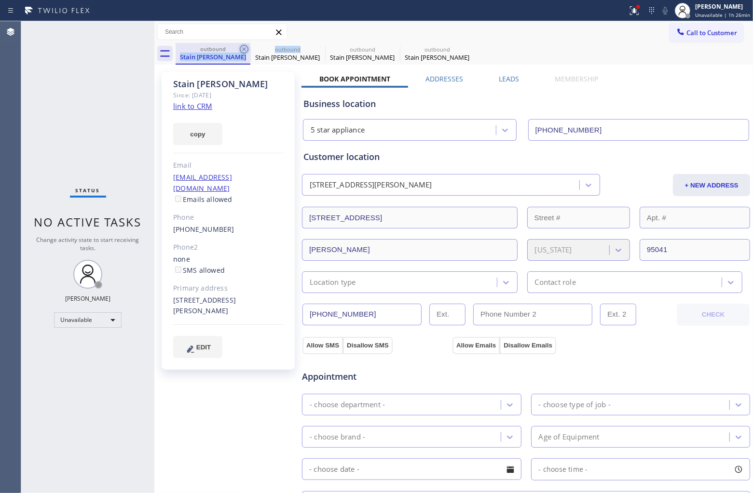
drag, startPoint x: 235, startPoint y: 50, endPoint x: 240, endPoint y: 51, distance: 5.4
click at [240, 51] on div "outbound Stain [PERSON_NAME]" at bounding box center [213, 54] width 75 height 22
click at [240, 51] on icon at bounding box center [244, 49] width 9 height 9
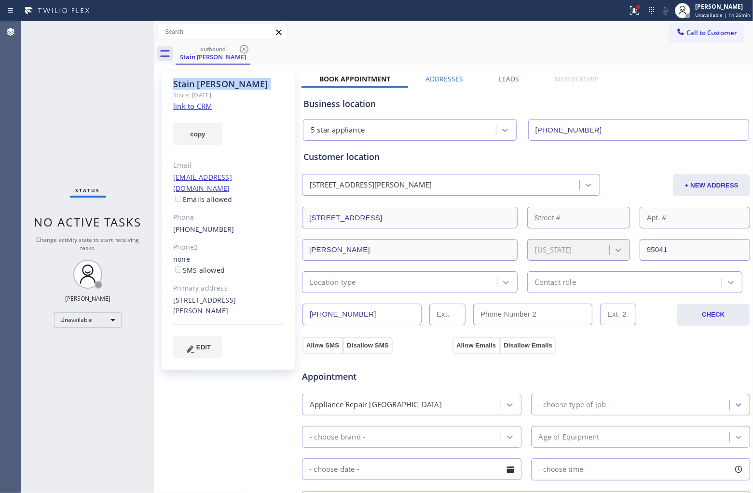
click at [240, 51] on icon at bounding box center [244, 49] width 9 height 9
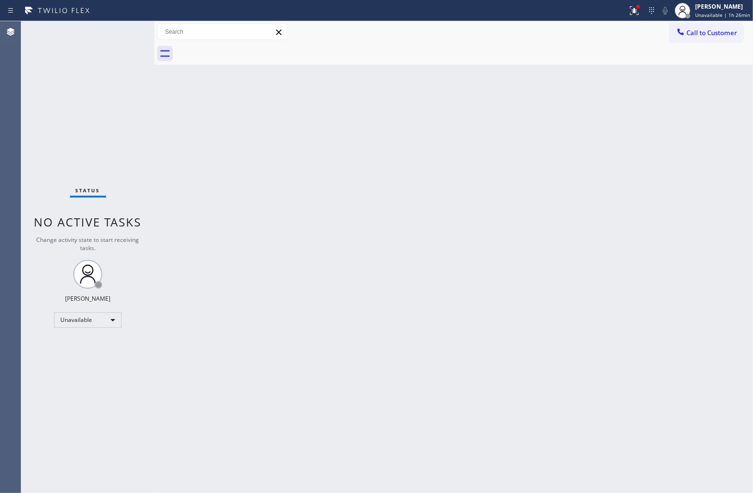
click at [240, 51] on div at bounding box center [464, 54] width 577 height 22
click at [695, 36] on span "Call to Customer" at bounding box center [711, 32] width 51 height 9
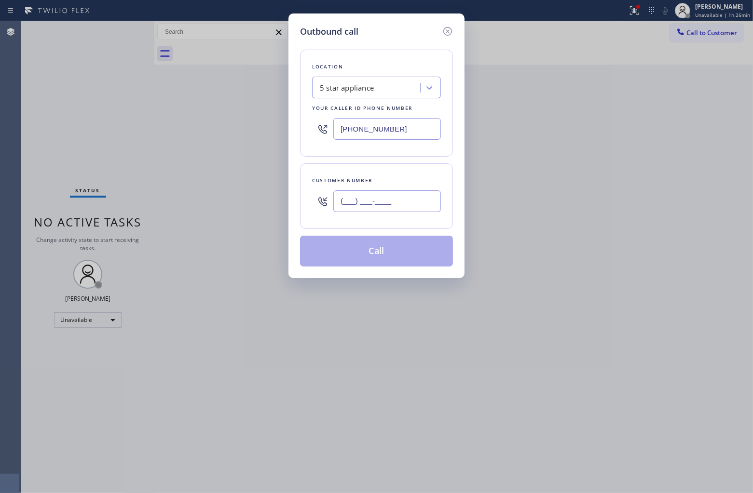
click at [410, 194] on input "(___) ___-____" at bounding box center [387, 202] width 108 height 22
paste input "323) 825-8115"
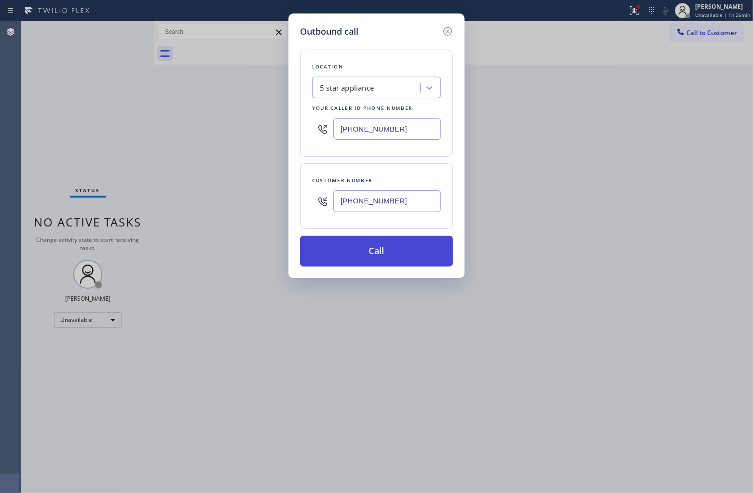
type input "[PHONE_NUMBER]"
click at [354, 239] on button "Call" at bounding box center [376, 251] width 153 height 31
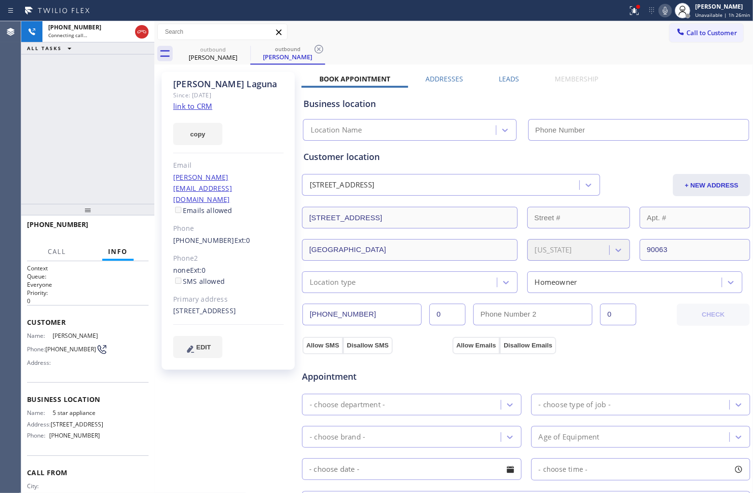
click at [194, 104] on link "link to CRM" at bounding box center [192, 106] width 39 height 10
type input "[PHONE_NUMBER]"
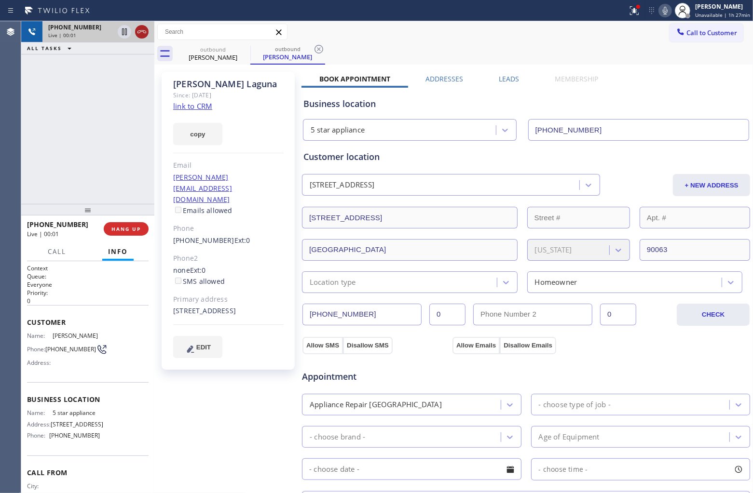
click at [140, 29] on icon at bounding box center [142, 32] width 12 height 12
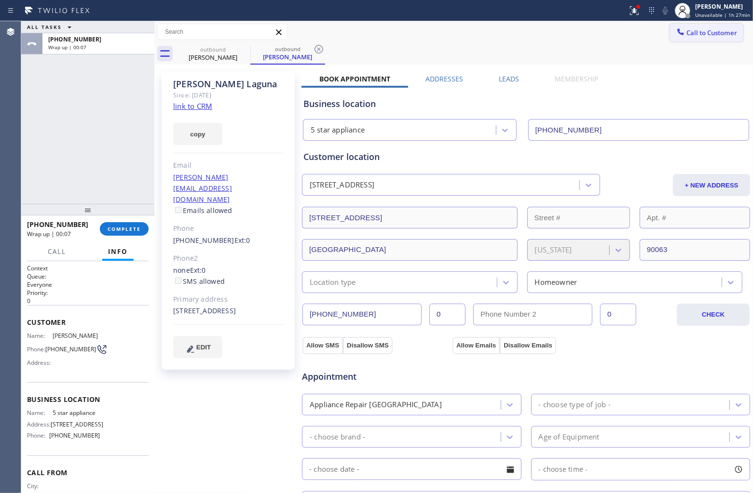
drag, startPoint x: 710, startPoint y: 35, endPoint x: 618, endPoint y: 78, distance: 100.8
click at [698, 41] on button "Call to Customer" at bounding box center [706, 33] width 74 height 18
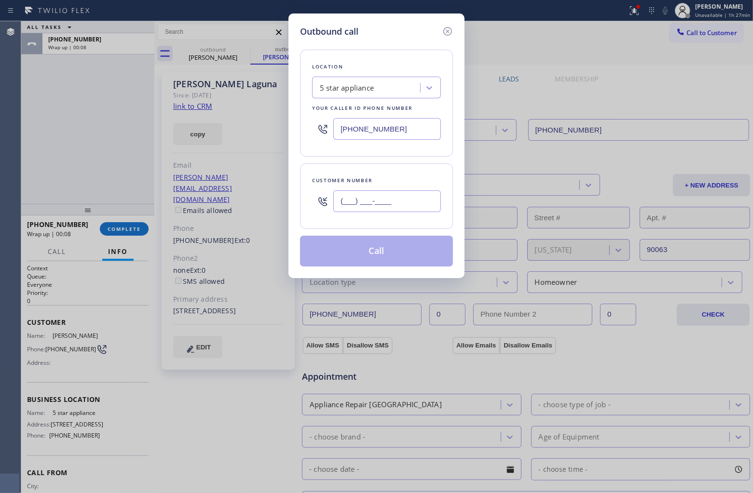
click at [409, 206] on input "(___) ___-____" at bounding box center [387, 202] width 108 height 22
paste input "818) 535-6634"
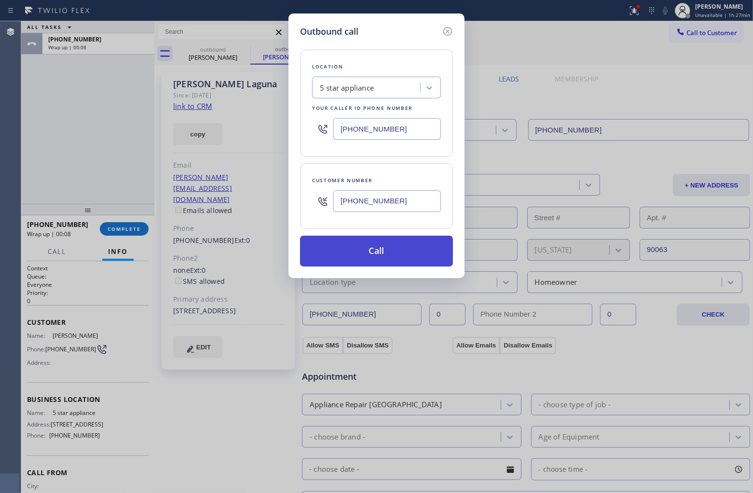
type input "[PHONE_NUMBER]"
click at [390, 259] on button "Call" at bounding box center [376, 251] width 153 height 31
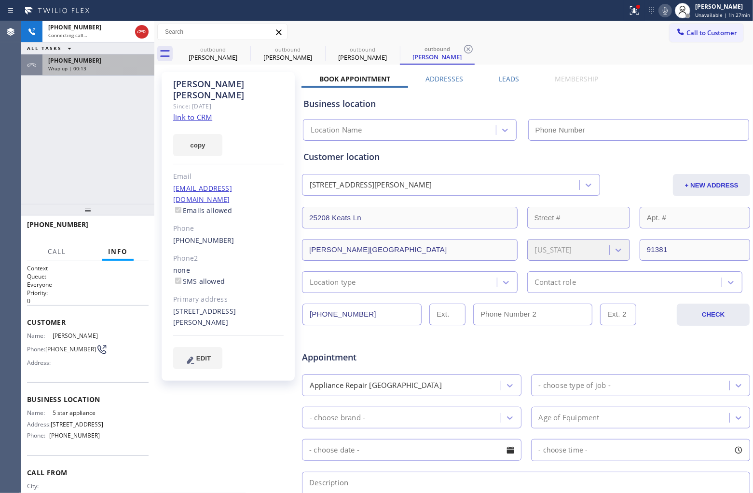
type input "[PHONE_NUMBER]"
click at [191, 112] on link "link to CRM" at bounding box center [192, 117] width 39 height 10
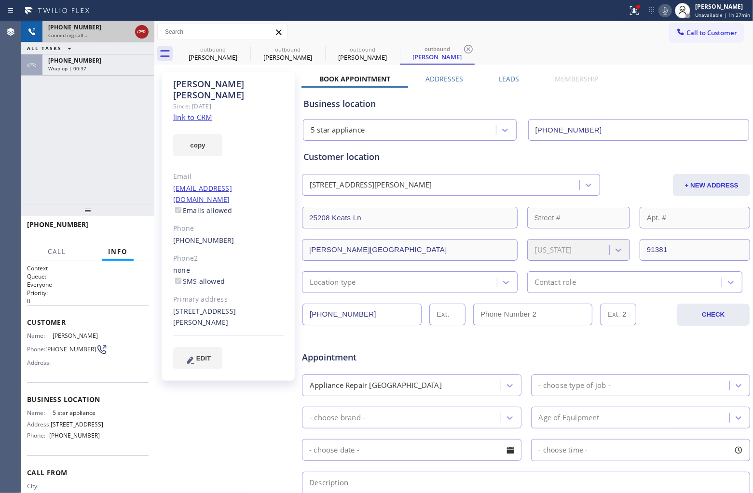
click at [138, 28] on icon at bounding box center [142, 32] width 12 height 12
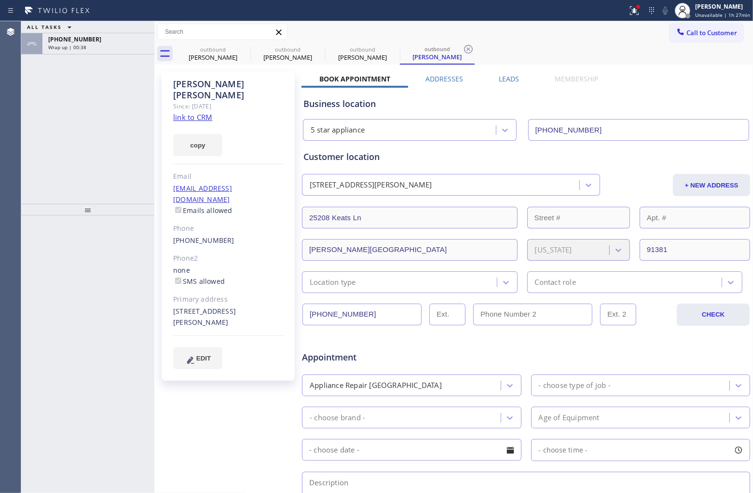
drag, startPoint x: 54, startPoint y: 350, endPoint x: 160, endPoint y: 290, distance: 121.6
click at [53, 346] on div at bounding box center [87, 355] width 133 height 278
drag, startPoint x: 230, startPoint y: 222, endPoint x: 171, endPoint y: 218, distance: 58.5
click at [171, 218] on div "[PERSON_NAME] Since: [DATE] link to CRM copy Email [EMAIL_ADDRESS][DOMAIN_NAME]…" at bounding box center [228, 226] width 133 height 309
drag, startPoint x: 695, startPoint y: 32, endPoint x: 582, endPoint y: 124, distance: 146.4
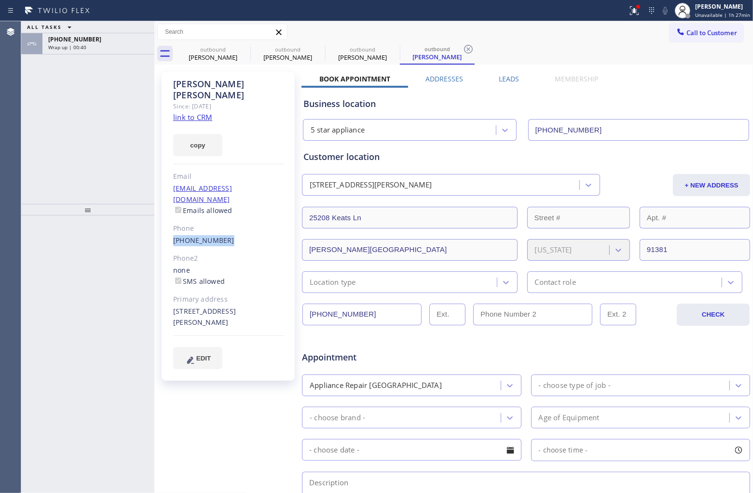
click at [695, 33] on span "Call to Customer" at bounding box center [711, 32] width 51 height 9
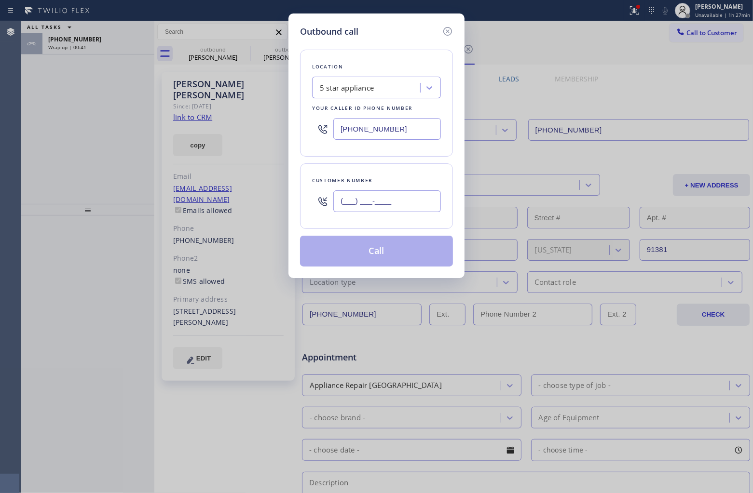
click at [408, 204] on input "(___) ___-____" at bounding box center [387, 202] width 108 height 22
paste input "818) 535-6634"
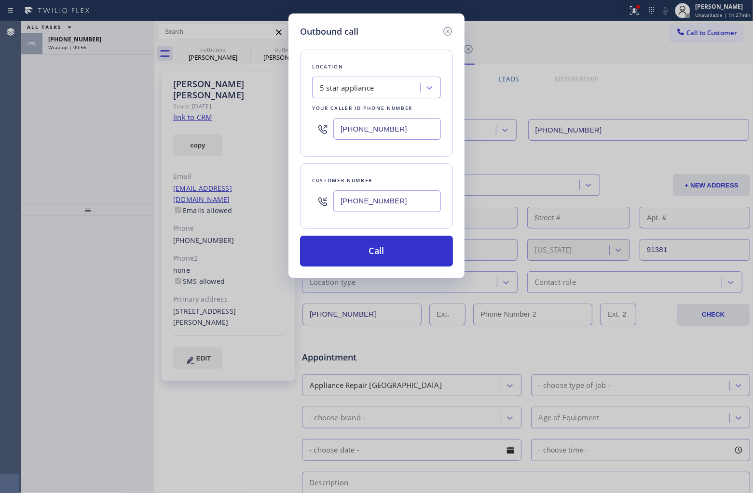
type input "[PHONE_NUMBER]"
click at [29, 184] on div "Outbound call Location 5 star appliance Your caller id phone number [PHONE_NUMB…" at bounding box center [376, 246] width 753 height 493
drag, startPoint x: 29, startPoint y: 104, endPoint x: 150, endPoint y: 93, distance: 120.6
click at [29, 104] on div "Outbound call Location 5 star appliance Your caller id phone number [PHONE_NUMB…" at bounding box center [376, 246] width 753 height 493
click at [449, 32] on icon at bounding box center [447, 31] width 9 height 9
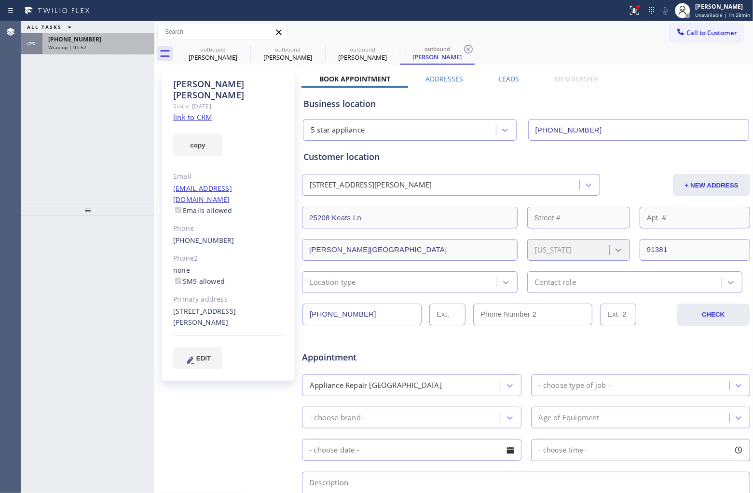
click at [104, 50] on div "Wrap up | 01:52" at bounding box center [98, 47] width 100 height 7
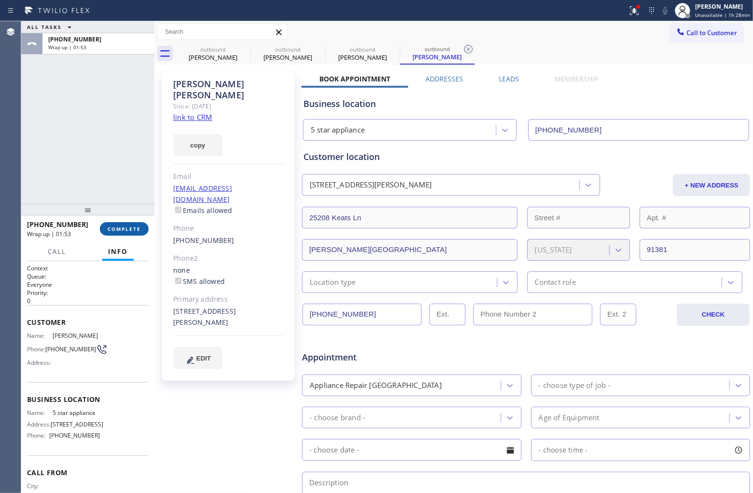
click at [117, 226] on span "COMPLETE" at bounding box center [124, 229] width 33 height 7
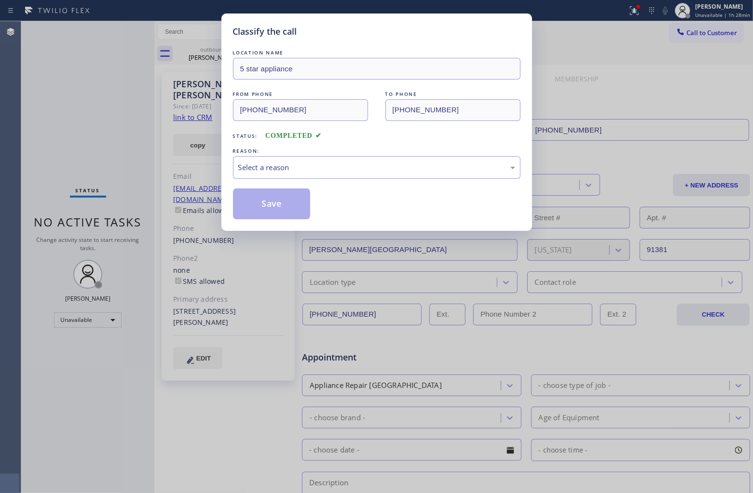
click at [275, 155] on div "REASON:" at bounding box center [376, 151] width 287 height 10
click at [297, 164] on div "Select a reason" at bounding box center [376, 167] width 277 height 11
click at [281, 199] on button "Save" at bounding box center [272, 204] width 78 height 31
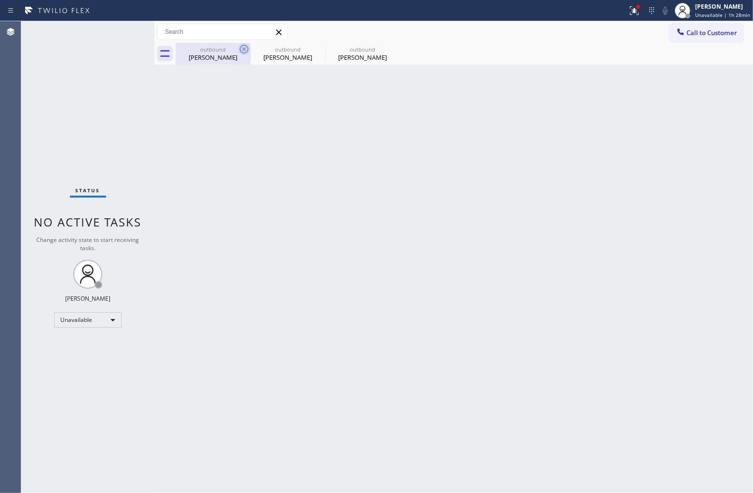
click at [244, 47] on icon at bounding box center [244, 49] width 12 height 12
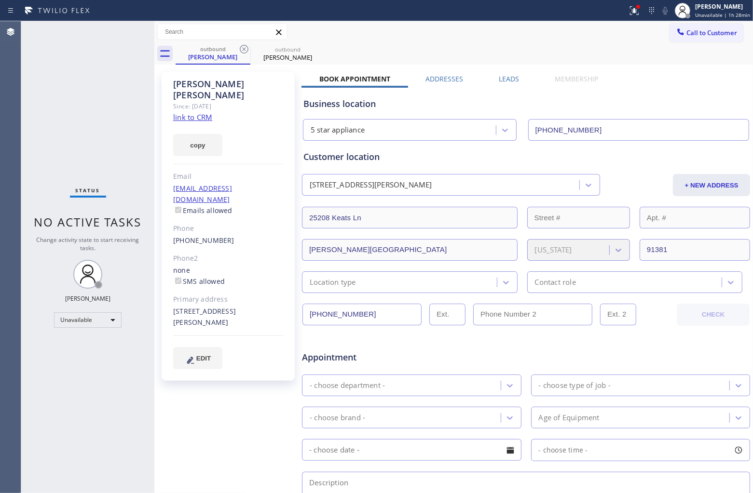
click at [244, 47] on icon at bounding box center [244, 49] width 12 height 12
click at [244, 47] on div "outbound [PERSON_NAME]" at bounding box center [464, 54] width 577 height 22
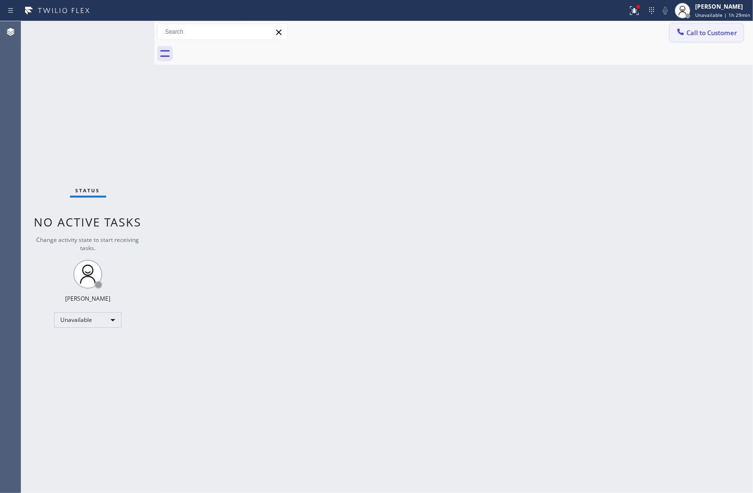
drag, startPoint x: 686, startPoint y: 37, endPoint x: 425, endPoint y: 168, distance: 291.6
click at [685, 37] on div at bounding box center [681, 33] width 12 height 12
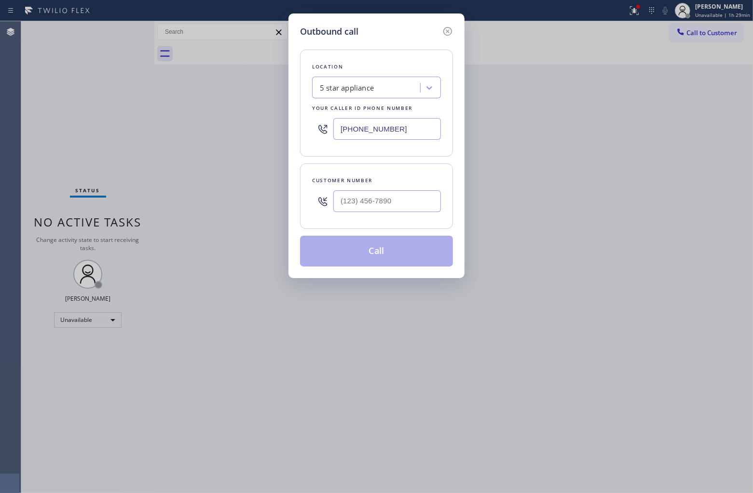
drag, startPoint x: 391, startPoint y: 191, endPoint x: 450, endPoint y: 182, distance: 60.0
click at [391, 194] on div at bounding box center [387, 201] width 108 height 31
click at [382, 204] on input "(___) ___-____" at bounding box center [387, 202] width 108 height 22
paste input "310) 502-1814"
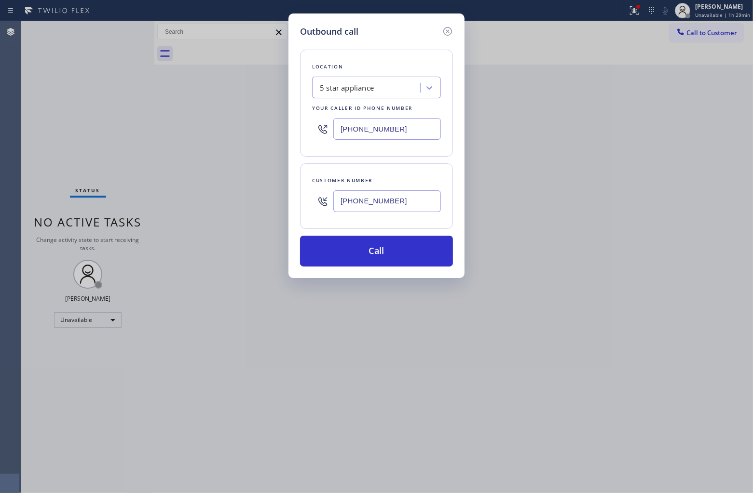
type input "[PHONE_NUMBER]"
click at [375, 80] on div "5 star appliance" at bounding box center [367, 88] width 105 height 17
paste input "SFV HVAC"
type input "SFV HVAC"
drag, startPoint x: 359, startPoint y: 105, endPoint x: 398, endPoint y: 180, distance: 84.4
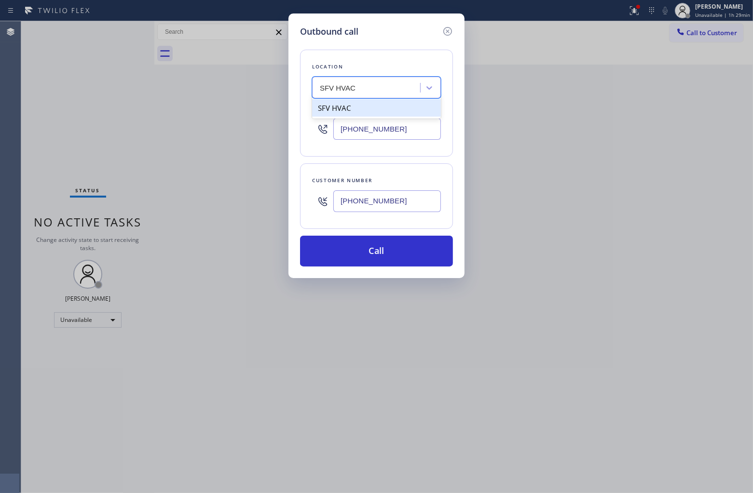
click at [360, 108] on div "SFV HVAC" at bounding box center [376, 107] width 129 height 17
type input "[PHONE_NUMBER]"
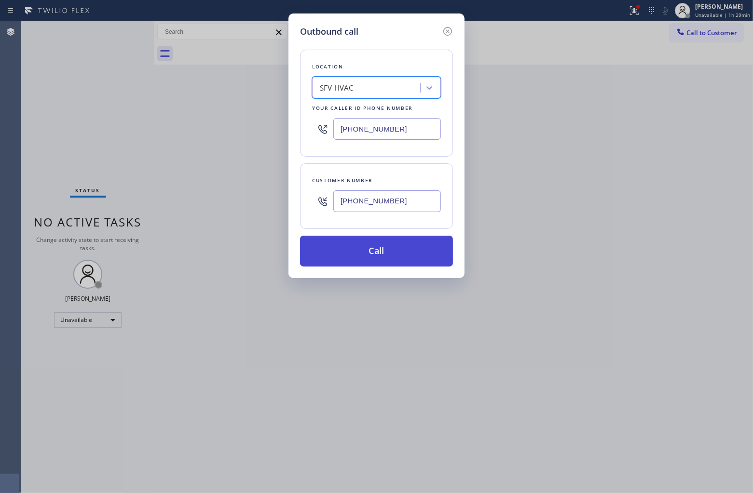
click at [378, 261] on button "Call" at bounding box center [376, 251] width 153 height 31
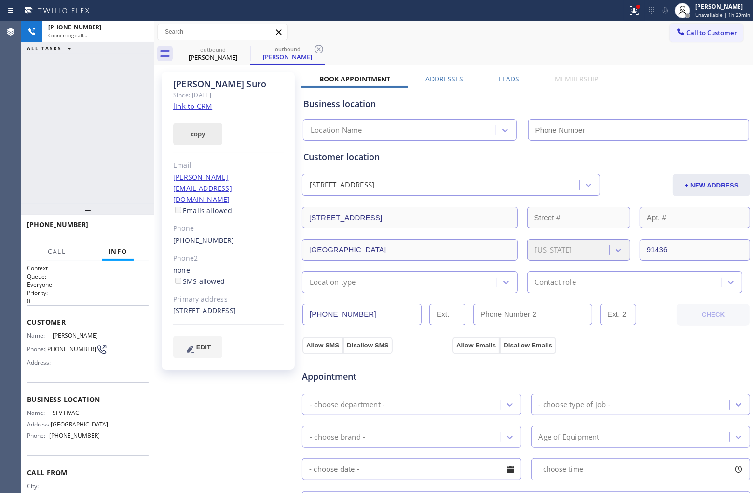
type input "[PHONE_NUMBER]"
click at [207, 107] on link "link to CRM" at bounding box center [192, 106] width 39 height 10
click at [54, 89] on div "[PHONE_NUMBER] Live | 00:32 ALL TASKS ALL TASKS ACTIVE TASKS TASKS IN WRAP UP" at bounding box center [87, 112] width 133 height 183
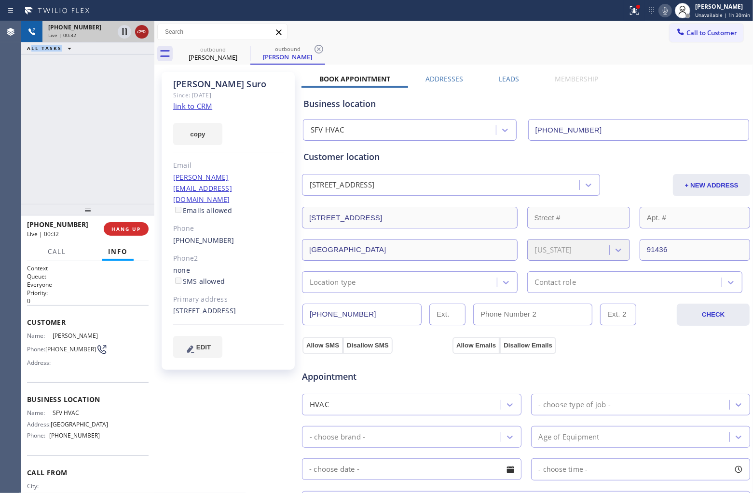
click at [141, 29] on icon at bounding box center [142, 32] width 12 height 12
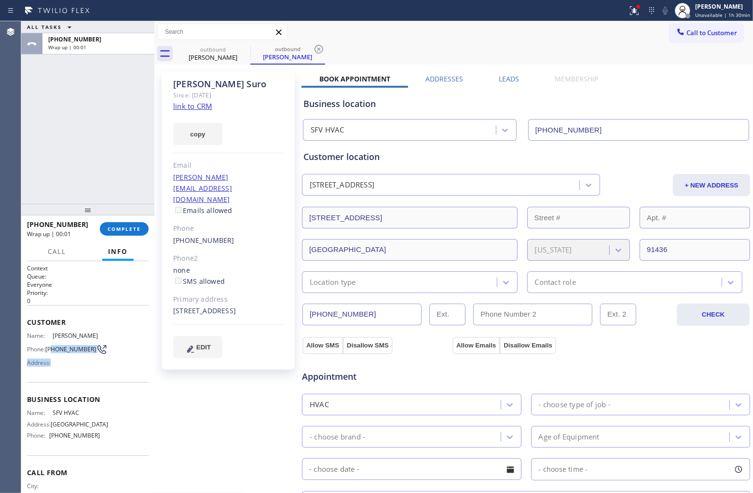
drag, startPoint x: 69, startPoint y: 360, endPoint x: 51, endPoint y: 346, distance: 23.4
click at [51, 346] on div "Name: [PERSON_NAME] Phone: [PHONE_NUMBER] Address:" at bounding box center [63, 351] width 73 height 38
click at [61, 353] on span "[PHONE_NUMBER]" at bounding box center [70, 349] width 51 height 7
click at [65, 353] on span "[PHONE_NUMBER]" at bounding box center [70, 349] width 51 height 7
drag, startPoint x: 63, startPoint y: 353, endPoint x: 47, endPoint y: 345, distance: 17.9
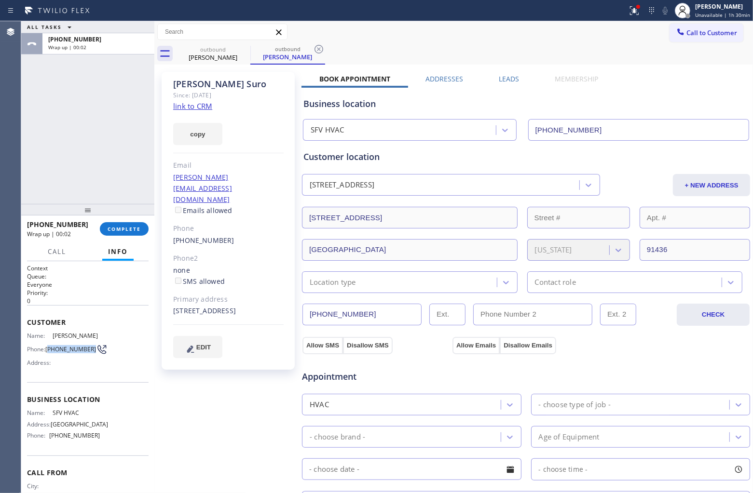
click at [47, 346] on span "[PHONE_NUMBER]" at bounding box center [70, 349] width 51 height 7
click at [720, 14] on span "Unavailable | 1h 32min" at bounding box center [722, 15] width 55 height 7
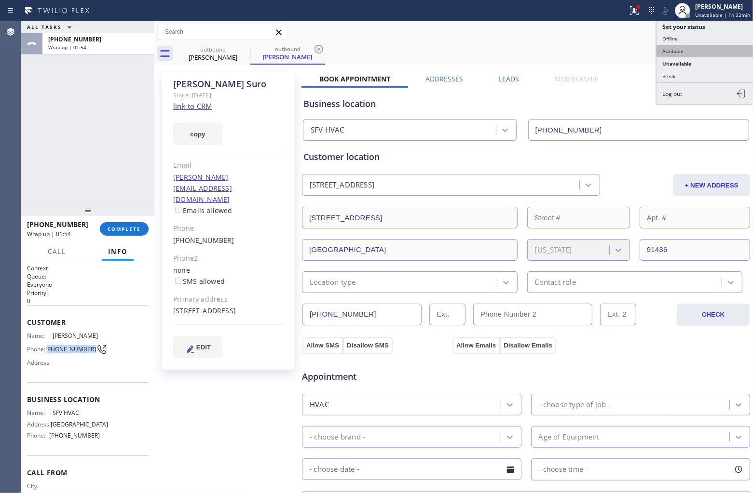
click at [666, 52] on button "Available" at bounding box center [704, 51] width 96 height 13
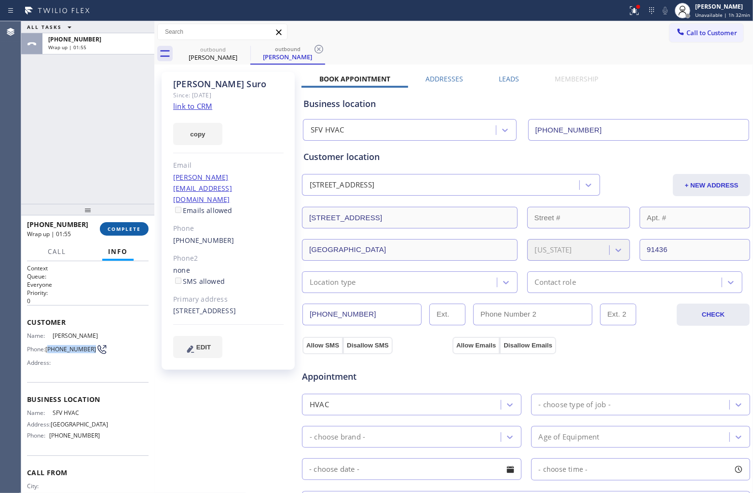
click at [131, 230] on span "COMPLETE" at bounding box center [124, 229] width 33 height 7
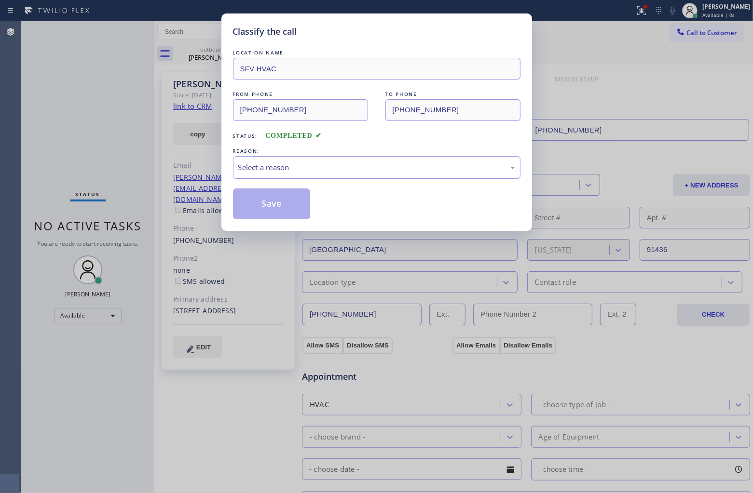
click at [289, 174] on div "Select a reason" at bounding box center [376, 167] width 287 height 23
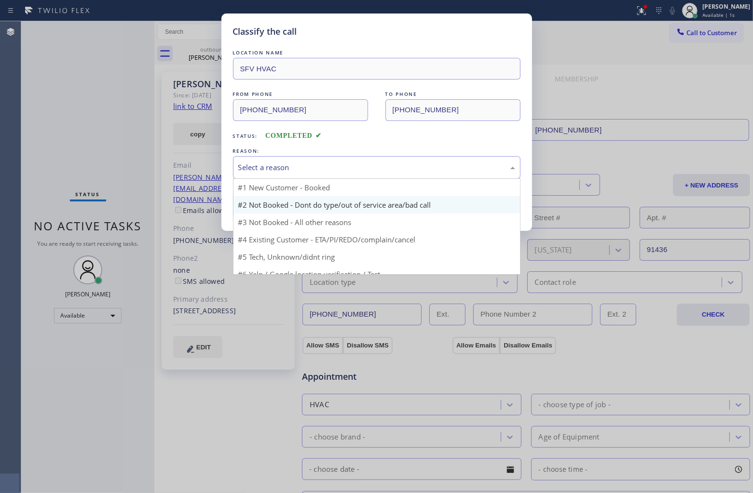
click at [271, 208] on button "Save" at bounding box center [272, 204] width 78 height 31
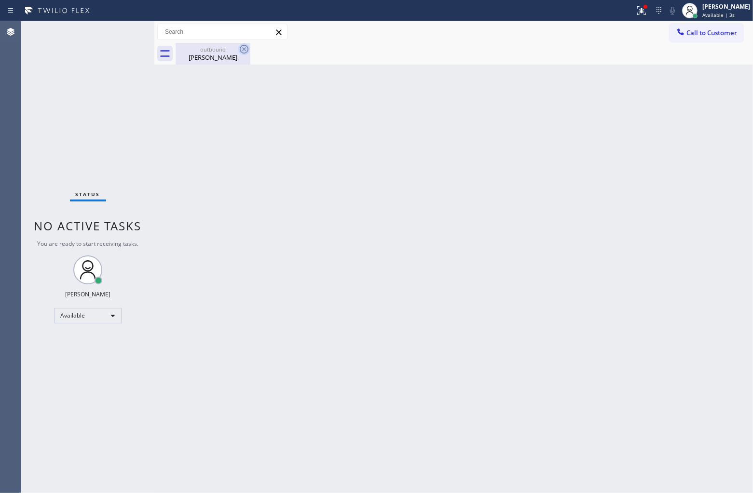
click at [238, 50] on icon at bounding box center [244, 49] width 12 height 12
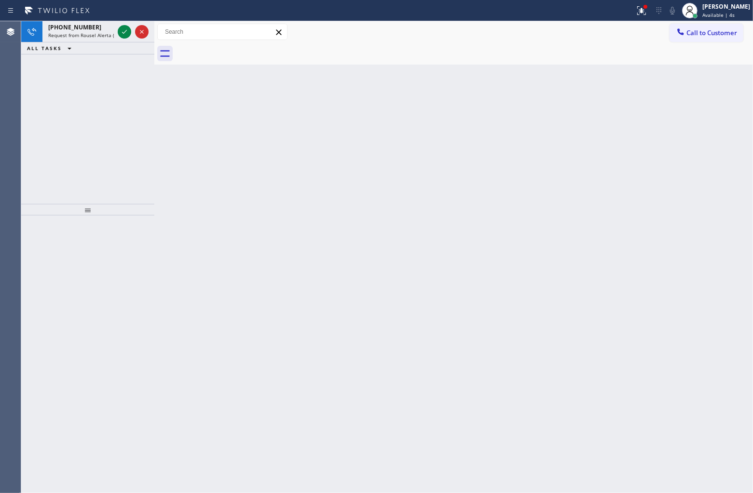
click at [242, 47] on div at bounding box center [464, 54] width 577 height 22
click at [122, 32] on icon at bounding box center [125, 32] width 12 height 12
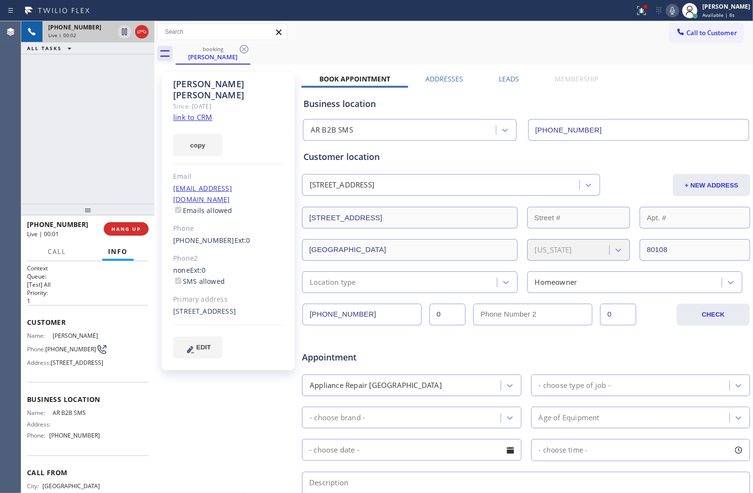
type input "[PHONE_NUMBER]"
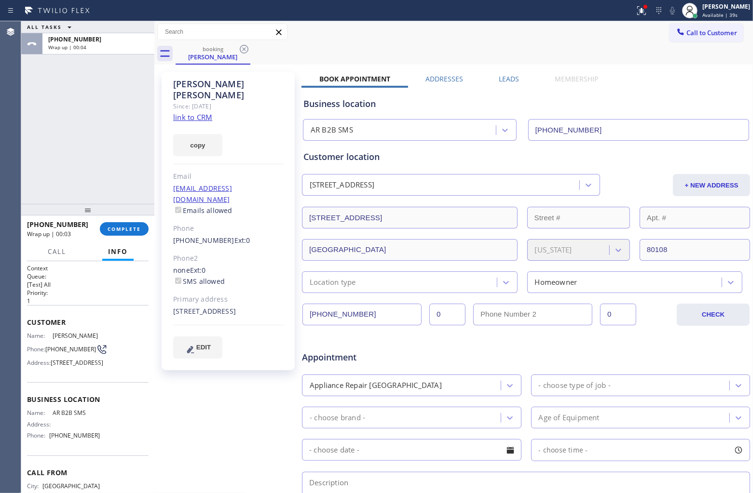
click at [32, 121] on div "ALL TASKS ALL TASKS ACTIVE TASKS TASKS IN WRAP UP [PHONE_NUMBER] Wrap up | 00:04" at bounding box center [87, 112] width 133 height 183
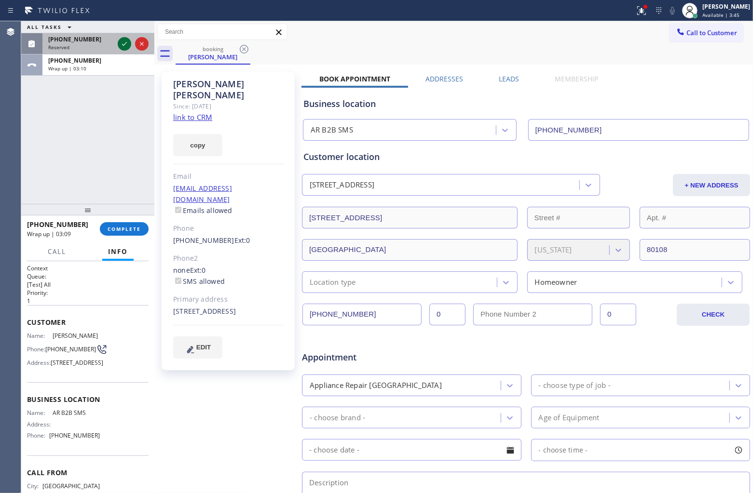
click at [121, 43] on icon at bounding box center [125, 44] width 12 height 12
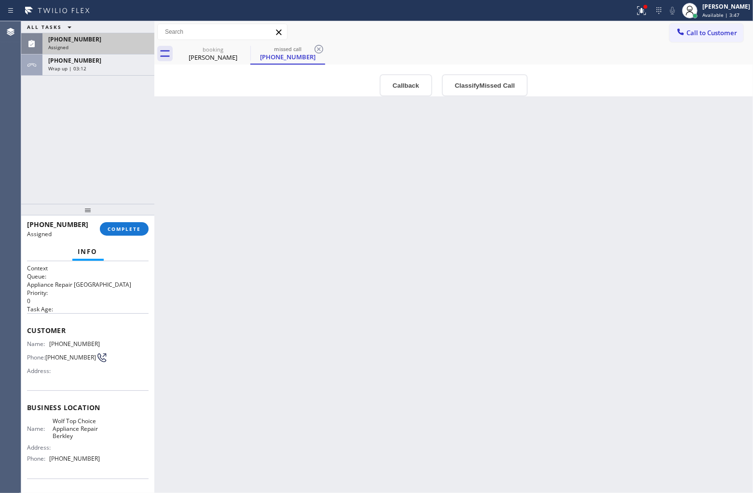
click at [86, 48] on div "Assigned" at bounding box center [98, 47] width 100 height 7
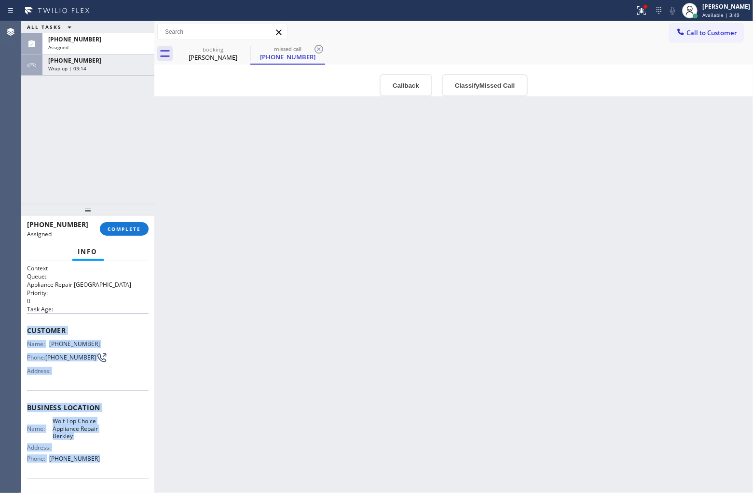
drag, startPoint x: 102, startPoint y: 462, endPoint x: 27, endPoint y: 322, distance: 158.8
click at [27, 322] on div "Context Queue: Appliance Repair High End Priority: 0 Task Age: Customer Name: […" at bounding box center [88, 407] width 122 height 287
click at [128, 227] on span "COMPLETE" at bounding box center [124, 229] width 33 height 7
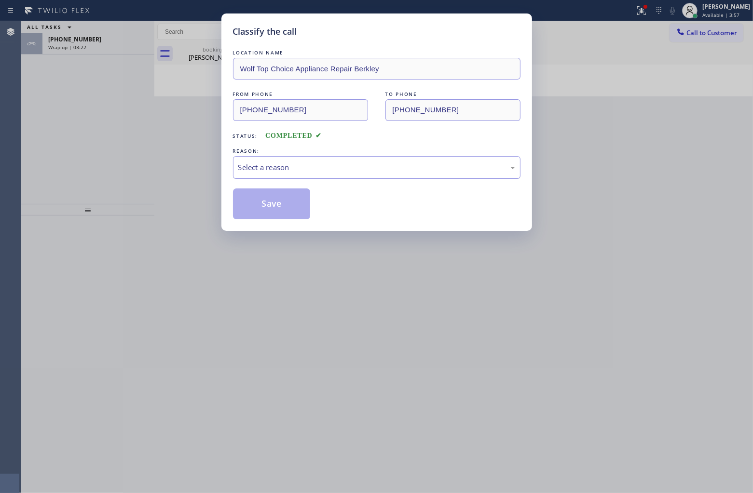
drag, startPoint x: 356, startPoint y: 169, endPoint x: 344, endPoint y: 172, distance: 12.3
click at [355, 169] on div "Select a reason" at bounding box center [376, 167] width 277 height 11
click at [250, 209] on button "Save" at bounding box center [272, 204] width 78 height 31
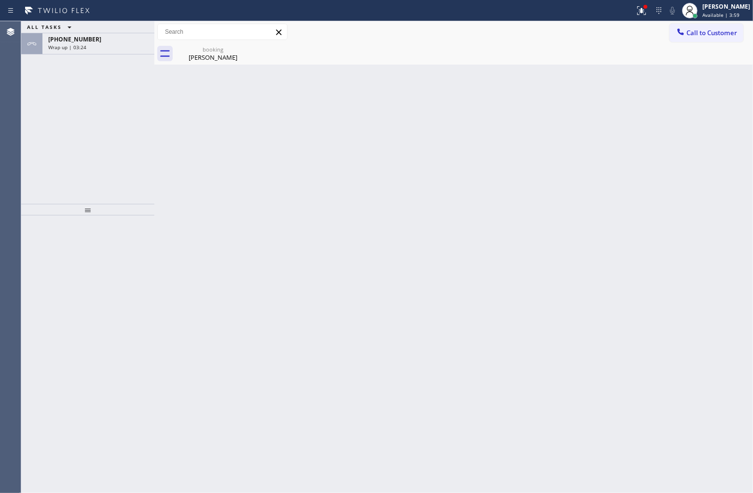
click at [702, 8] on div "[PERSON_NAME]" at bounding box center [726, 6] width 48 height 8
click at [695, 59] on button "Unavailable" at bounding box center [704, 63] width 96 height 13
click at [111, 41] on div "[PHONE_NUMBER]" at bounding box center [98, 39] width 100 height 8
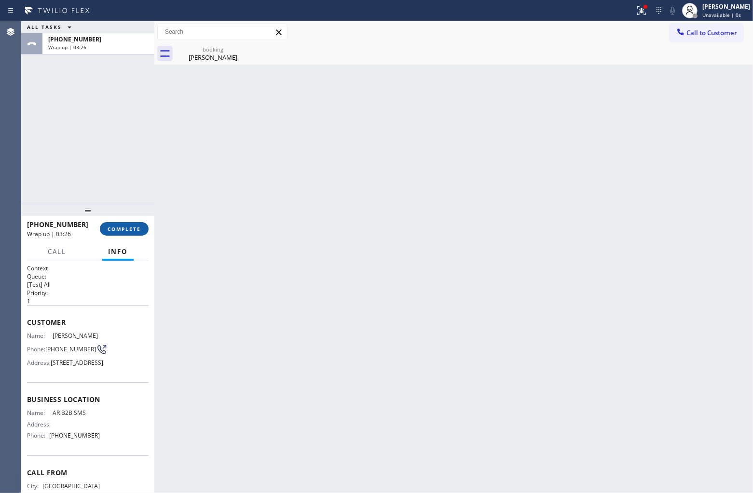
click at [133, 228] on span "COMPLETE" at bounding box center [124, 229] width 33 height 7
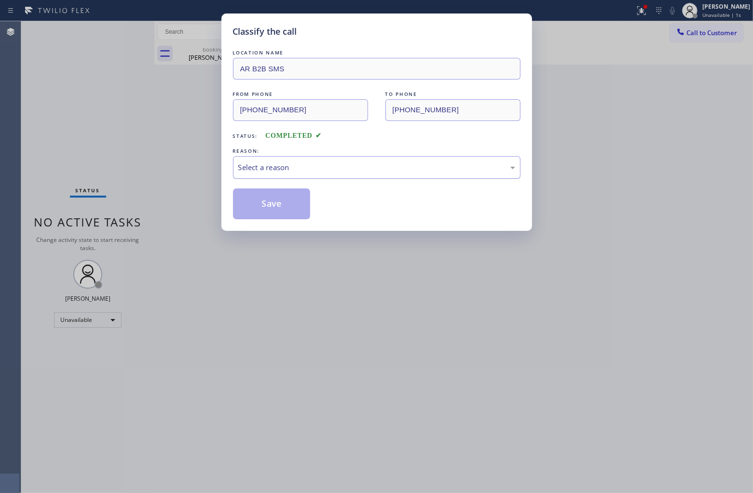
click at [273, 165] on div "Select a reason" at bounding box center [376, 167] width 277 height 11
click at [276, 210] on button "Save" at bounding box center [272, 204] width 78 height 31
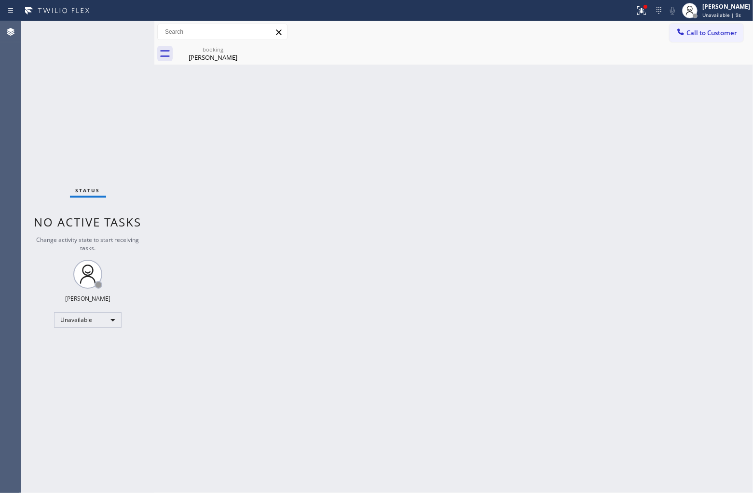
drag, startPoint x: 517, startPoint y: 231, endPoint x: 527, endPoint y: 204, distance: 28.4
click at [518, 223] on div "Back to Dashboard Change Sender ID Customers Technicians Select a contact Outbo…" at bounding box center [453, 257] width 599 height 472
click at [714, 37] on span "Call to Customer" at bounding box center [711, 32] width 51 height 9
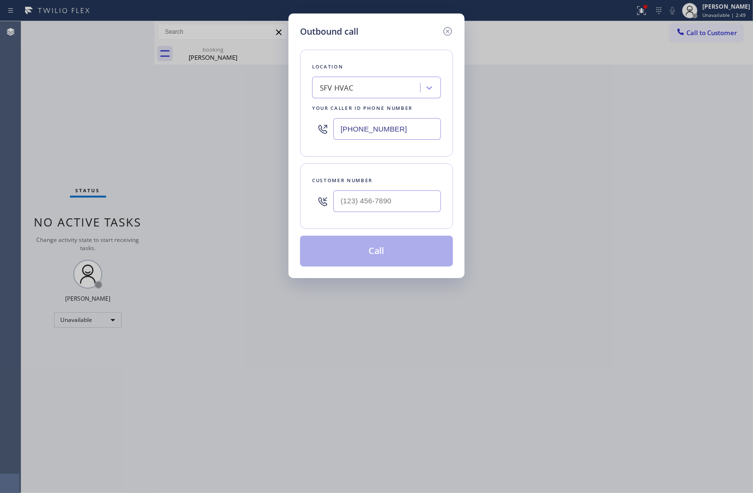
click at [369, 133] on input "[PHONE_NUMBER]" at bounding box center [387, 129] width 108 height 22
paste input "731-4952"
type input "[PHONE_NUMBER]"
type input "(___) ___-____"
click at [374, 203] on input "text" at bounding box center [387, 202] width 108 height 22
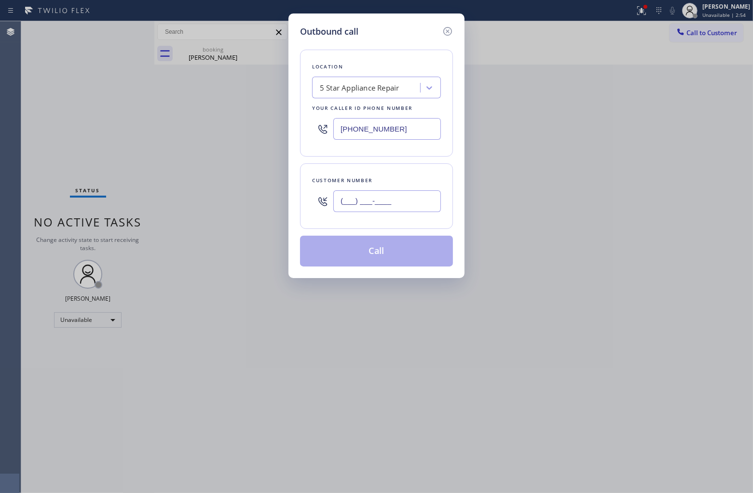
paste input "855) 731-4952"
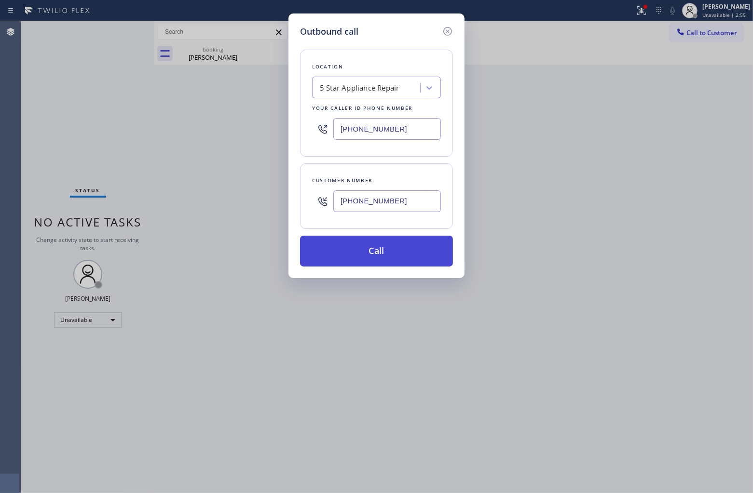
type input "[PHONE_NUMBER]"
click at [404, 252] on button "Call" at bounding box center [376, 251] width 153 height 31
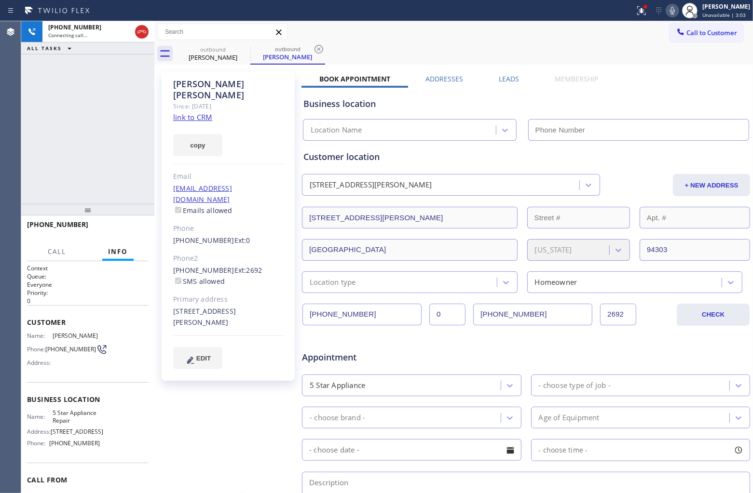
click at [190, 112] on link "link to CRM" at bounding box center [192, 117] width 39 height 10
type input "[PHONE_NUMBER]"
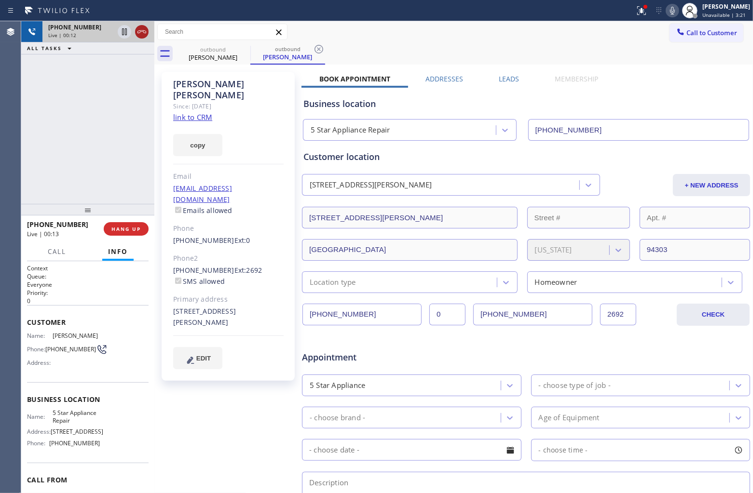
click at [140, 33] on icon at bounding box center [142, 32] width 12 height 12
click at [136, 229] on span "HANG UP" at bounding box center [125, 229] width 29 height 7
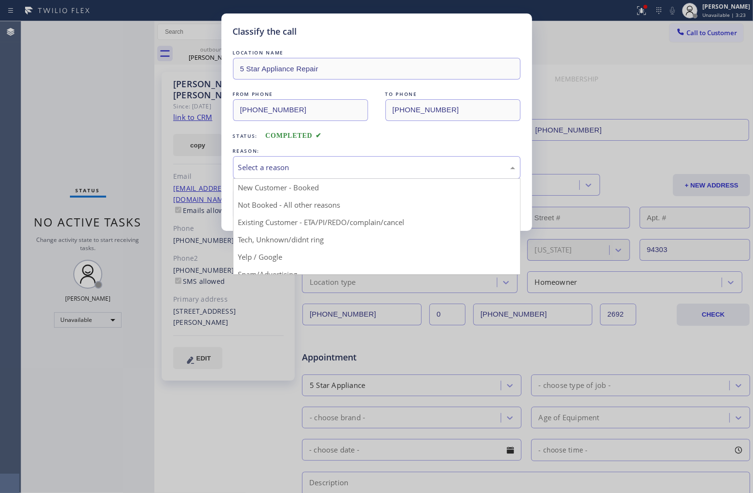
click at [314, 174] on div "Select a reason" at bounding box center [376, 167] width 287 height 23
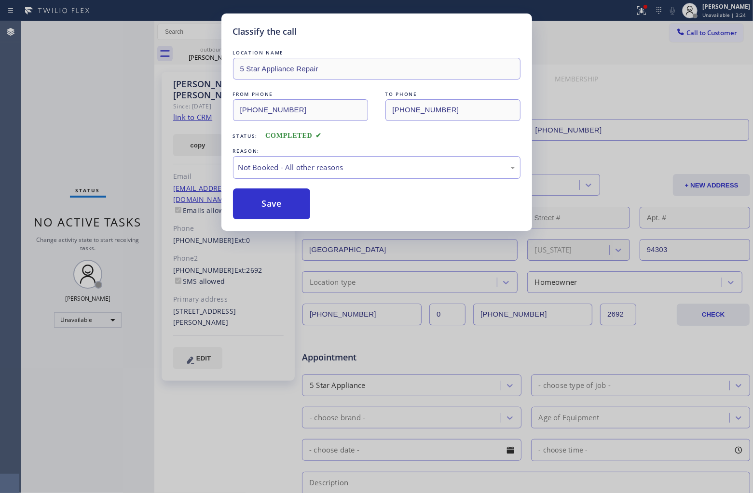
click at [291, 209] on button "Save" at bounding box center [272, 204] width 78 height 31
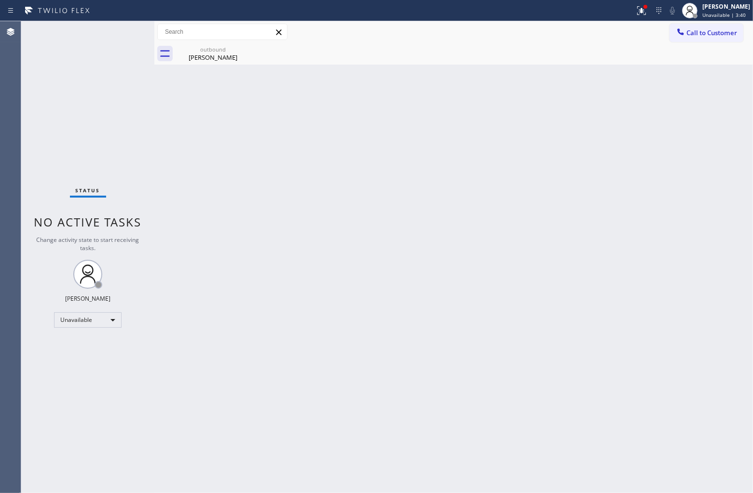
drag, startPoint x: 2, startPoint y: 200, endPoint x: 242, endPoint y: 163, distance: 242.2
click at [17, 197] on div "Agent Desktop" at bounding box center [10, 257] width 21 height 472
drag, startPoint x: 695, startPoint y: 33, endPoint x: 414, endPoint y: 132, distance: 298.1
click at [695, 34] on span "Call to Customer" at bounding box center [711, 32] width 51 height 9
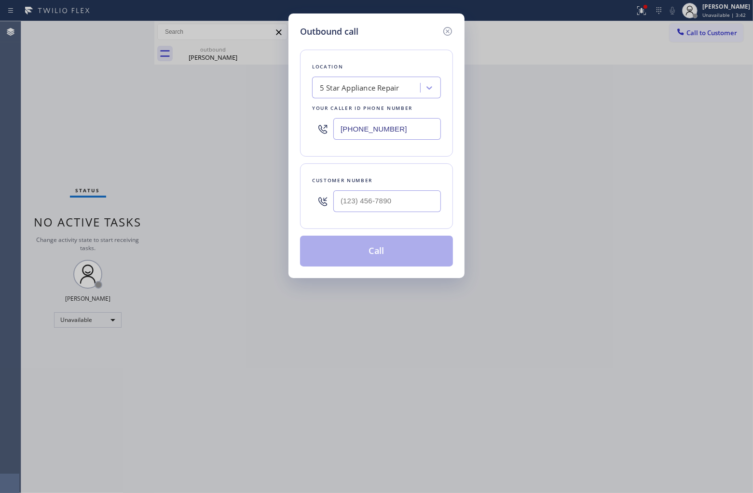
click at [411, 128] on input "[PHONE_NUMBER]" at bounding box center [387, 129] width 108 height 22
paste input "18) 853-9007"
type input "[PHONE_NUMBER]"
type input "(___) ___-____"
click at [407, 205] on input "(___) ___-____" at bounding box center [387, 202] width 108 height 22
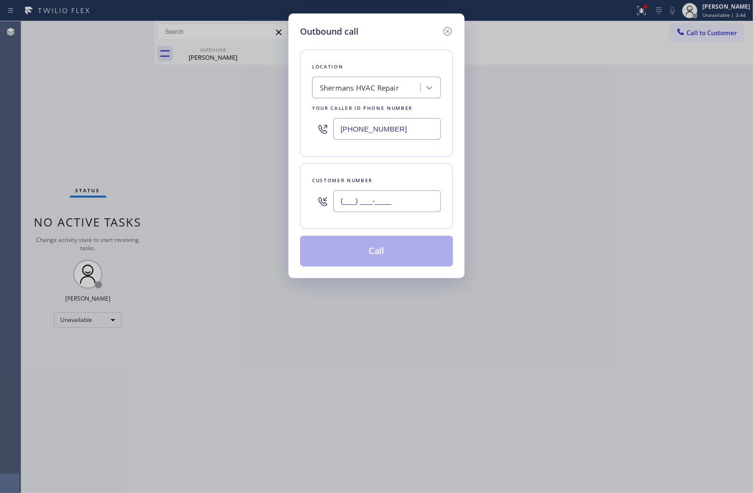
paste input "213) 300-0949"
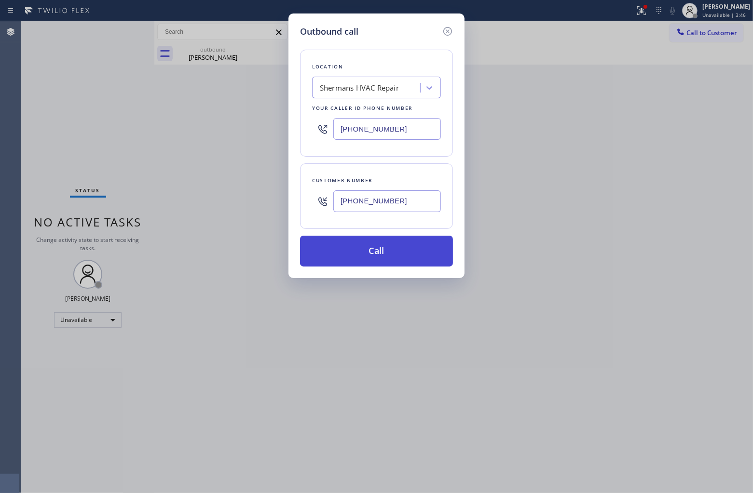
type input "[PHONE_NUMBER]"
click at [394, 245] on button "Call" at bounding box center [376, 251] width 153 height 31
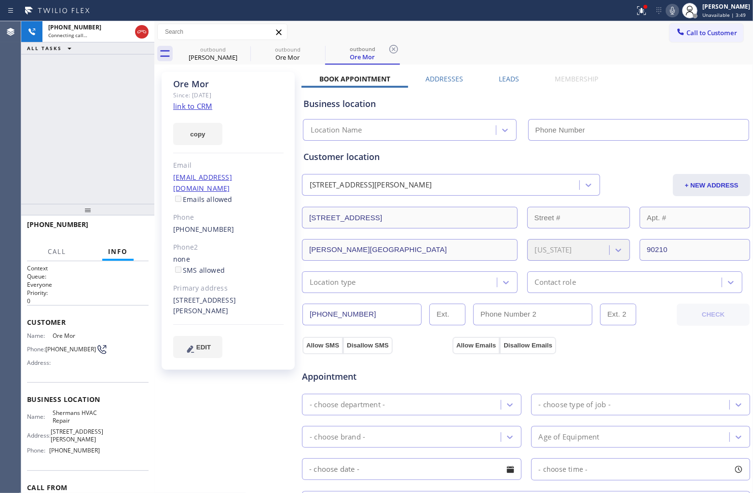
click at [198, 107] on link "link to CRM" at bounding box center [192, 106] width 39 height 10
type input "[PHONE_NUMBER]"
click at [57, 353] on span "[PHONE_NUMBER]" at bounding box center [70, 349] width 51 height 7
drag, startPoint x: 57, startPoint y: 353, endPoint x: 47, endPoint y: 343, distance: 13.6
click at [47, 346] on span "[PHONE_NUMBER]" at bounding box center [70, 349] width 51 height 7
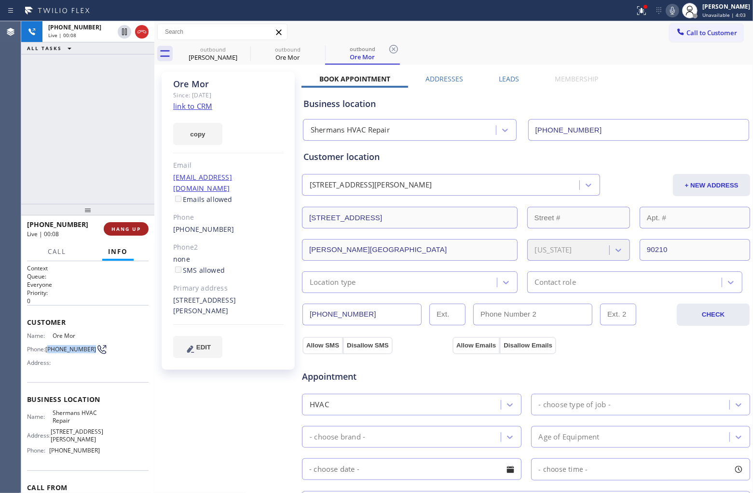
click at [126, 234] on button "HANG UP" at bounding box center [126, 229] width 45 height 14
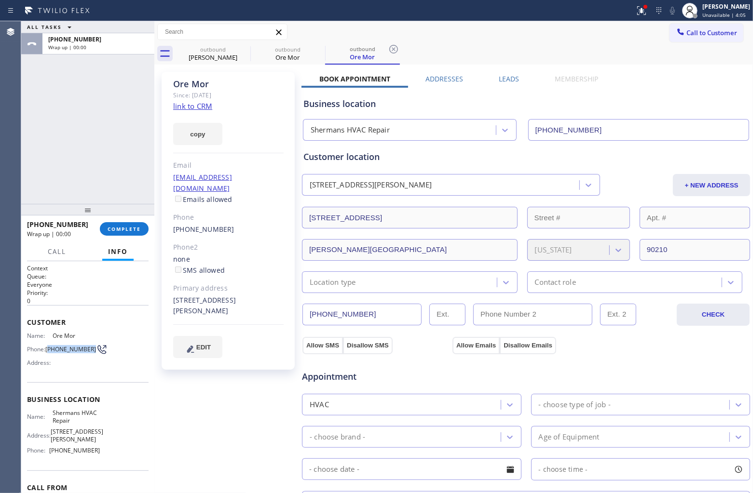
drag, startPoint x: 700, startPoint y: 33, endPoint x: 604, endPoint y: 75, distance: 104.8
click at [699, 35] on span "Call to Customer" at bounding box center [711, 32] width 51 height 9
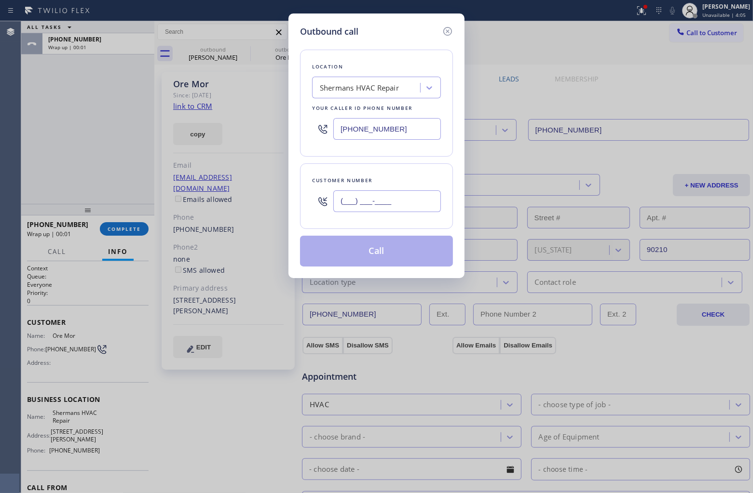
click at [363, 197] on input "(___) ___-____" at bounding box center [387, 202] width 108 height 22
paste input "213) 300-0949"
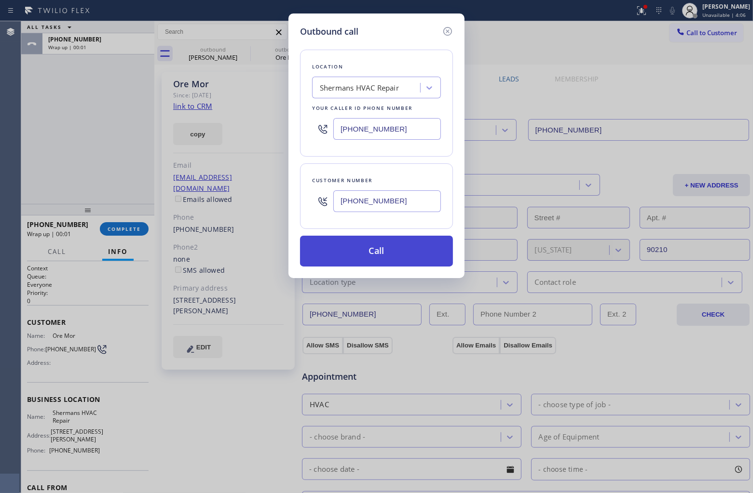
type input "[PHONE_NUMBER]"
click at [391, 254] on button "Call" at bounding box center [376, 251] width 153 height 31
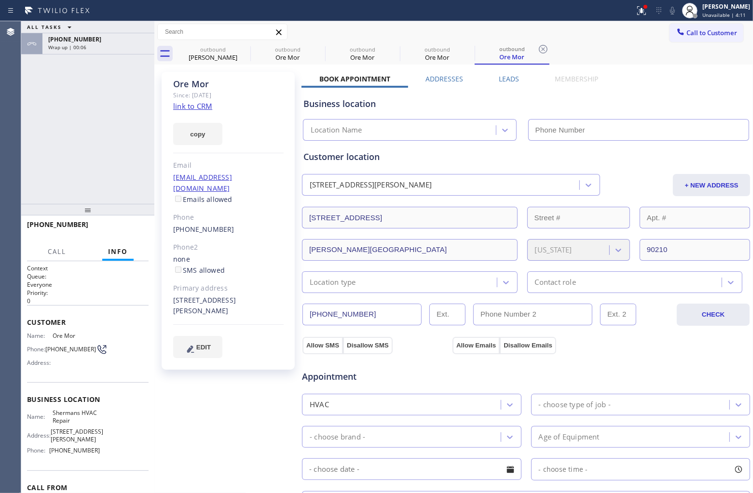
type input "[PHONE_NUMBER]"
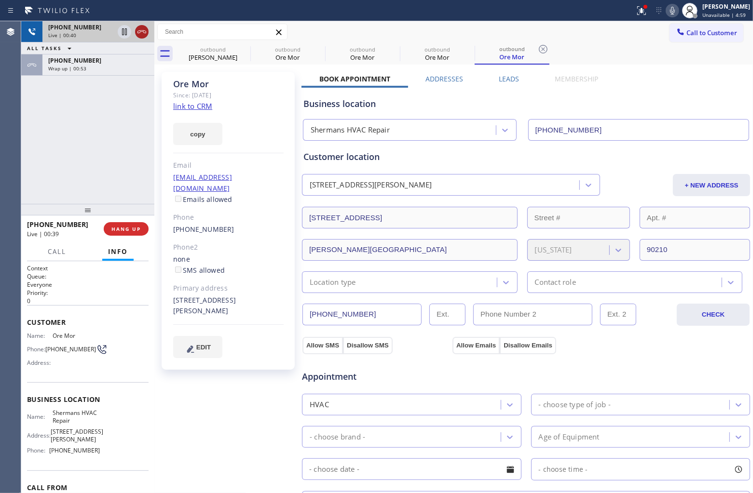
click at [140, 32] on icon at bounding box center [142, 32] width 12 height 12
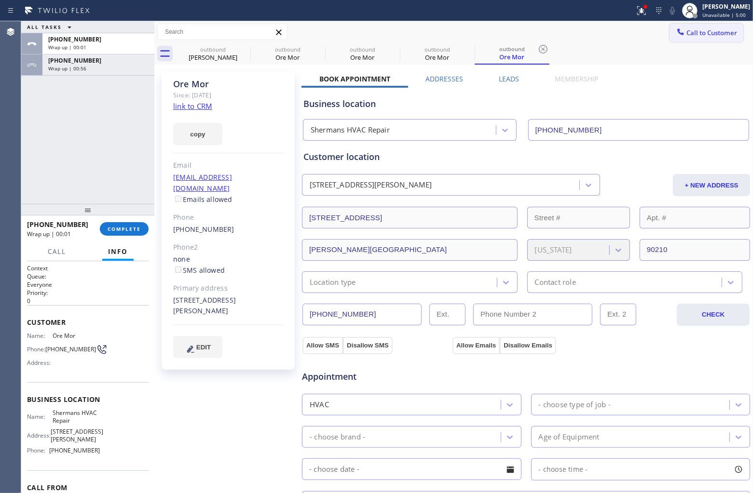
click at [716, 36] on span "Call to Customer" at bounding box center [711, 32] width 51 height 9
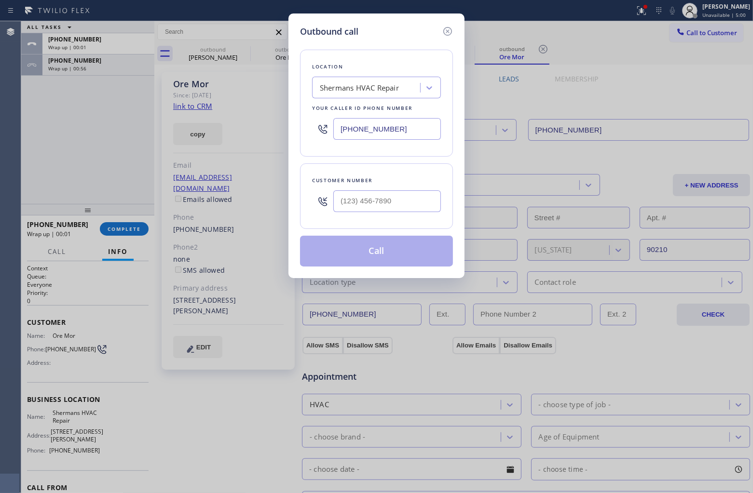
drag, startPoint x: 394, startPoint y: 126, endPoint x: 454, endPoint y: 126, distance: 59.8
click at [394, 126] on input "[PHONE_NUMBER]" at bounding box center [387, 129] width 108 height 22
paste input "626) 247-3015"
type input "[PHONE_NUMBER]"
type input "(___) ___-____"
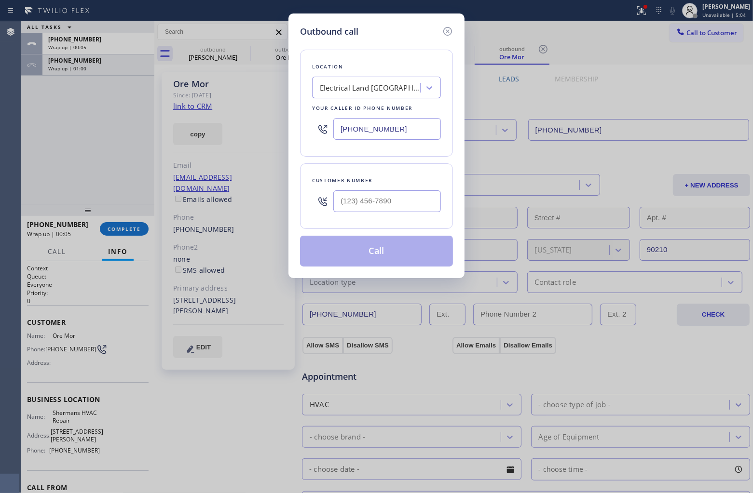
click at [404, 205] on input "text" at bounding box center [387, 202] width 108 height 22
paste input "626) 905-3419"
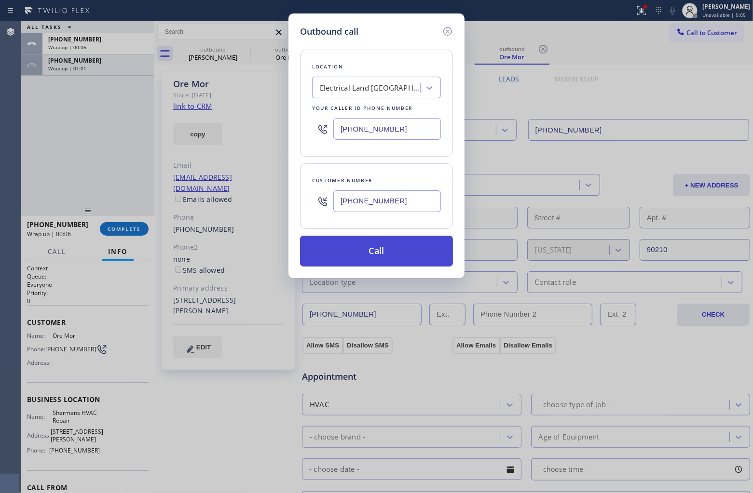
type input "[PHONE_NUMBER]"
click at [406, 258] on button "Call" at bounding box center [376, 251] width 153 height 31
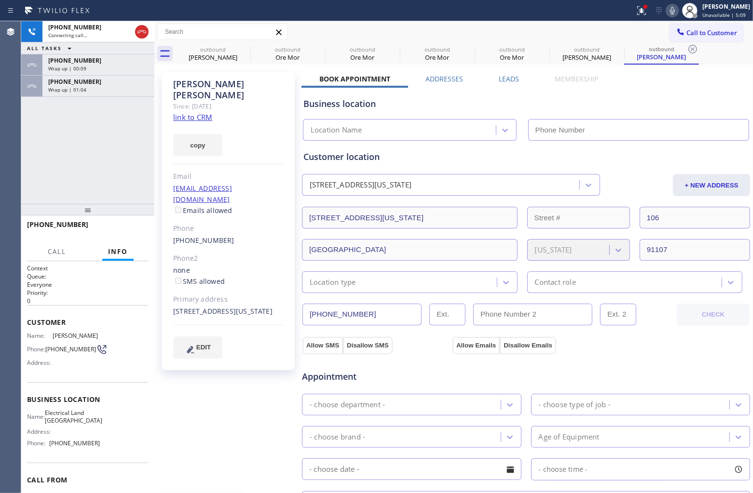
click at [203, 112] on link "link to CRM" at bounding box center [192, 117] width 39 height 10
type input "[PHONE_NUMBER]"
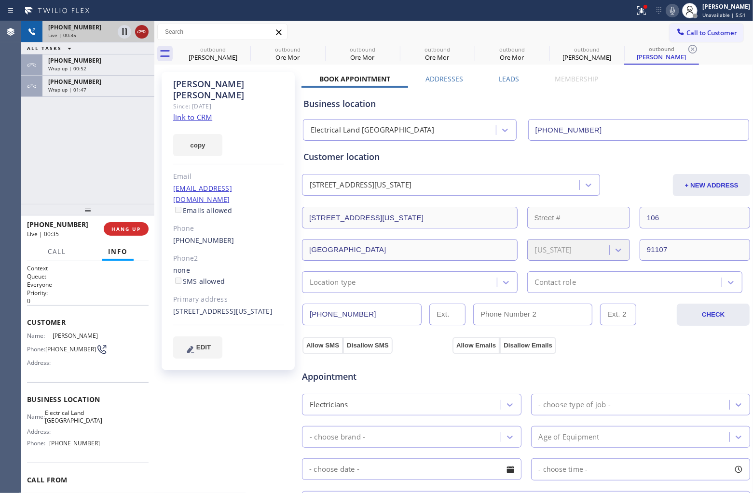
click at [146, 33] on icon at bounding box center [142, 32] width 12 height 12
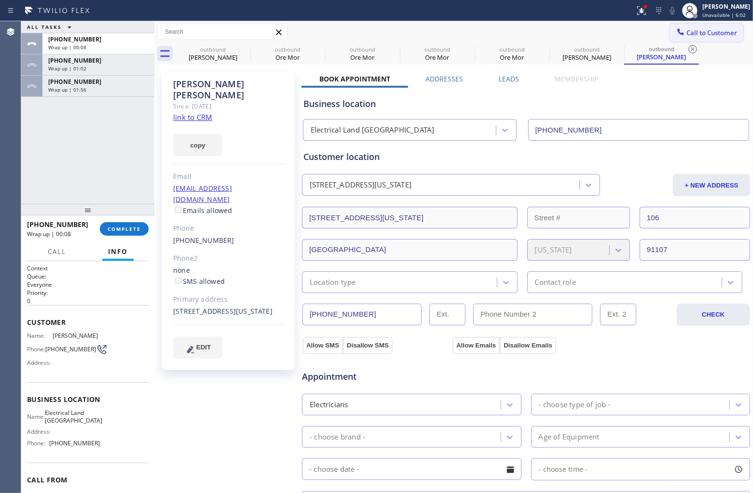
click at [709, 36] on button "Call to Customer" at bounding box center [706, 33] width 74 height 18
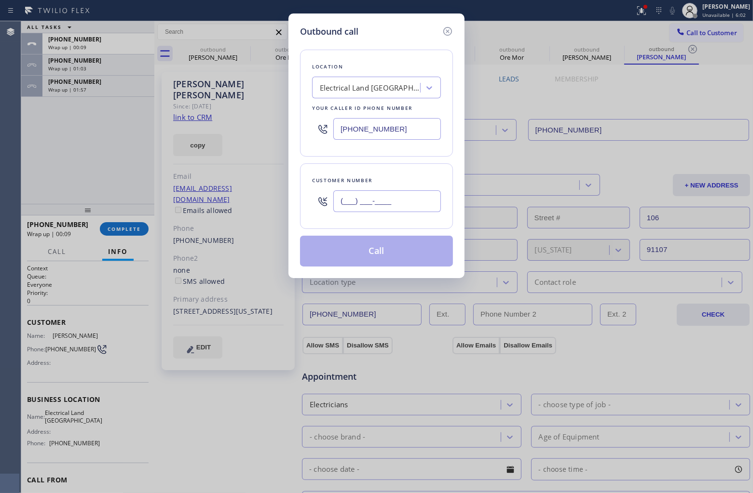
drag, startPoint x: 397, startPoint y: 198, endPoint x: 726, endPoint y: 187, distance: 329.6
click at [398, 198] on input "(___) ___-____" at bounding box center [387, 202] width 108 height 22
paste input "818) 853-9007"
type input "[PHONE_NUMBER]"
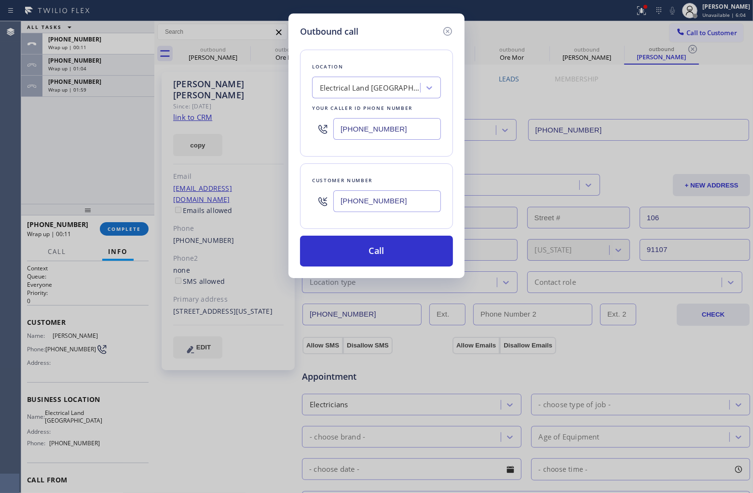
click at [386, 124] on input "[PHONE_NUMBER]" at bounding box center [387, 129] width 108 height 22
paste input "213) 300-0949"
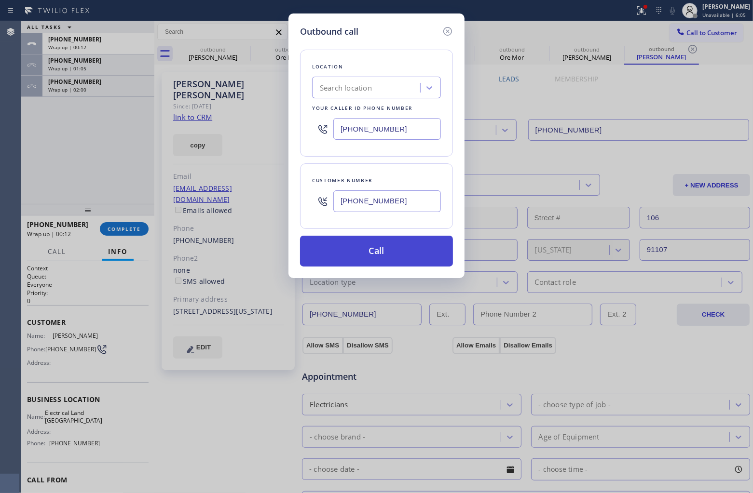
click at [410, 245] on button "Call" at bounding box center [376, 251] width 153 height 31
type input "[PHONE_NUMBER]"
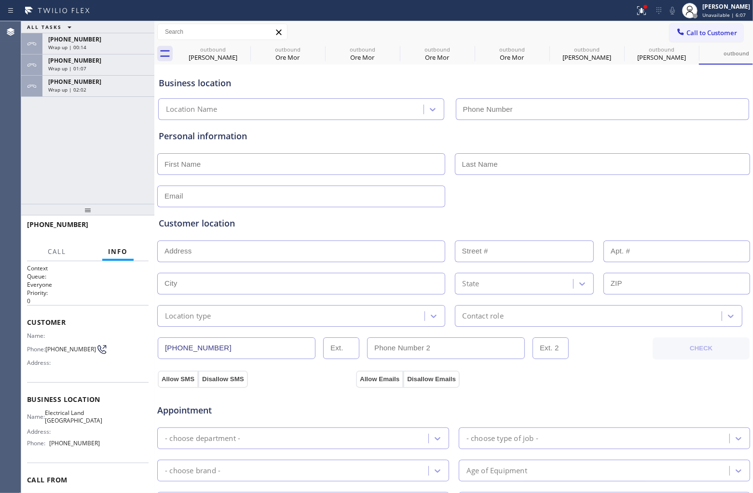
type input "[PHONE_NUMBER]"
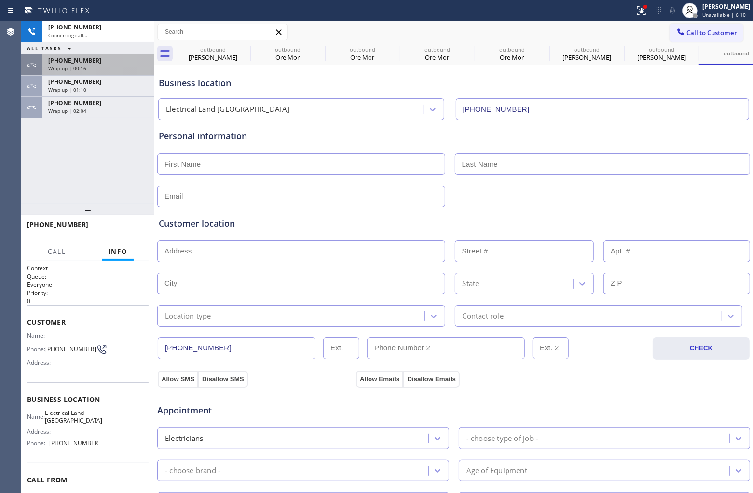
click at [109, 58] on div "[PHONE_NUMBER]" at bounding box center [98, 60] width 100 height 8
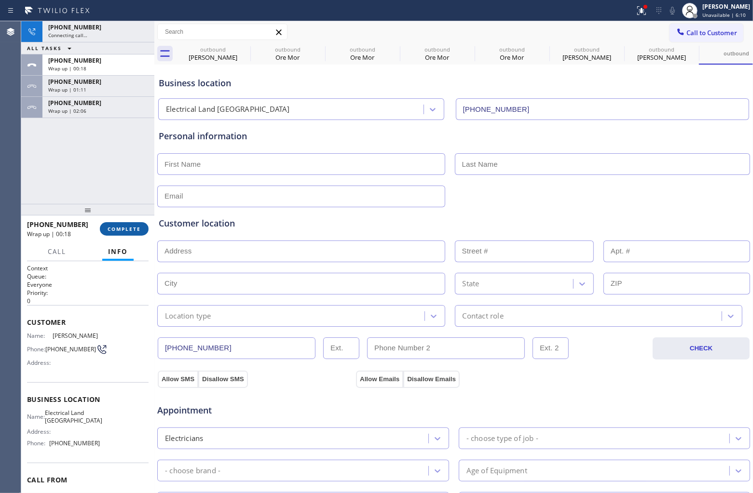
click at [118, 230] on span "COMPLETE" at bounding box center [124, 229] width 33 height 7
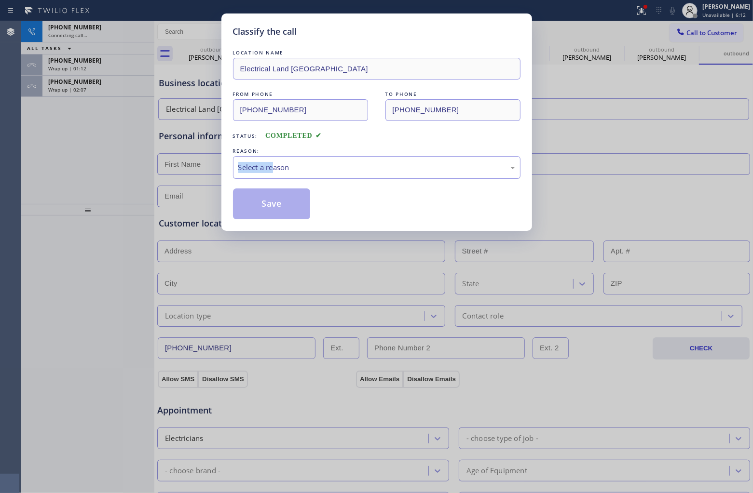
click at [278, 169] on div "REASON: Select a reason" at bounding box center [376, 162] width 287 height 33
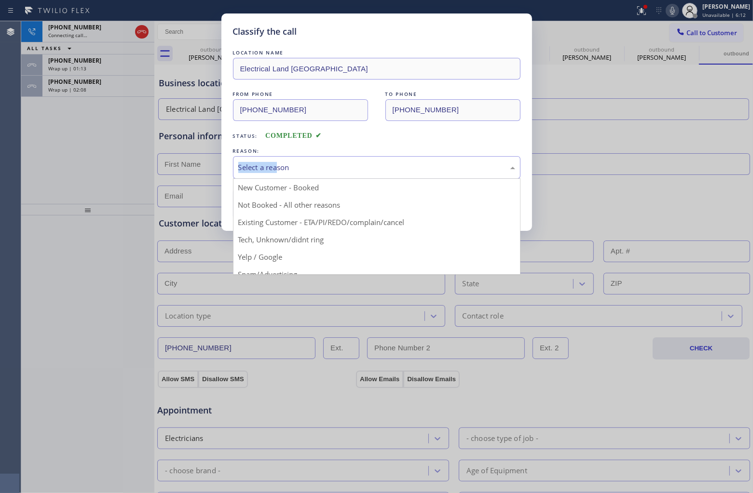
click at [280, 170] on div "Select a reason" at bounding box center [376, 167] width 277 height 11
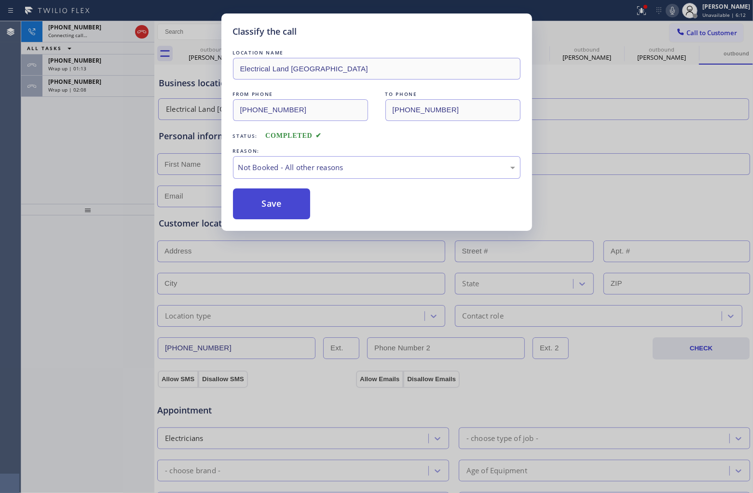
click at [265, 211] on button "Save" at bounding box center [272, 204] width 78 height 31
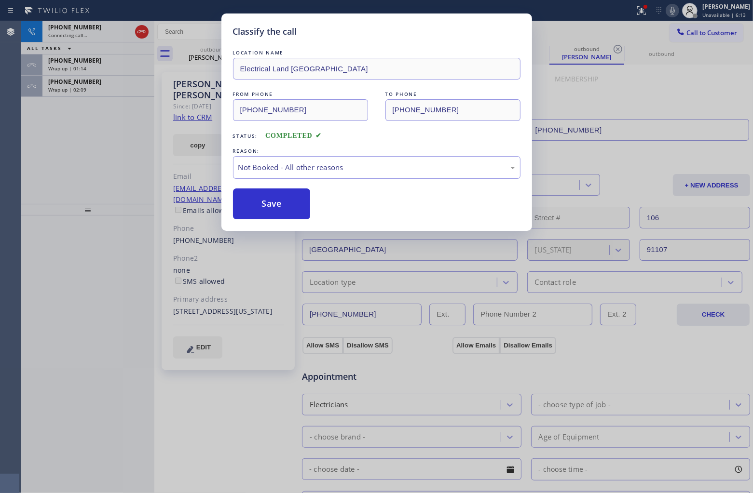
click at [144, 24] on div "Classify the call LOCATION NAME Electrical Land [GEOGRAPHIC_DATA] FROM PHONE [P…" at bounding box center [376, 246] width 753 height 493
click at [141, 32] on div "Classify the call LOCATION NAME Electrical Land [GEOGRAPHIC_DATA] FROM PHONE [P…" at bounding box center [376, 246] width 753 height 493
click at [140, 32] on div "Classify the call LOCATION NAME Electrical Land [GEOGRAPHIC_DATA] FROM PHONE [P…" at bounding box center [376, 246] width 753 height 493
click at [140, 32] on icon at bounding box center [142, 32] width 12 height 12
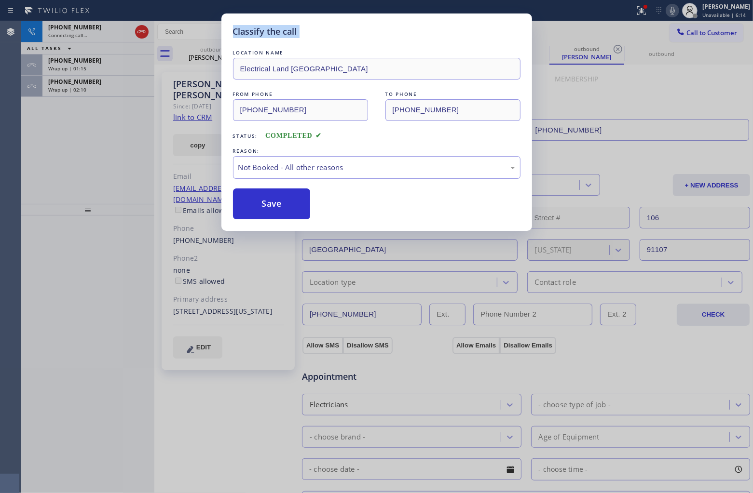
click at [140, 32] on icon at bounding box center [142, 32] width 12 height 12
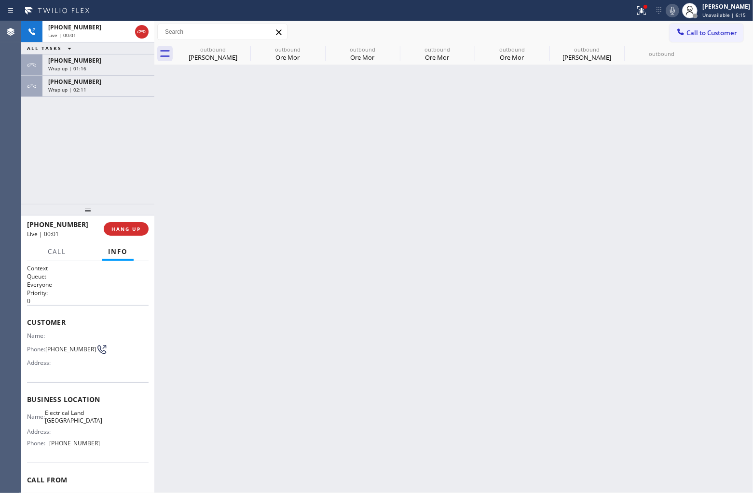
click at [140, 32] on icon at bounding box center [142, 32] width 12 height 12
click at [131, 32] on div "Live | 00:01" at bounding box center [89, 35] width 83 height 7
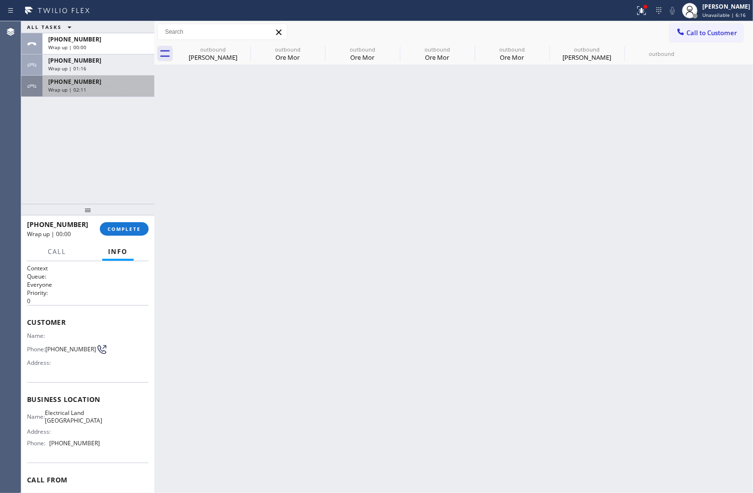
click at [105, 89] on div "Wrap up | 02:11" at bounding box center [98, 89] width 100 height 7
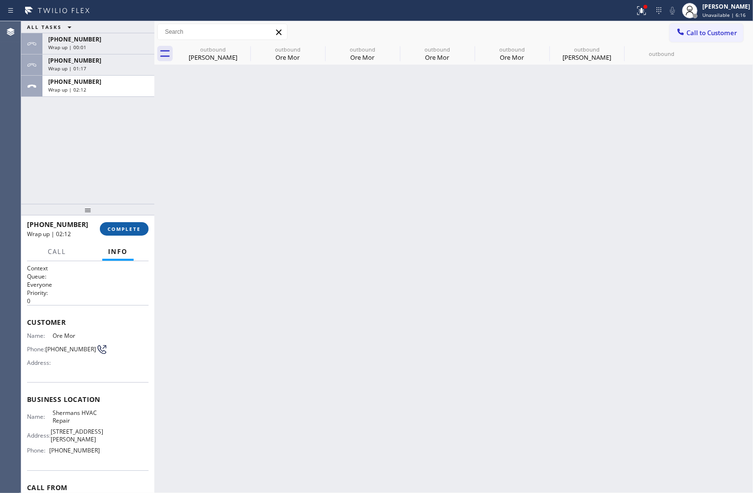
click at [135, 233] on button "COMPLETE" at bounding box center [124, 229] width 49 height 14
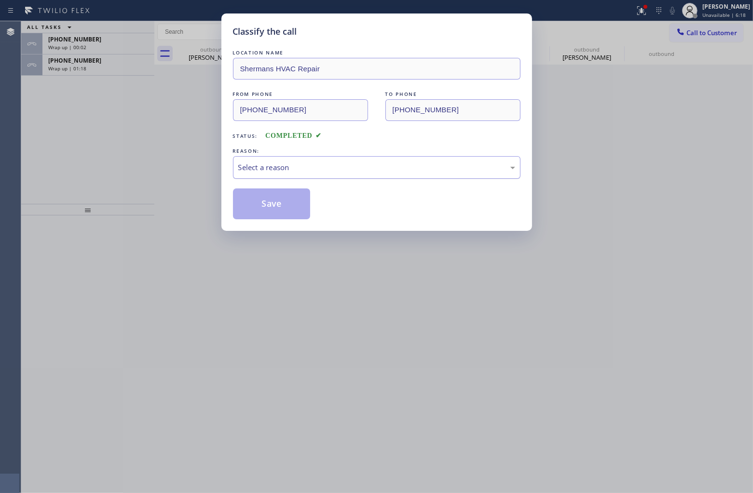
click at [336, 171] on div "Select a reason" at bounding box center [376, 167] width 277 height 11
click at [291, 212] on button "Save" at bounding box center [272, 204] width 78 height 31
type input "[PHONE_NUMBER]"
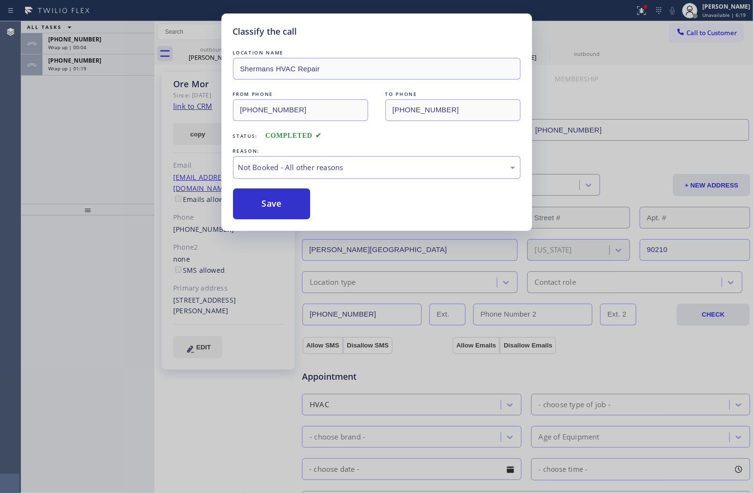
click at [98, 71] on div "Classify the call LOCATION NAME [PERSON_NAME] HVAC Repair FROM PHONE [PHONE_NUM…" at bounding box center [376, 246] width 753 height 493
drag, startPoint x: 98, startPoint y: 71, endPoint x: 160, endPoint y: 15, distance: 83.3
click at [104, 65] on div "Classify the call LOCATION NAME [PERSON_NAME] HVAC Repair FROM PHONE [PHONE_NUM…" at bounding box center [376, 246] width 753 height 493
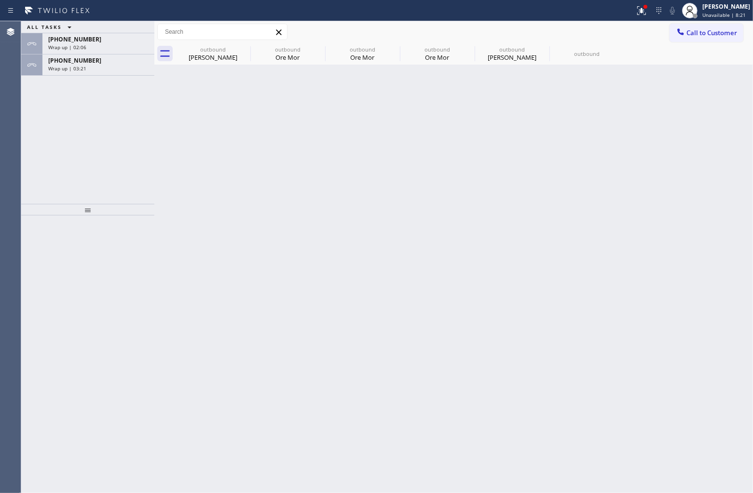
click at [81, 83] on div "ALL TASKS ALL TASKS ACTIVE TASKS TASKS IN WRAP UP [PHONE_NUMBER] Wrap up | 02:0…" at bounding box center [87, 112] width 133 height 183
click at [72, 69] on span "Wrap up | 03:22" at bounding box center [67, 68] width 38 height 7
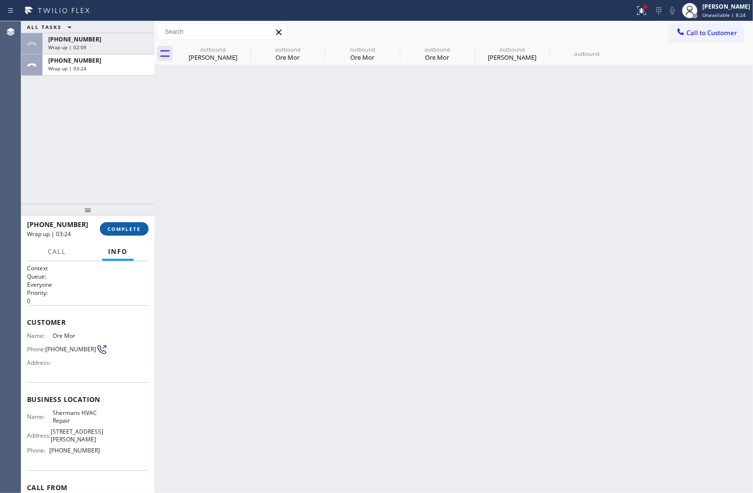
click at [112, 231] on span "COMPLETE" at bounding box center [124, 229] width 33 height 7
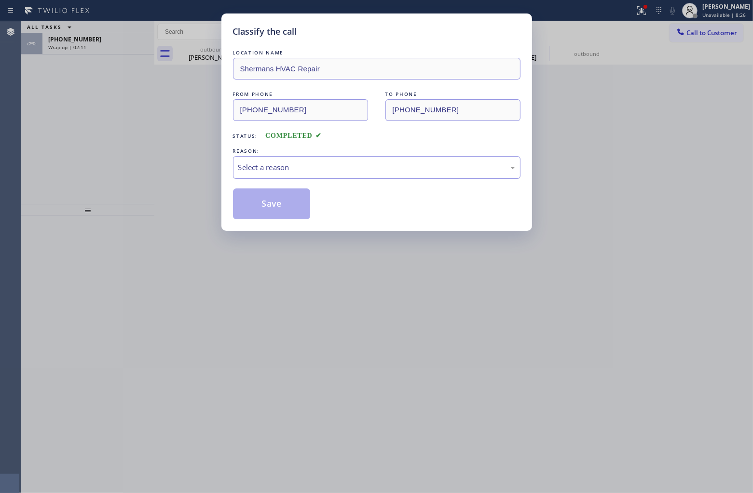
click at [311, 177] on div "Select a reason" at bounding box center [376, 167] width 287 height 23
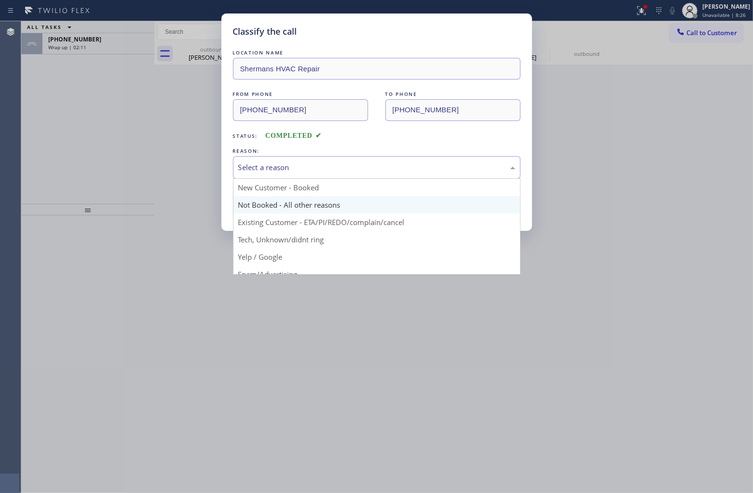
click at [276, 203] on button "Save" at bounding box center [272, 204] width 78 height 31
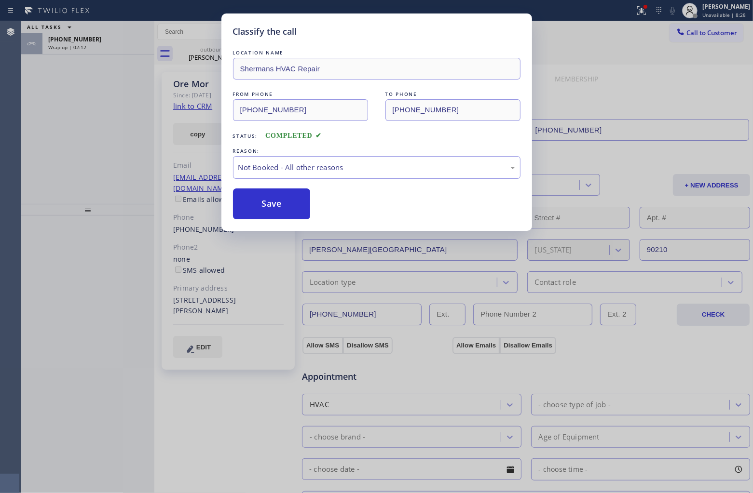
click at [91, 43] on div "Classify the call LOCATION NAME [PERSON_NAME] HVAC Repair FROM PHONE [PHONE_NUM…" at bounding box center [376, 246] width 753 height 493
click at [90, 42] on div "Classify the call LOCATION NAME Bloom Air Conditioning [GEOGRAPHIC_DATA] FROM P…" at bounding box center [387, 257] width 732 height 472
click at [90, 42] on div "[PHONE_NUMBER]" at bounding box center [98, 39] width 100 height 8
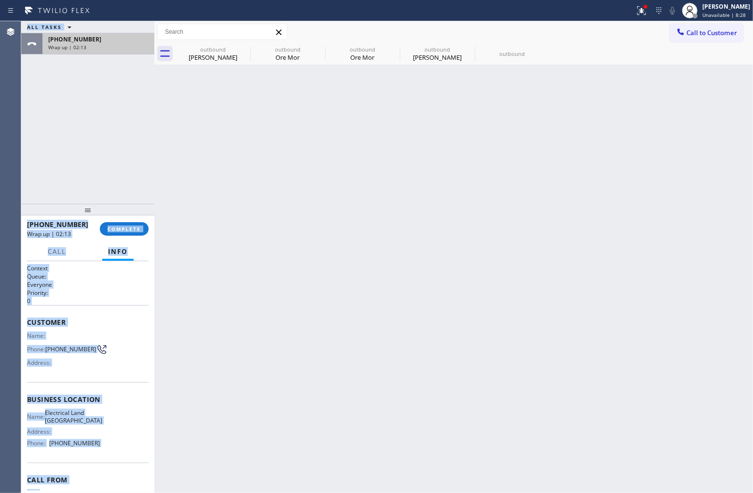
click at [90, 42] on div "[PHONE_NUMBER]" at bounding box center [98, 39] width 100 height 8
click at [99, 49] on div "Wrap up | 02:14" at bounding box center [98, 47] width 100 height 7
click at [130, 228] on span "COMPLETE" at bounding box center [124, 229] width 33 height 7
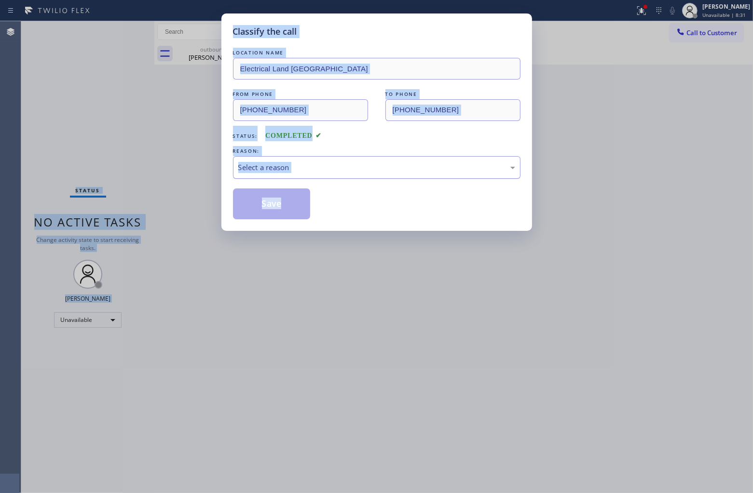
click at [357, 169] on div "Select a reason" at bounding box center [376, 167] width 277 height 11
click at [280, 205] on button "Save" at bounding box center [272, 204] width 78 height 31
type input "[PHONE_NUMBER]"
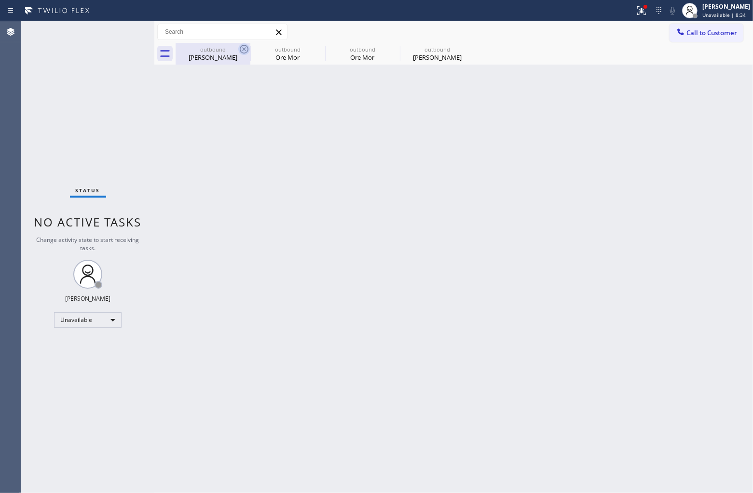
click at [243, 48] on icon at bounding box center [244, 49] width 9 height 9
click at [313, 47] on icon at bounding box center [319, 49] width 12 height 12
click at [0, 0] on icon at bounding box center [0, 0] width 0 height 0
click at [243, 47] on div at bounding box center [464, 54] width 577 height 22
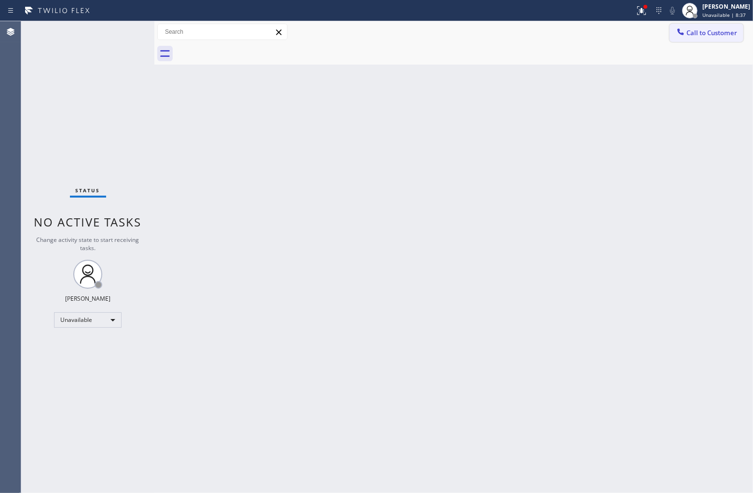
click at [710, 27] on button "Call to Customer" at bounding box center [706, 33] width 74 height 18
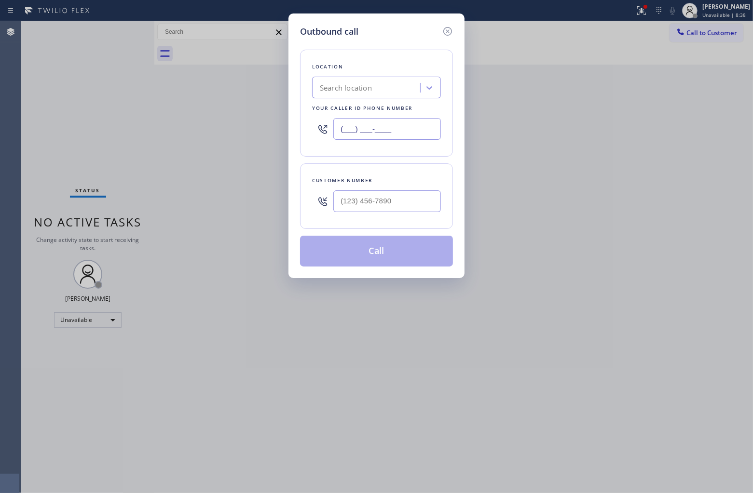
click at [406, 127] on input "(___) ___-____" at bounding box center [387, 129] width 108 height 22
paste input "626) 247-3015"
type input "[PHONE_NUMBER]"
type input "(___) ___-____"
click at [377, 198] on input "text" at bounding box center [387, 202] width 108 height 22
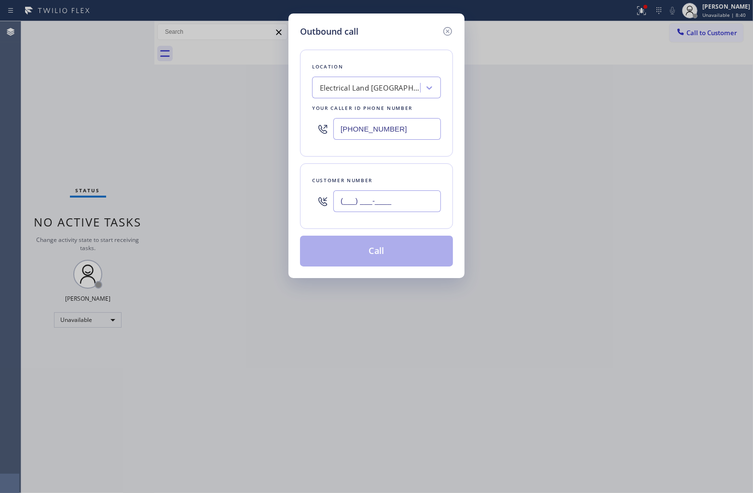
paste input "626) 905-3419"
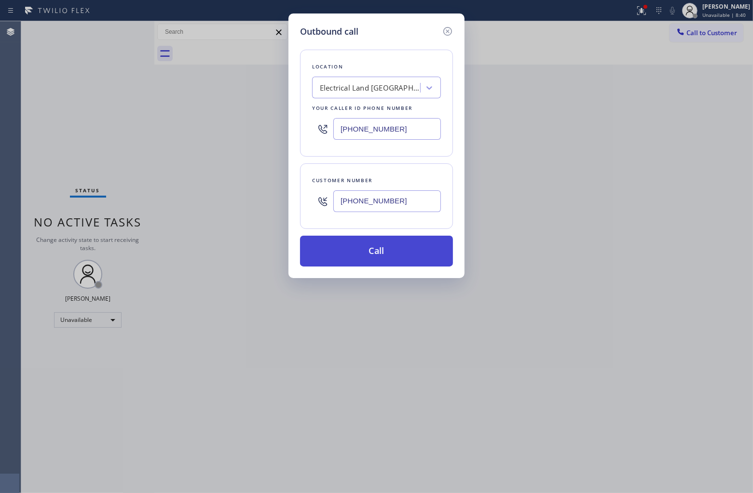
type input "[PHONE_NUMBER]"
click at [392, 258] on button "Call" at bounding box center [376, 251] width 153 height 31
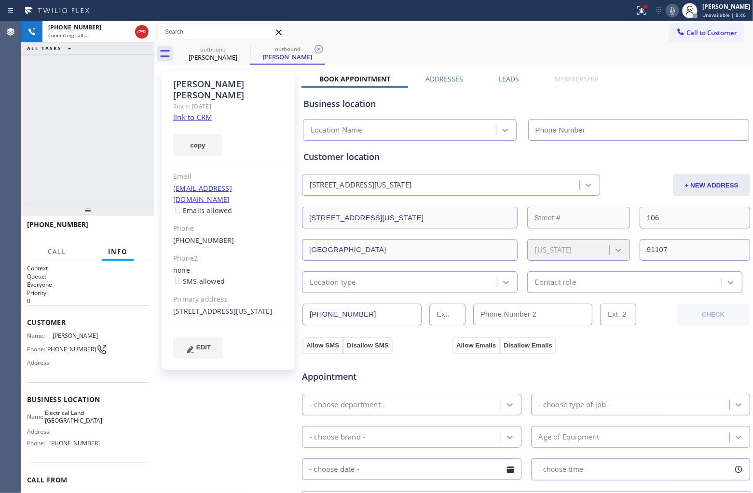
type input "[PHONE_NUMBER]"
click at [30, 134] on div "[PHONE_NUMBER] Live | 00:08 ALL TASKS ALL TASKS ACTIVE TASKS TASKS IN WRAP UP" at bounding box center [87, 112] width 133 height 183
click at [598, 357] on div "Appointment Electricians - choose type of job - - choose brand - Age of Equipme…" at bounding box center [525, 446] width 449 height 185
click at [599, 355] on div "Appointment Electricians - choose type of job - - choose brand - Age of Equipme…" at bounding box center [525, 446] width 449 height 185
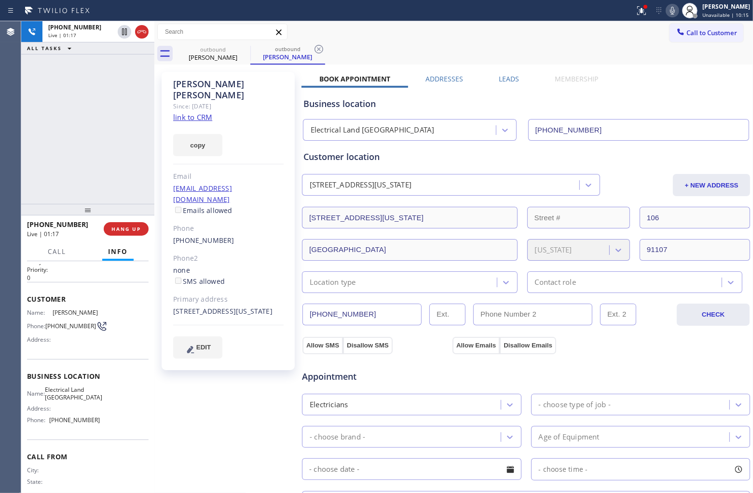
scroll to position [47, 0]
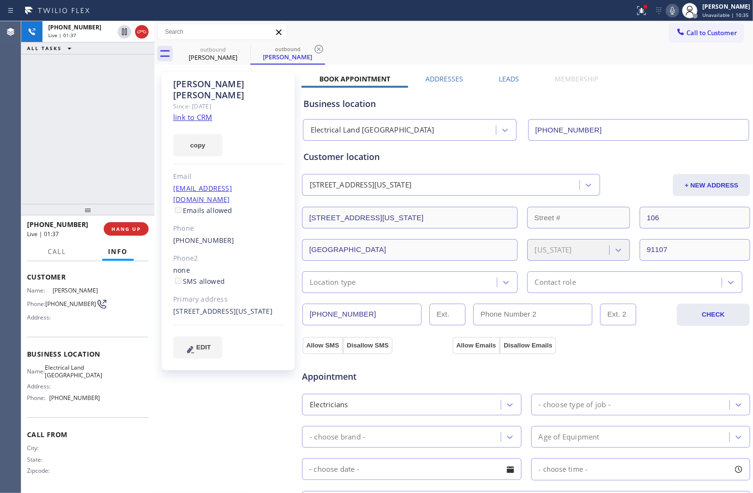
click at [387, 310] on input "[PHONE_NUMBER]" at bounding box center [361, 315] width 119 height 22
drag, startPoint x: 172, startPoint y: 284, endPoint x: 242, endPoint y: 302, distance: 72.8
click at [242, 302] on div "[PERSON_NAME] Since: [DATE] link to CRM copy Email [EMAIL_ADDRESS][DOMAIN_NAME]…" at bounding box center [228, 221] width 133 height 299
click at [195, 112] on link "link to CRM" at bounding box center [192, 117] width 39 height 10
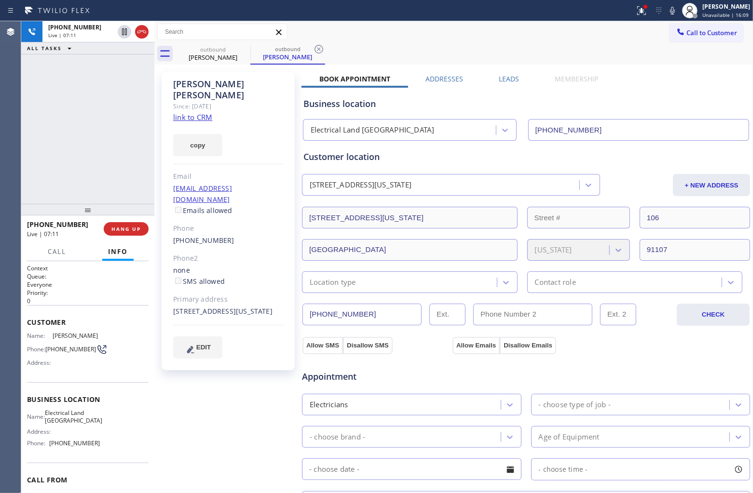
scroll to position [47, 0]
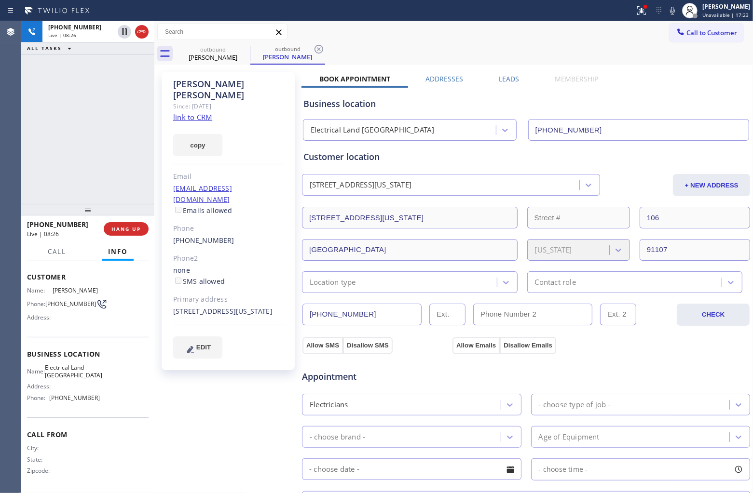
click at [44, 138] on div "+16269053419 Live | 08:26 ALL TASKS ALL TASKS ACTIVE TASKS TASKS IN WRAP UP" at bounding box center [87, 112] width 133 height 183
click at [667, 13] on icon at bounding box center [673, 11] width 12 height 12
click at [670, 13] on icon at bounding box center [672, 11] width 5 height 8
click at [20, 117] on div "Agent Desktop" at bounding box center [10, 257] width 21 height 472
click at [667, 9] on icon at bounding box center [673, 11] width 12 height 12
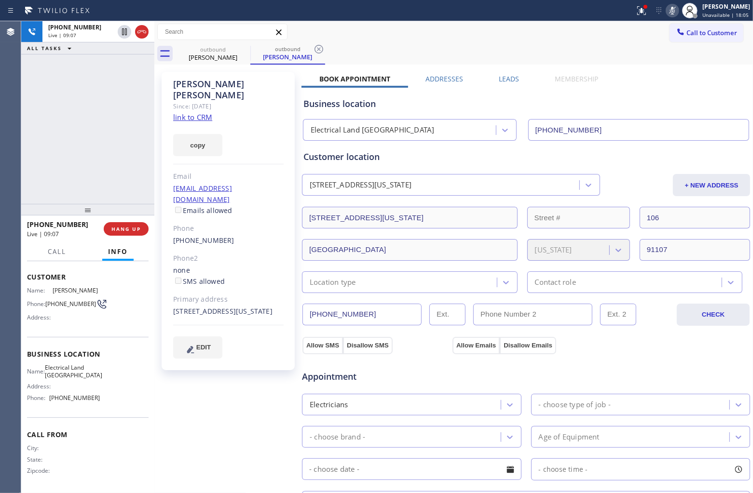
drag, startPoint x: 18, startPoint y: 121, endPoint x: 26, endPoint y: 114, distance: 10.3
click at [18, 121] on div "Agent Desktop" at bounding box center [10, 257] width 21 height 472
click at [30, 100] on div "+16269053419 Live | 10:42 ALL TASKS ALL TASKS ACTIVE TASKS TASKS IN WRAP UP" at bounding box center [87, 112] width 133 height 183
drag, startPoint x: 29, startPoint y: 135, endPoint x: 380, endPoint y: 66, distance: 357.5
click at [30, 135] on div "+16269053419 Live | 11:40 ALL TASKS ALL TASKS ACTIVE TASKS TASKS IN WRAP UP" at bounding box center [87, 112] width 133 height 183
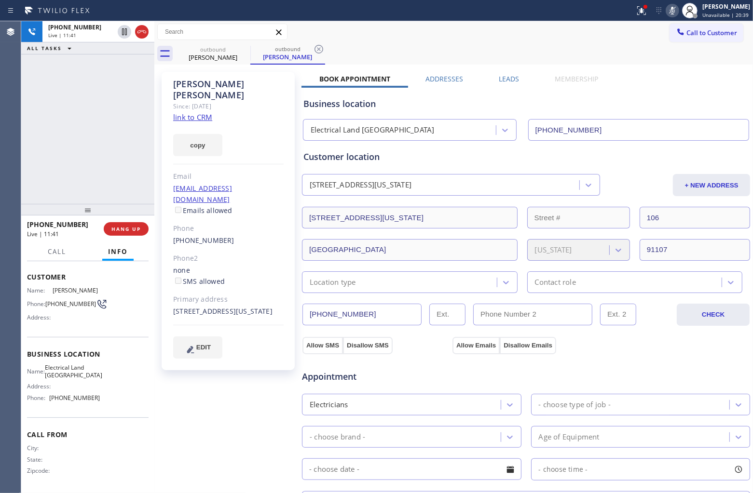
click at [670, 7] on icon at bounding box center [672, 11] width 5 height 8
click at [30, 169] on div "+16269053419 Live | 12:25 ALL TASKS ALL TASKS ACTIVE TASKS TASKS IN WRAP UP" at bounding box center [87, 112] width 133 height 183
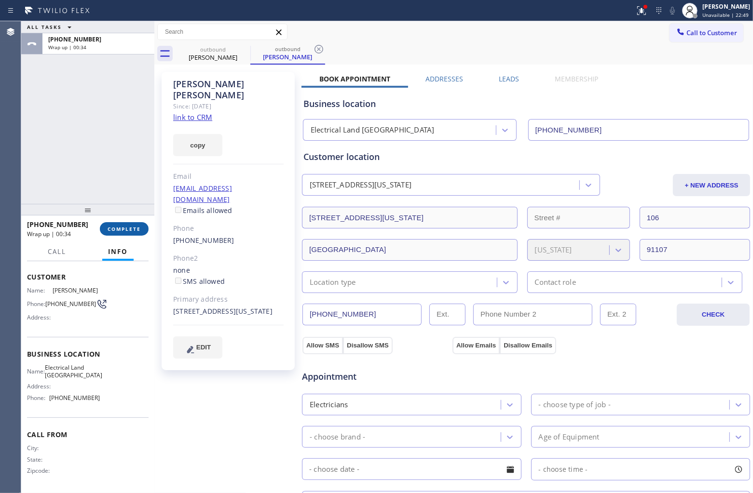
click at [126, 228] on span "COMPLETE" at bounding box center [124, 229] width 33 height 7
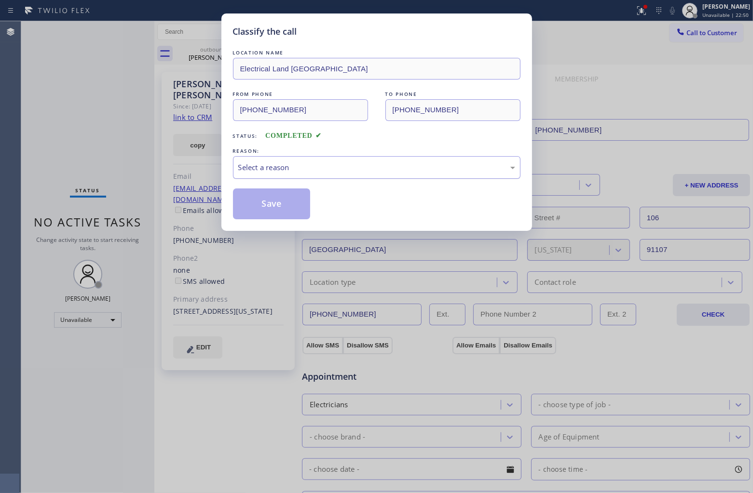
click at [296, 166] on div "Select a reason" at bounding box center [376, 167] width 277 height 11
drag, startPoint x: 256, startPoint y: 203, endPoint x: 736, endPoint y: 223, distance: 480.3
click at [256, 203] on button "Save" at bounding box center [272, 204] width 78 height 31
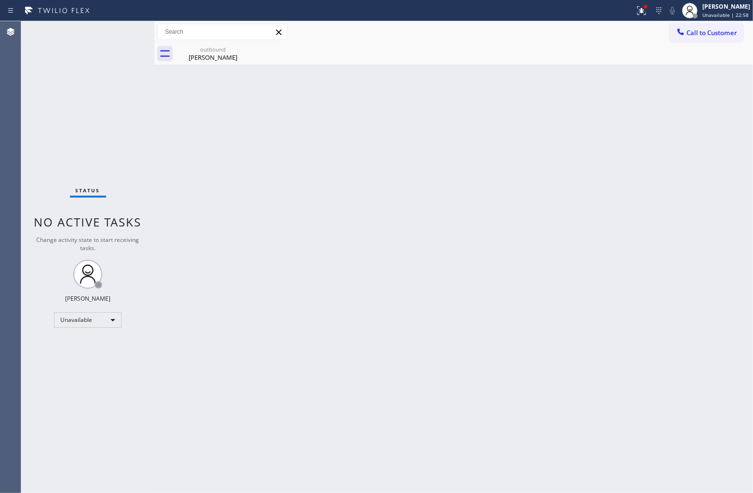
click at [579, 126] on div "Back to Dashboard Change Sender ID Customers Technicians Select a contact Outbo…" at bounding box center [453, 257] width 599 height 472
click at [696, 40] on button "Call to Customer" at bounding box center [706, 33] width 74 height 18
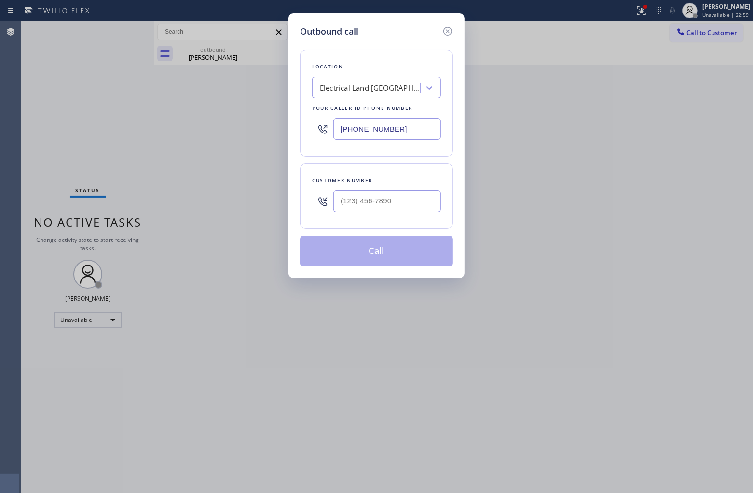
click at [384, 134] on input "[PHONE_NUMBER]" at bounding box center [387, 129] width 108 height 22
paste input "818) 853-9007"
type input "[PHONE_NUMBER]"
type input "(___) ___-____"
click at [379, 198] on input "(___) ___-____" at bounding box center [387, 202] width 108 height 22
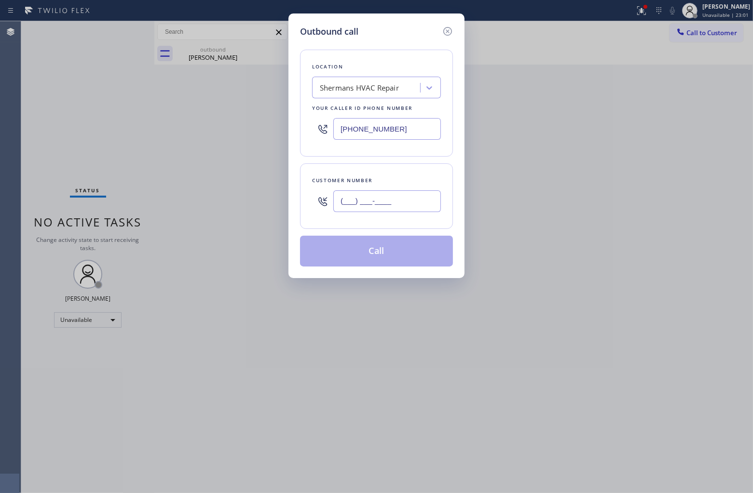
paste input "213) 300-0949"
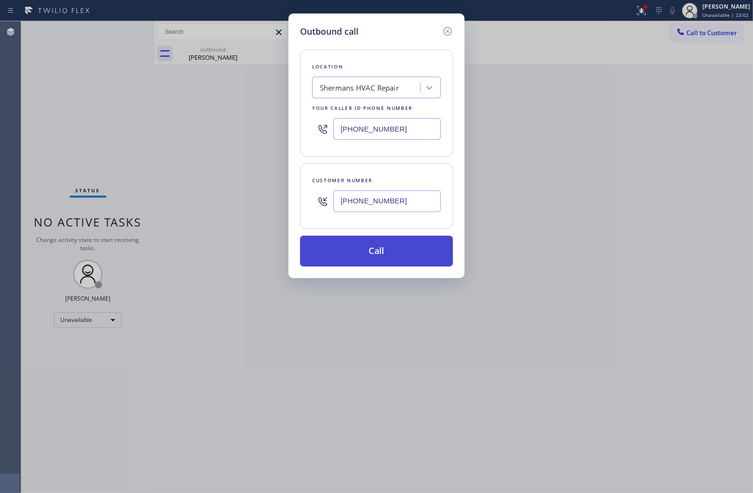
type input "[PHONE_NUMBER]"
click at [385, 259] on button "Call" at bounding box center [376, 251] width 153 height 31
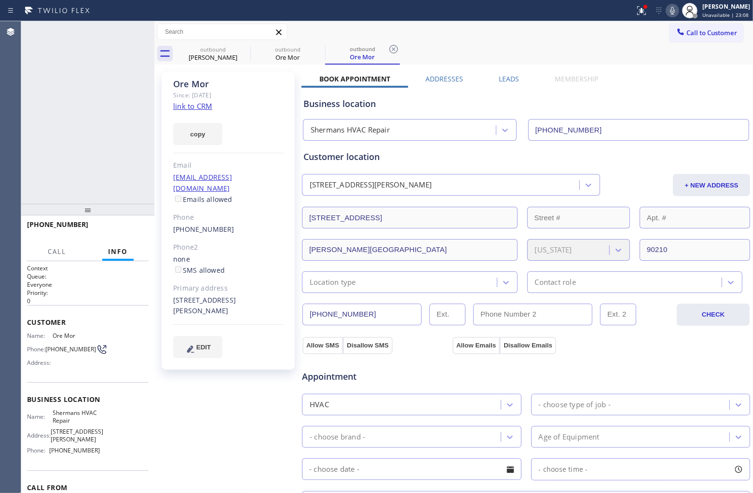
type input "[PHONE_NUMBER]"
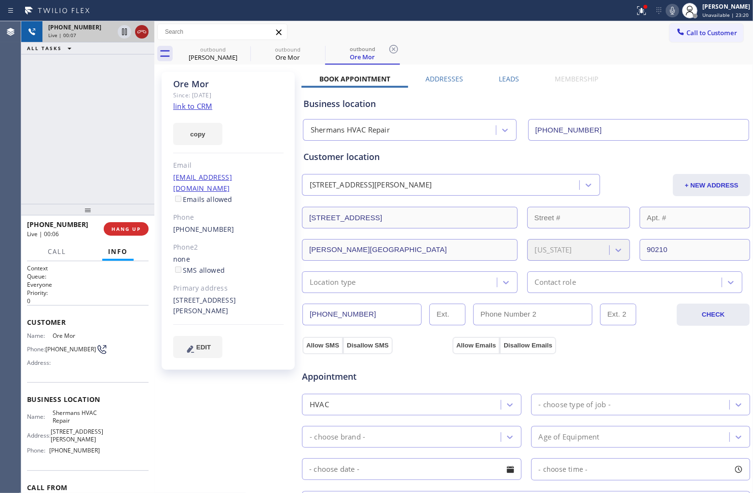
click at [143, 31] on icon at bounding box center [142, 32] width 12 height 12
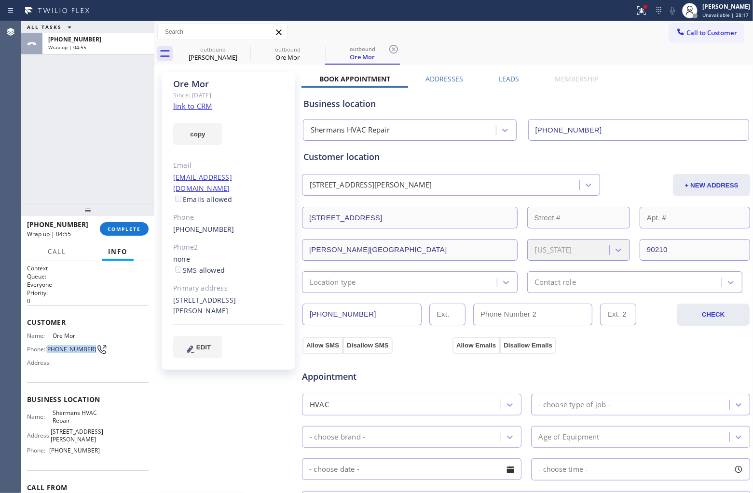
drag, startPoint x: 57, startPoint y: 353, endPoint x: 49, endPoint y: 346, distance: 10.9
click at [49, 346] on span "[PHONE_NUMBER]" at bounding box center [70, 349] width 51 height 7
copy span "213) 300-0949"
click at [121, 233] on button "COMPLETE" at bounding box center [124, 229] width 49 height 14
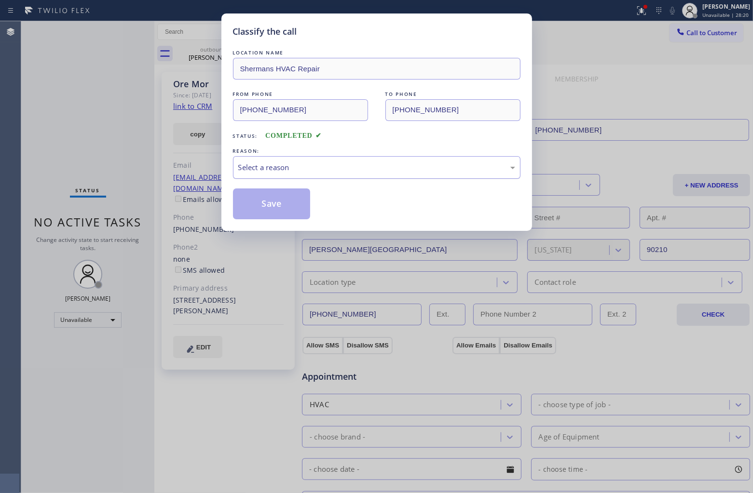
click at [350, 177] on div "Select a reason" at bounding box center [376, 167] width 287 height 23
click at [287, 204] on button "Save" at bounding box center [272, 204] width 78 height 31
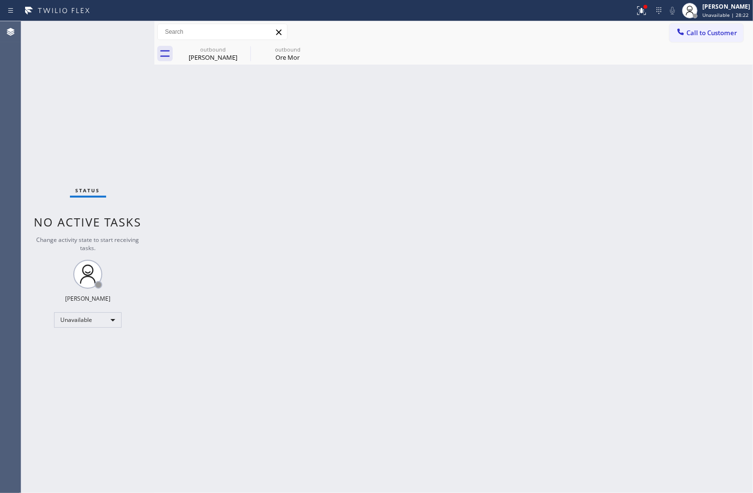
click at [717, 33] on span "Call to Customer" at bounding box center [711, 32] width 51 height 9
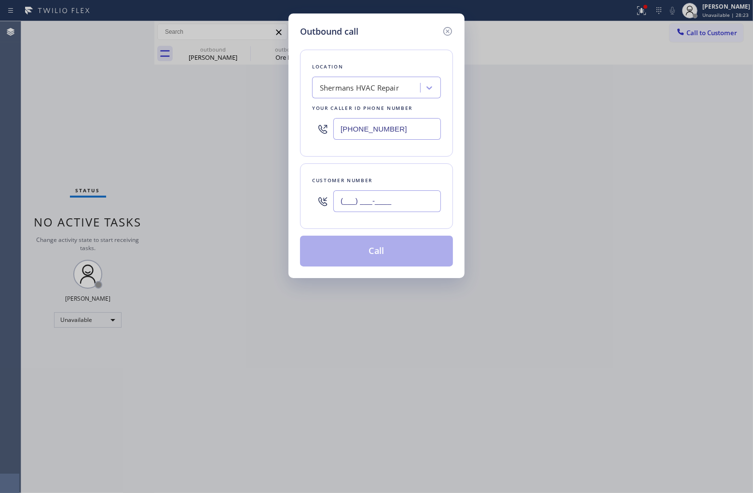
drag, startPoint x: 408, startPoint y: 205, endPoint x: 439, endPoint y: 278, distance: 79.7
click at [407, 205] on input "(___) ___-____" at bounding box center [387, 202] width 108 height 22
paste input "213) 300-0949"
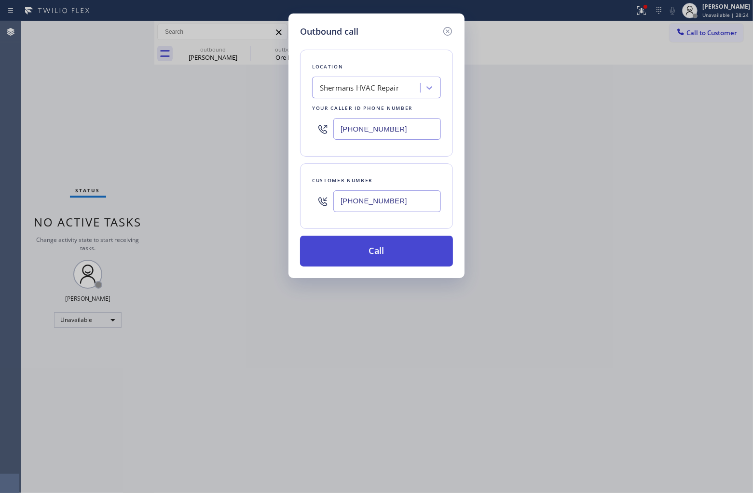
type input "[PHONE_NUMBER]"
click at [391, 257] on button "Call" at bounding box center [376, 251] width 153 height 31
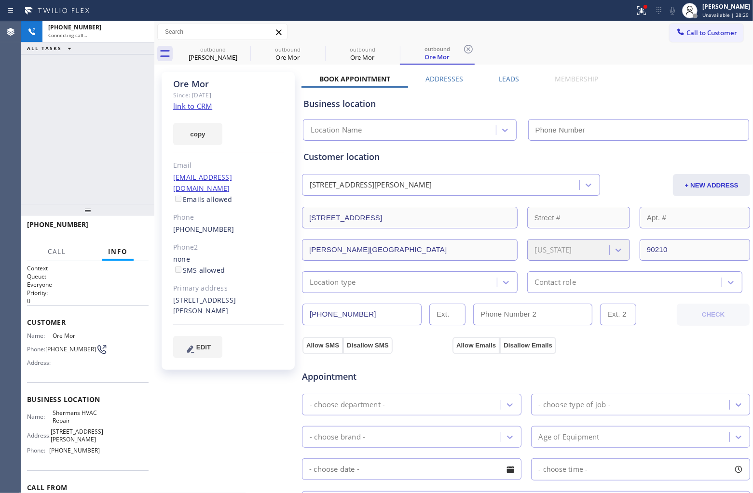
type input "[PHONE_NUMBER]"
click at [23, 125] on div "+12133000949 Connecting call… ALL TASKS ALL TASKS ACTIVE TASKS TASKS IN WRAP UP" at bounding box center [87, 112] width 133 height 183
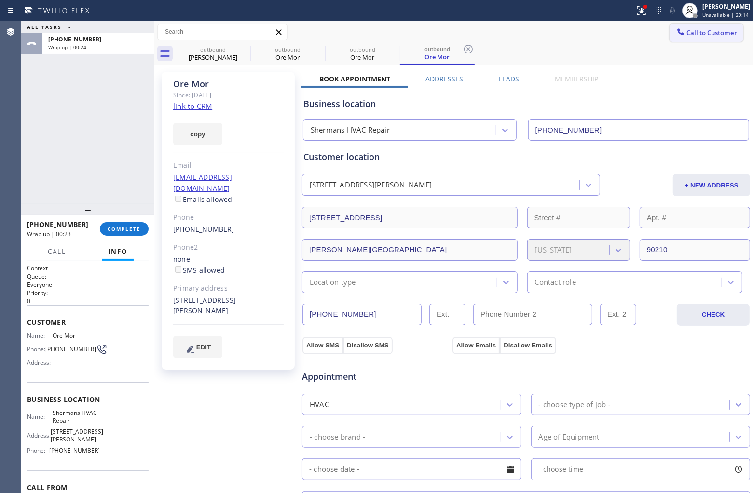
drag, startPoint x: 678, startPoint y: 39, endPoint x: 587, endPoint y: 99, distance: 108.8
click at [678, 39] on button "Call to Customer" at bounding box center [706, 33] width 74 height 18
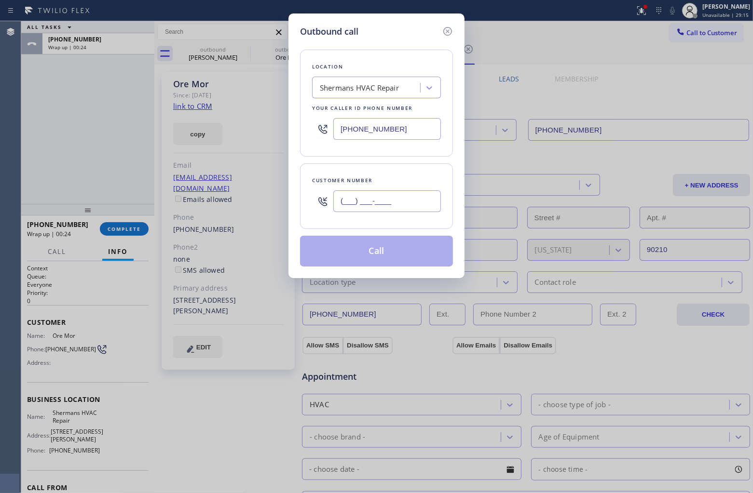
click at [366, 205] on input "(___) ___-____" at bounding box center [387, 202] width 108 height 22
paste input "626) 905-3419"
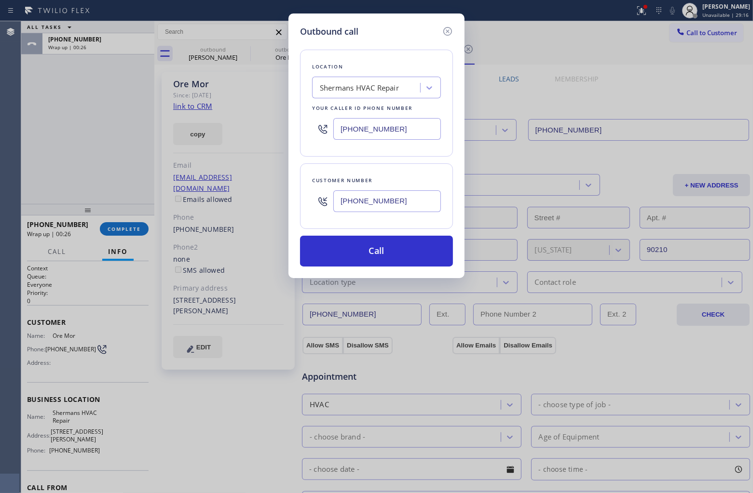
type input "[PHONE_NUMBER]"
click at [357, 123] on input "[PHONE_NUMBER]" at bounding box center [387, 129] width 108 height 22
paste input "626) 247-3015"
type input "[PHONE_NUMBER]"
click at [426, 244] on button "Call" at bounding box center [376, 251] width 153 height 31
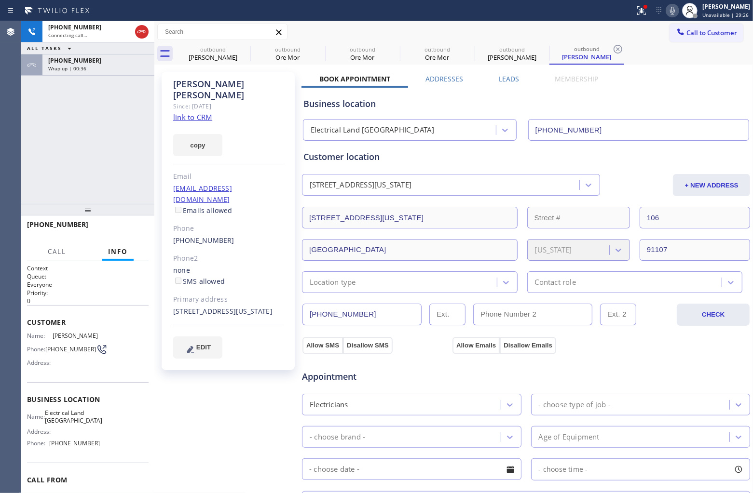
type input "[PHONE_NUMBER]"
drag, startPoint x: 0, startPoint y: 126, endPoint x: 61, endPoint y: 88, distance: 71.3
click at [0, 126] on div "Agent Desktop" at bounding box center [10, 257] width 21 height 472
click at [63, 70] on span "Wrap up | 00:41" at bounding box center [67, 68] width 38 height 7
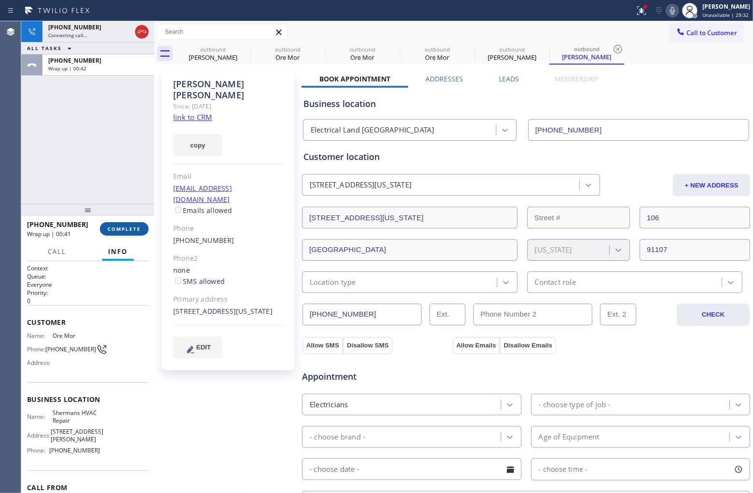
click at [124, 229] on span "COMPLETE" at bounding box center [124, 229] width 33 height 7
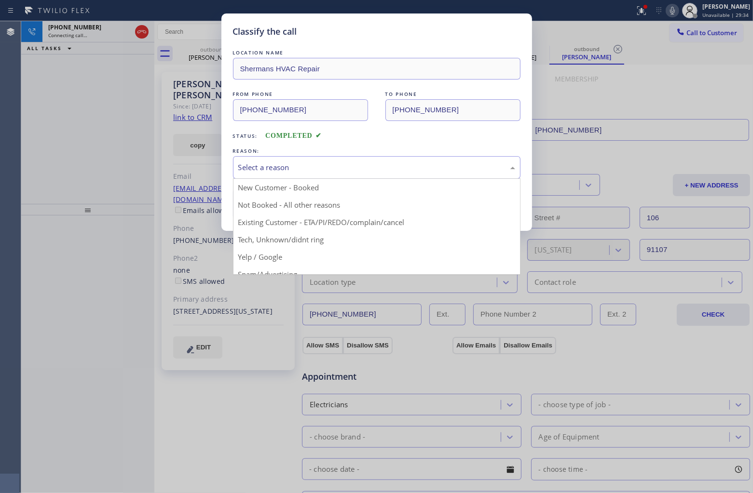
click at [322, 164] on div "Select a reason" at bounding box center [376, 167] width 277 height 11
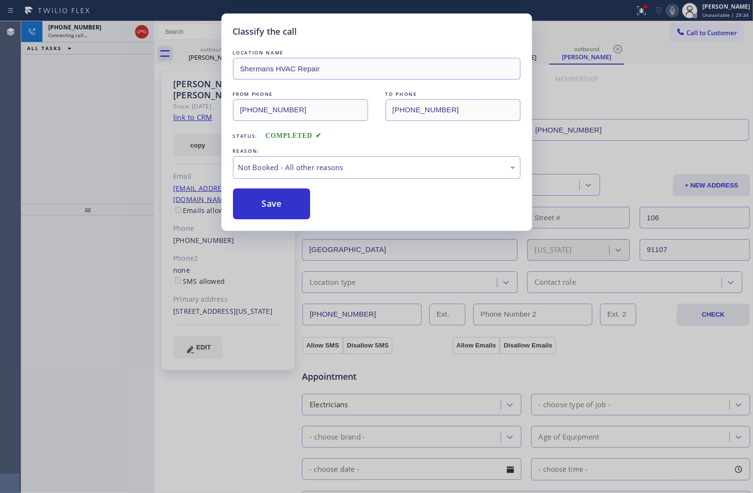
click at [281, 202] on button "Save" at bounding box center [272, 204] width 78 height 31
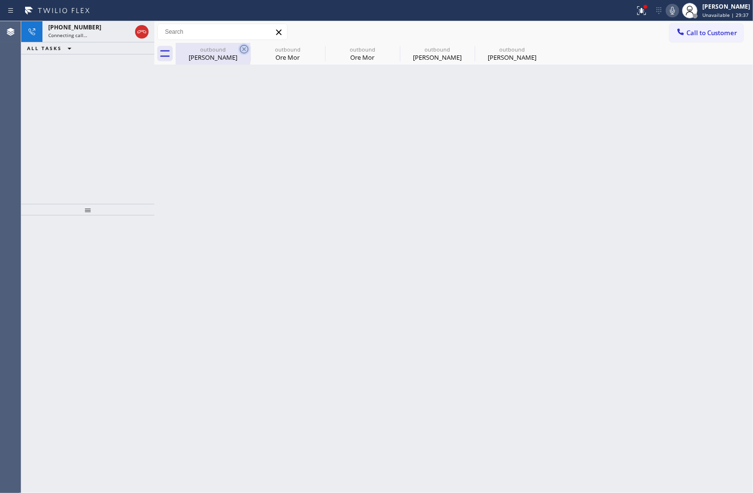
click at [240, 48] on icon at bounding box center [244, 49] width 9 height 9
click at [0, 0] on icon at bounding box center [0, 0] width 0 height 0
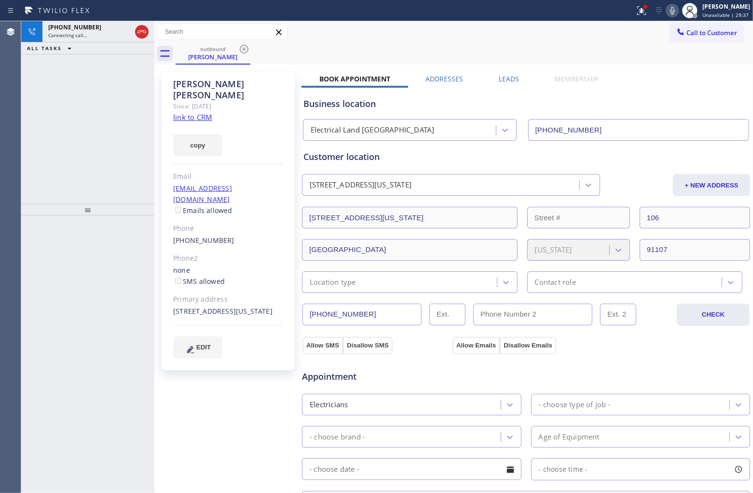
click at [240, 48] on icon at bounding box center [244, 49] width 9 height 9
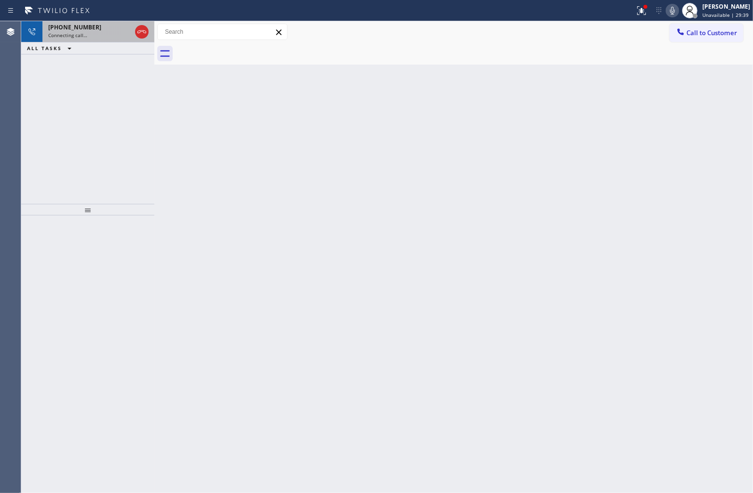
click at [77, 27] on span "[PHONE_NUMBER]" at bounding box center [74, 27] width 53 height 8
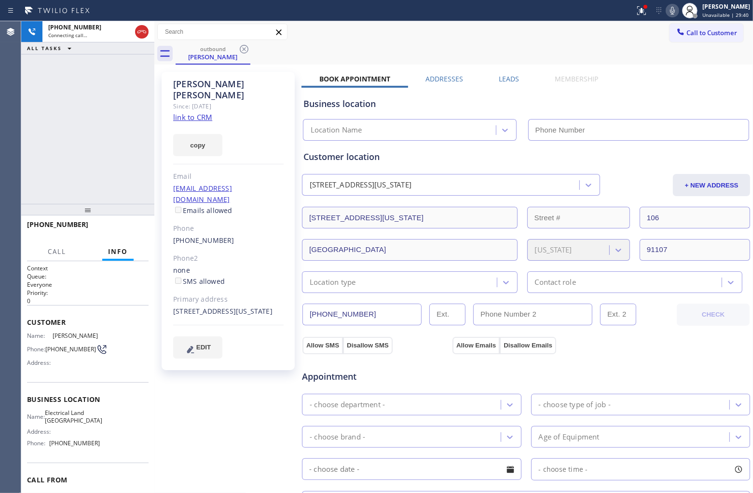
type input "[PHONE_NUMBER]"
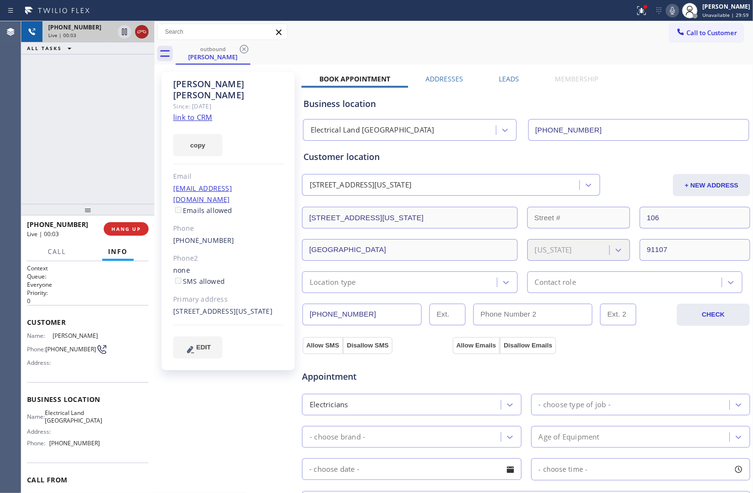
click at [141, 32] on icon at bounding box center [142, 32] width 12 height 12
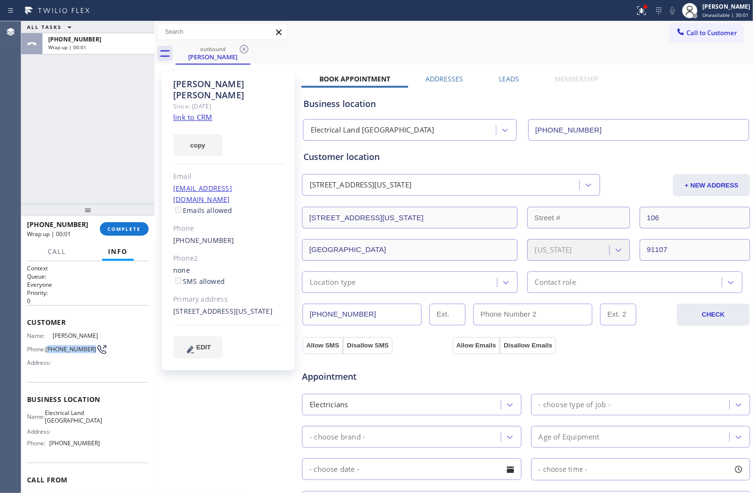
drag, startPoint x: 64, startPoint y: 351, endPoint x: 48, endPoint y: 343, distance: 17.0
click at [48, 346] on span "[PHONE_NUMBER]" at bounding box center [70, 349] width 51 height 7
copy span "626) 905-3419"
click at [701, 27] on button "Call to Customer" at bounding box center [706, 33] width 74 height 18
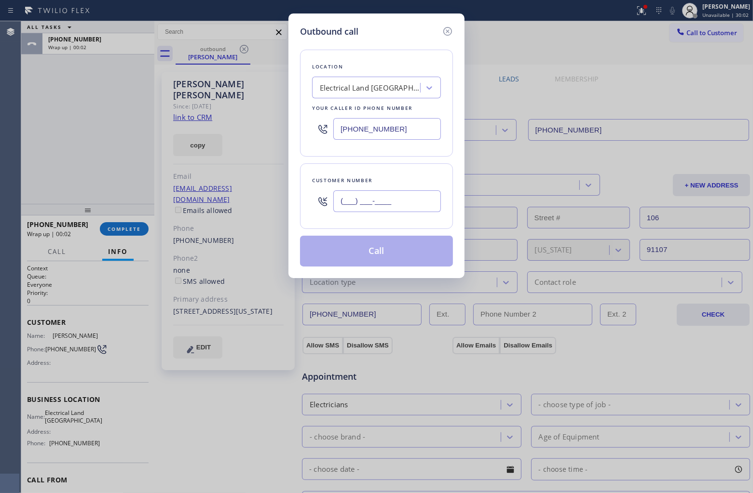
click at [377, 211] on input "(___) ___-____" at bounding box center [387, 202] width 108 height 22
paste input "626) 905-3419"
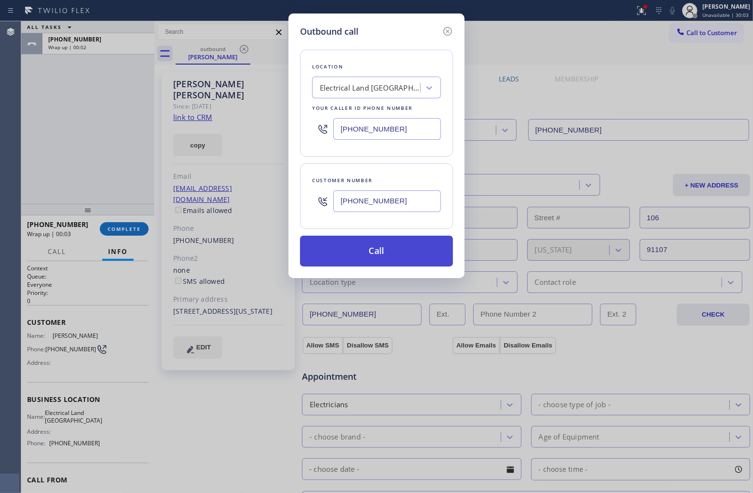
type input "[PHONE_NUMBER]"
click at [402, 262] on button "Call" at bounding box center [376, 251] width 153 height 31
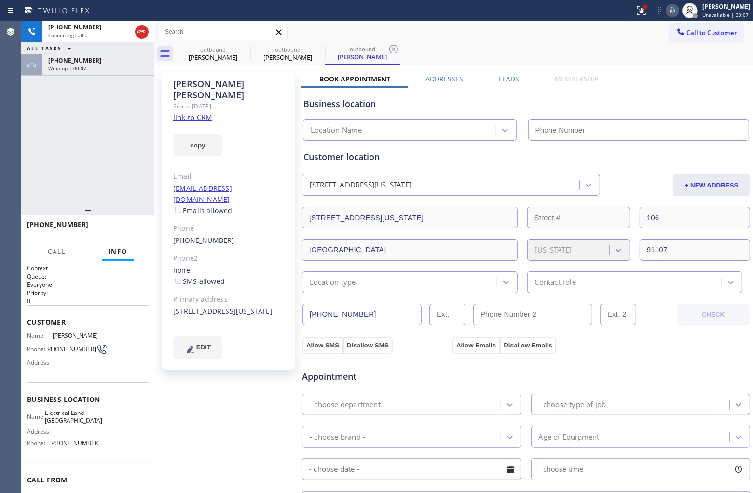
type input "[PHONE_NUMBER]"
click at [3, 141] on div "Agent Desktop" at bounding box center [10, 257] width 21 height 472
click at [200, 112] on link "link to CRM" at bounding box center [192, 117] width 39 height 10
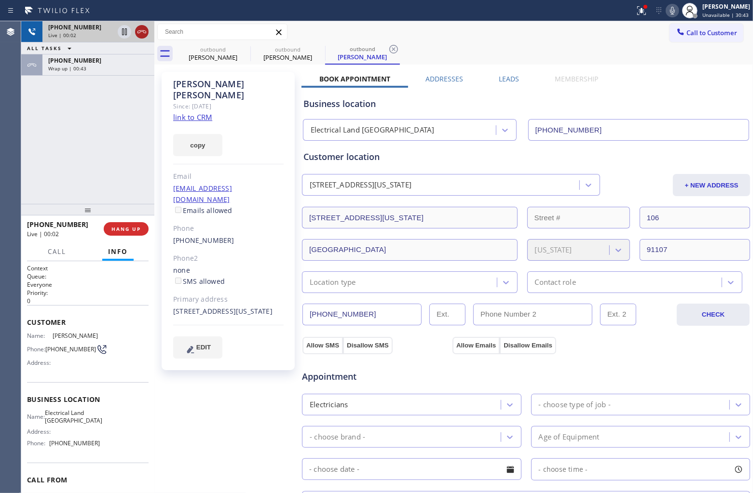
click at [143, 30] on icon at bounding box center [142, 32] width 12 height 12
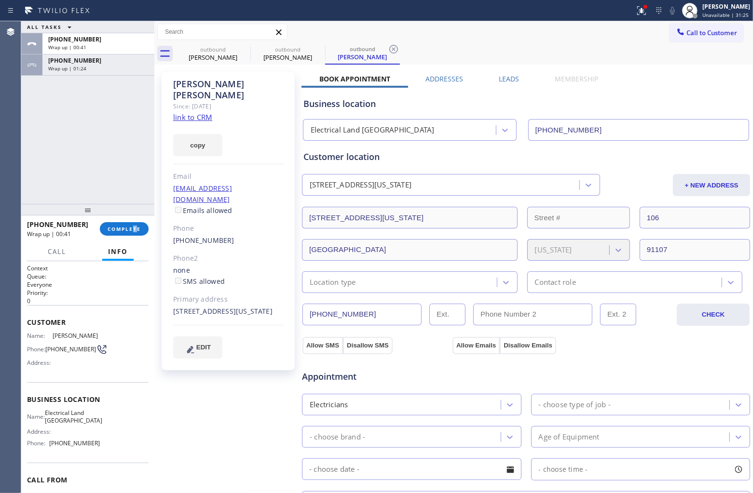
click at [135, 239] on div "+16269053419 Wrap up | 00:41 COMPLETE" at bounding box center [88, 229] width 122 height 25
click at [128, 233] on button "COMPLETE" at bounding box center [124, 229] width 49 height 14
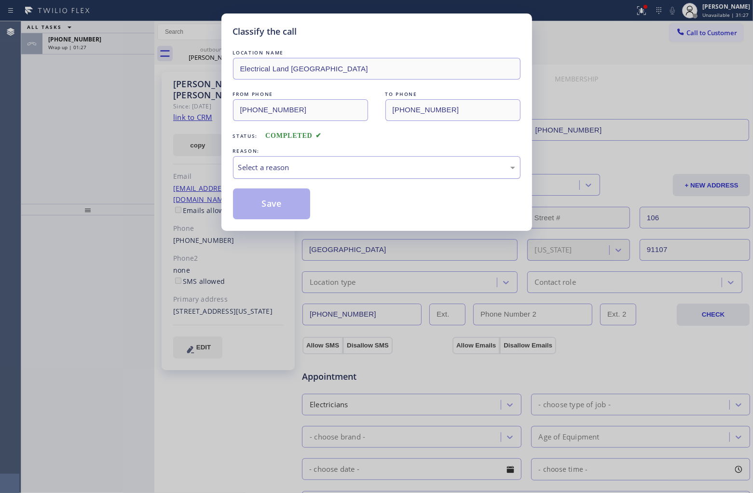
click at [300, 164] on div "Select a reason" at bounding box center [376, 167] width 277 height 11
click at [270, 216] on button "Save" at bounding box center [272, 204] width 78 height 31
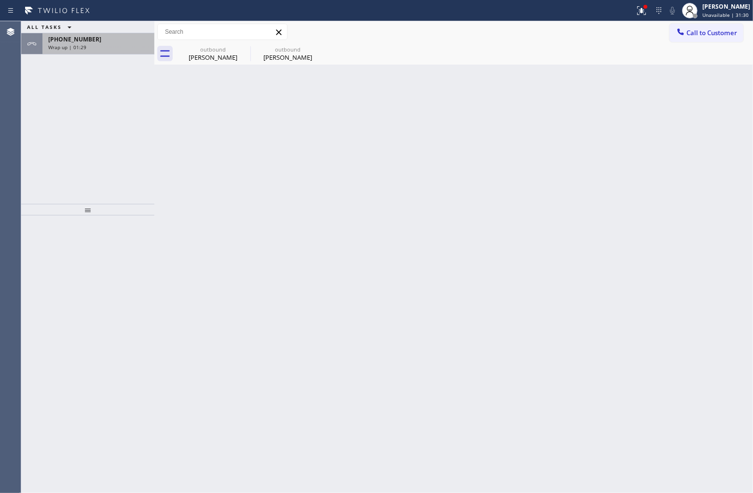
click at [71, 41] on span "[PHONE_NUMBER]" at bounding box center [74, 39] width 53 height 8
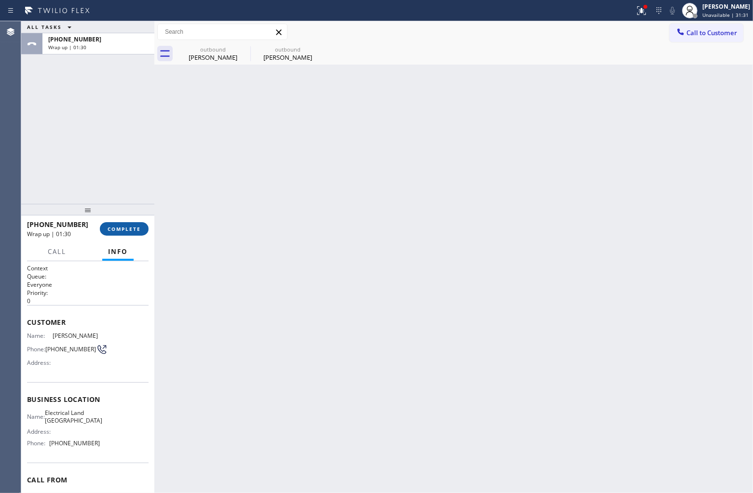
click at [134, 228] on span "COMPLETE" at bounding box center [124, 229] width 33 height 7
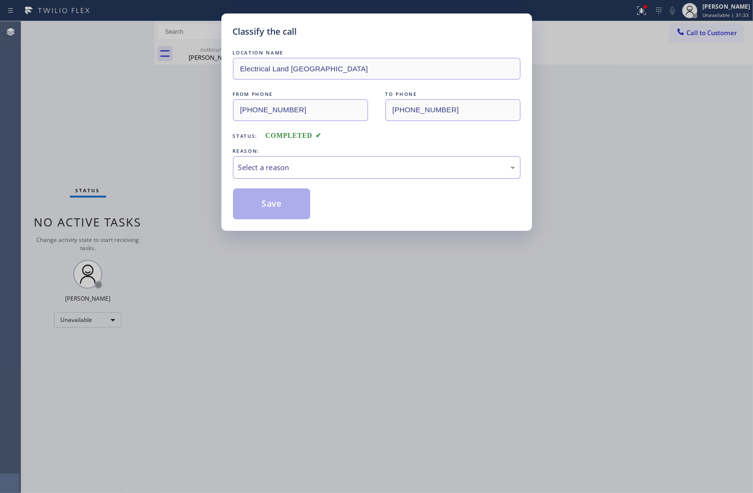
click at [307, 165] on div "Select a reason" at bounding box center [376, 167] width 277 height 11
click at [259, 211] on button "Save" at bounding box center [272, 204] width 78 height 31
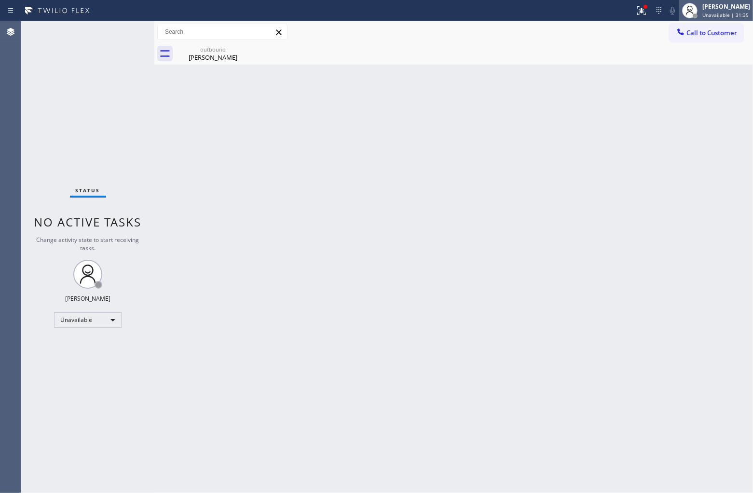
click at [720, 8] on div "[PERSON_NAME]" at bounding box center [726, 6] width 48 height 8
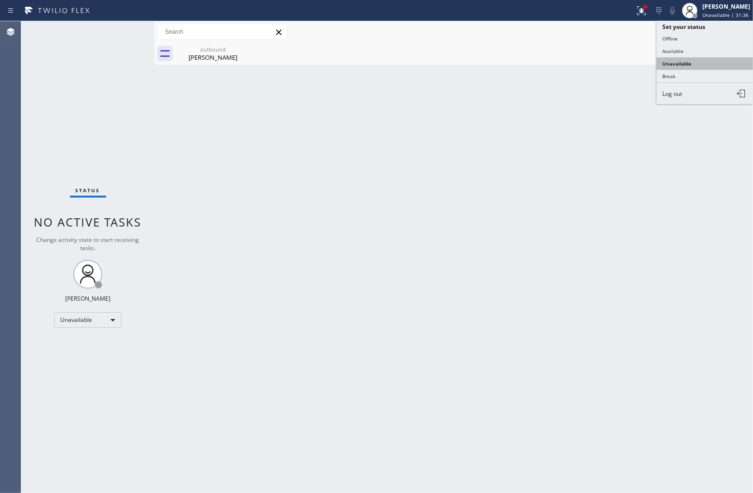
click at [702, 61] on button "Unavailable" at bounding box center [704, 63] width 96 height 13
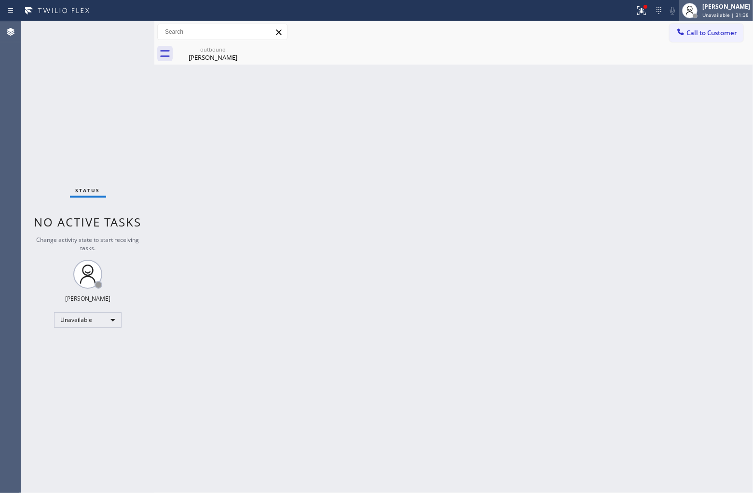
click at [733, 14] on span "Unavailable | 31:38" at bounding box center [725, 15] width 46 height 7
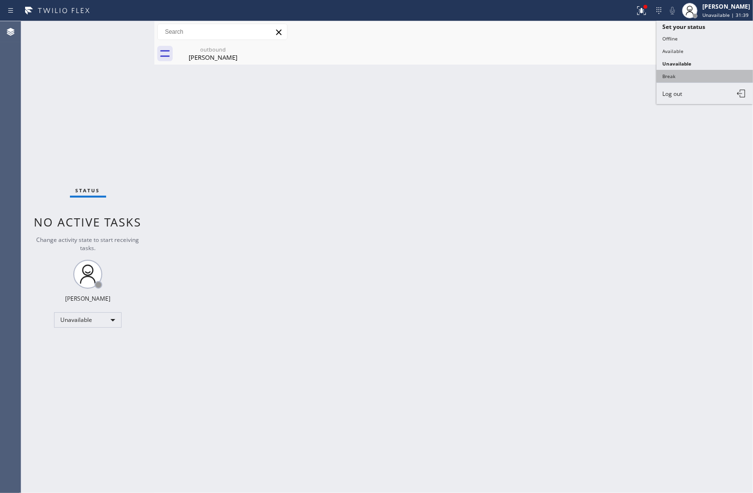
click at [679, 80] on button "Break" at bounding box center [704, 76] width 96 height 13
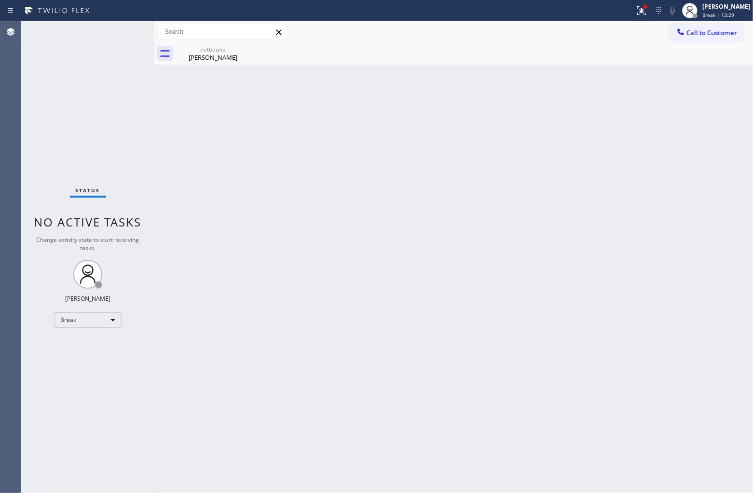
drag, startPoint x: 17, startPoint y: 66, endPoint x: 97, endPoint y: 1, distance: 103.2
click at [23, 61] on div "Agent Desktop Classify the call LOCATION NAME Bloom Air Conditioning Sheepshead…" at bounding box center [376, 257] width 753 height 472
click at [693, 25] on button "Call to Customer" at bounding box center [706, 33] width 74 height 18
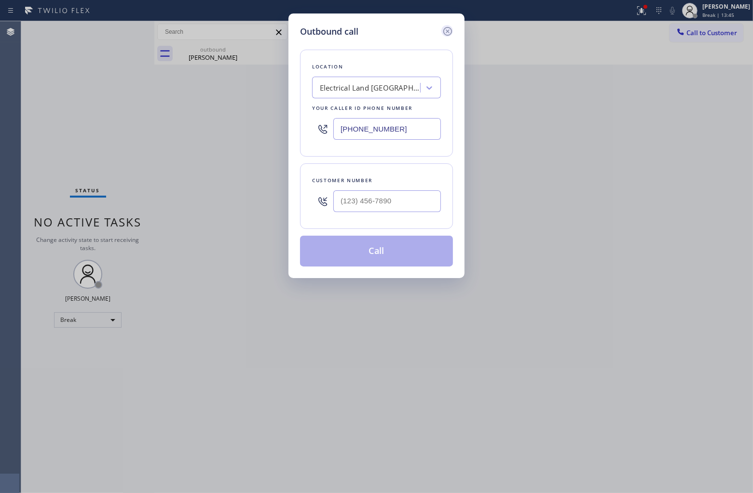
click at [445, 32] on icon at bounding box center [448, 32] width 12 height 12
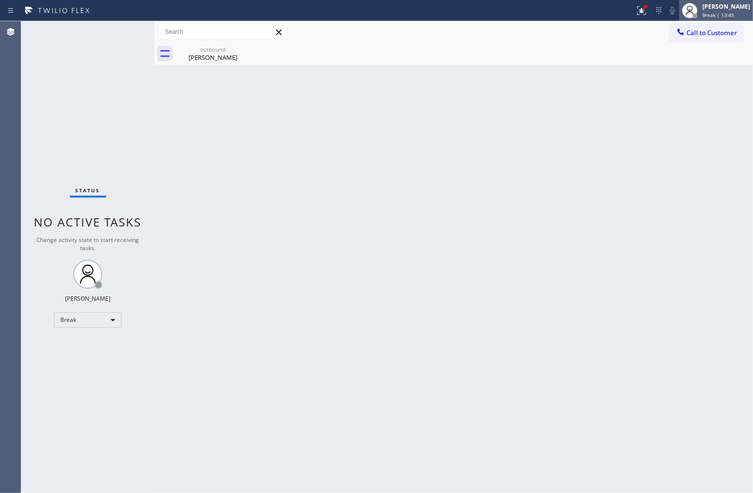
click at [722, 9] on div "[PERSON_NAME]" at bounding box center [726, 6] width 48 height 8
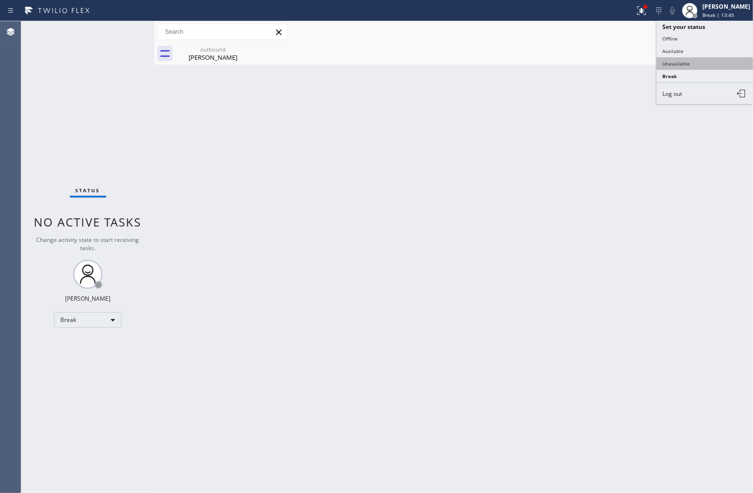
click at [688, 63] on button "Unavailable" at bounding box center [704, 63] width 96 height 13
click at [714, 32] on span "Call to Customer" at bounding box center [711, 32] width 51 height 9
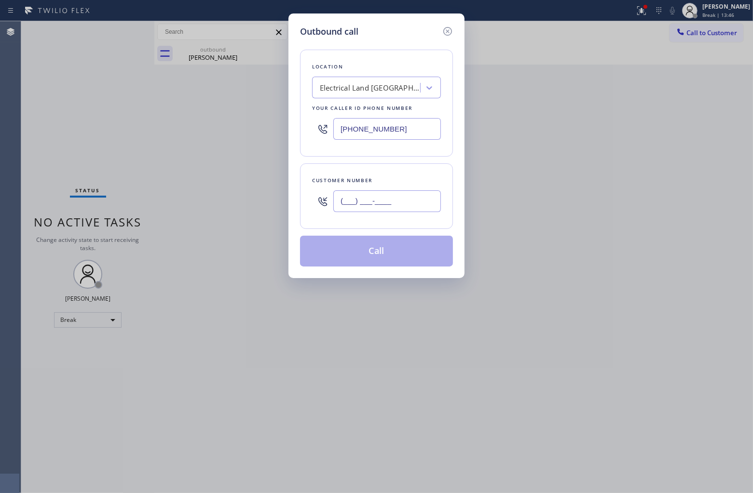
click at [384, 193] on input "(___) ___-____" at bounding box center [387, 202] width 108 height 22
paste input "626) 905-3419"
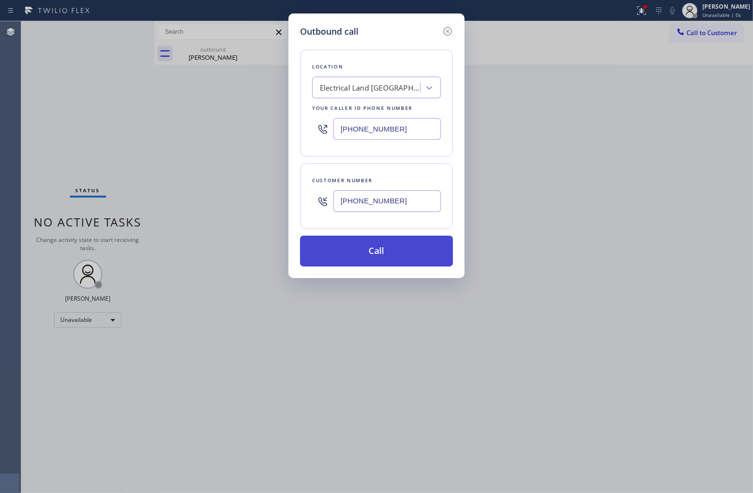
type input "[PHONE_NUMBER]"
click at [412, 256] on button "Call" at bounding box center [376, 251] width 153 height 31
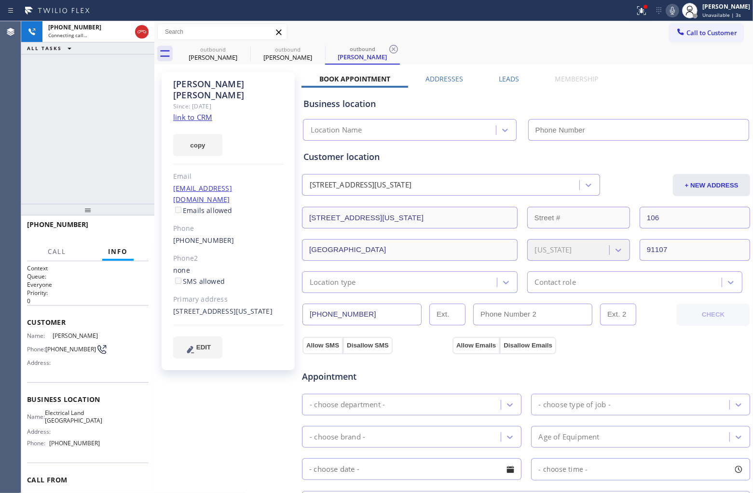
type input "[PHONE_NUMBER]"
click at [27, 116] on div "+16269053419 Live | 00:07 ALL TASKS ALL TASKS ACTIVE TASKS TASKS IN WRAP UP" at bounding box center [87, 112] width 133 height 183
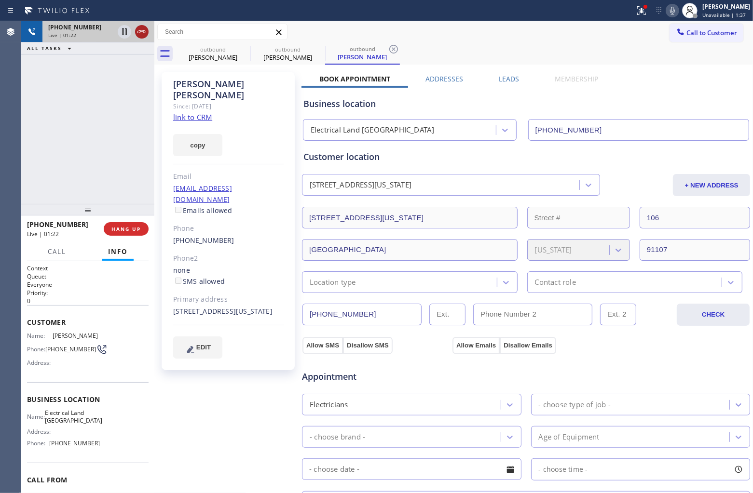
click at [145, 32] on icon at bounding box center [142, 32] width 12 height 12
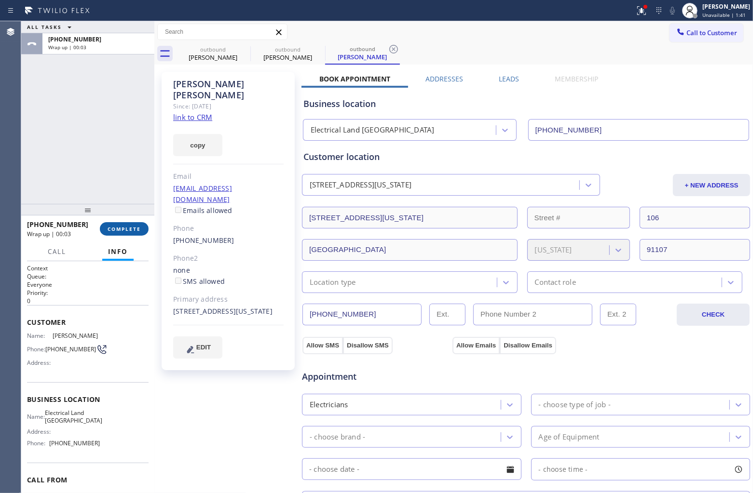
click at [131, 229] on span "COMPLETE" at bounding box center [124, 229] width 33 height 7
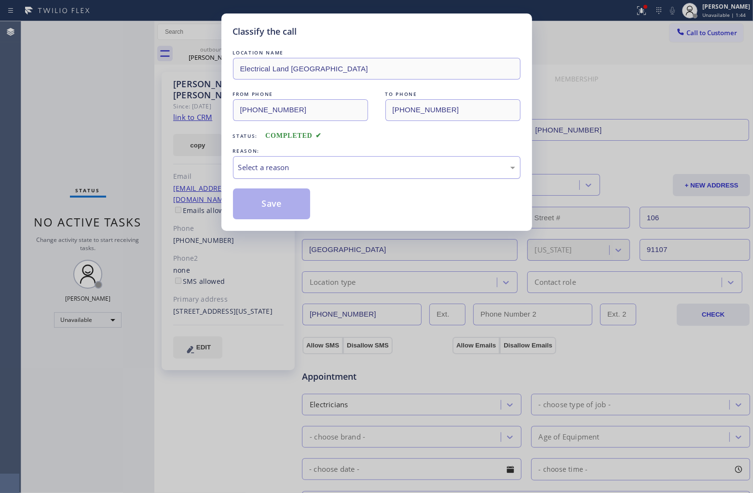
drag, startPoint x: 275, startPoint y: 167, endPoint x: 275, endPoint y: 175, distance: 7.7
click at [275, 171] on div "Select a reason" at bounding box center [376, 167] width 277 height 11
click at [264, 211] on button "Save" at bounding box center [272, 204] width 78 height 31
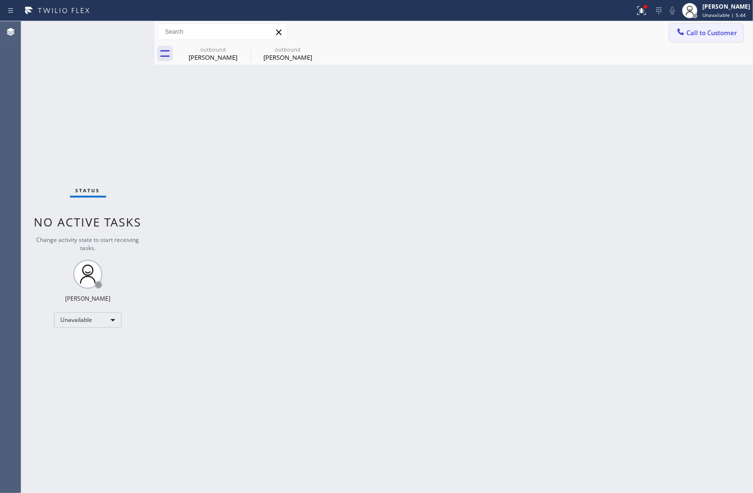
click at [736, 39] on button "Call to Customer" at bounding box center [706, 33] width 74 height 18
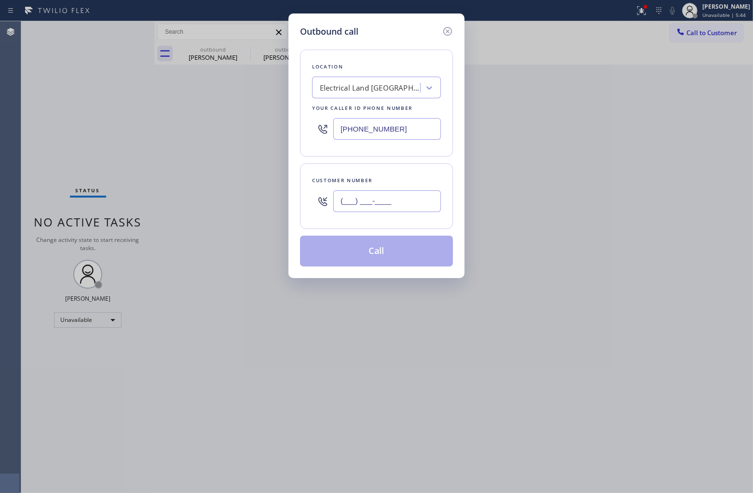
click at [364, 203] on input "(___) ___-____" at bounding box center [387, 202] width 108 height 22
paste input "213) 300-0949"
type input "[PHONE_NUMBER]"
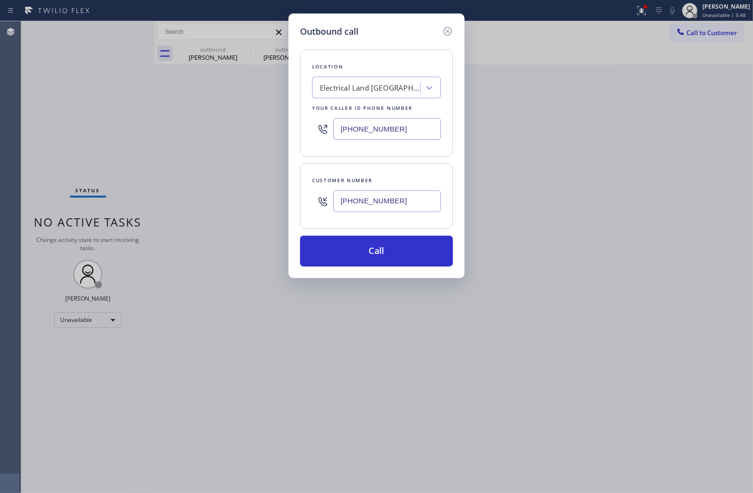
click at [376, 122] on input "[PHONE_NUMBER]" at bounding box center [387, 129] width 108 height 22
paste input "818) 853-9007"
type input "[PHONE_NUMBER]"
click at [381, 194] on input "[PHONE_NUMBER]" at bounding box center [387, 202] width 108 height 22
click at [418, 249] on button "Call" at bounding box center [376, 251] width 153 height 31
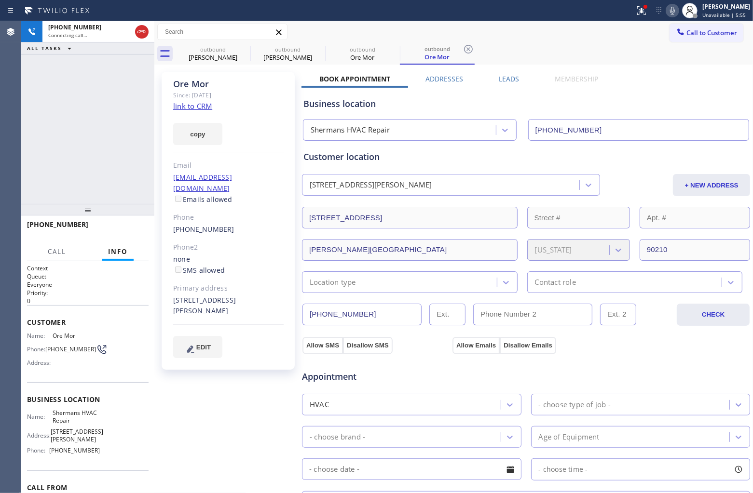
type input "[PHONE_NUMBER]"
click at [39, 122] on div "+12133000949 Connecting call… ALL TASKS ALL TASKS ACTIVE TASKS TASKS IN WRAP UP" at bounding box center [87, 112] width 133 height 183
drag, startPoint x: 58, startPoint y: 350, endPoint x: 48, endPoint y: 345, distance: 11.0
click at [48, 346] on span "[PHONE_NUMBER]" at bounding box center [70, 349] width 51 height 7
copy span "213) 300-0949"
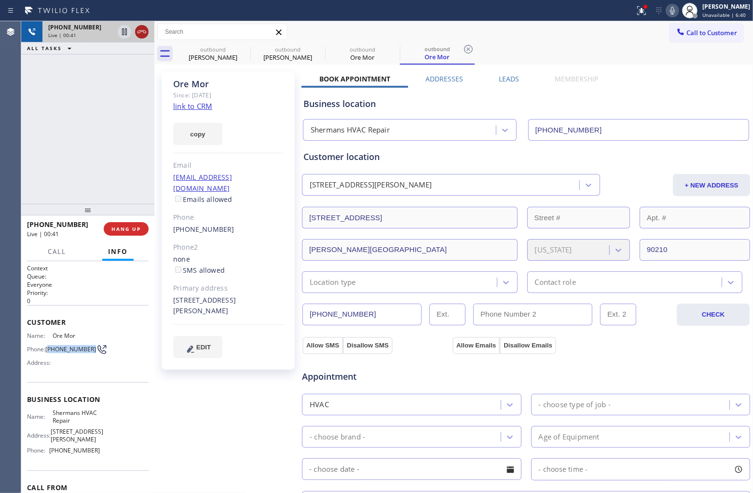
click at [143, 29] on icon at bounding box center [142, 32] width 12 height 12
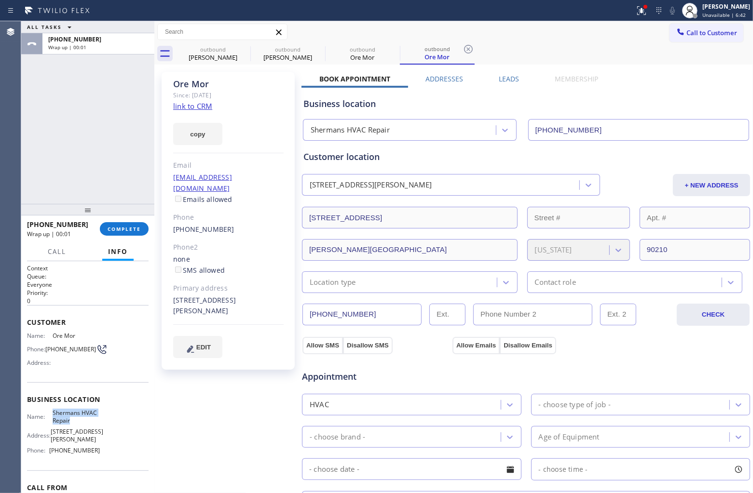
drag, startPoint x: 78, startPoint y: 422, endPoint x: 49, endPoint y: 411, distance: 31.3
click at [49, 411] on div "Name: Shermans HVAC Repair" at bounding box center [63, 416] width 73 height 15
copy span "Shermans HVAC Repair"
drag, startPoint x: 102, startPoint y: 452, endPoint x: 50, endPoint y: 452, distance: 52.6
click at [50, 452] on div "Name: Shermans HVAC Repair Address: 15335 Morrison St Phone: (818) 853-9007" at bounding box center [88, 433] width 122 height 49
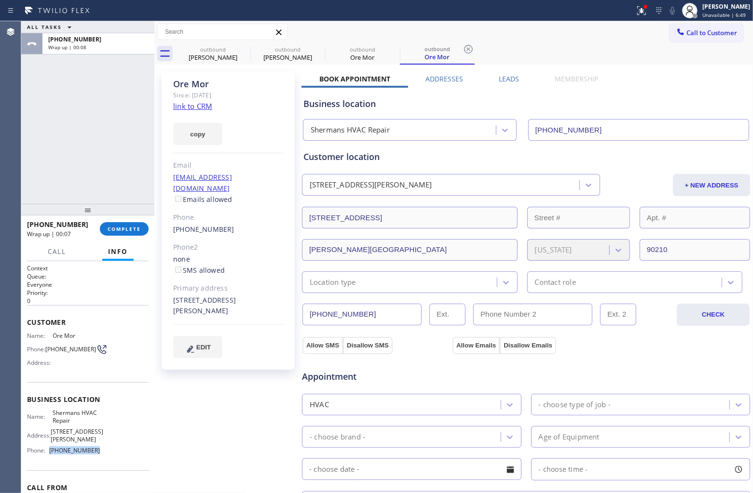
copy span "[PHONE_NUMBER]"
click at [116, 228] on span "COMPLETE" at bounding box center [124, 229] width 33 height 7
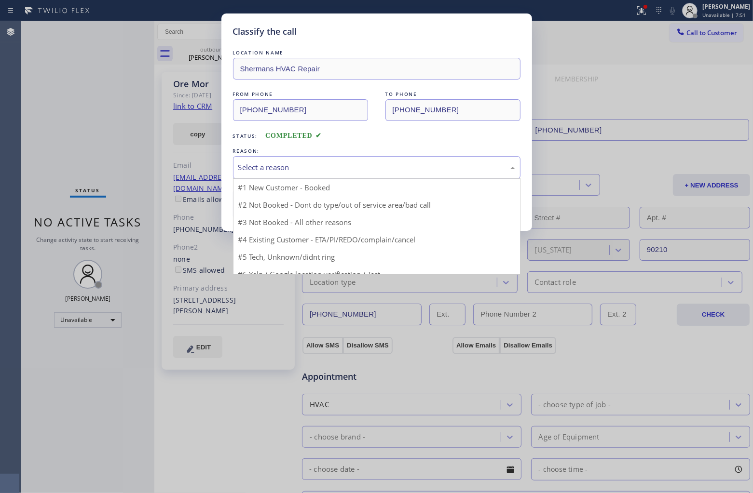
click at [276, 175] on div "Select a reason" at bounding box center [376, 167] width 287 height 23
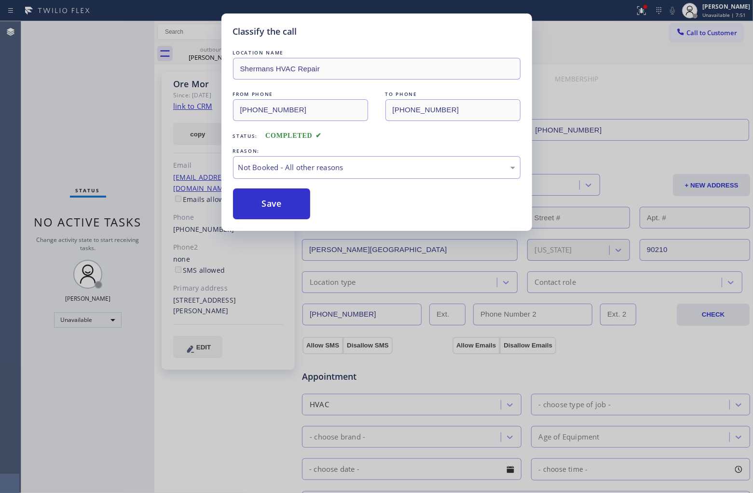
click at [274, 210] on button "Save" at bounding box center [272, 204] width 78 height 31
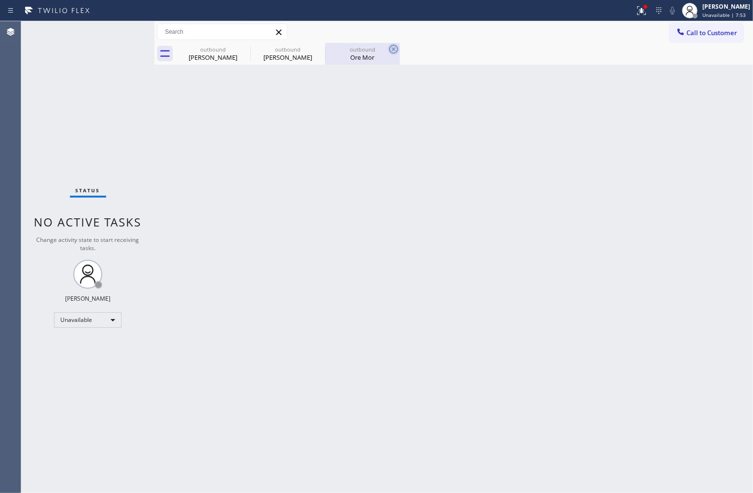
drag, startPoint x: 232, startPoint y: 51, endPoint x: 244, endPoint y: 44, distance: 13.4
click at [236, 51] on div "outbound" at bounding box center [213, 49] width 73 height 7
click at [0, 0] on icon at bounding box center [0, 0] width 0 height 0
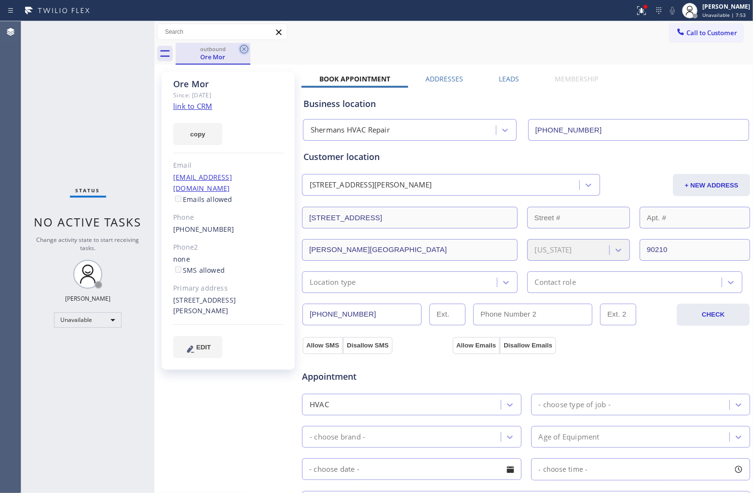
click at [244, 44] on icon at bounding box center [244, 49] width 12 height 12
click at [244, 44] on div "outbound Ore Mor" at bounding box center [464, 54] width 577 height 22
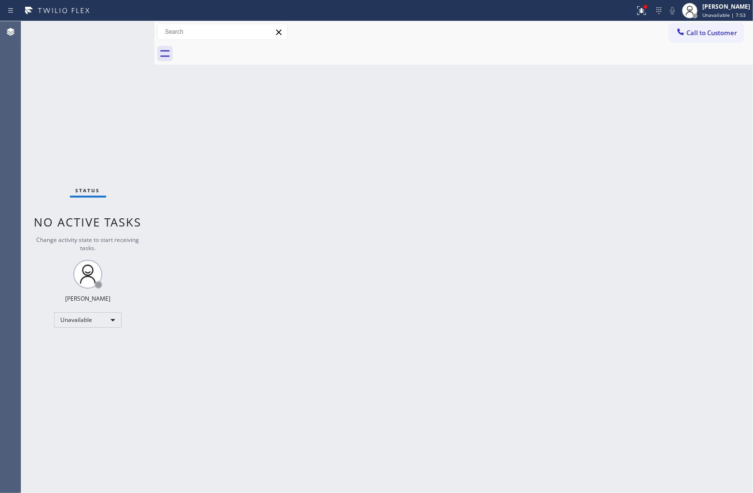
click at [244, 44] on div at bounding box center [464, 54] width 577 height 22
drag, startPoint x: 695, startPoint y: 29, endPoint x: 531, endPoint y: 112, distance: 183.1
click at [694, 30] on span "Call to Customer" at bounding box center [711, 32] width 51 height 9
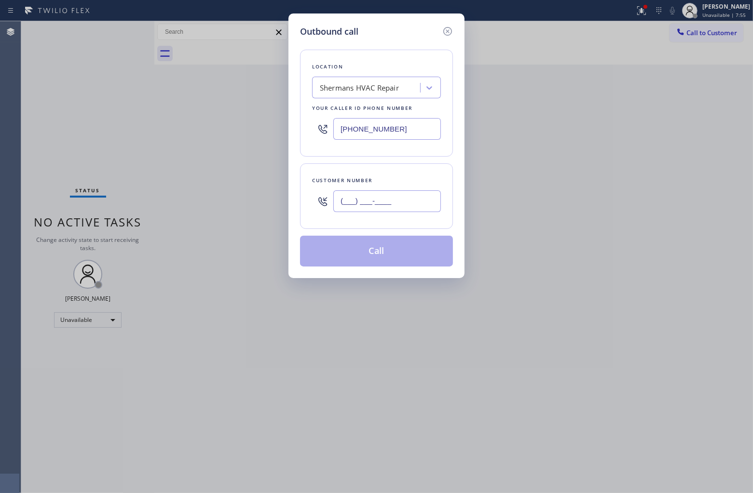
click at [391, 206] on input "(___) ___-____" at bounding box center [387, 202] width 108 height 22
paste input "818) 535-6634"
type input "[PHONE_NUMBER]"
click at [337, 78] on div "Shermans HVAC Repair" at bounding box center [376, 88] width 129 height 22
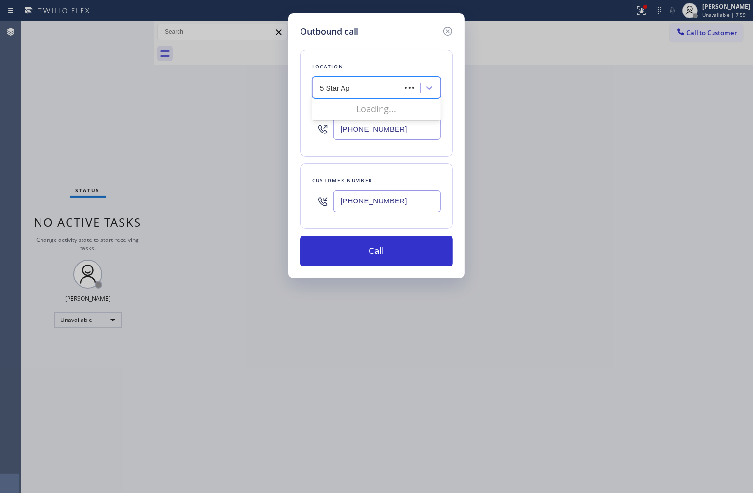
type input "5 Star App"
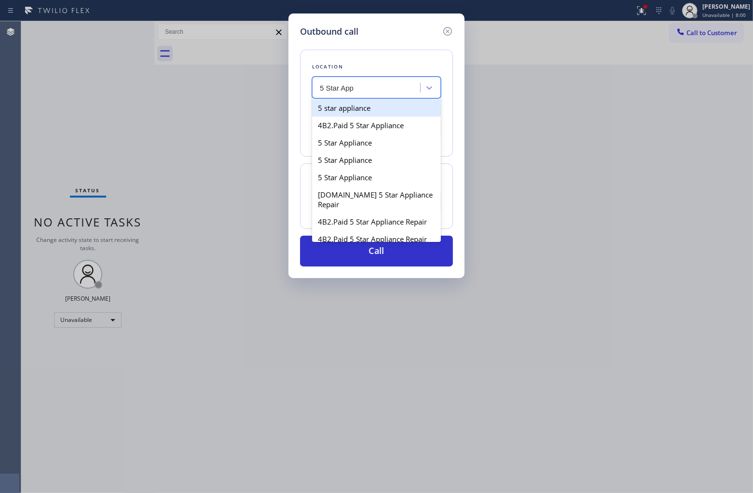
type input "[PHONE_NUMBER]"
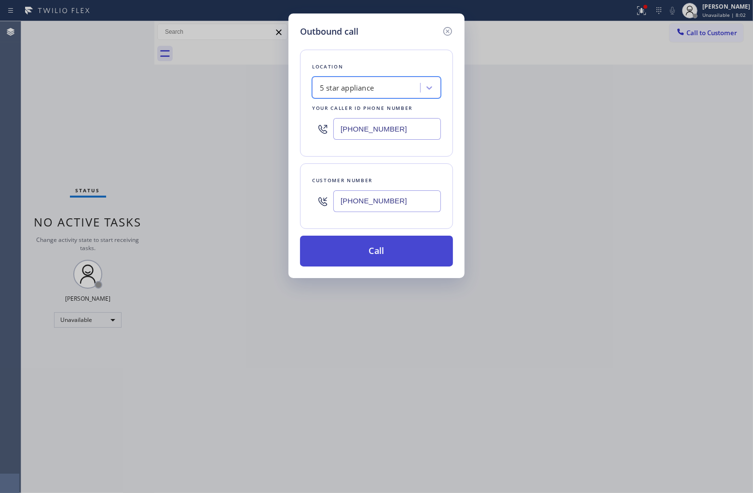
click at [375, 247] on button "Call" at bounding box center [376, 251] width 153 height 31
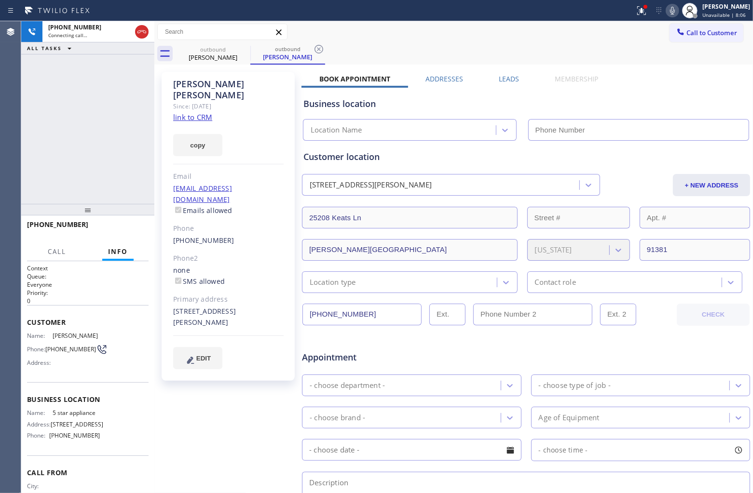
click at [199, 112] on link "link to CRM" at bounding box center [192, 117] width 39 height 10
type input "[PHONE_NUMBER]"
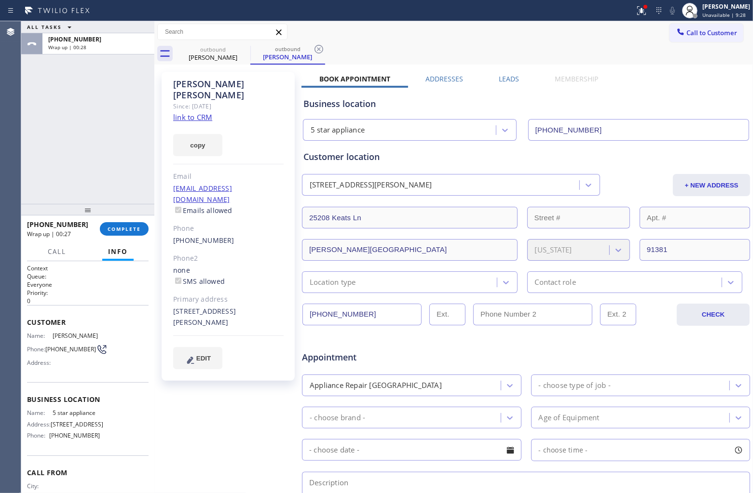
click at [187, 81] on div "Frank Schiro" at bounding box center [228, 90] width 110 height 22
copy div "[PERSON_NAME]"
drag, startPoint x: 104, startPoint y: 411, endPoint x: 48, endPoint y: 411, distance: 56.0
click at [48, 411] on div "Name: 5 star appliance Address: 6002 Lexington Ave Phone: (213) 687-2604" at bounding box center [88, 426] width 122 height 34
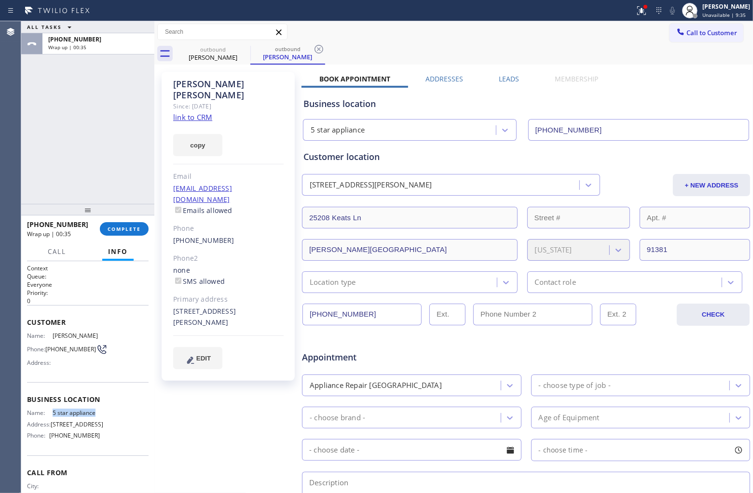
copy div "5 star appliance"
click at [138, 232] on span "COMPLETE" at bounding box center [124, 229] width 33 height 7
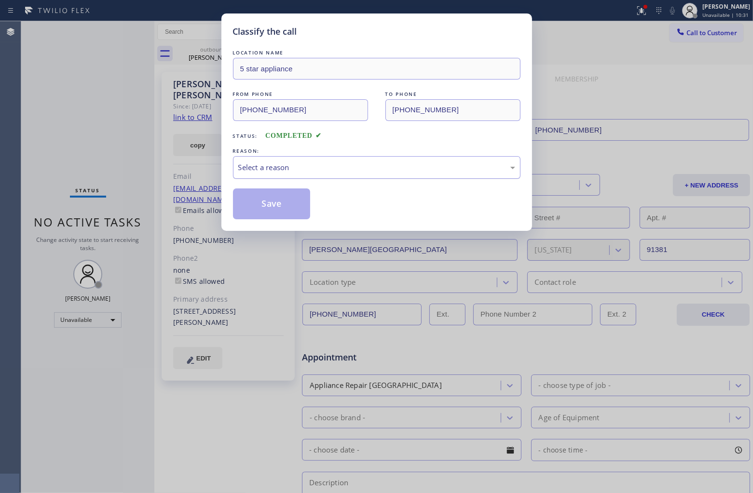
click at [310, 160] on div "Select a reason" at bounding box center [376, 167] width 287 height 23
click at [257, 212] on button "Save" at bounding box center [272, 204] width 78 height 31
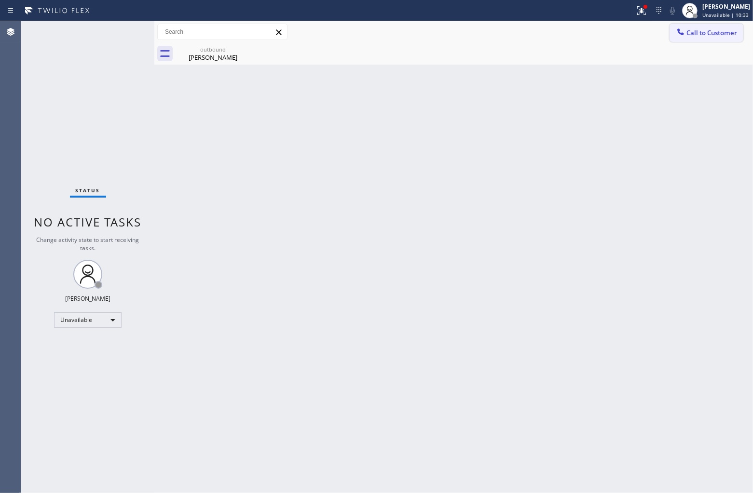
click at [688, 31] on span "Call to Customer" at bounding box center [711, 32] width 51 height 9
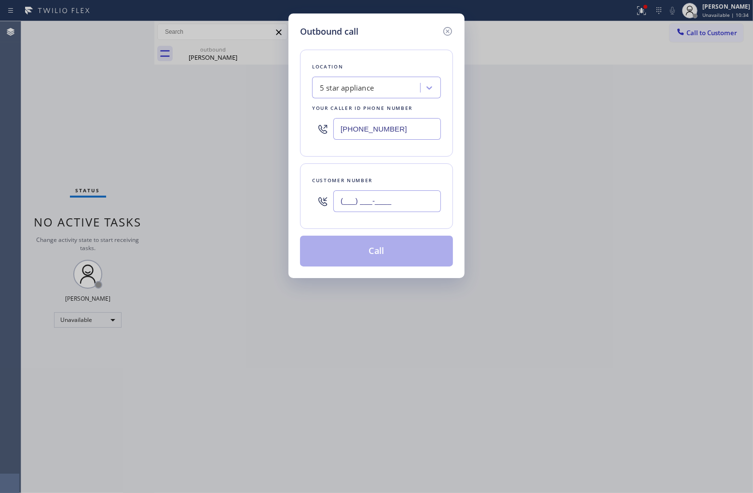
click at [379, 211] on input "(___) ___-____" at bounding box center [387, 202] width 108 height 22
paste input "323) 381-9315"
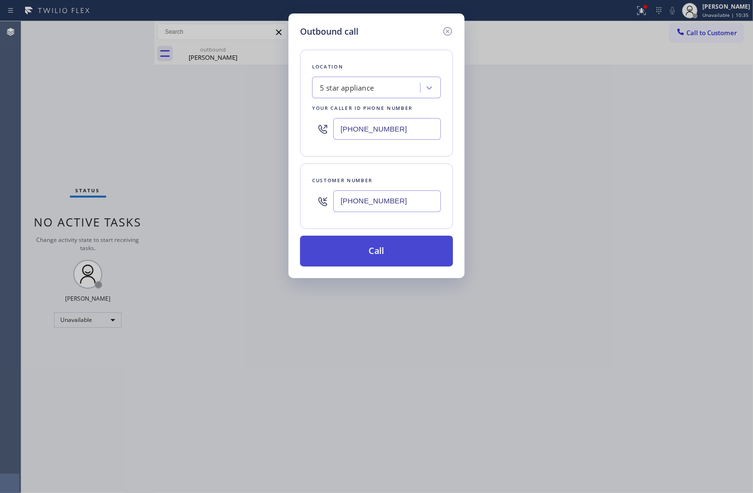
type input "(323) 381-9315"
click at [415, 256] on button "Call" at bounding box center [376, 251] width 153 height 31
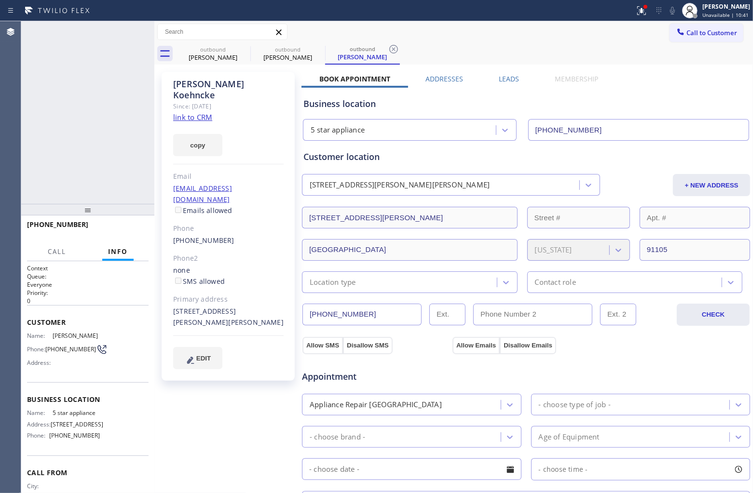
type input "[PHONE_NUMBER]"
click at [191, 112] on link "link to CRM" at bounding box center [192, 117] width 39 height 10
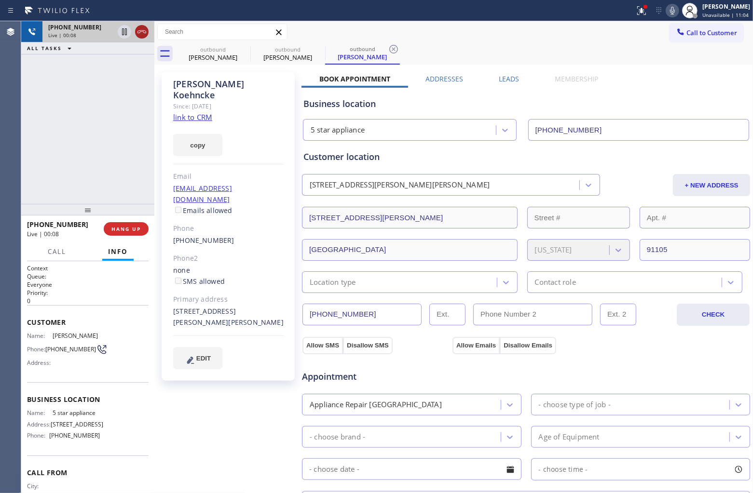
click at [145, 33] on icon at bounding box center [142, 32] width 12 height 12
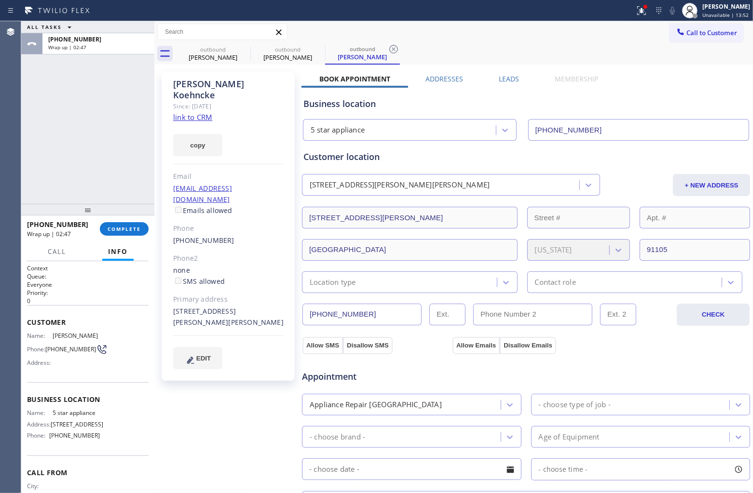
click at [126, 240] on div "+13233819315 Wrap up | 02:47 COMPLETE" at bounding box center [88, 229] width 122 height 25
click at [126, 226] on span "COMPLETE" at bounding box center [124, 229] width 33 height 7
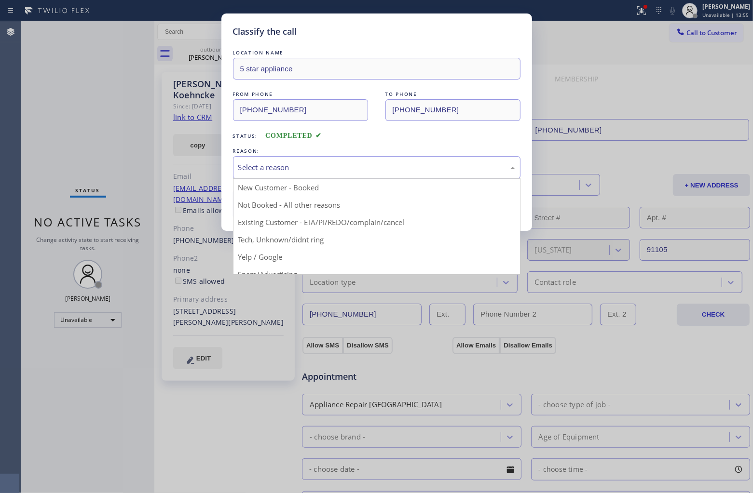
click at [324, 169] on div "Select a reason" at bounding box center [376, 167] width 277 height 11
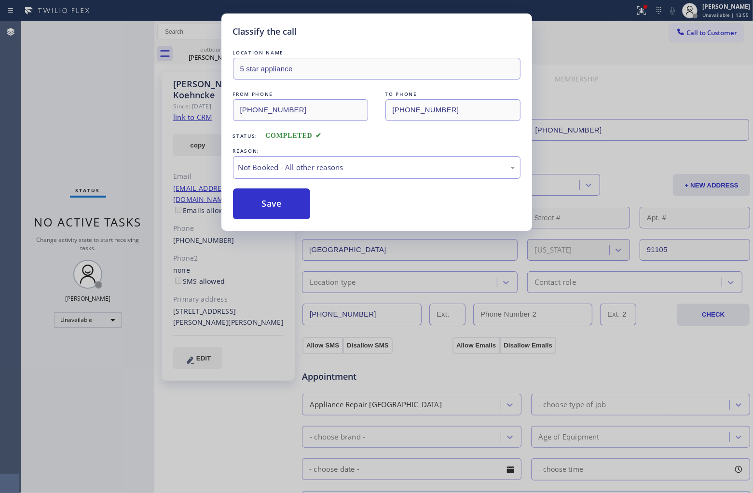
click at [273, 208] on button "Save" at bounding box center [272, 204] width 78 height 31
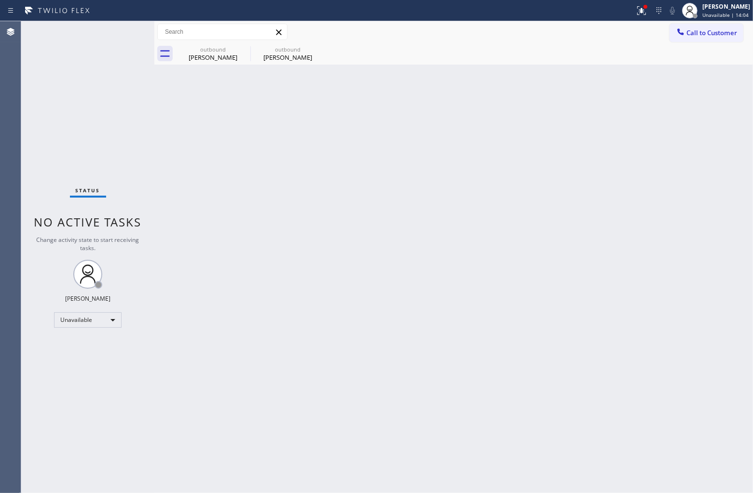
drag, startPoint x: 719, startPoint y: 29, endPoint x: 634, endPoint y: 62, distance: 90.4
click at [713, 34] on span "Call to Customer" at bounding box center [711, 32] width 51 height 9
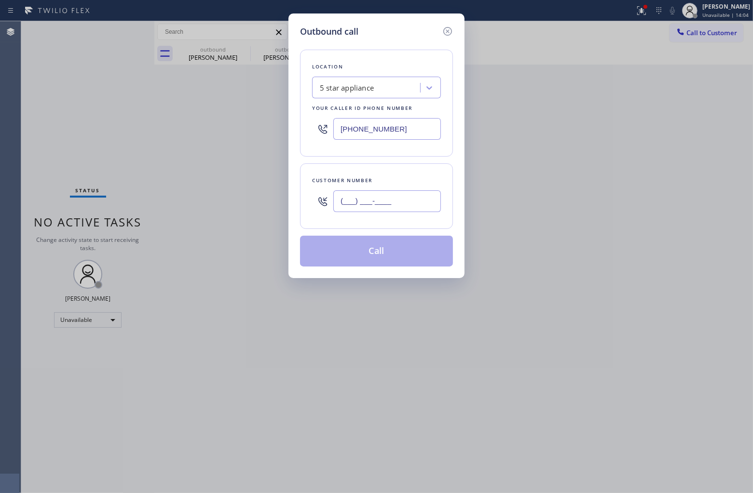
click at [386, 204] on input "(___) ___-____" at bounding box center [387, 202] width 108 height 22
paste input "646) 533-8226"
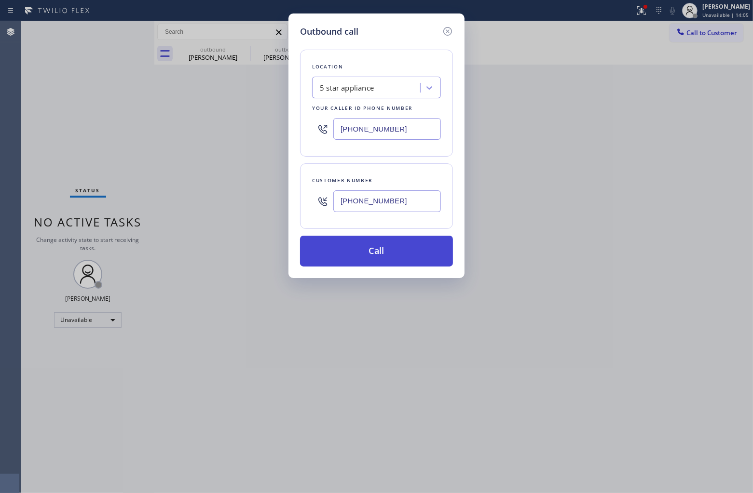
type input "(646) 533-8226"
click at [391, 259] on button "Call" at bounding box center [376, 251] width 153 height 31
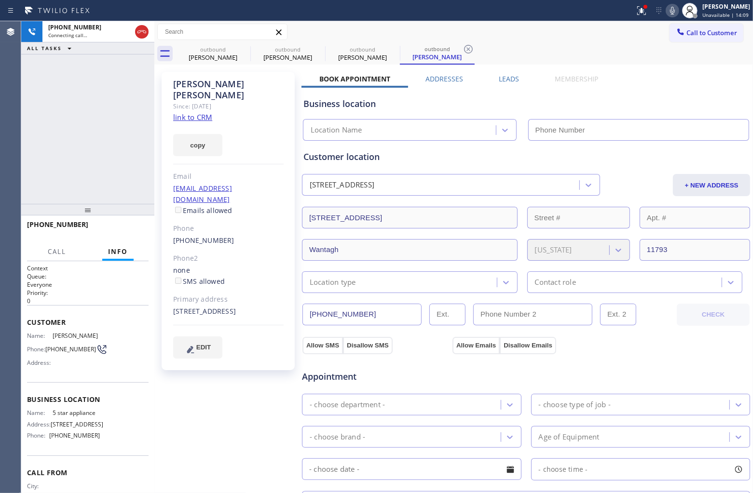
type input "[PHONE_NUMBER]"
click at [247, 46] on icon at bounding box center [244, 49] width 9 height 9
click at [0, 0] on icon at bounding box center [0, 0] width 0 height 0
click at [247, 46] on icon at bounding box center [244, 49] width 9 height 9
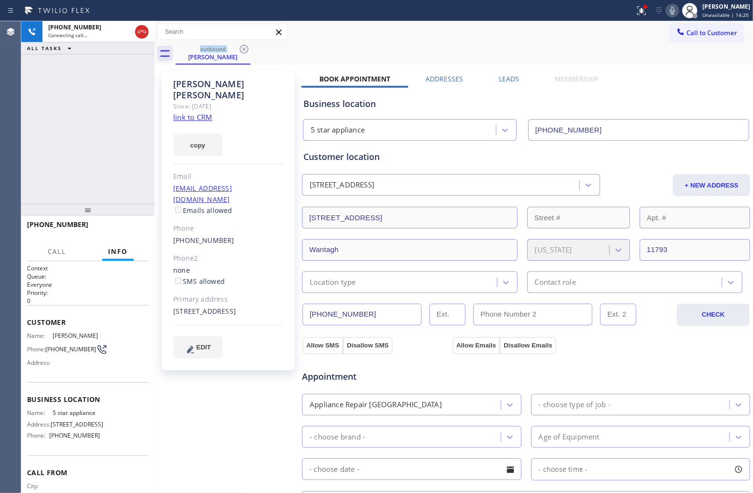
click at [198, 112] on link "link to CRM" at bounding box center [192, 117] width 39 height 10
click at [141, 32] on icon at bounding box center [142, 32] width 12 height 12
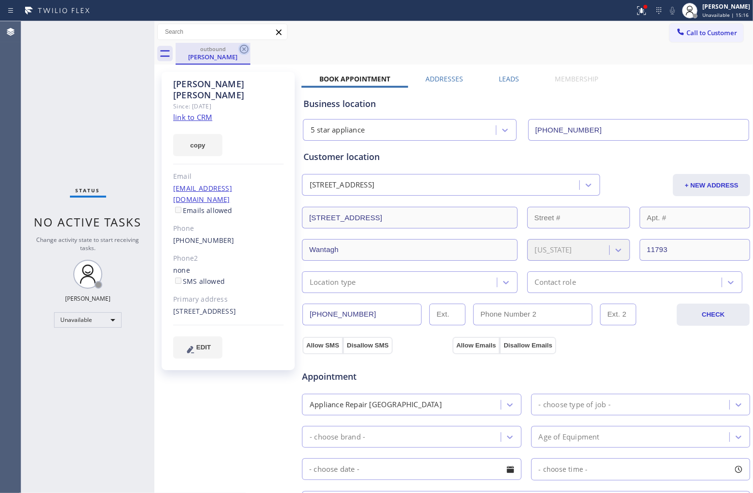
click at [245, 48] on icon at bounding box center [244, 49] width 9 height 9
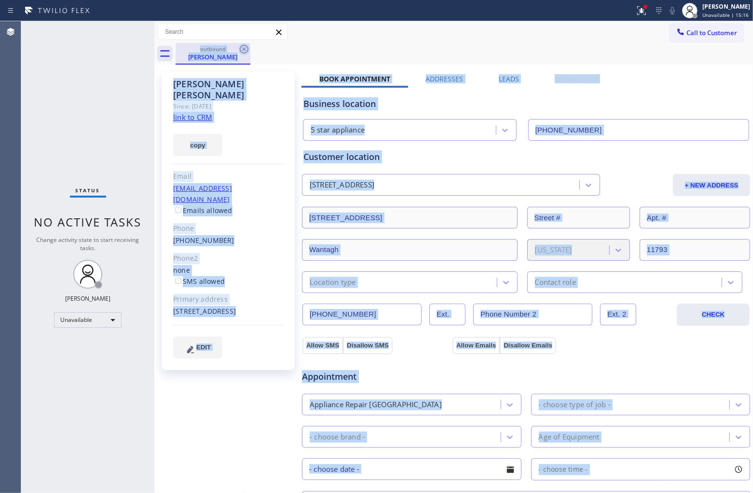
click at [245, 48] on div "outbound Ronald Grandelli" at bounding box center [464, 54] width 577 height 22
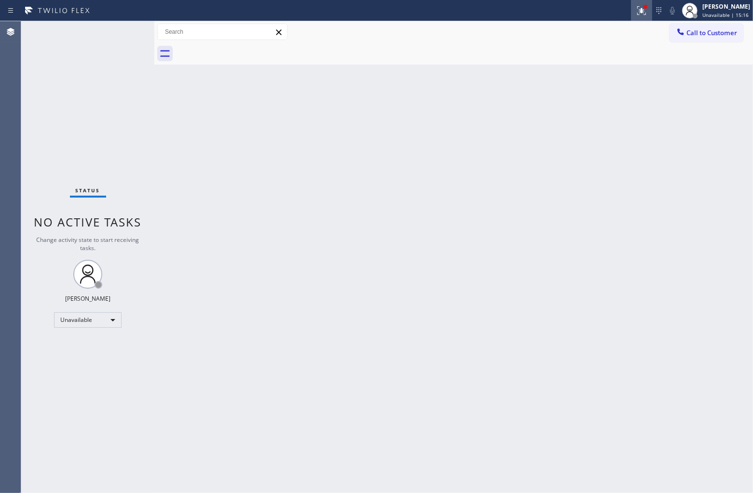
click at [636, 13] on icon at bounding box center [642, 11] width 12 height 12
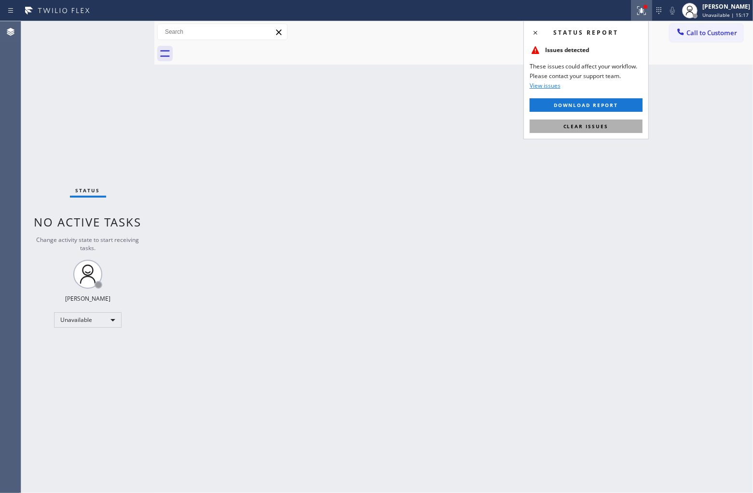
click at [560, 129] on button "Clear issues" at bounding box center [586, 127] width 113 height 14
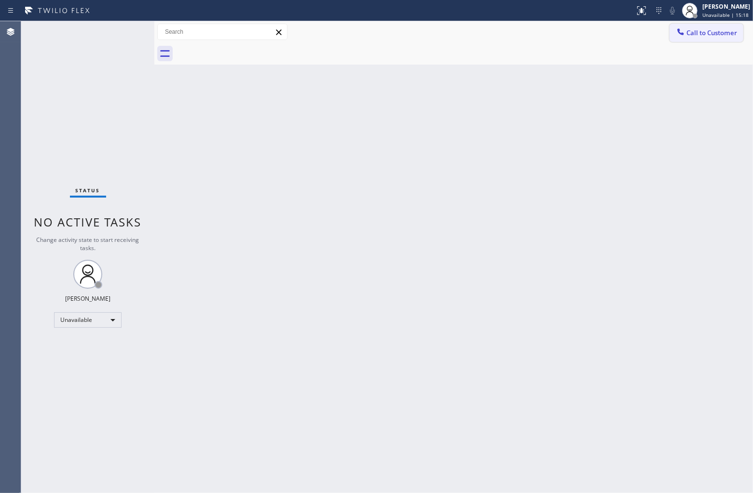
click at [707, 41] on button "Call to Customer" at bounding box center [706, 33] width 74 height 18
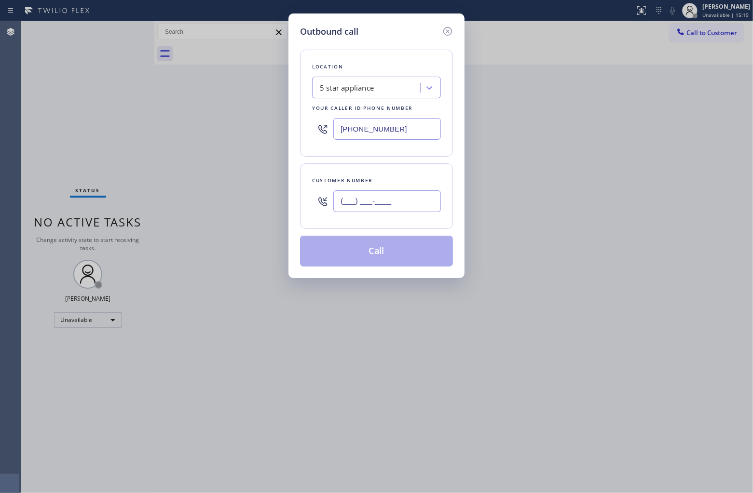
click at [399, 211] on input "(___) ___-____" at bounding box center [387, 202] width 108 height 22
paste input "508) 654-2332"
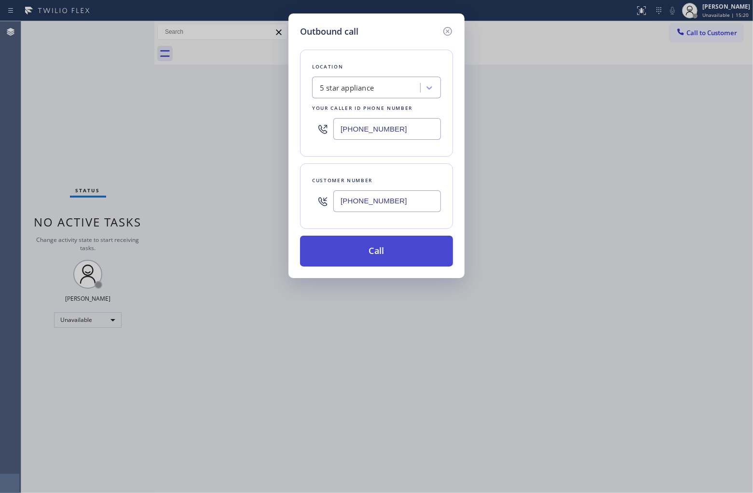
type input "(508) 654-2332"
click at [420, 261] on button "Call" at bounding box center [376, 251] width 153 height 31
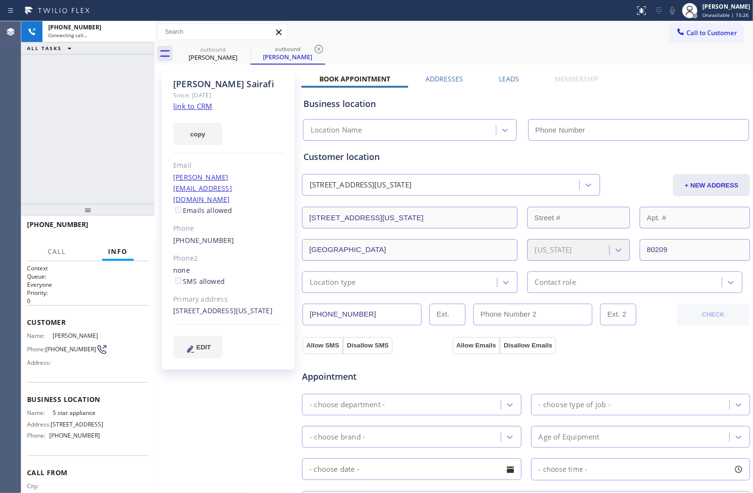
click at [197, 107] on link "link to CRM" at bounding box center [192, 106] width 39 height 10
type input "[PHONE_NUMBER]"
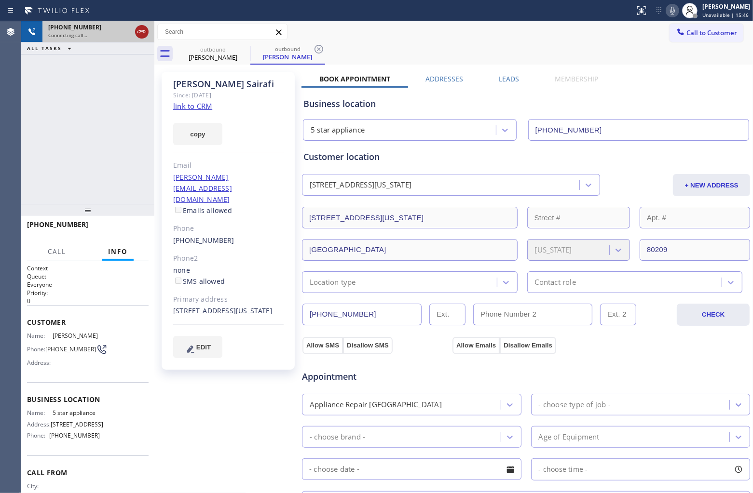
click at [141, 29] on icon at bounding box center [142, 32] width 12 height 12
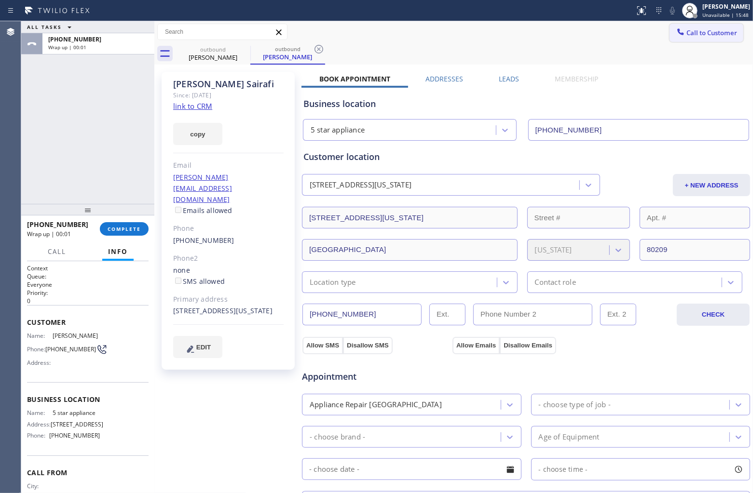
drag, startPoint x: 693, startPoint y: 35, endPoint x: 569, endPoint y: 73, distance: 129.4
click at [688, 36] on span "Call to Customer" at bounding box center [711, 32] width 51 height 9
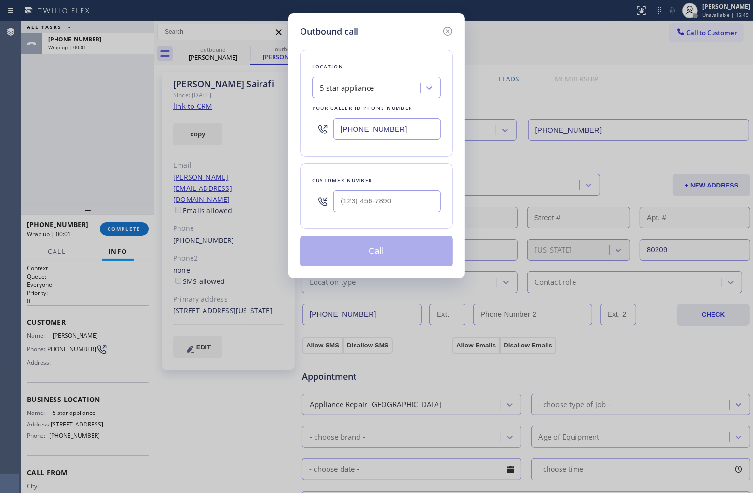
click at [384, 129] on input "[PHONE_NUMBER]" at bounding box center [387, 129] width 108 height 22
paste input "424) 322-4218"
type input "(424) 322-4218"
type input "(___) ___-____"
click at [374, 218] on div "Customer number" at bounding box center [376, 197] width 153 height 66
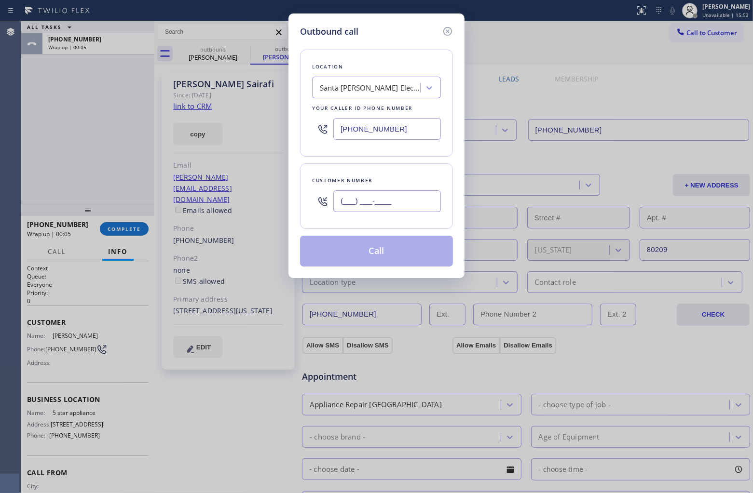
click at [368, 210] on input "(___) ___-____" at bounding box center [387, 202] width 108 height 22
paste input "484) 254-2003"
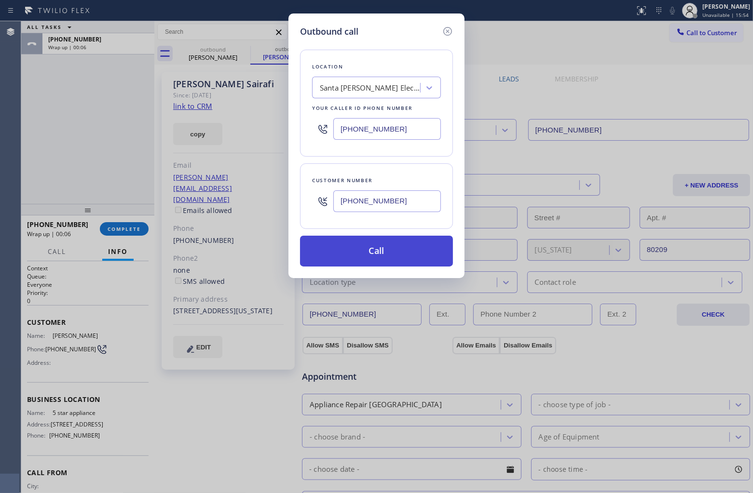
type input "(484) 254-2003"
click at [379, 249] on button "Call" at bounding box center [376, 251] width 153 height 31
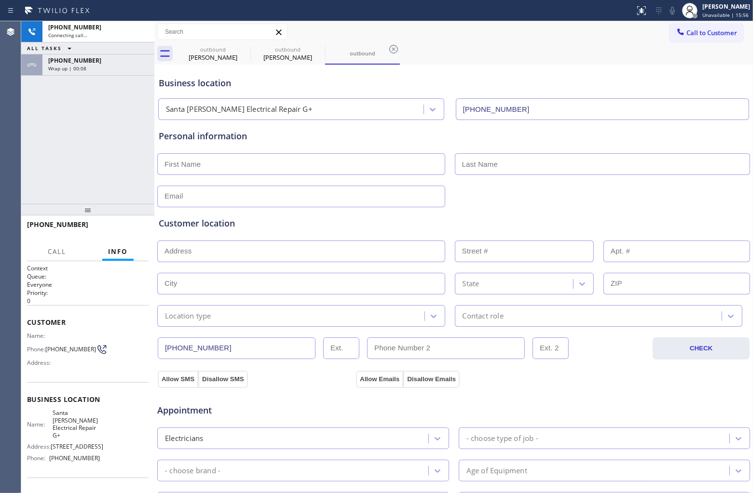
type input "(424) 322-4218"
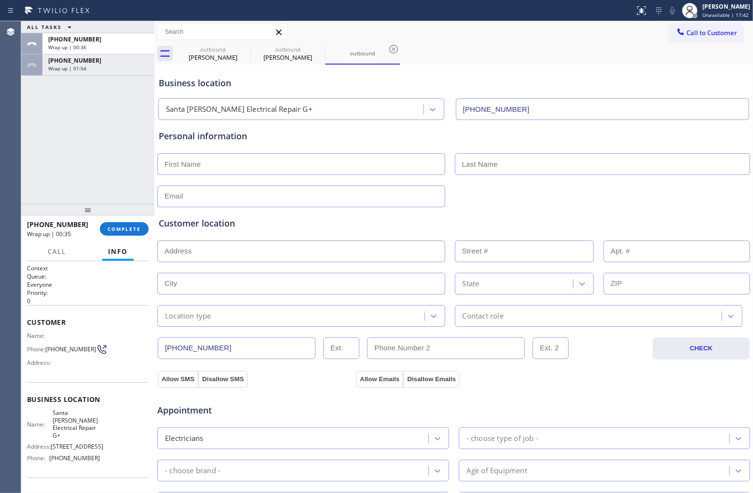
click at [23, 138] on div "ALL TASKS ALL TASKS ACTIVE TASKS TASKS IN WRAP UP +14842542003 Wrap up | 00:36 …" at bounding box center [87, 112] width 133 height 183
drag, startPoint x: 129, startPoint y: 218, endPoint x: 127, endPoint y: 227, distance: 9.8
click at [127, 216] on div at bounding box center [87, 210] width 133 height 12
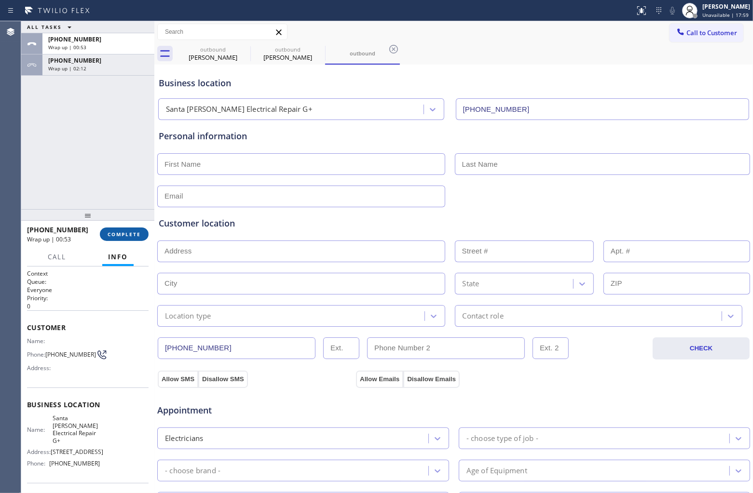
click at [127, 228] on button "COMPLETE" at bounding box center [124, 235] width 49 height 14
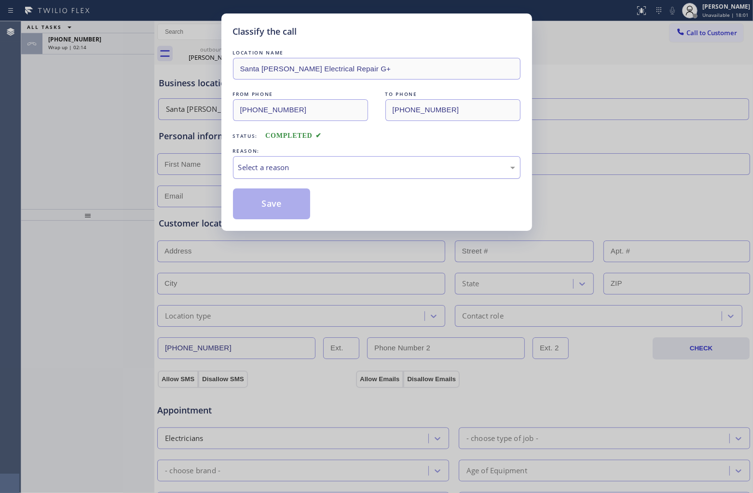
click at [284, 158] on div "Select a reason" at bounding box center [376, 167] width 287 height 23
click at [280, 208] on button "Save" at bounding box center [272, 204] width 78 height 31
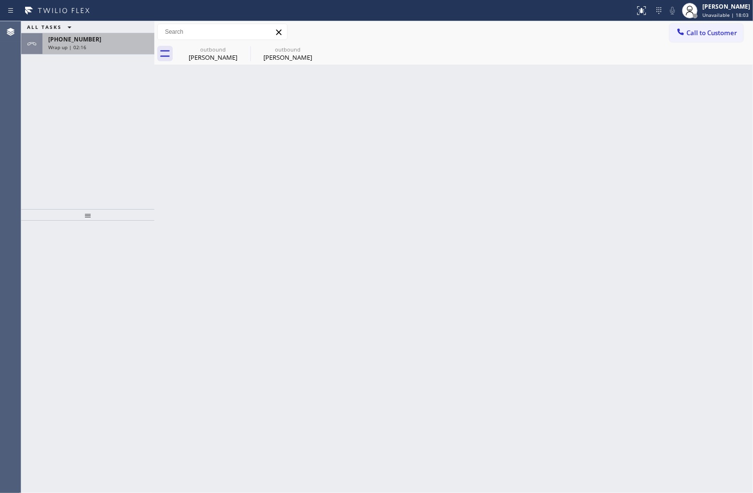
click at [56, 51] on div "+15086542332 Wrap up | 02:16" at bounding box center [96, 43] width 108 height 21
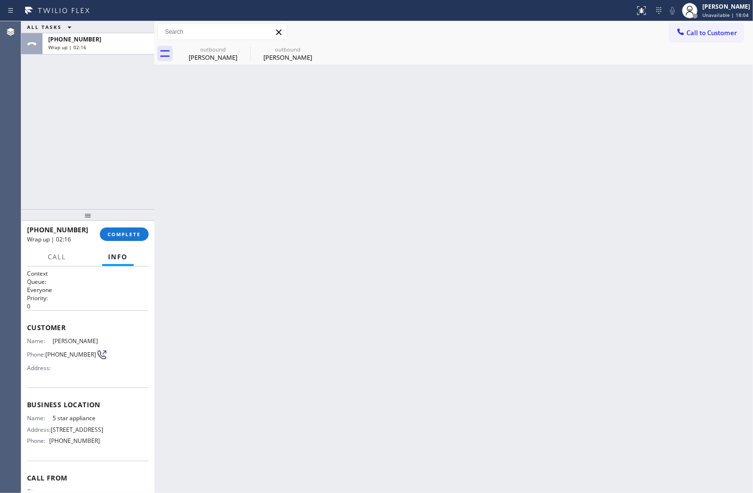
click at [131, 218] on div at bounding box center [87, 215] width 133 height 12
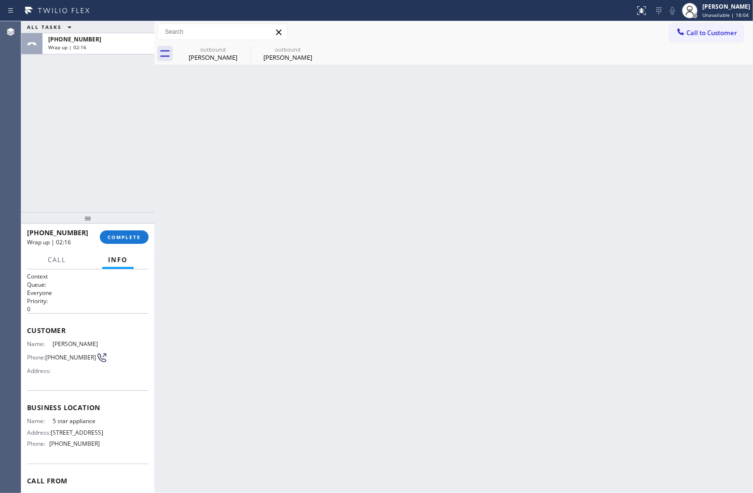
click at [129, 229] on div "+15086542332 Wrap up | 02:16 COMPLETE" at bounding box center [88, 237] width 122 height 25
click at [128, 231] on button "COMPLETE" at bounding box center [124, 238] width 49 height 14
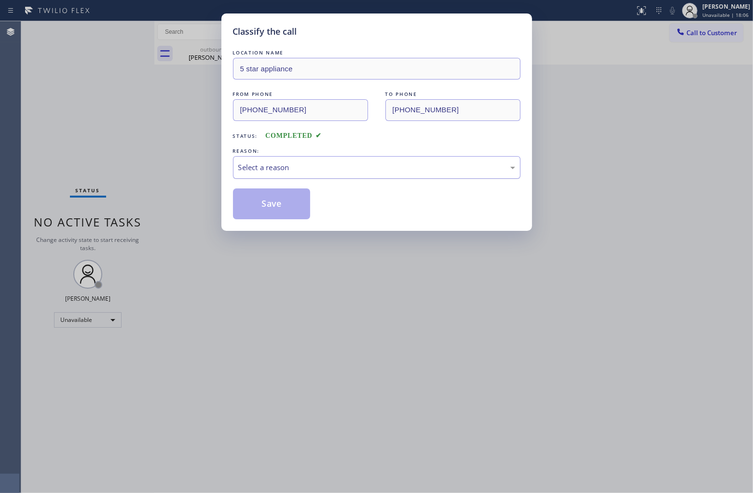
click at [290, 178] on div "Select a reason" at bounding box center [376, 167] width 287 height 23
click at [277, 171] on div "Existing Customer - ETA/PI/REDO/complain/cancel" at bounding box center [376, 167] width 277 height 11
click at [270, 205] on button "Save" at bounding box center [272, 204] width 78 height 31
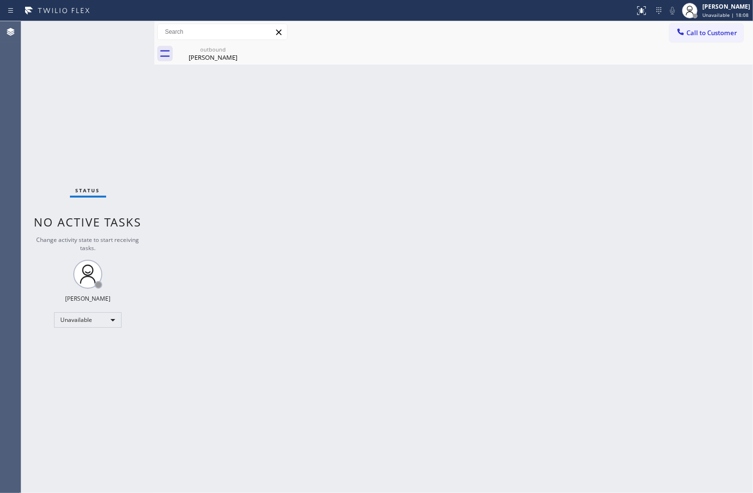
click at [254, 47] on div "outbound Shereen Sairafi" at bounding box center [464, 54] width 577 height 22
click at [247, 47] on icon at bounding box center [244, 49] width 12 height 12
click at [246, 48] on icon at bounding box center [244, 49] width 12 height 12
click at [223, 49] on div "outbound" at bounding box center [213, 49] width 73 height 7
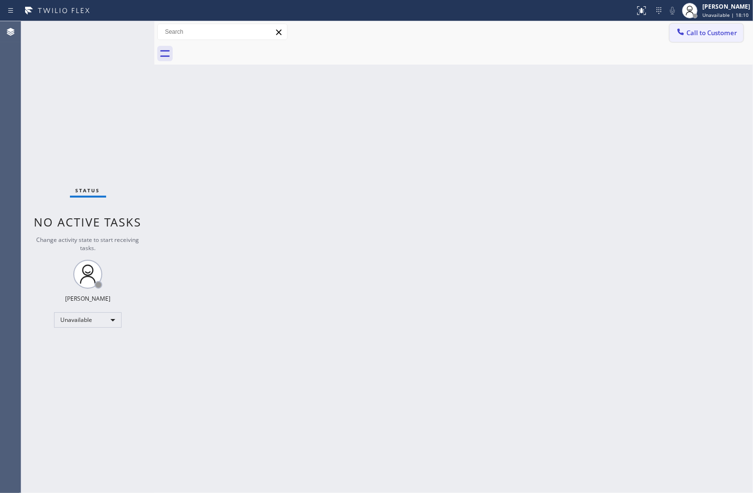
click at [731, 30] on span "Call to Customer" at bounding box center [711, 32] width 51 height 9
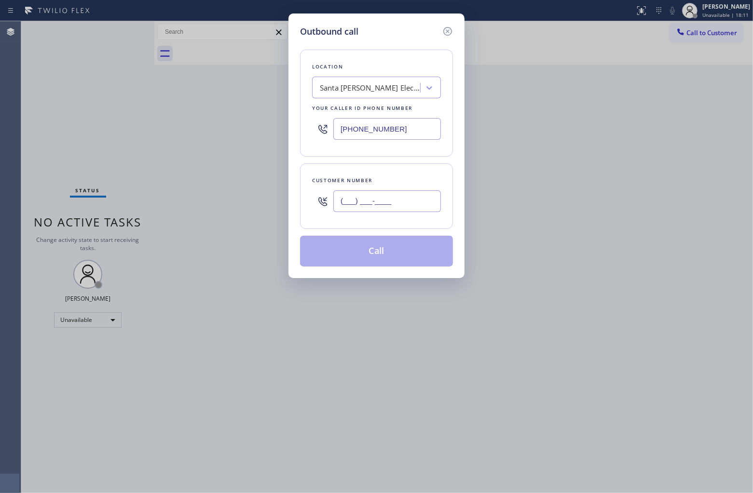
click at [433, 196] on input "(___) ___-____" at bounding box center [387, 202] width 108 height 22
paste input "310) 862-0788"
type input "(310) 862-0788"
click at [353, 68] on div "Location" at bounding box center [376, 67] width 129 height 10
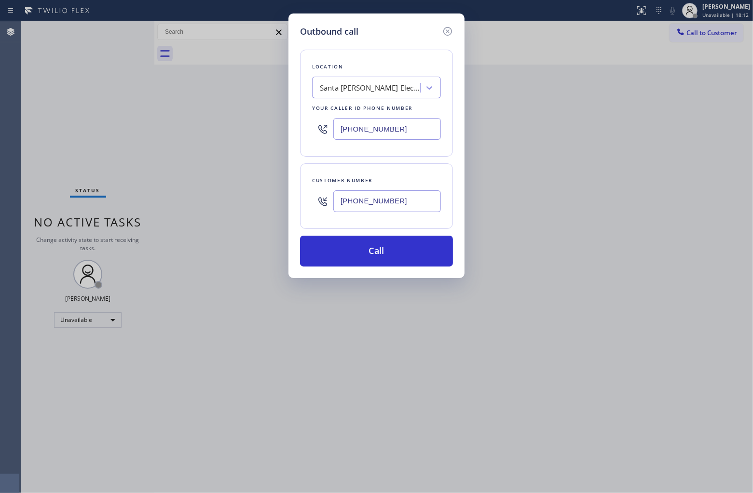
click at [362, 84] on div "Santa Monica Electrical Repair G+" at bounding box center [370, 87] width 101 height 11
type input "5 Star Appliance"
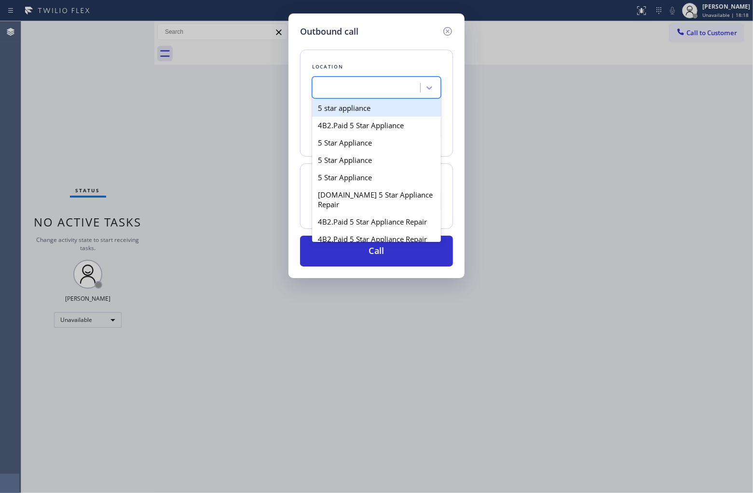
type input "[PHONE_NUMBER]"
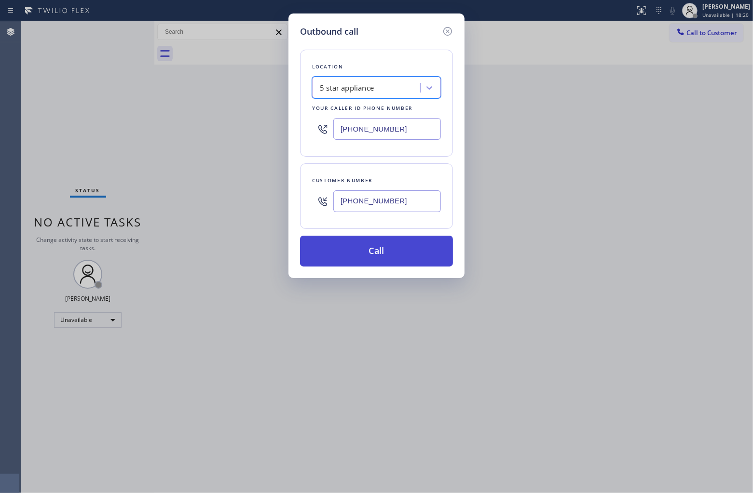
click at [357, 254] on button "Call" at bounding box center [376, 251] width 153 height 31
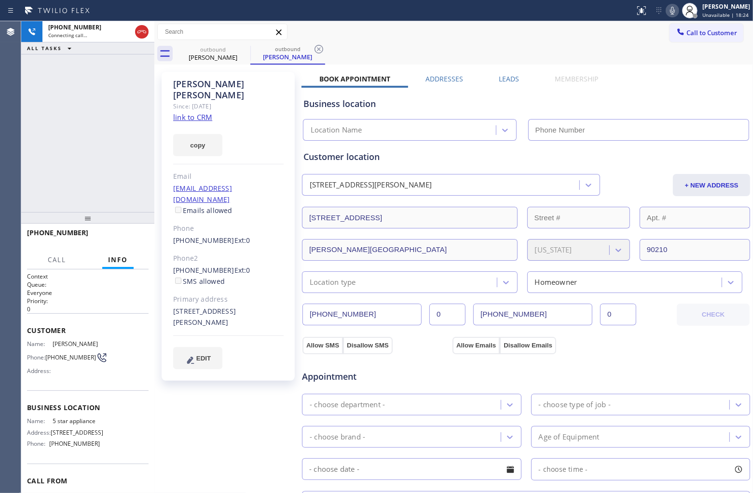
click at [198, 112] on link "link to CRM" at bounding box center [192, 117] width 39 height 10
type input "[PHONE_NUMBER]"
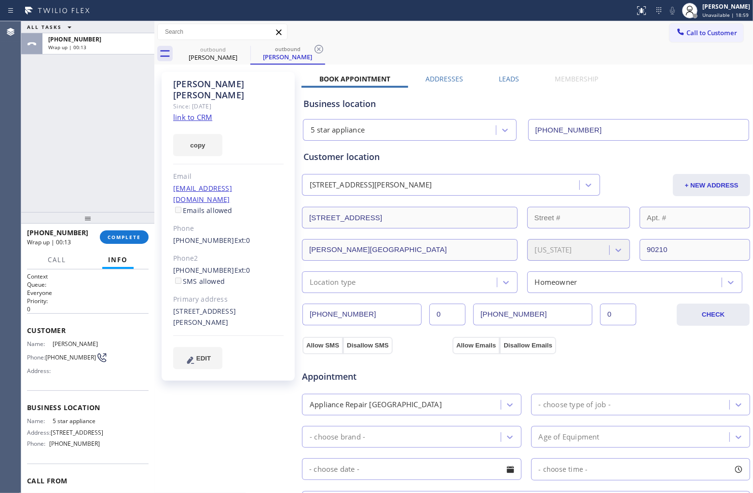
click at [695, 32] on span "Call to Customer" at bounding box center [711, 32] width 51 height 9
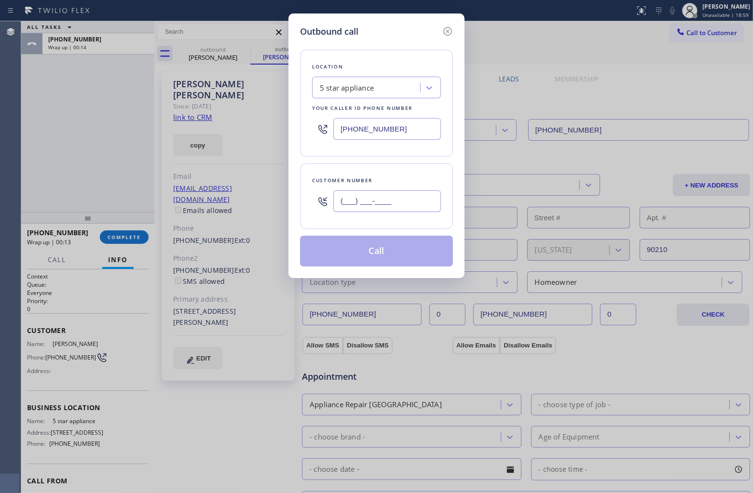
click at [408, 203] on input "(___) ___-____" at bounding box center [387, 202] width 108 height 22
paste input "646) 385-0930"
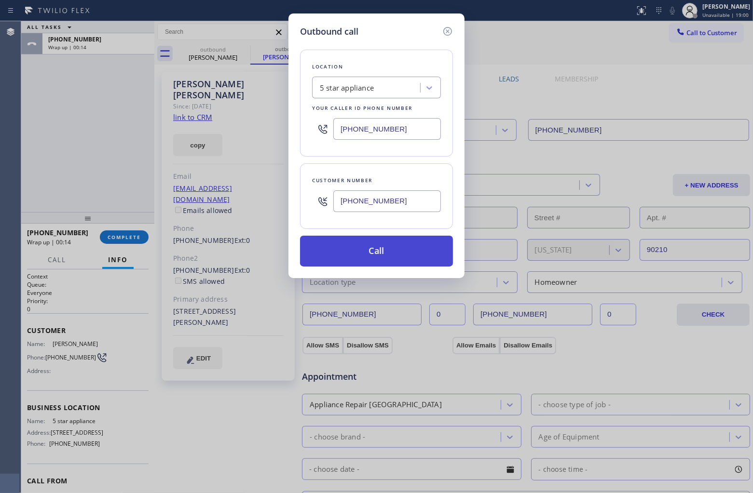
type input "(646) 385-0930"
click at [379, 258] on button "Call" at bounding box center [376, 251] width 153 height 31
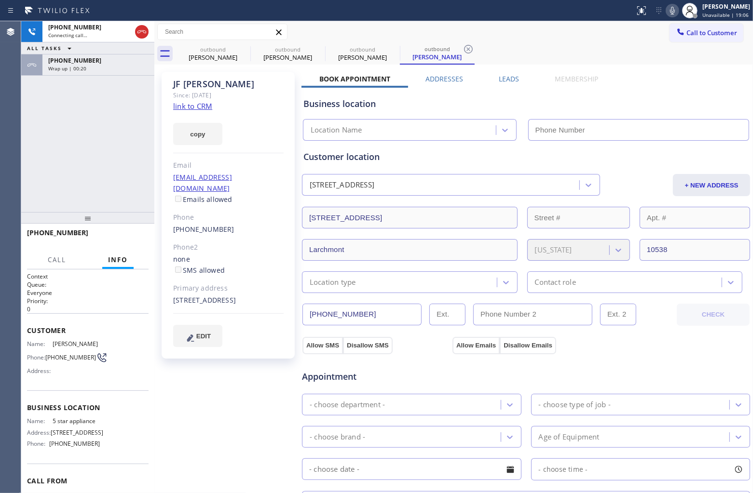
type input "[PHONE_NUMBER]"
click at [32, 138] on div "+16463850930 Live | 00:05 ALL TASKS ALL TASKS ACTIVE TASKS TASKS IN WRAP UP +13…" at bounding box center [87, 116] width 133 height 191
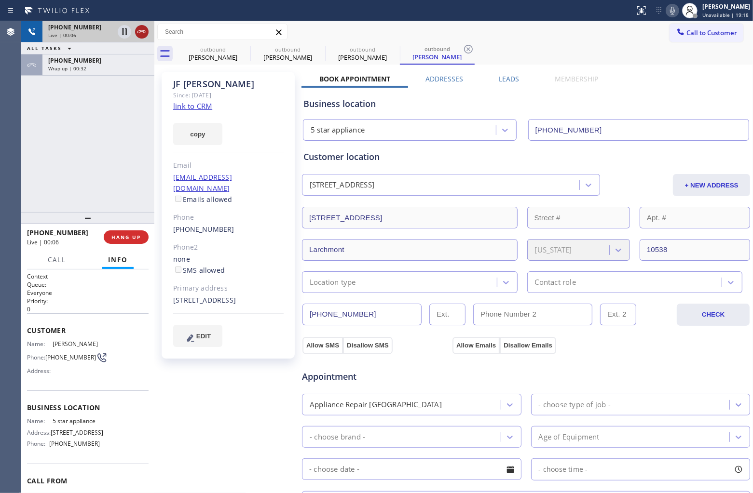
click at [142, 30] on icon at bounding box center [142, 32] width 12 height 12
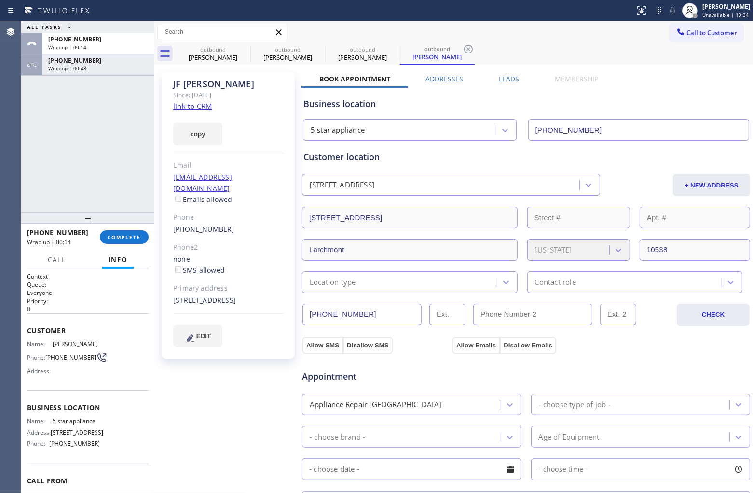
click at [114, 228] on div "+16463850930 Wrap up | 00:14 COMPLETE" at bounding box center [88, 237] width 122 height 25
click at [118, 237] on span "COMPLETE" at bounding box center [124, 237] width 33 height 7
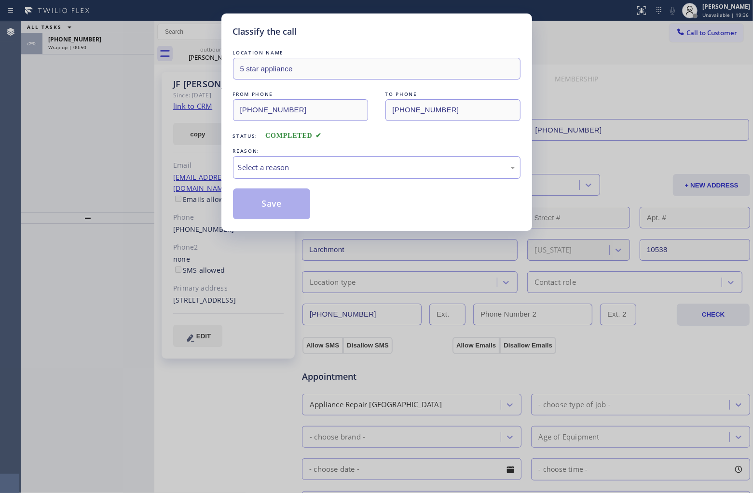
click at [382, 156] on div "REASON:" at bounding box center [376, 151] width 287 height 10
click at [373, 162] on div "Select a reason" at bounding box center [376, 167] width 287 height 23
click at [275, 201] on button "Save" at bounding box center [272, 204] width 78 height 31
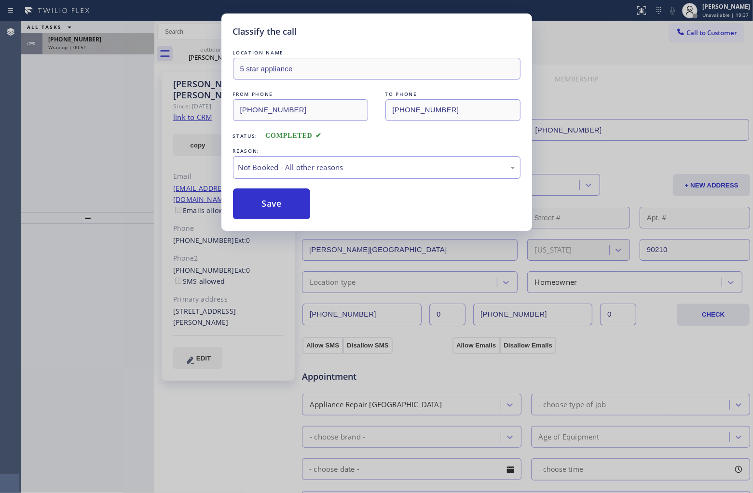
click at [106, 42] on div "+13108620788" at bounding box center [98, 39] width 100 height 8
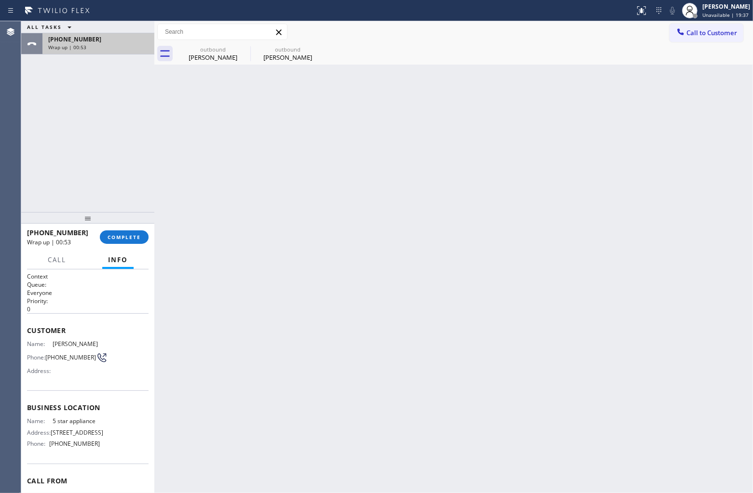
click at [106, 42] on div "+13108620788" at bounding box center [98, 39] width 100 height 8
click at [136, 237] on span "COMPLETE" at bounding box center [124, 237] width 33 height 7
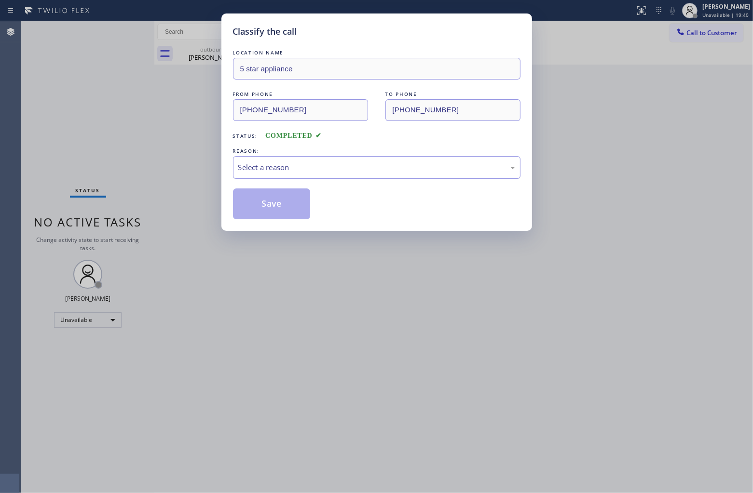
click at [292, 172] on div "Select a reason" at bounding box center [376, 167] width 277 height 11
click at [288, 205] on button "Save" at bounding box center [272, 204] width 78 height 31
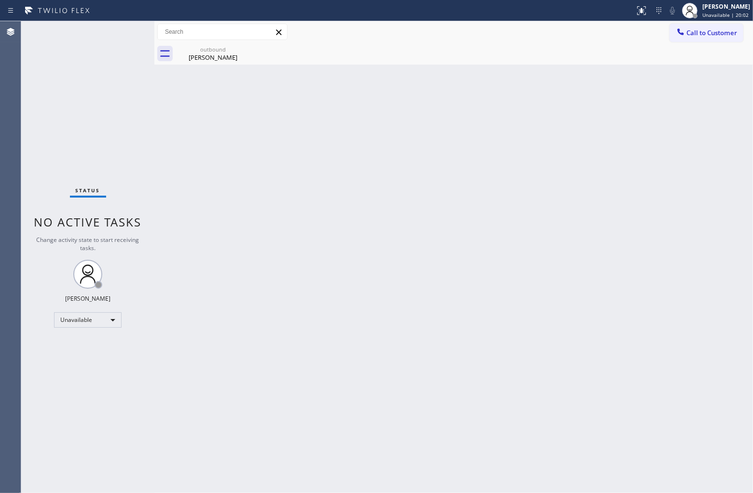
click at [37, 76] on div "Status No active tasks Change activity state to start receiving tasks. [PERSON_…" at bounding box center [87, 257] width 133 height 472
click at [205, 59] on div "Emily Egbert" at bounding box center [213, 57] width 73 height 9
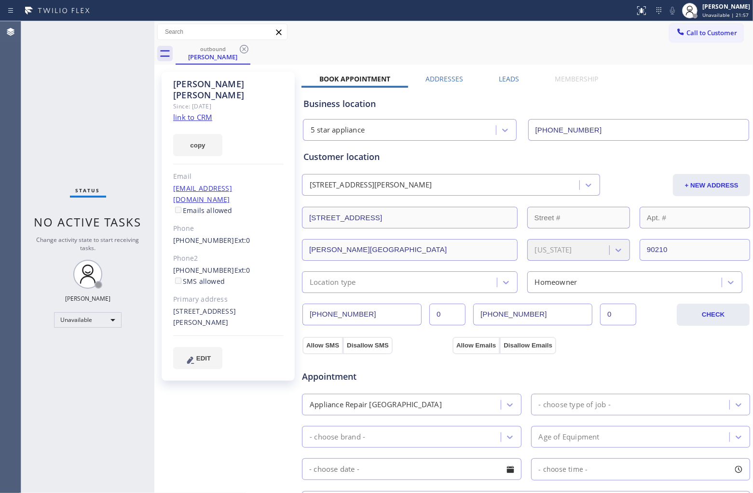
click at [678, 46] on div "outbound Emily Egbert" at bounding box center [464, 54] width 577 height 22
click at [686, 32] on span "Call to Customer" at bounding box center [711, 32] width 51 height 9
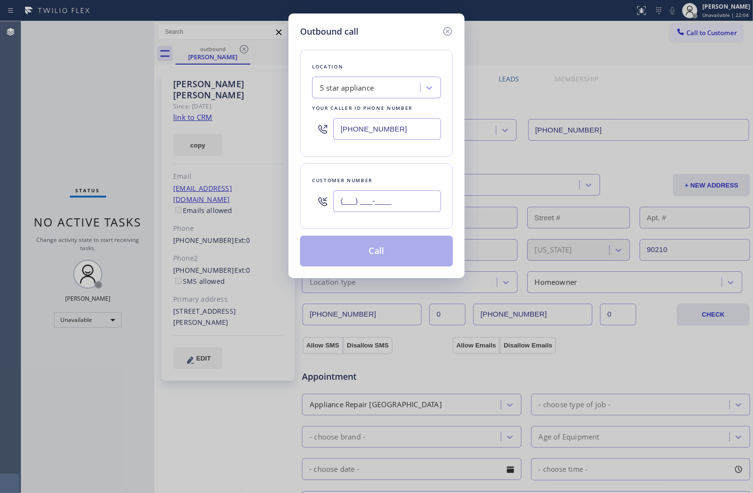
click at [349, 209] on input "(___) ___-____" at bounding box center [387, 202] width 108 height 22
paste input "847) 542-2229"
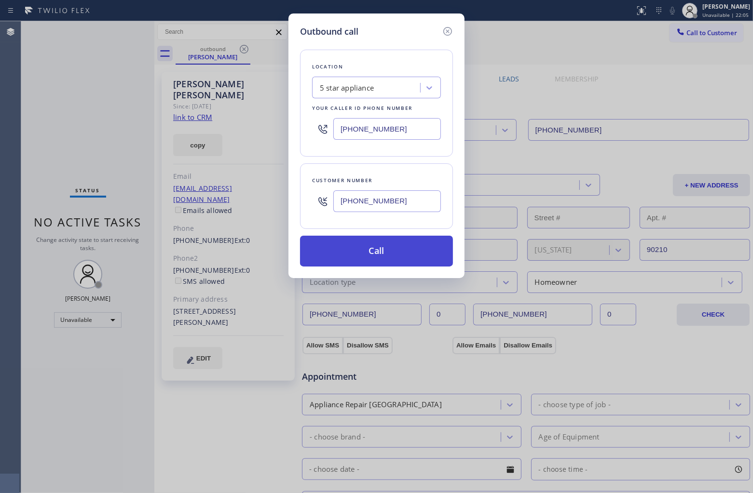
type input "(847) 542-2229"
click at [398, 241] on button "Call" at bounding box center [376, 251] width 153 height 31
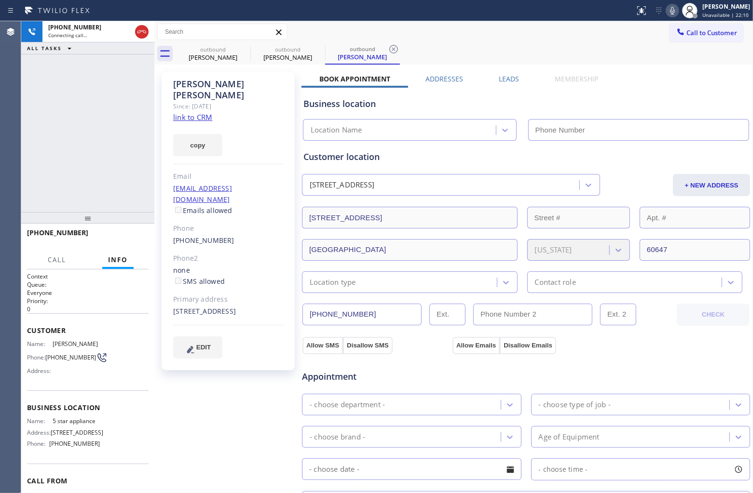
click at [193, 112] on link "link to CRM" at bounding box center [192, 117] width 39 height 10
type input "[PHONE_NUMBER]"
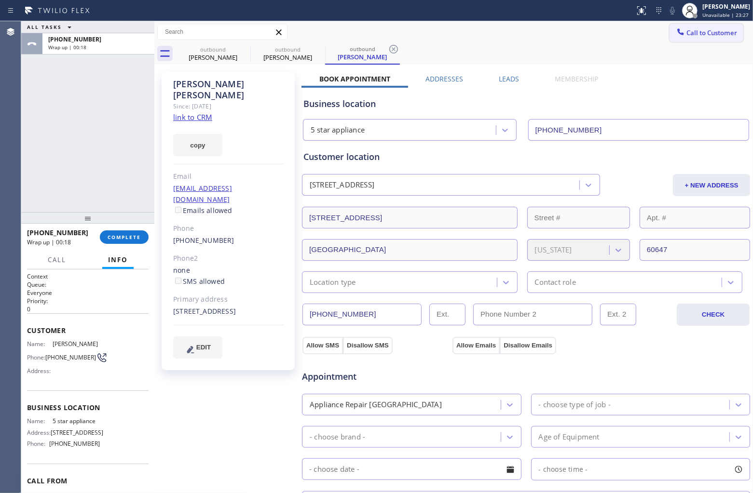
click at [686, 33] on span "Call to Customer" at bounding box center [711, 32] width 51 height 9
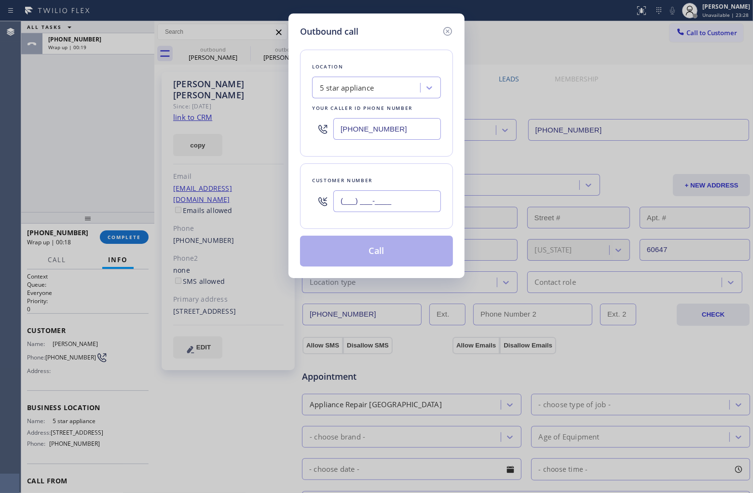
click at [401, 208] on input "(___) ___-____" at bounding box center [387, 202] width 108 height 22
paste input "310) 739-7931"
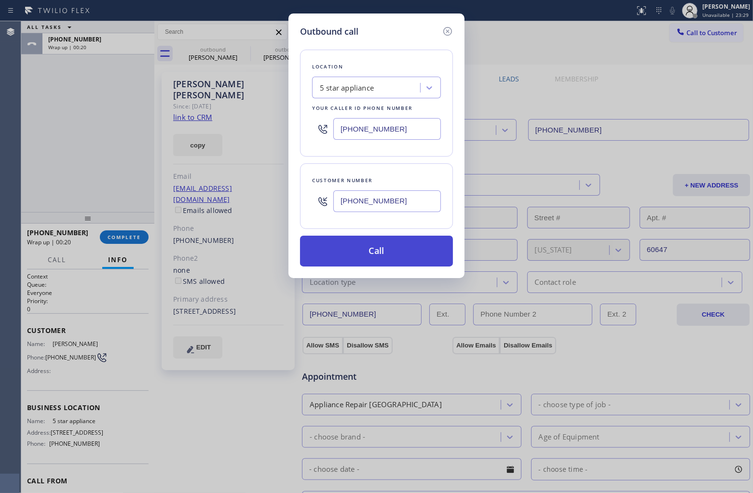
type input "(310) 739-7931"
click at [391, 255] on button "Call" at bounding box center [376, 251] width 153 height 31
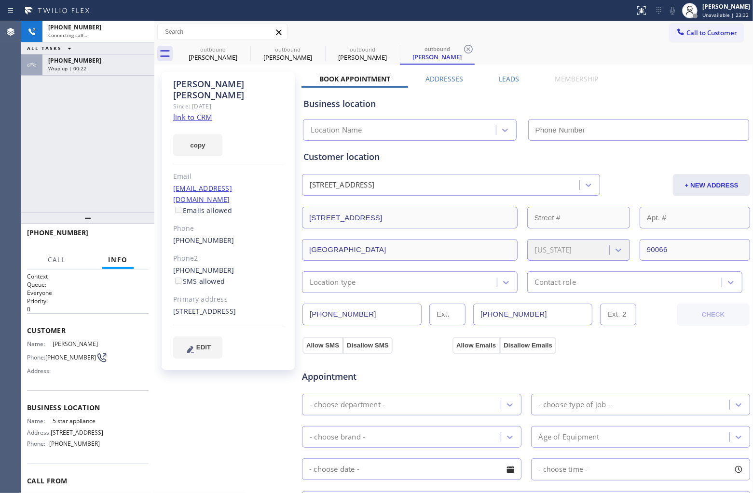
click at [5, 153] on div "Agent Desktop" at bounding box center [10, 257] width 21 height 472
click at [186, 112] on link "link to CRM" at bounding box center [192, 117] width 39 height 10
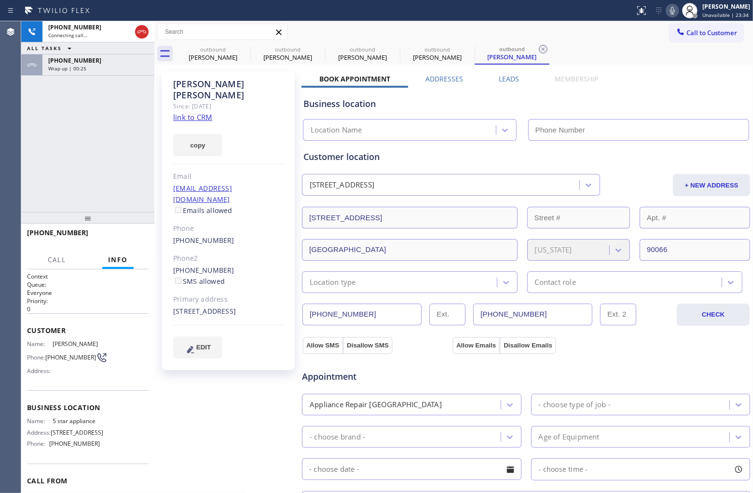
type input "[PHONE_NUMBER]"
click at [141, 28] on icon at bounding box center [142, 32] width 12 height 12
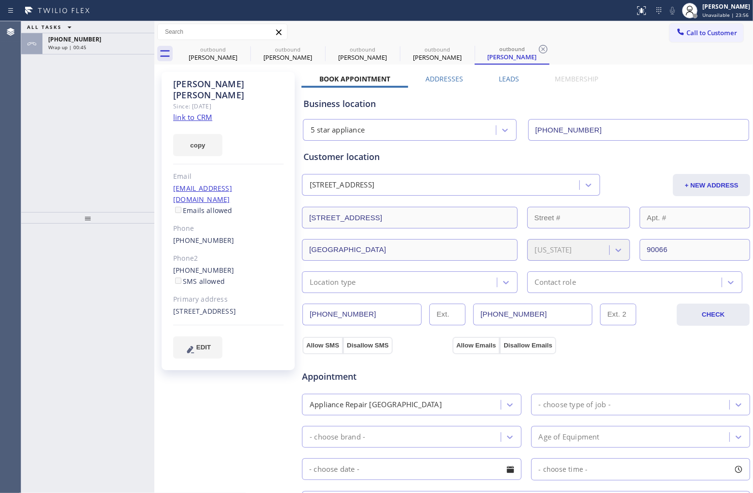
click at [710, 24] on button "Call to Customer" at bounding box center [706, 33] width 74 height 18
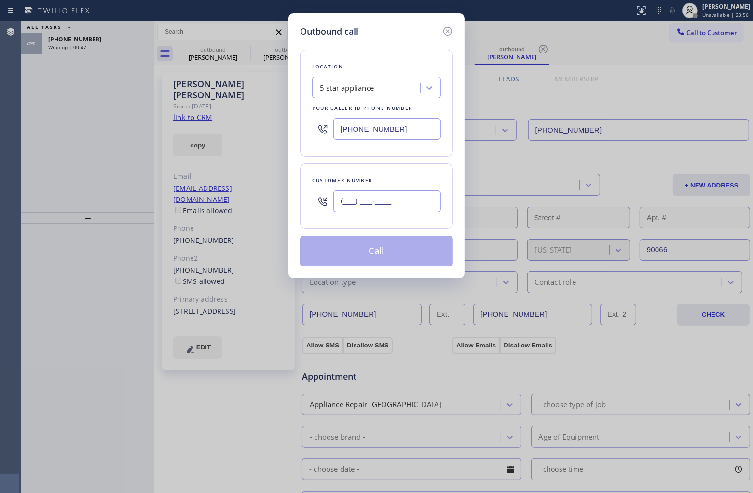
click at [372, 203] on input "(___) ___-____" at bounding box center [387, 202] width 108 height 22
paste input "949) 439-4140"
type input "(949) 439-4140"
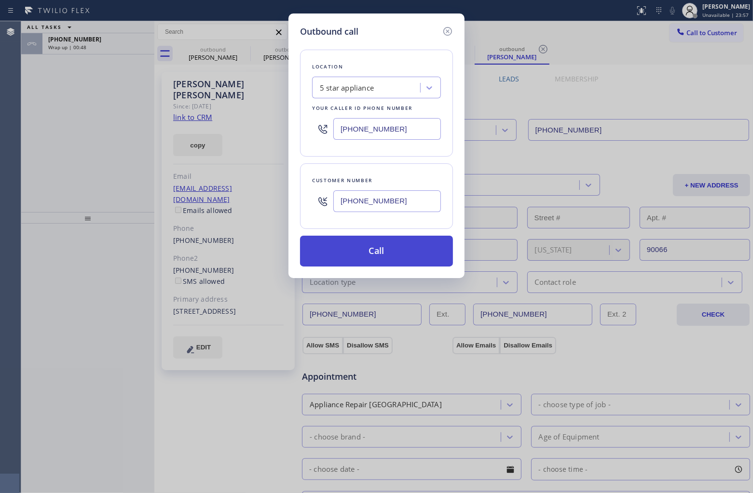
click at [368, 254] on button "Call" at bounding box center [376, 251] width 153 height 31
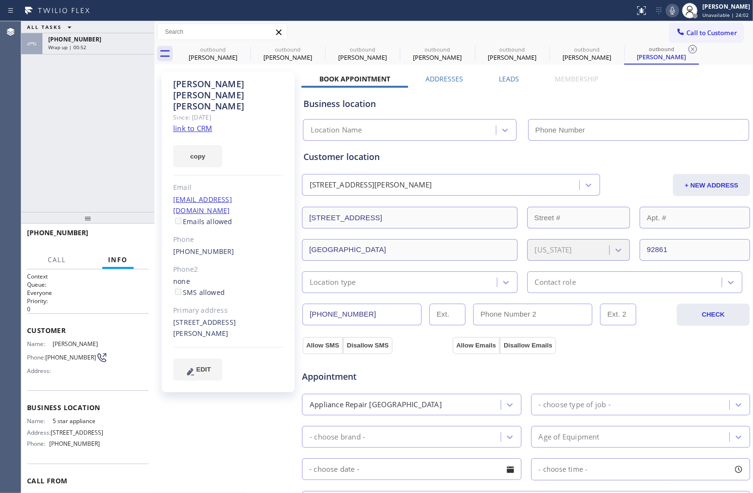
type input "[PHONE_NUMBER]"
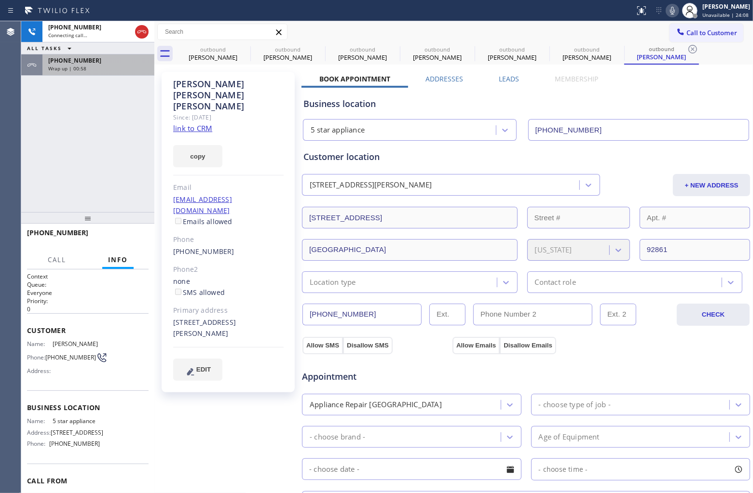
click at [111, 64] on div "+18475422229" at bounding box center [98, 60] width 100 height 8
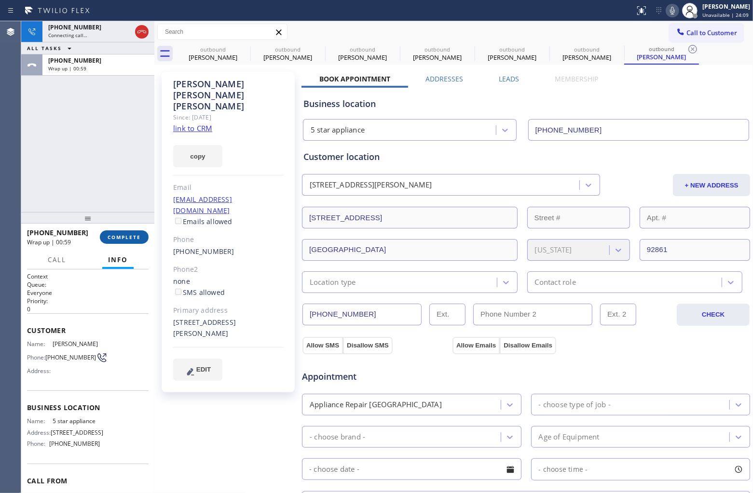
click at [136, 237] on span "COMPLETE" at bounding box center [124, 237] width 33 height 7
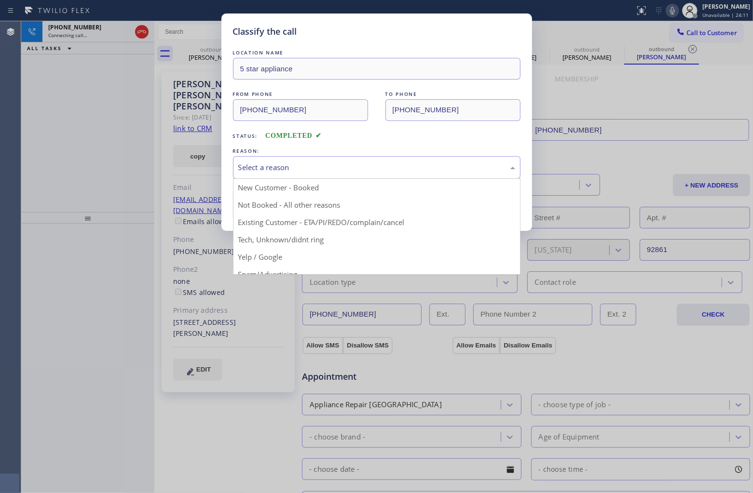
drag, startPoint x: 331, startPoint y: 158, endPoint x: 329, endPoint y: 168, distance: 10.2
click at [331, 158] on div "Select a reason" at bounding box center [376, 167] width 287 height 23
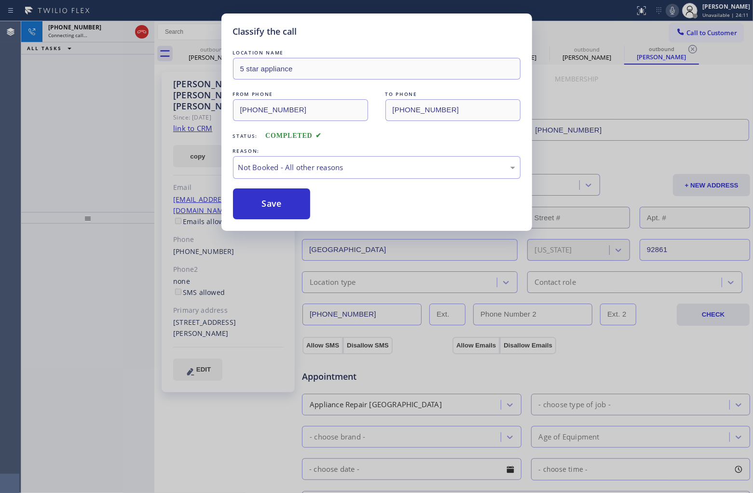
click at [293, 204] on button "Save" at bounding box center [272, 204] width 78 height 31
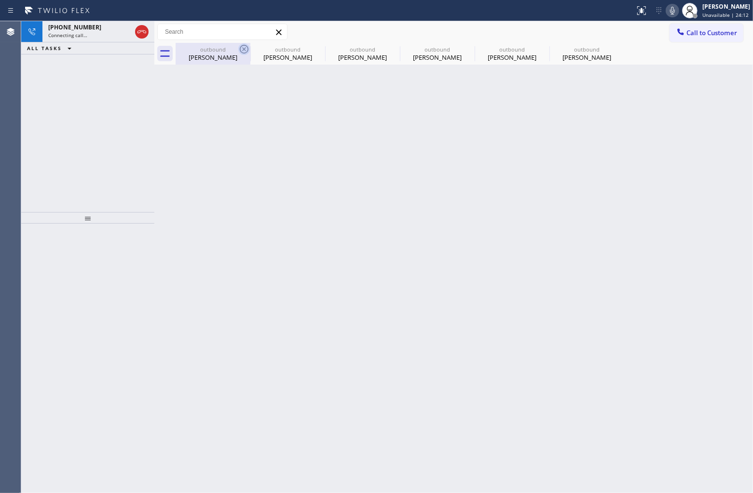
click at [240, 50] on icon at bounding box center [244, 49] width 9 height 9
click at [0, 0] on icon at bounding box center [0, 0] width 0 height 0
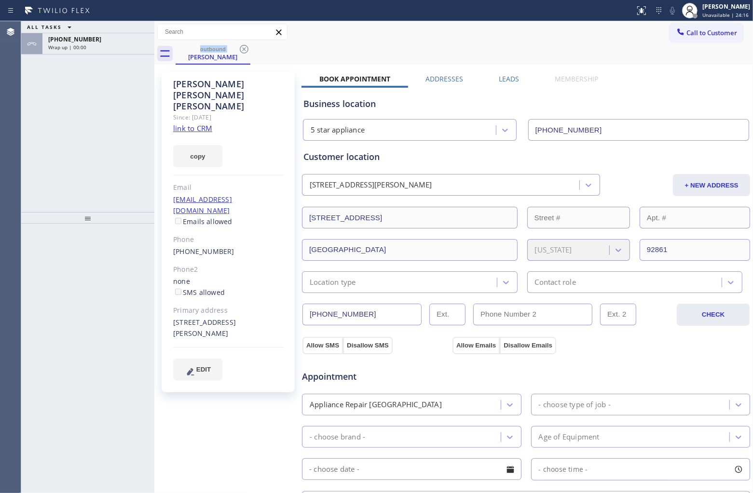
click at [196, 123] on link "link to CRM" at bounding box center [192, 128] width 39 height 10
click at [115, 42] on div "+19494394140" at bounding box center [98, 39] width 100 height 8
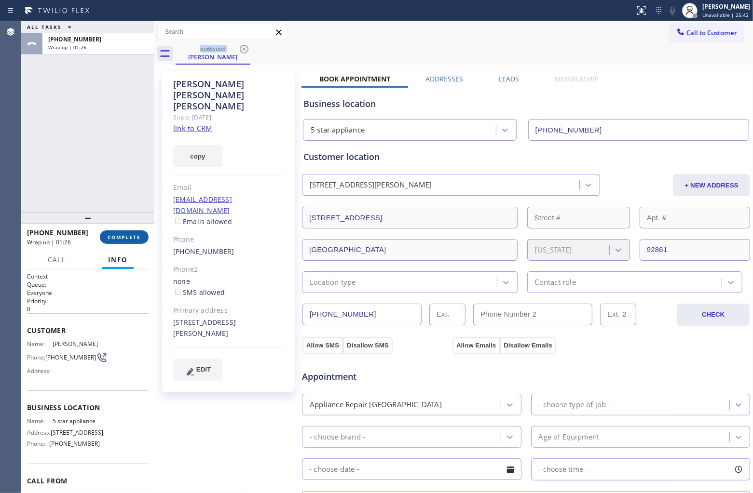
click at [134, 239] on span "COMPLETE" at bounding box center [124, 237] width 33 height 7
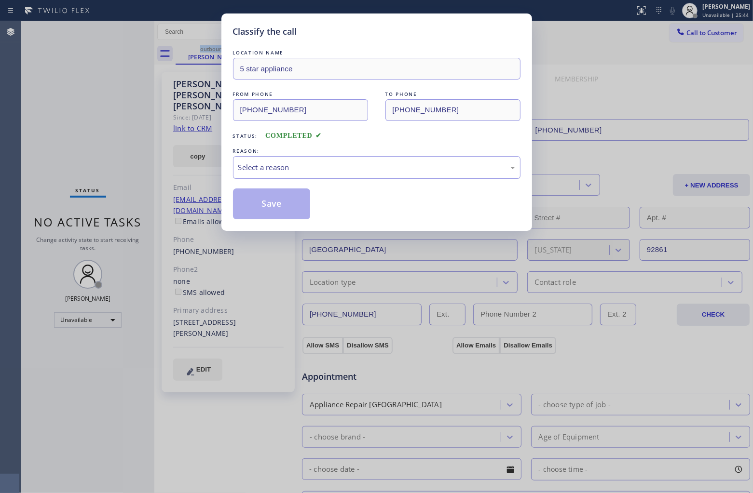
drag, startPoint x: 331, startPoint y: 167, endPoint x: 328, endPoint y: 175, distance: 8.1
click at [330, 170] on div "Select a reason" at bounding box center [376, 167] width 277 height 11
click at [292, 201] on button "Save" at bounding box center [272, 204] width 78 height 31
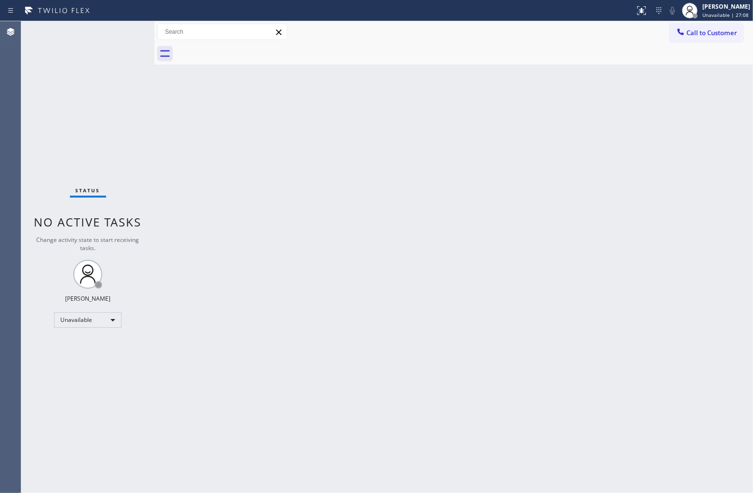
click at [0, 199] on div "Agent Desktop" at bounding box center [10, 257] width 21 height 472
drag, startPoint x: 470, startPoint y: 242, endPoint x: 547, endPoint y: 197, distance: 89.5
click at [478, 237] on div "Back to Dashboard Change Sender ID Customers Technicians Select a contact Outbo…" at bounding box center [453, 257] width 599 height 472
click at [729, 24] on button "Call to Customer" at bounding box center [706, 33] width 74 height 18
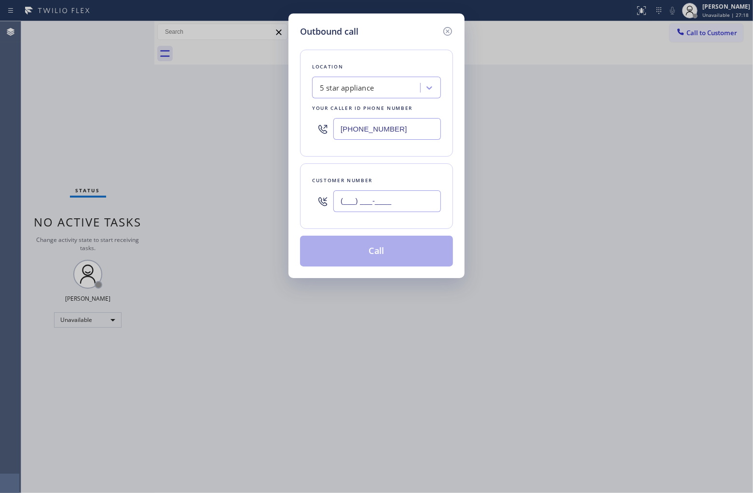
click at [391, 212] on input "(___) ___-____" at bounding box center [387, 202] width 108 height 22
paste input "820) 758-6433"
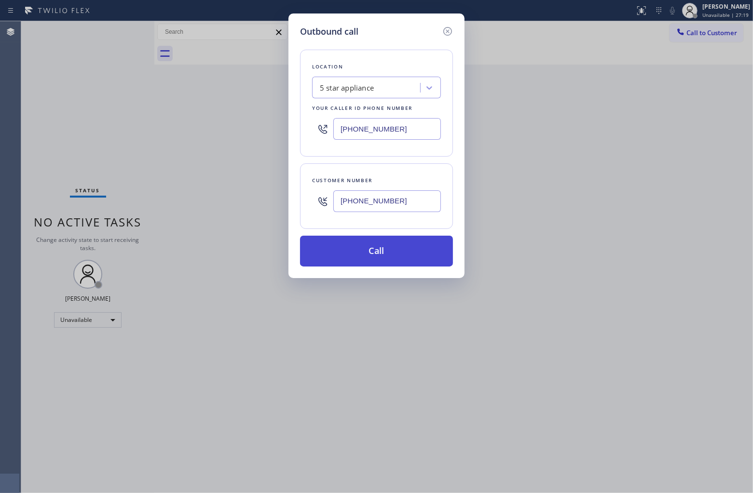
type input "(820) 758-6433"
click at [382, 252] on button "Call" at bounding box center [376, 251] width 153 height 31
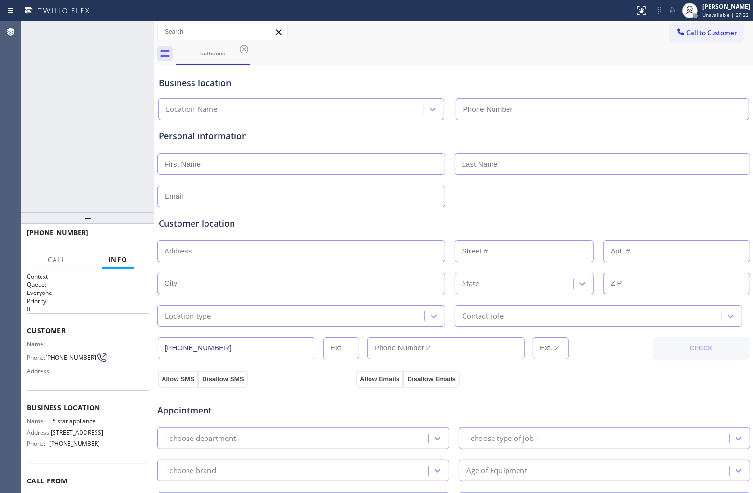
type input "[PHONE_NUMBER]"
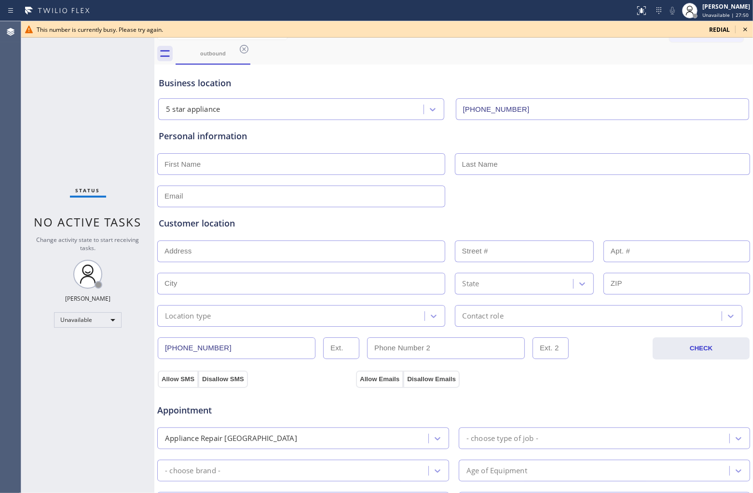
click at [714, 28] on span "redial" at bounding box center [719, 30] width 21 height 8
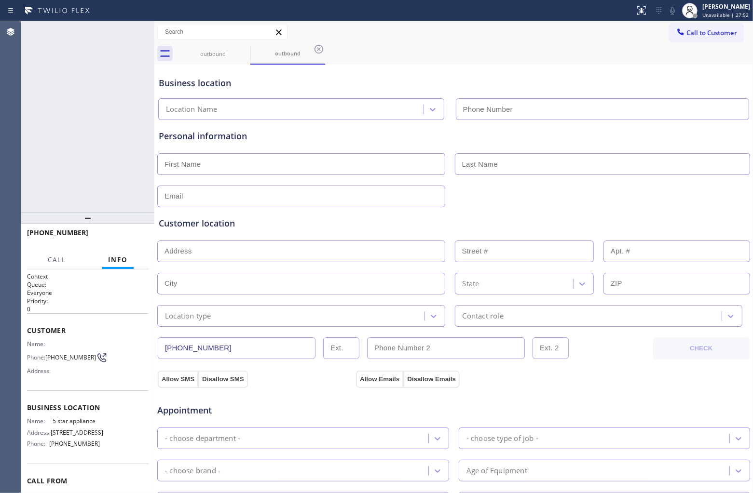
type input "[PHONE_NUMBER]"
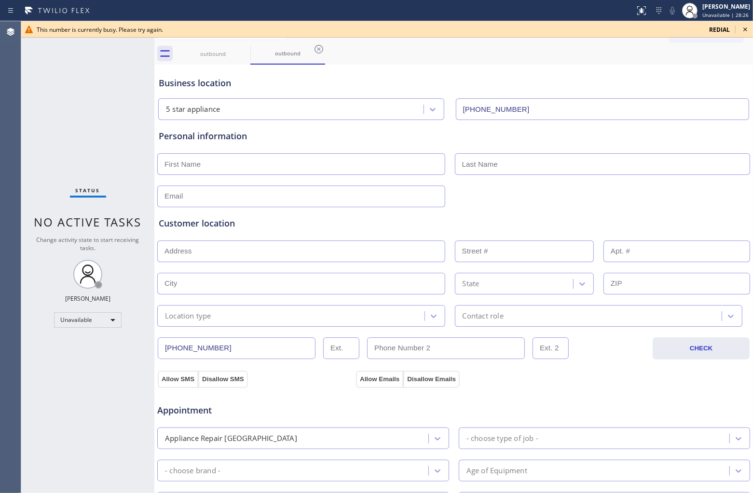
click at [714, 29] on span "redial" at bounding box center [719, 30] width 21 height 8
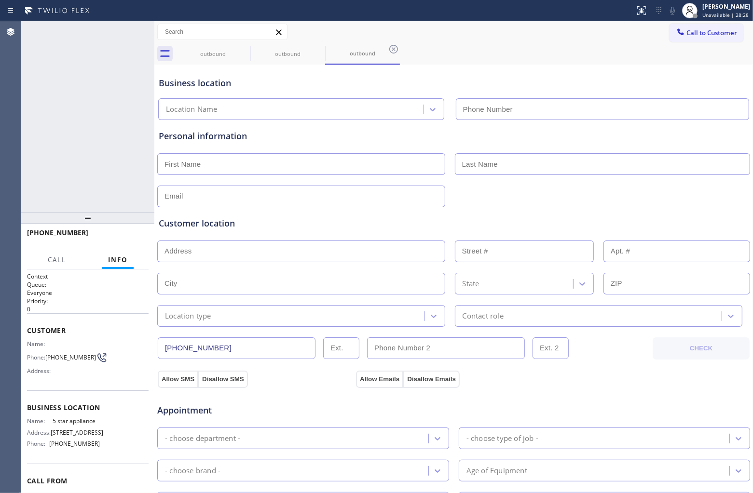
type input "[PHONE_NUMBER]"
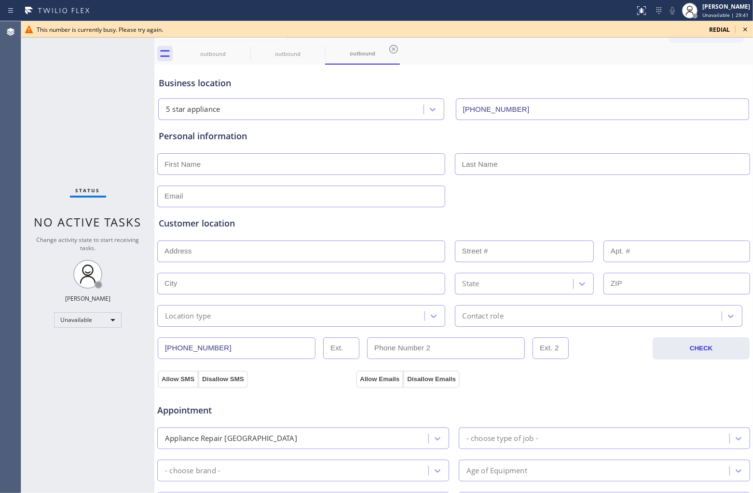
click at [741, 31] on icon at bounding box center [745, 30] width 12 height 12
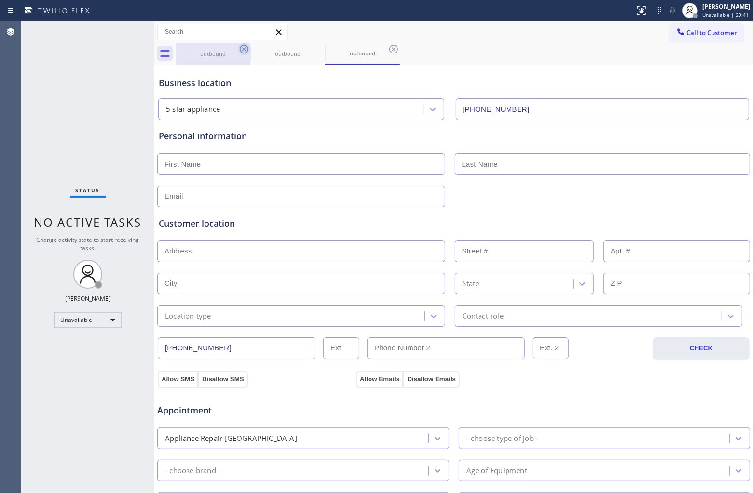
click at [246, 49] on icon at bounding box center [244, 49] width 12 height 12
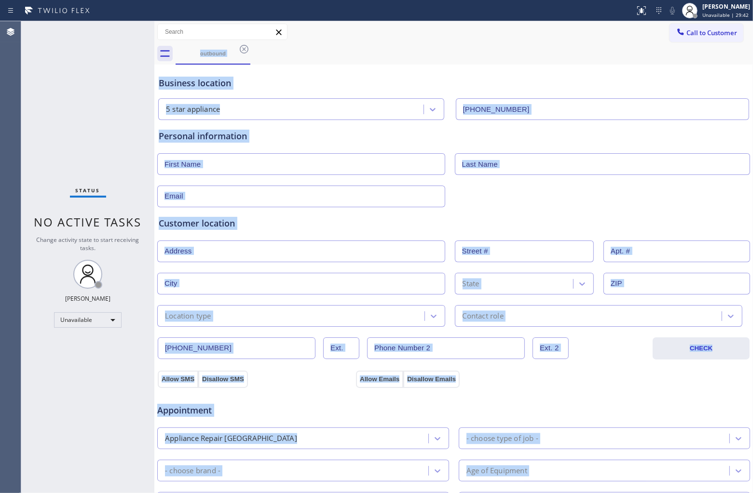
click at [245, 49] on div "outbound" at bounding box center [464, 54] width 577 height 22
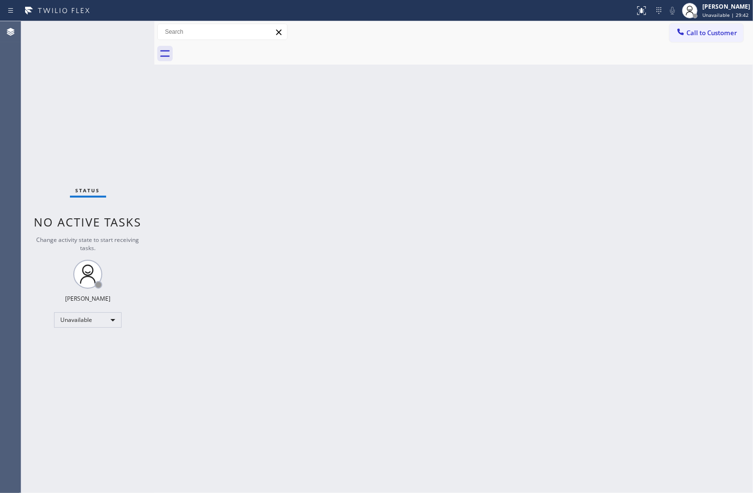
click at [245, 49] on div at bounding box center [464, 54] width 577 height 22
click at [244, 48] on div at bounding box center [464, 54] width 577 height 22
drag, startPoint x: 705, startPoint y: 38, endPoint x: 661, endPoint y: 52, distance: 46.7
click at [705, 38] on button "Call to Customer" at bounding box center [706, 33] width 74 height 18
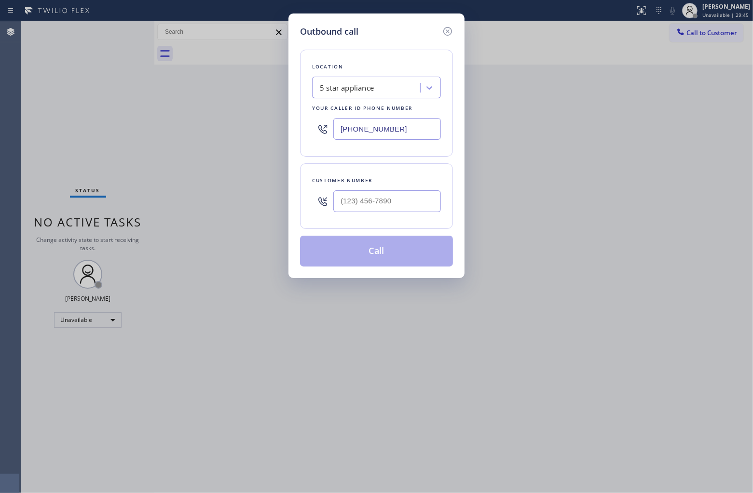
click at [366, 122] on input "[PHONE_NUMBER]" at bounding box center [387, 129] width 108 height 22
paste input "877) 777-0796"
type input "(877) 777-0796"
type input "(___) ___-____"
click at [384, 216] on div at bounding box center [387, 201] width 108 height 31
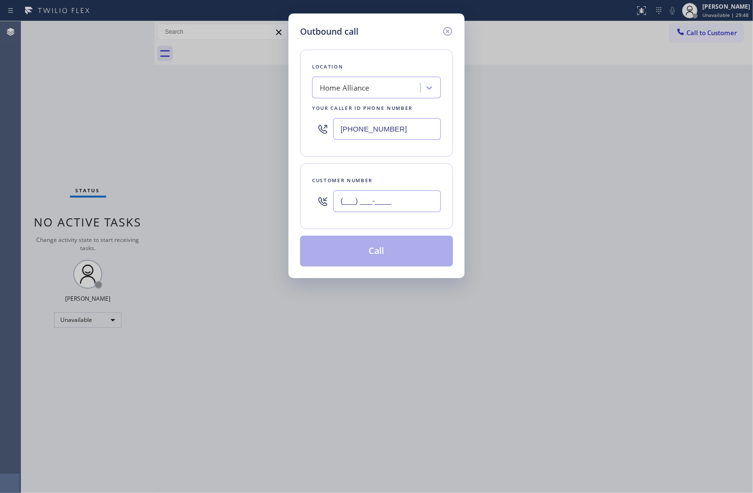
click at [381, 208] on input "(___) ___-____" at bounding box center [387, 202] width 108 height 22
paste input "253) 878-8737"
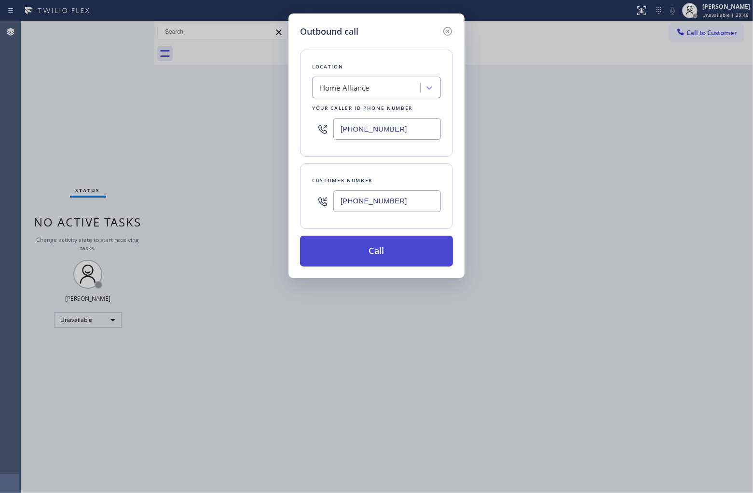
type input "(253) 878-8737"
click at [402, 256] on button "Call" at bounding box center [376, 251] width 153 height 31
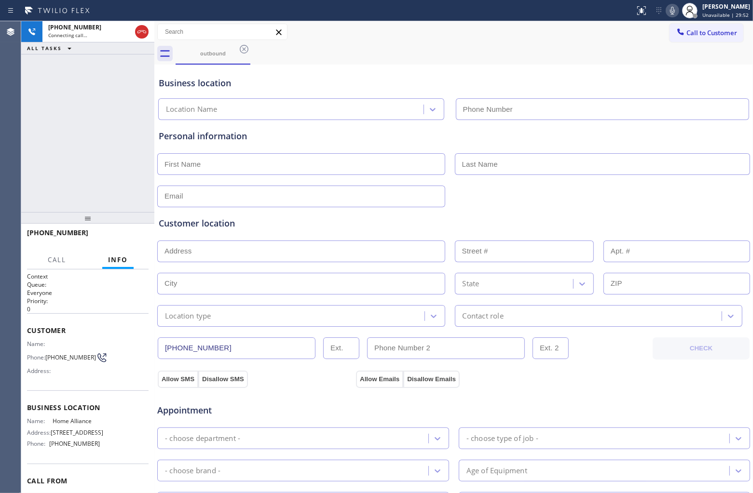
type input "(877) 777-0796"
click at [27, 107] on div "+12538788737 Connecting call… ALL TASKS ALL TASKS ACTIVE TASKS TASKS IN WRAP UP" at bounding box center [87, 116] width 133 height 191
click at [40, 121] on div "+12538788737 Connecting call… ALL TASKS ALL TASKS ACTIVE TASKS TASKS IN WRAP UP" at bounding box center [87, 116] width 133 height 191
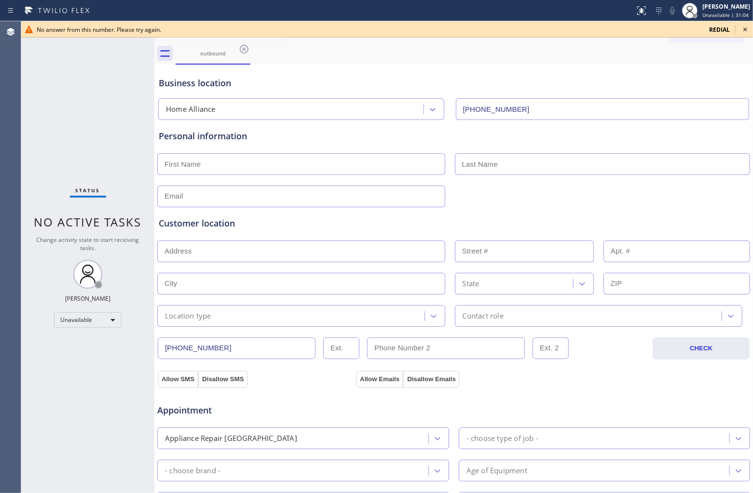
click at [744, 32] on icon at bounding box center [745, 30] width 12 height 12
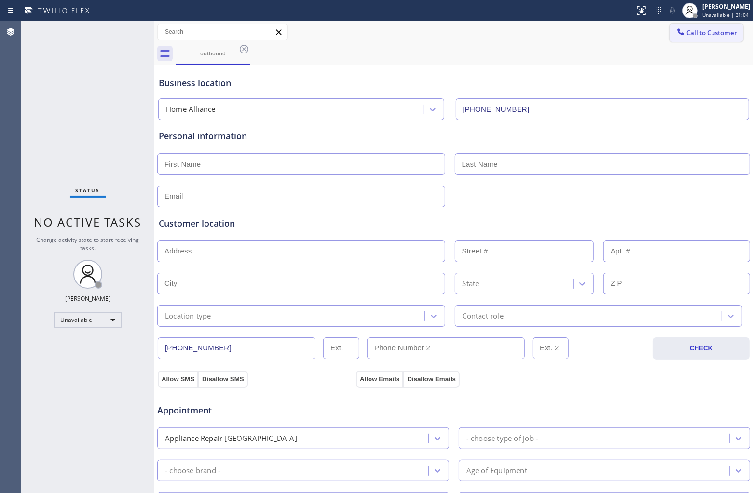
click at [724, 30] on span "Call to Customer" at bounding box center [711, 32] width 51 height 9
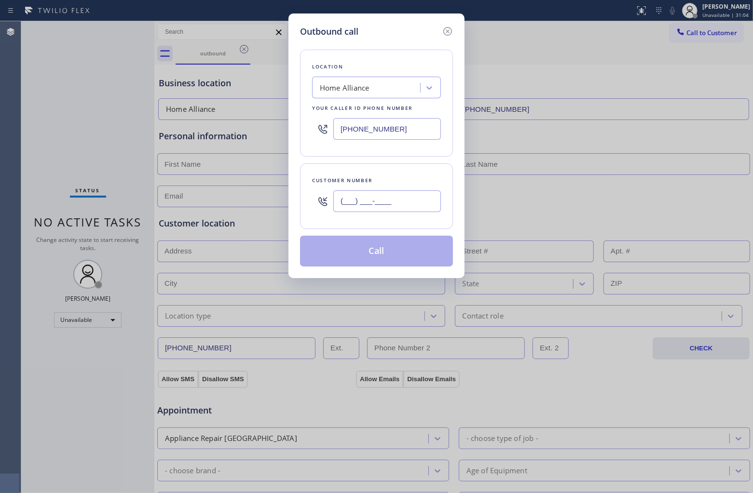
click at [386, 198] on input "(___) ___-____" at bounding box center [387, 202] width 108 height 22
paste input "253) 878-8737"
type input "(253) 878-8737"
click at [375, 100] on div "Location Home Alliance Your caller id phone number (877) 777-0796" at bounding box center [376, 103] width 153 height 107
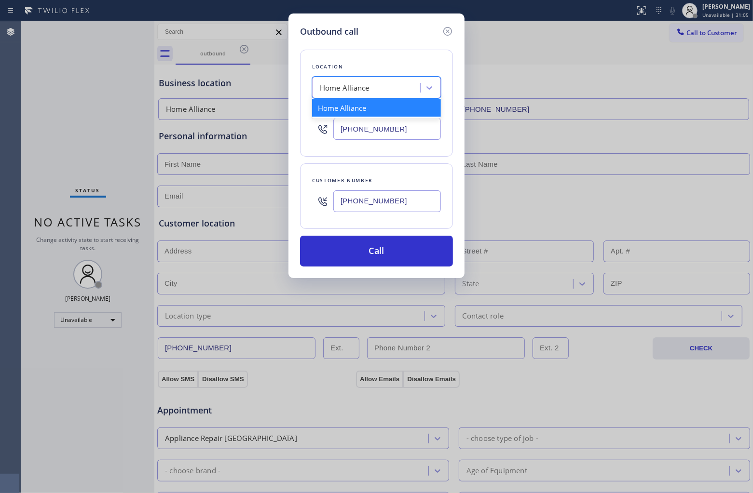
click at [370, 94] on div "Home Alliance" at bounding box center [367, 88] width 105 height 17
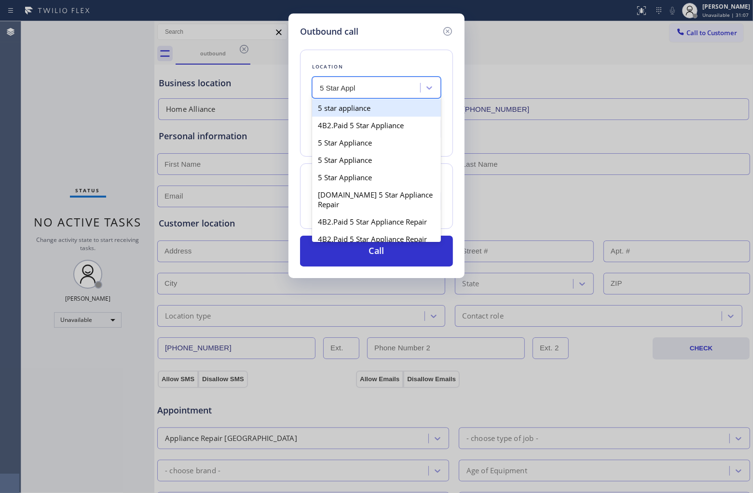
type input "5 Star App"
type input "[PHONE_NUMBER]"
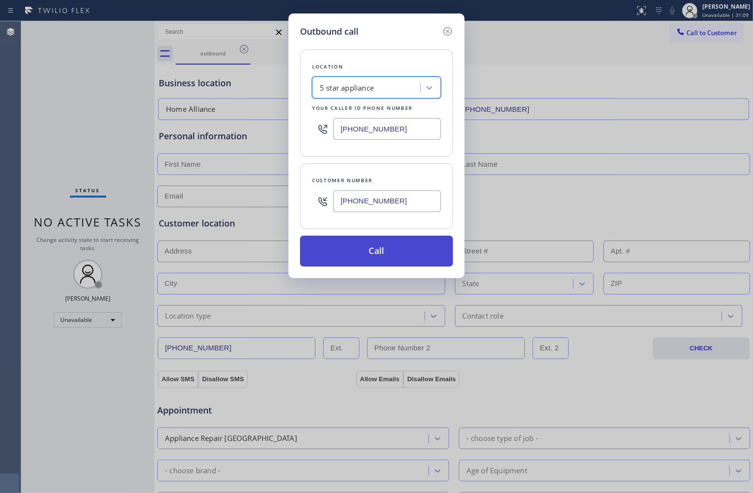
click at [350, 246] on button "Call" at bounding box center [376, 251] width 153 height 31
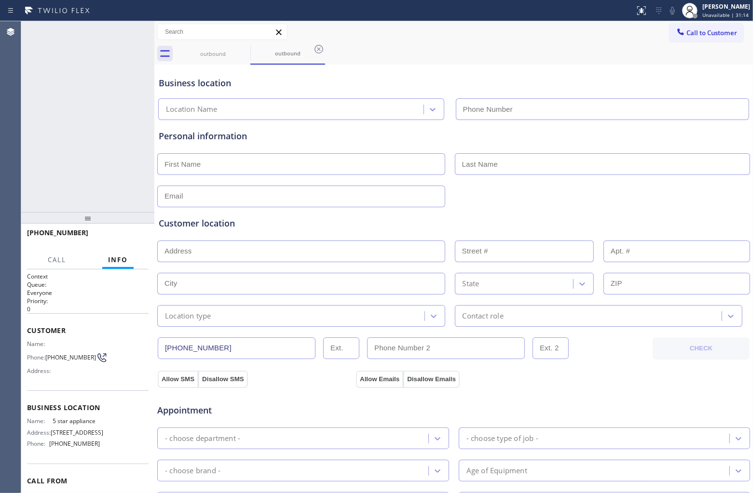
type input "[PHONE_NUMBER]"
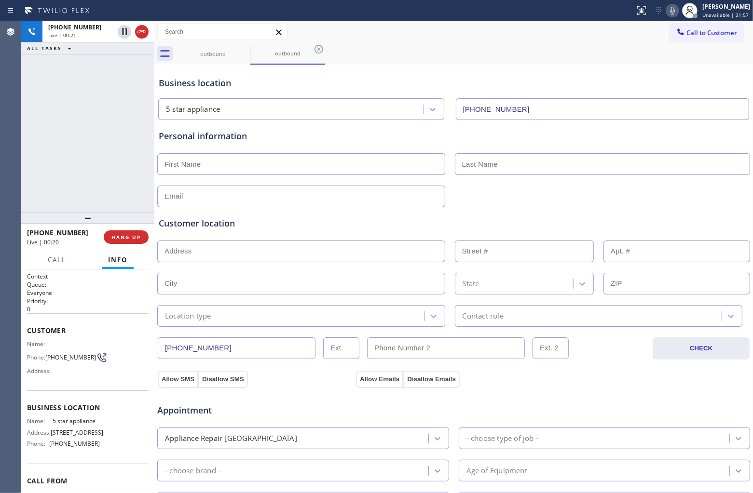
click at [36, 155] on div "+12538788737 Live | 00:21 ALL TASKS ALL TASKS ACTIVE TASKS TASKS IN WRAP UP" at bounding box center [87, 116] width 133 height 191
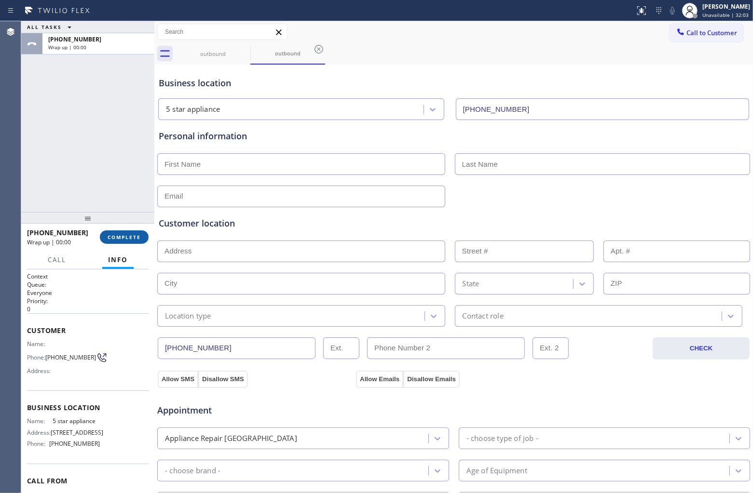
click at [120, 238] on span "COMPLETE" at bounding box center [124, 237] width 33 height 7
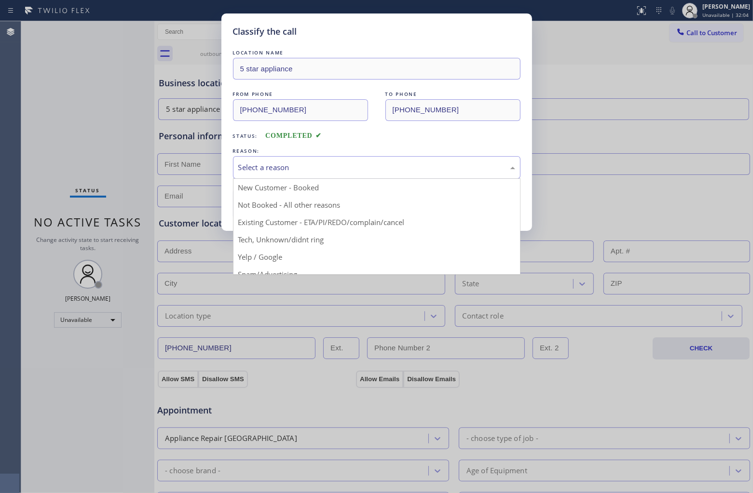
click at [400, 171] on div "Select a reason" at bounding box center [376, 167] width 277 height 11
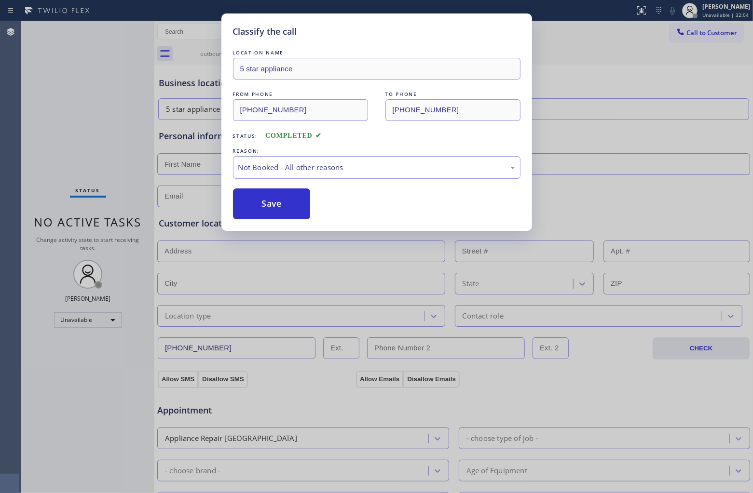
click at [292, 204] on button "Save" at bounding box center [272, 204] width 78 height 31
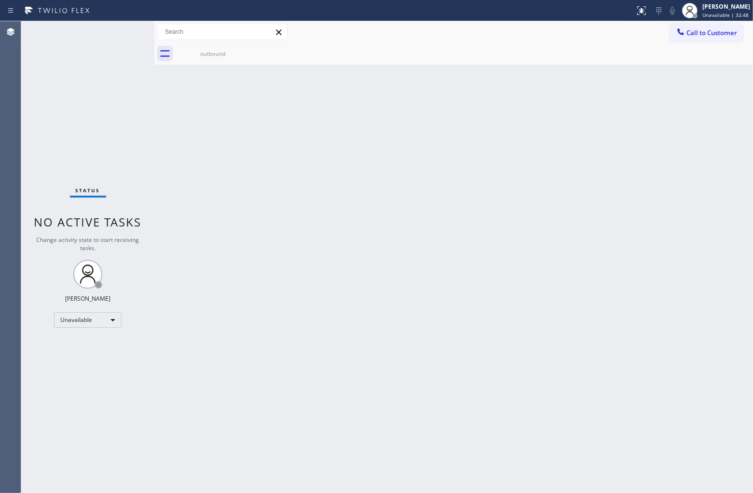
drag, startPoint x: 22, startPoint y: 122, endPoint x: 194, endPoint y: 92, distance: 175.2
click at [22, 121] on div "Status No active tasks Change activity state to start receiving tasks. [PERSON_…" at bounding box center [87, 257] width 133 height 472
click at [712, 30] on span "Call to Customer" at bounding box center [711, 32] width 51 height 9
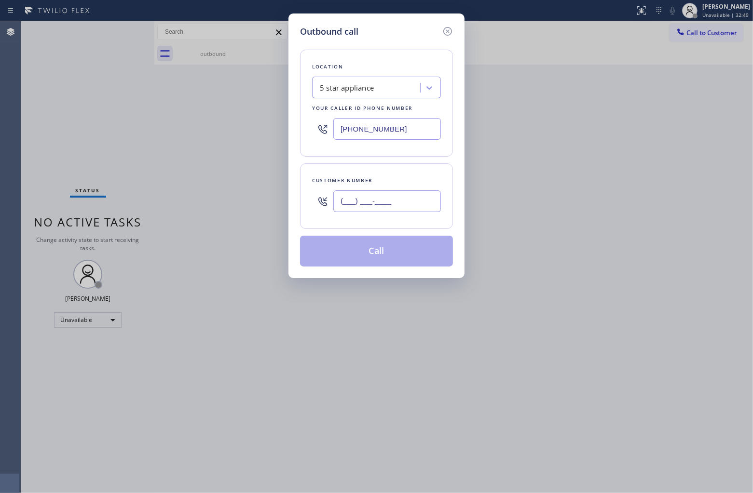
click at [416, 210] on input "(___) ___-____" at bounding box center [387, 202] width 108 height 22
paste input "820) 758-6433"
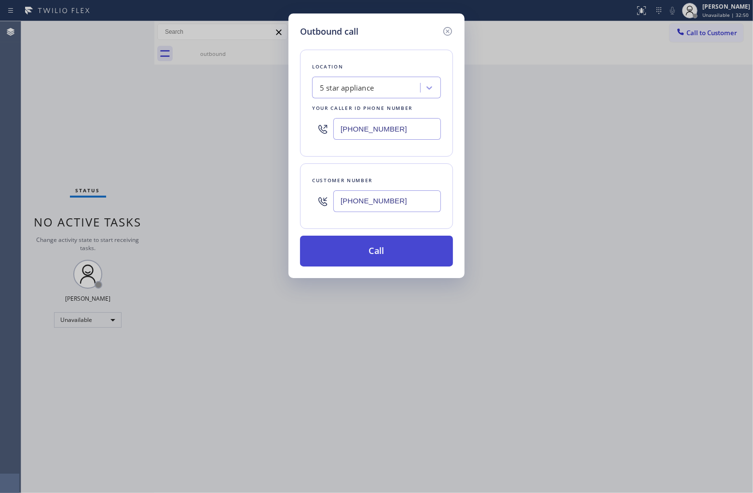
type input "(820) 758-6433"
click at [411, 252] on button "Call" at bounding box center [376, 251] width 153 height 31
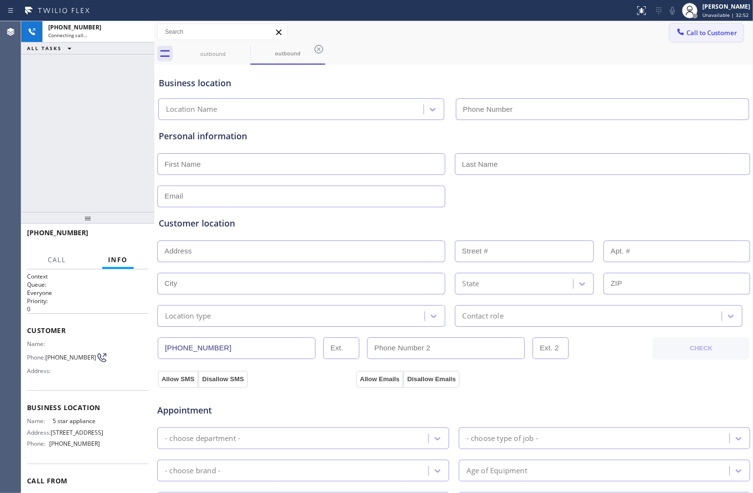
type input "[PHONE_NUMBER]"
click at [44, 143] on div "+18207586433 Connecting call… ALL TASKS ALL TASKS ACTIVE TASKS TASKS IN WRAP UP" at bounding box center [87, 116] width 133 height 191
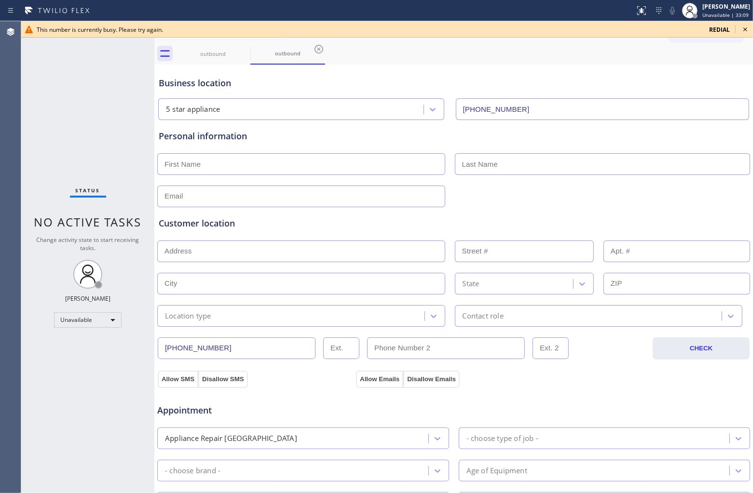
click at [723, 28] on span "redial" at bounding box center [719, 30] width 21 height 8
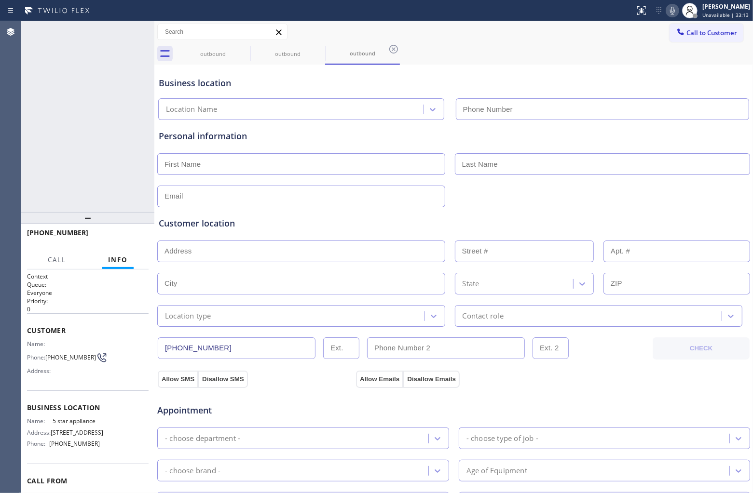
type input "[PHONE_NUMBER]"
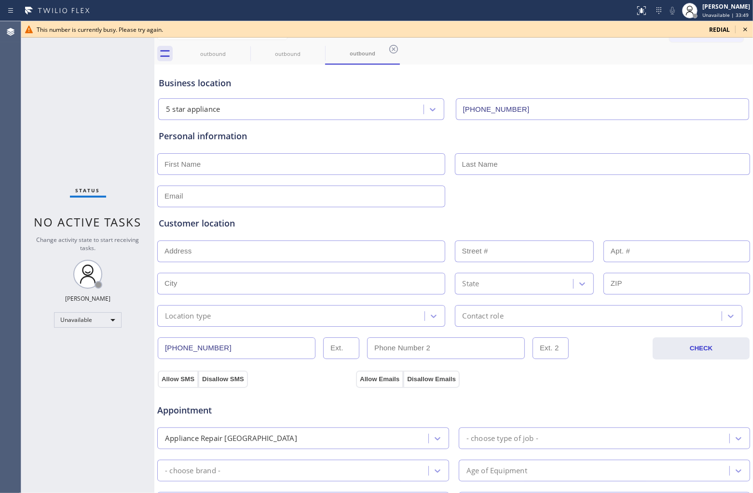
click at [722, 28] on span "redial" at bounding box center [719, 30] width 21 height 8
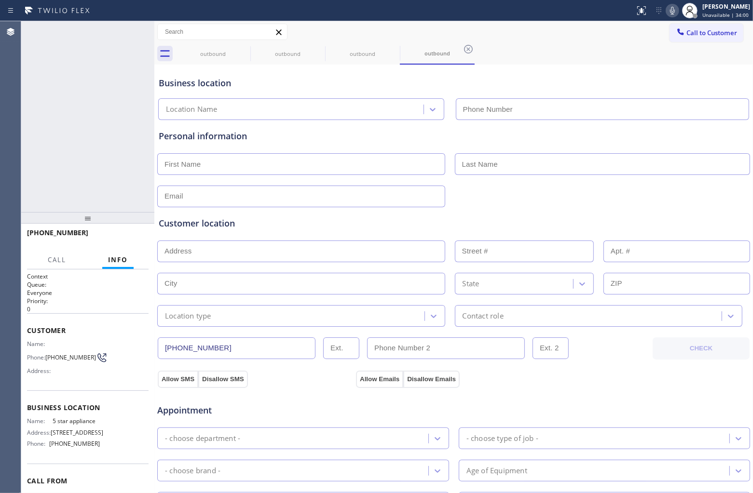
type input "[PHONE_NUMBER]"
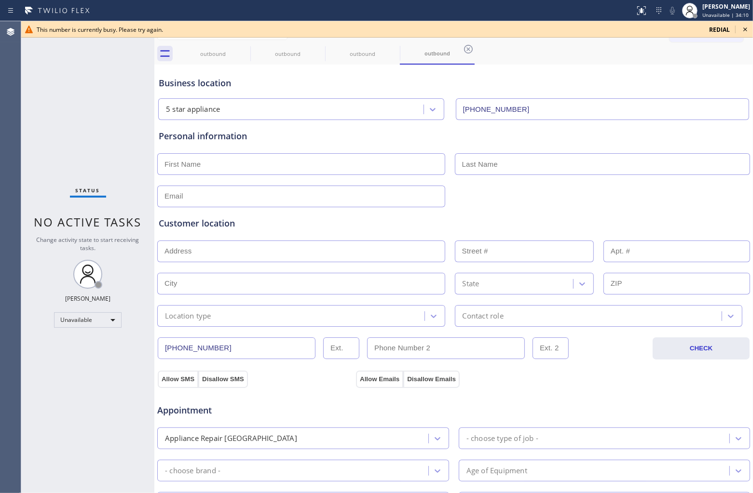
click at [741, 30] on icon at bounding box center [745, 30] width 12 height 12
